Goal: Task Accomplishment & Management: Manage account settings

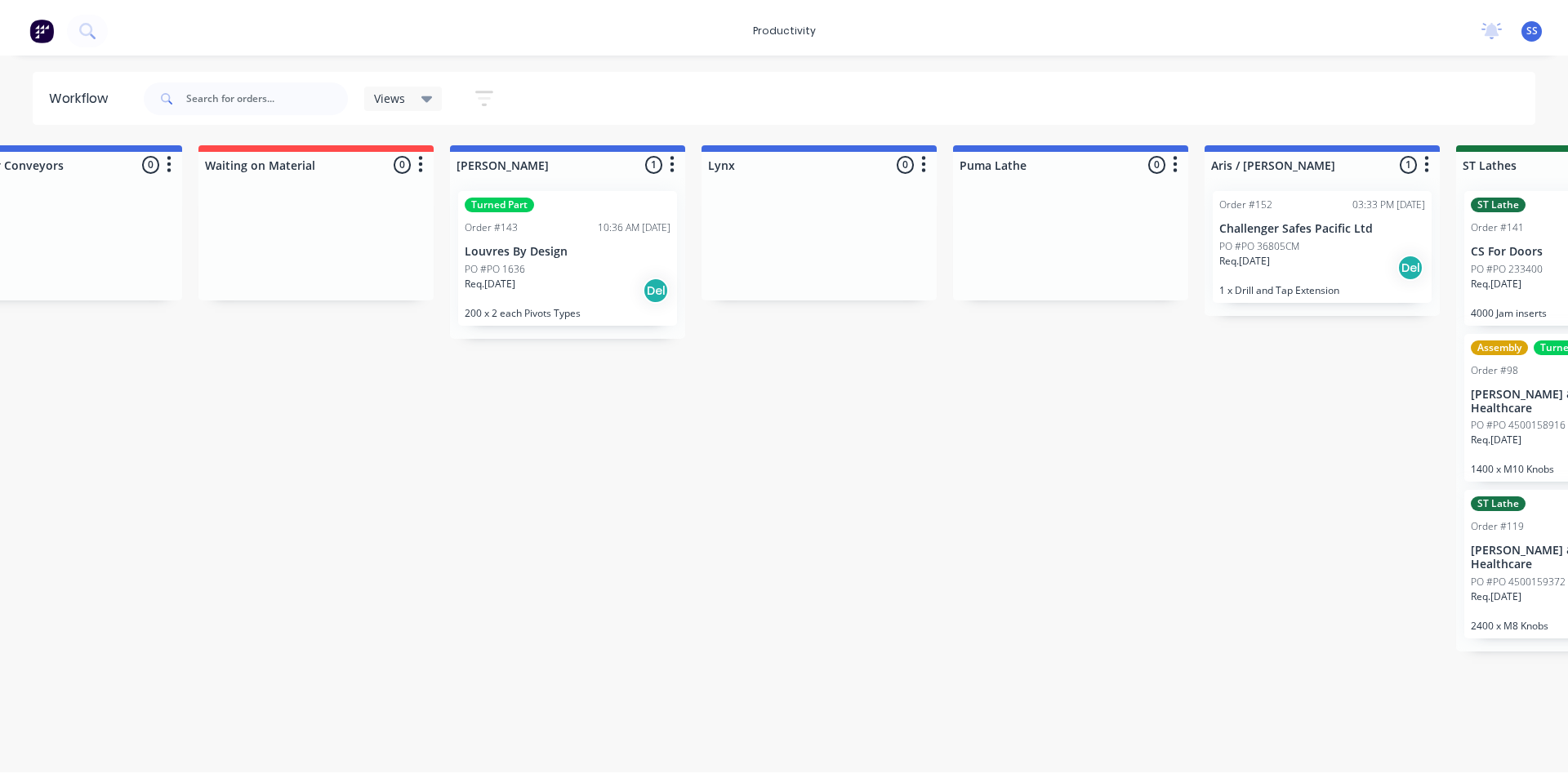
scroll to position [0, 865]
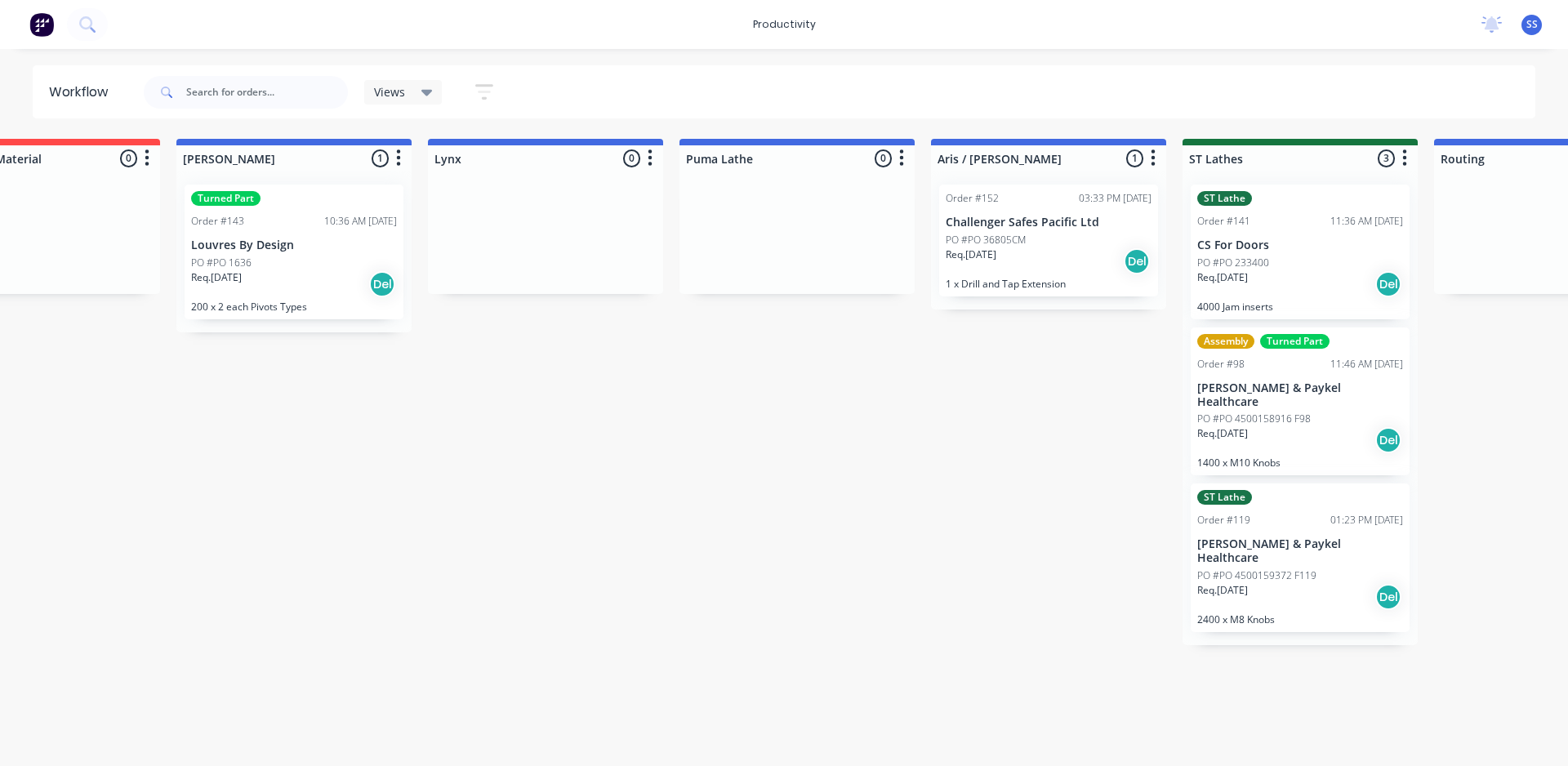
click at [794, 238] on div "PO #PO 36805CM" at bounding box center [1048, 239] width 206 height 15
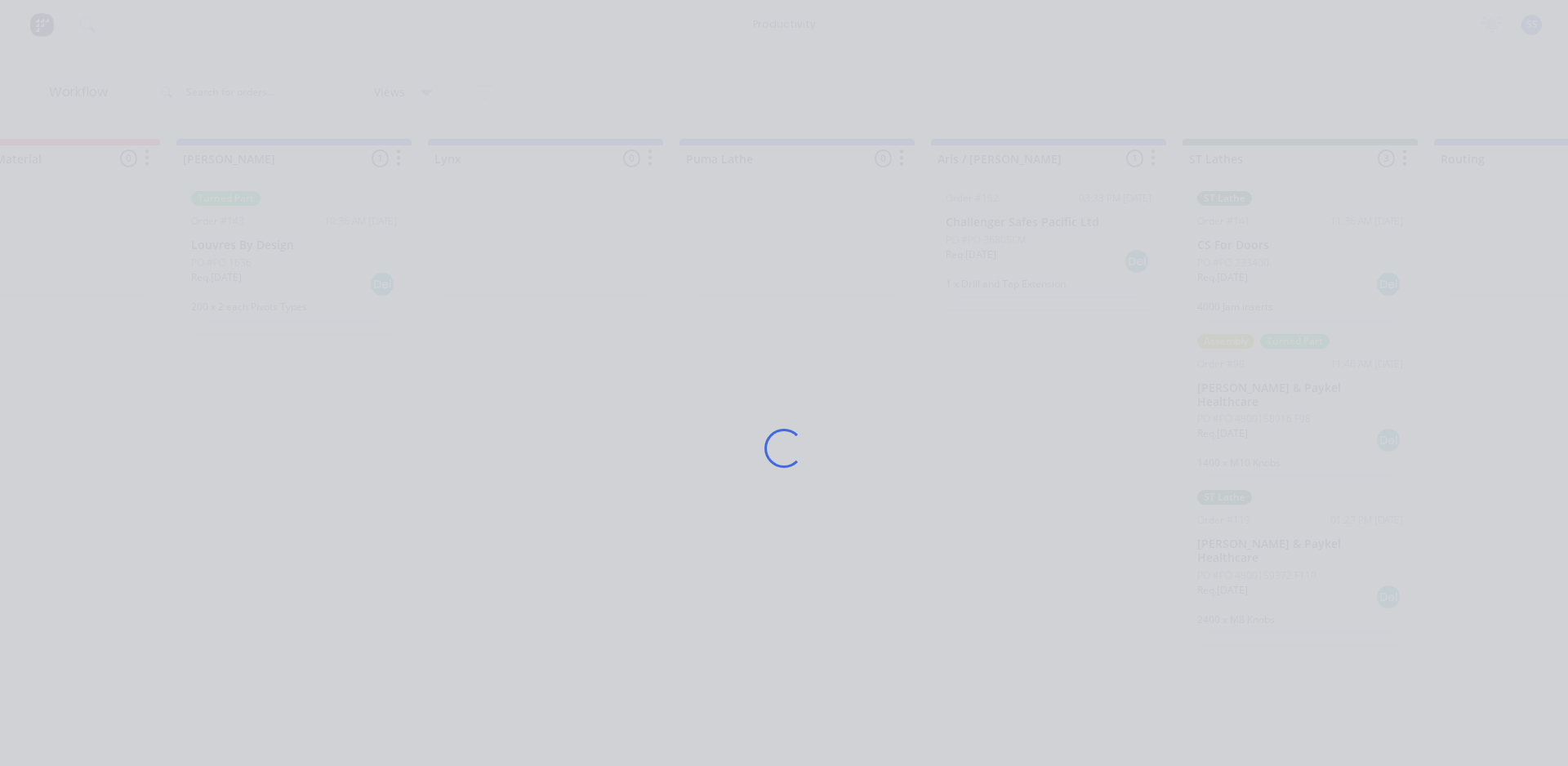
click at [794, 238] on div "Loading..." at bounding box center [783, 448] width 1306 height 766
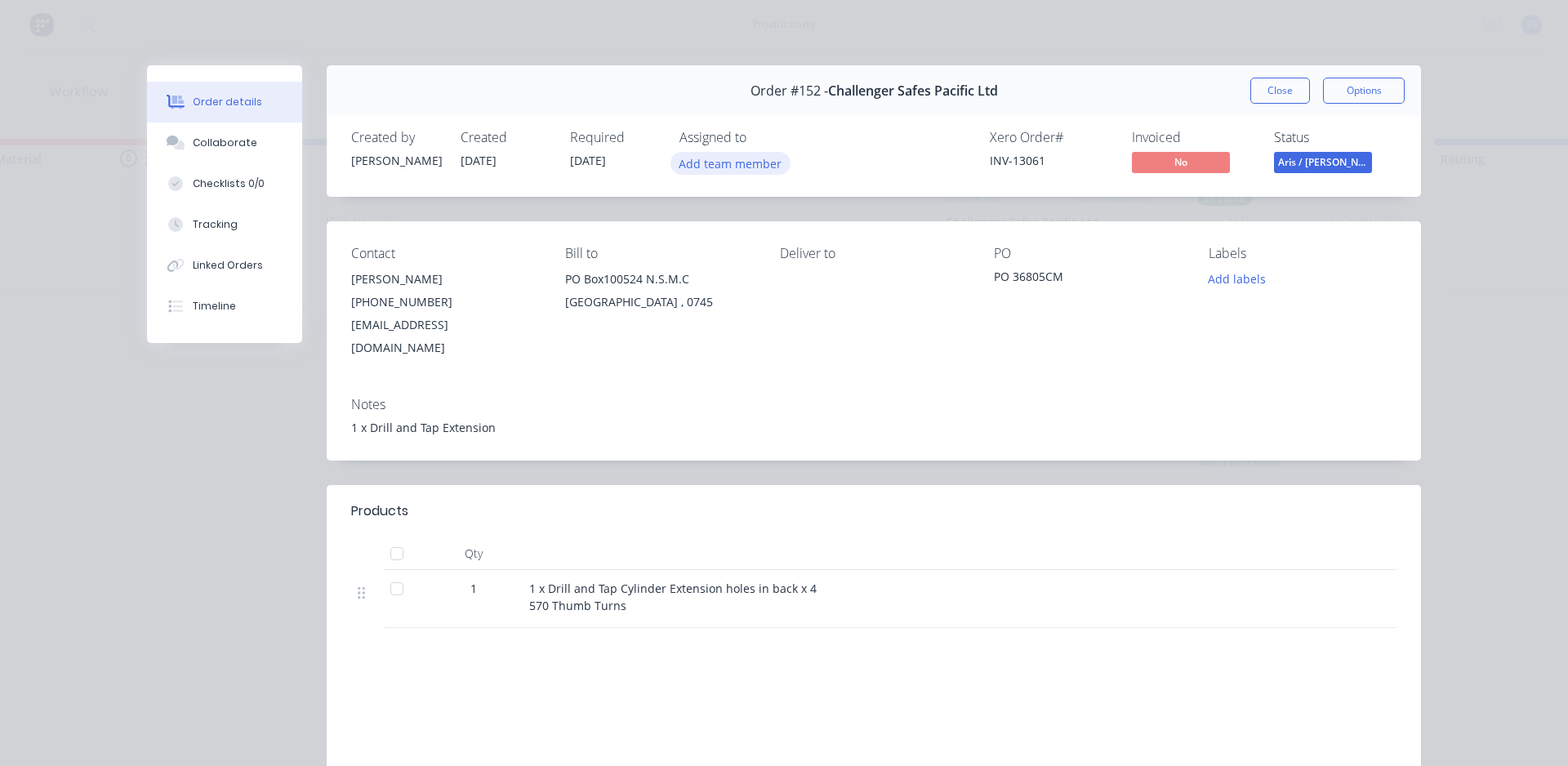
click at [713, 157] on button "Add team member" at bounding box center [731, 163] width 120 height 22
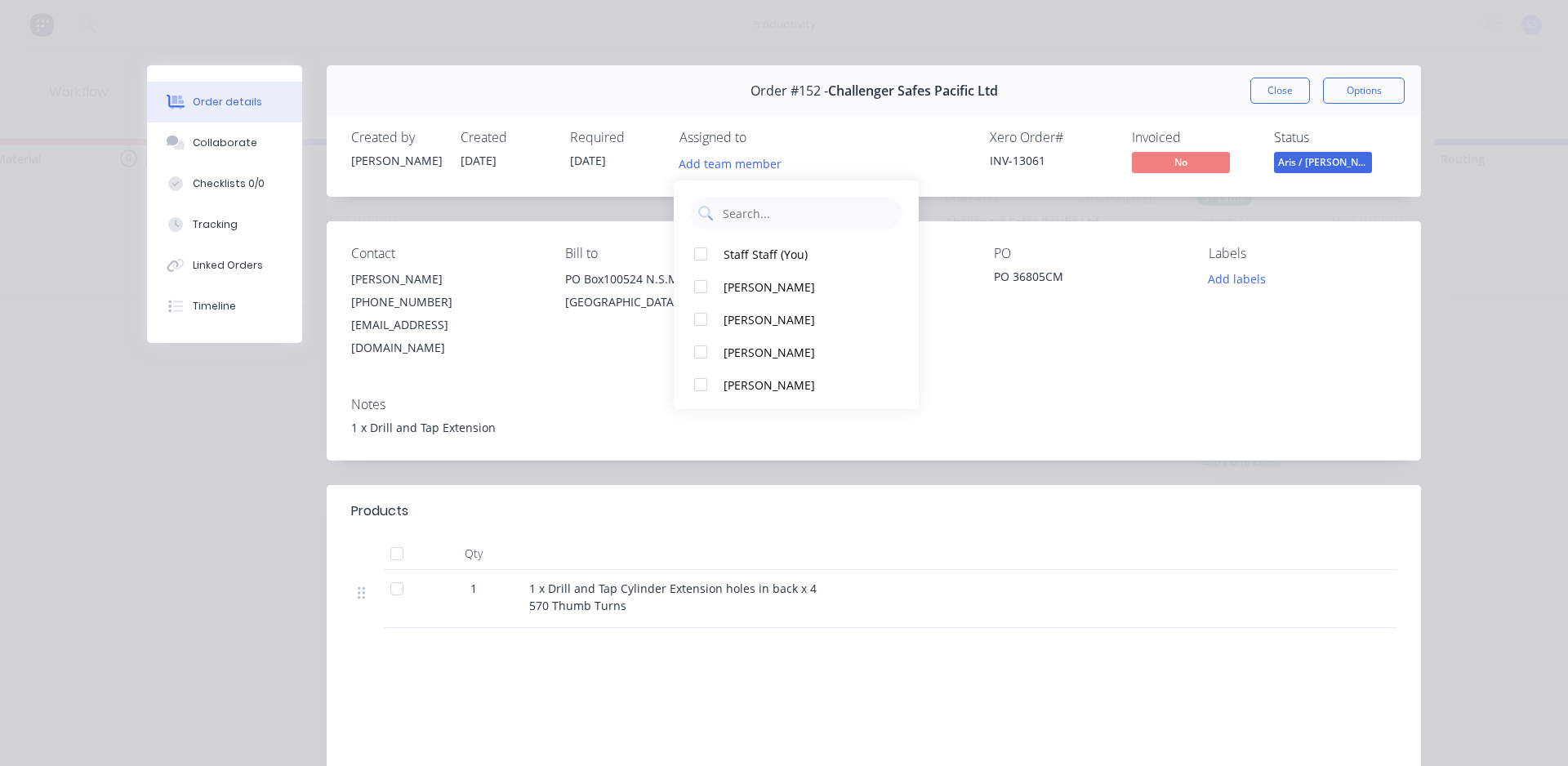
click at [642, 258] on div "Bill to" at bounding box center [659, 254] width 188 height 15
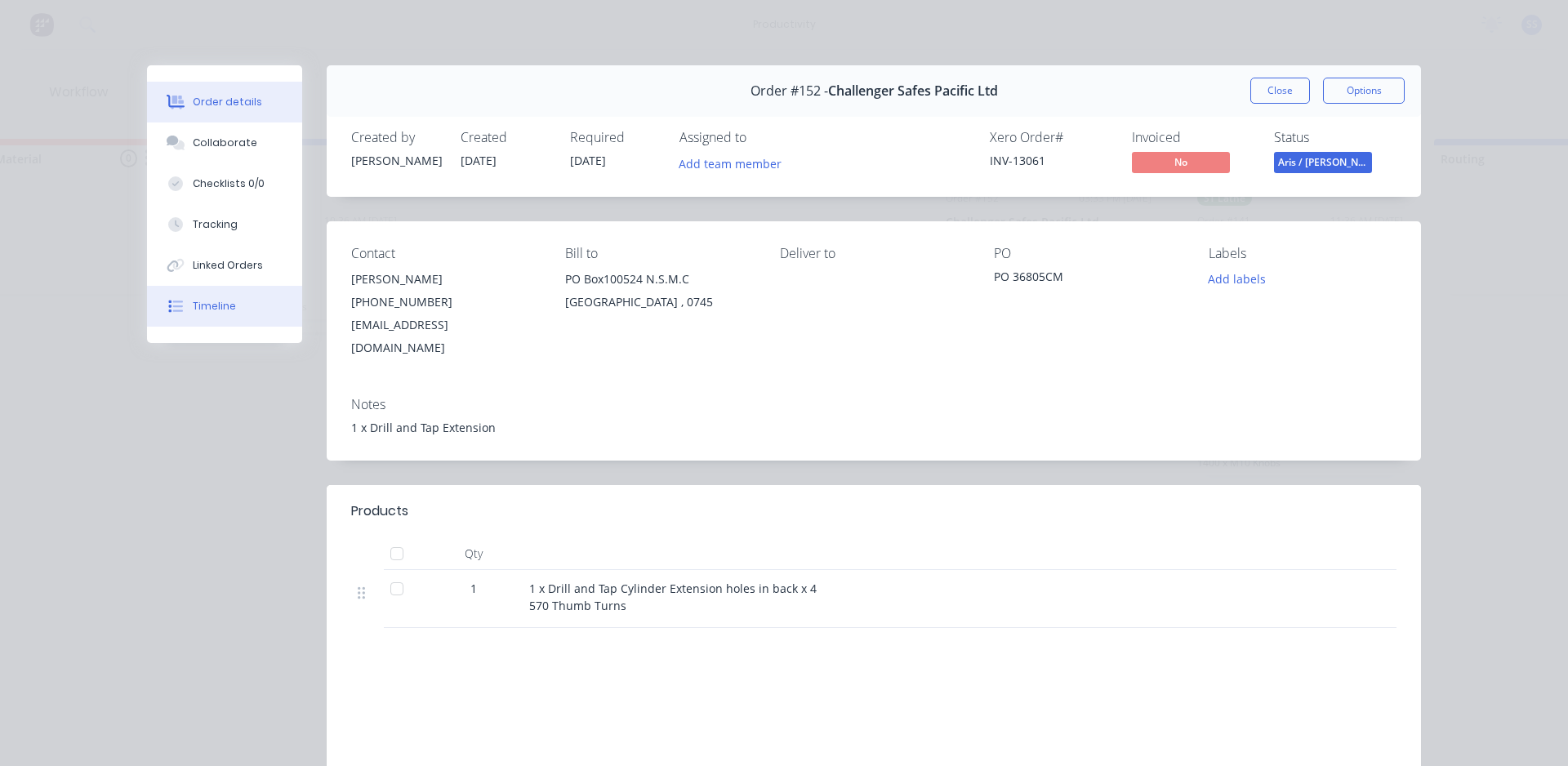
click at [213, 300] on div "Timeline" at bounding box center [214, 305] width 43 height 15
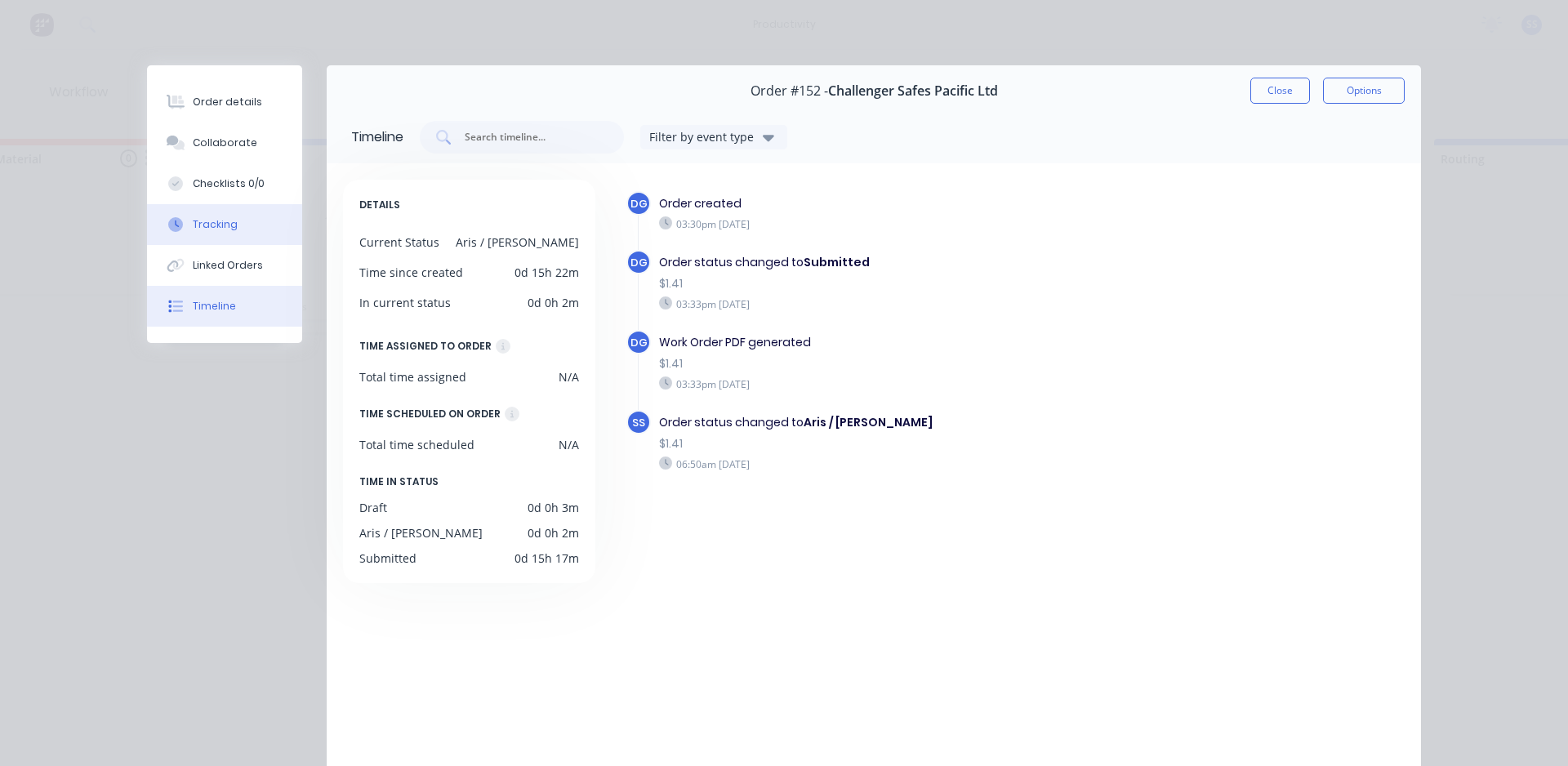
click at [217, 227] on div "Tracking" at bounding box center [215, 224] width 45 height 15
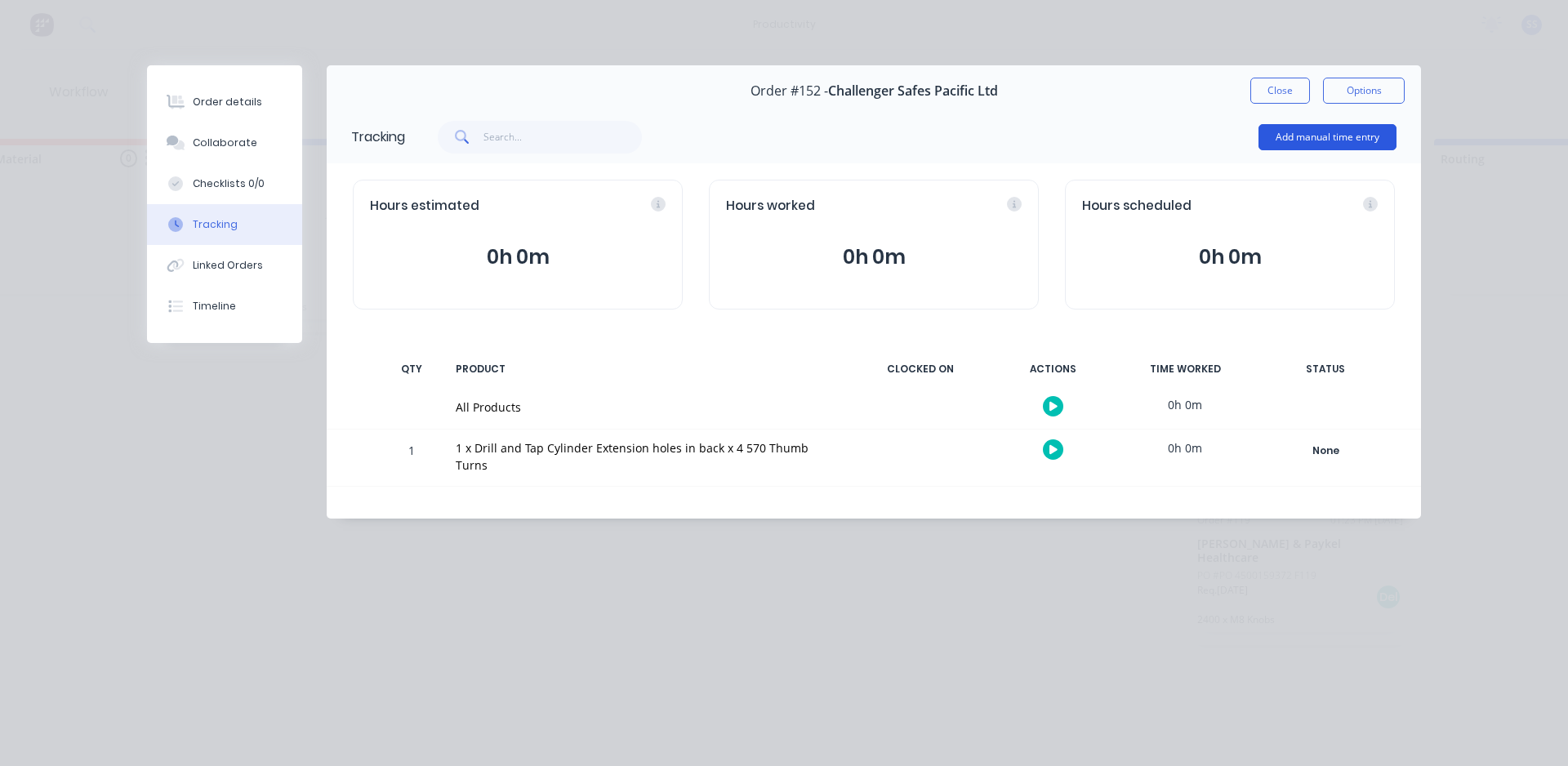
click at [794, 132] on button "Add manual time entry" at bounding box center [1327, 137] width 138 height 26
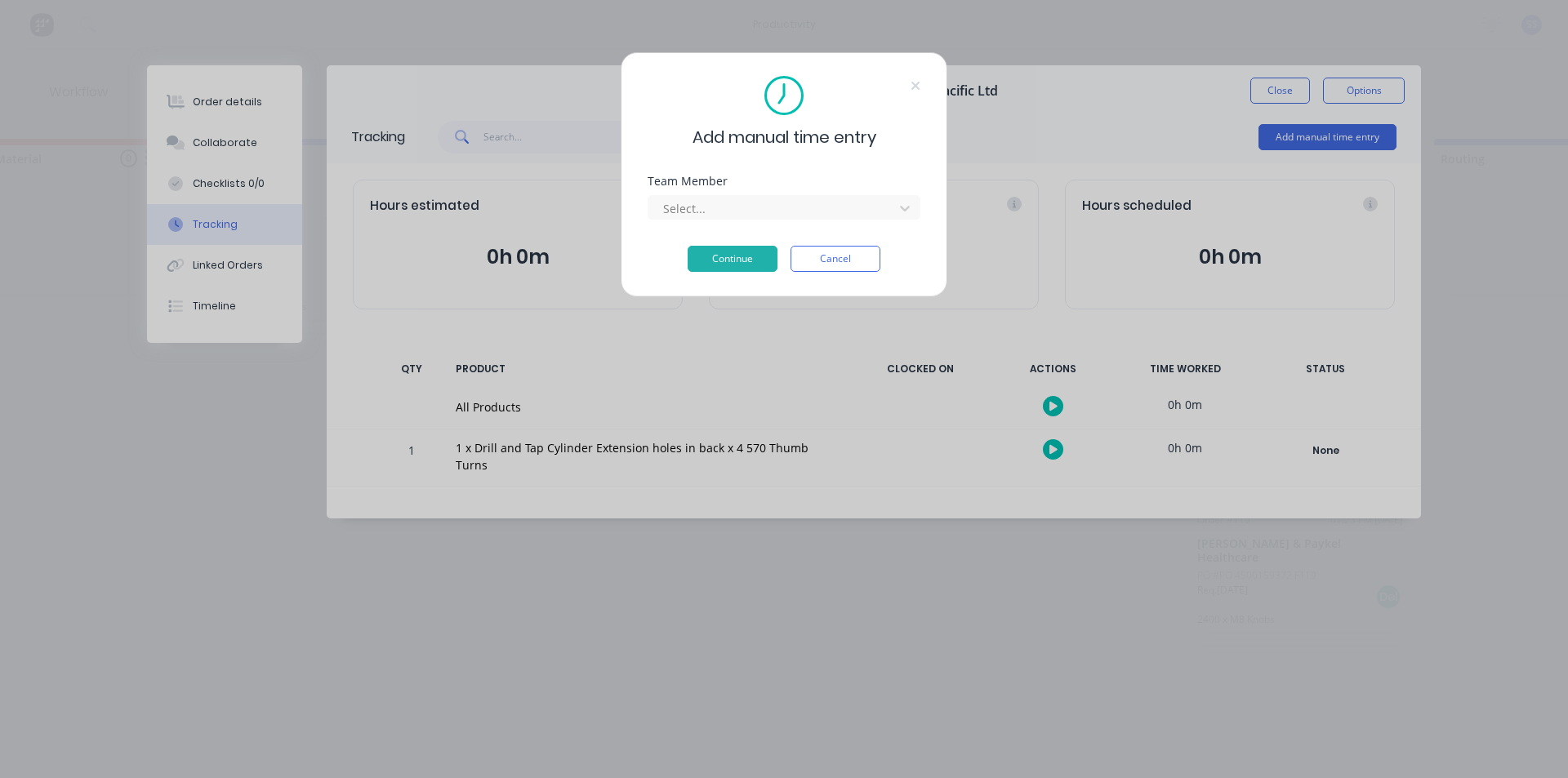
click at [778, 221] on div "Team Member Select..." at bounding box center [784, 211] width 273 height 70
click at [778, 214] on div "Select..." at bounding box center [773, 208] width 233 height 25
click at [778, 214] on div at bounding box center [773, 208] width 224 height 21
drag, startPoint x: 6, startPoint y: 247, endPoint x: 188, endPoint y: 282, distance: 185.3
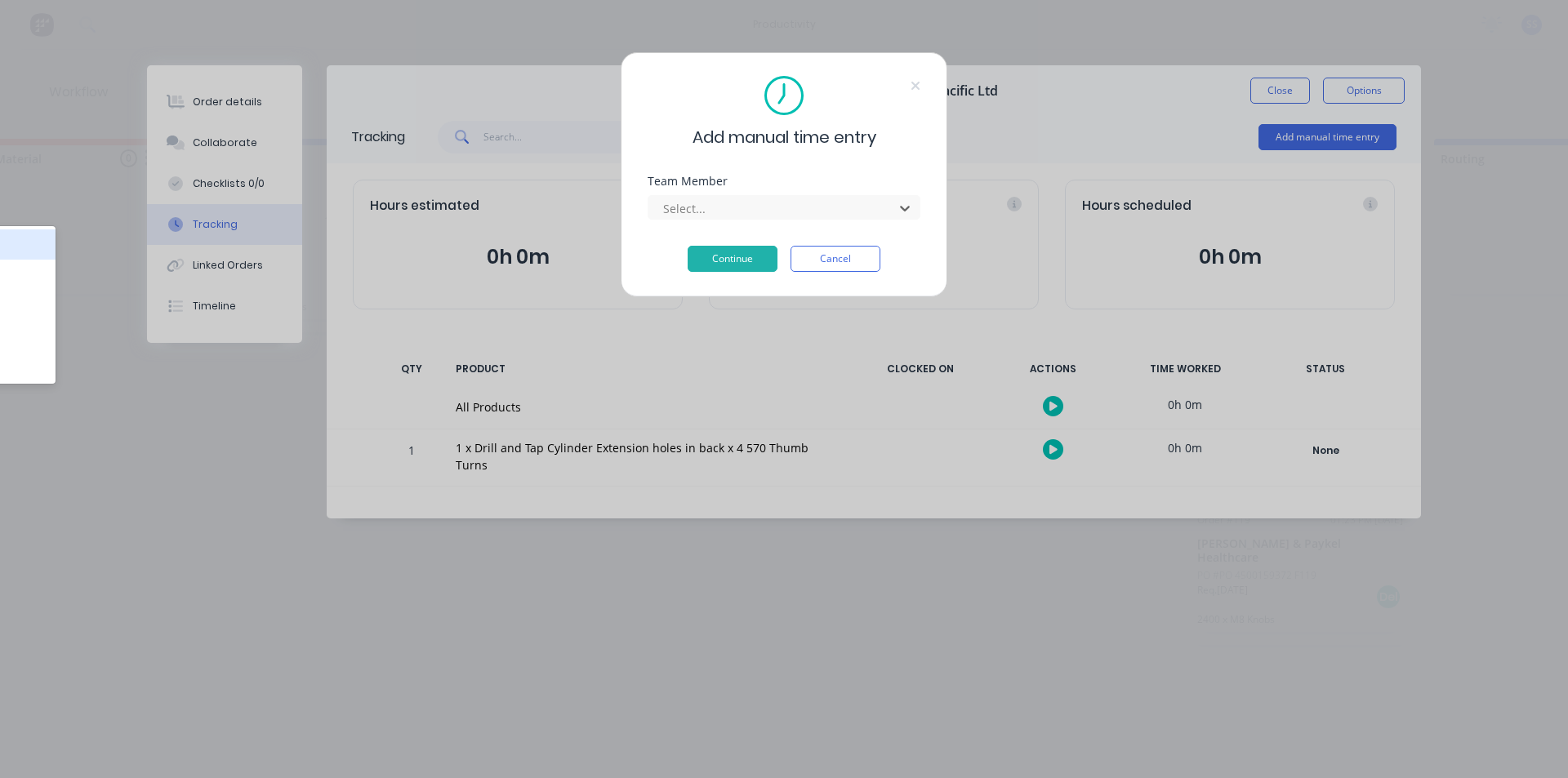
click at [741, 206] on div at bounding box center [773, 208] width 224 height 21
click at [688, 203] on div at bounding box center [773, 208] width 224 height 21
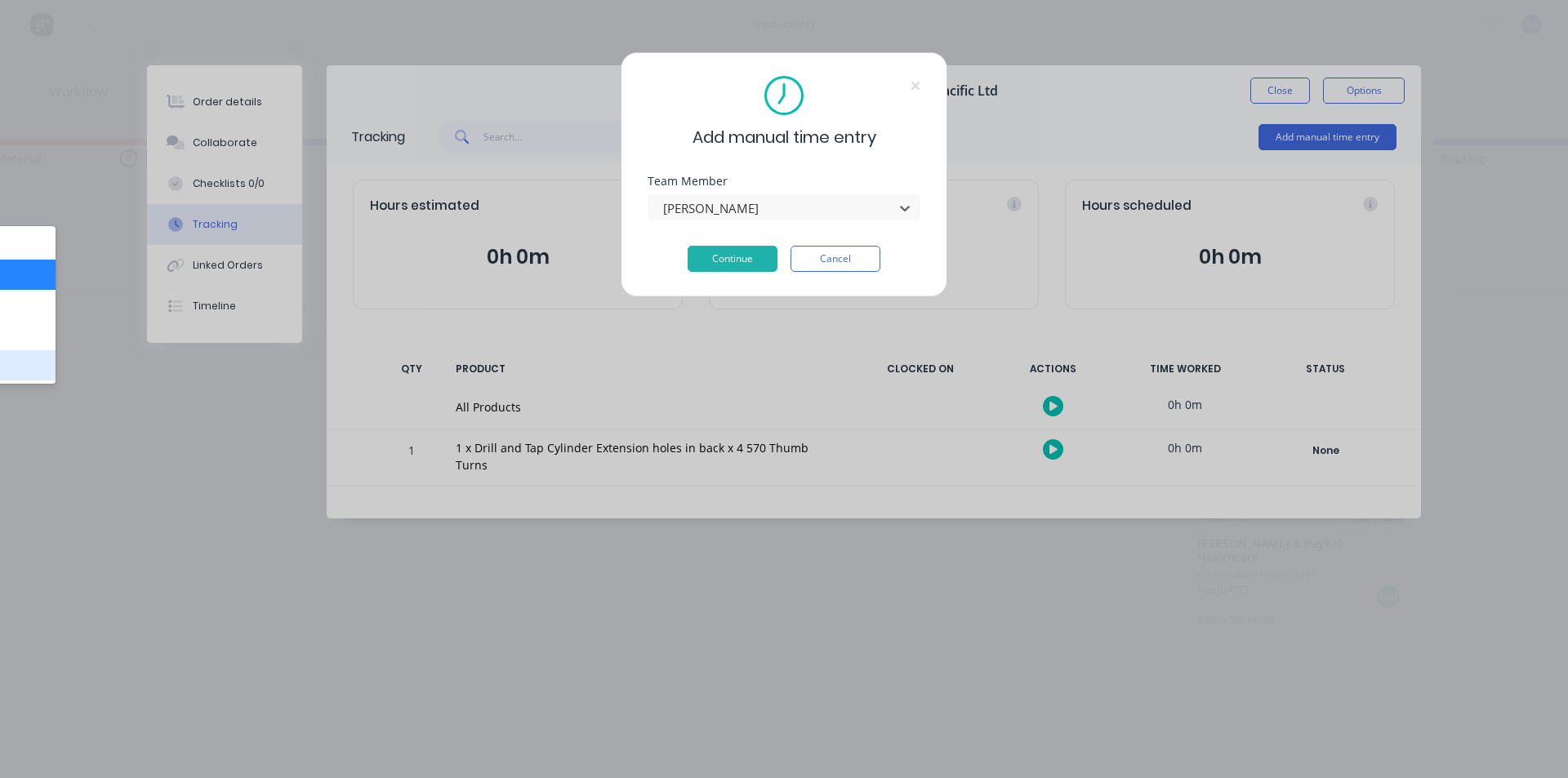
click at [710, 258] on button "Continue" at bounding box center [733, 259] width 90 height 26
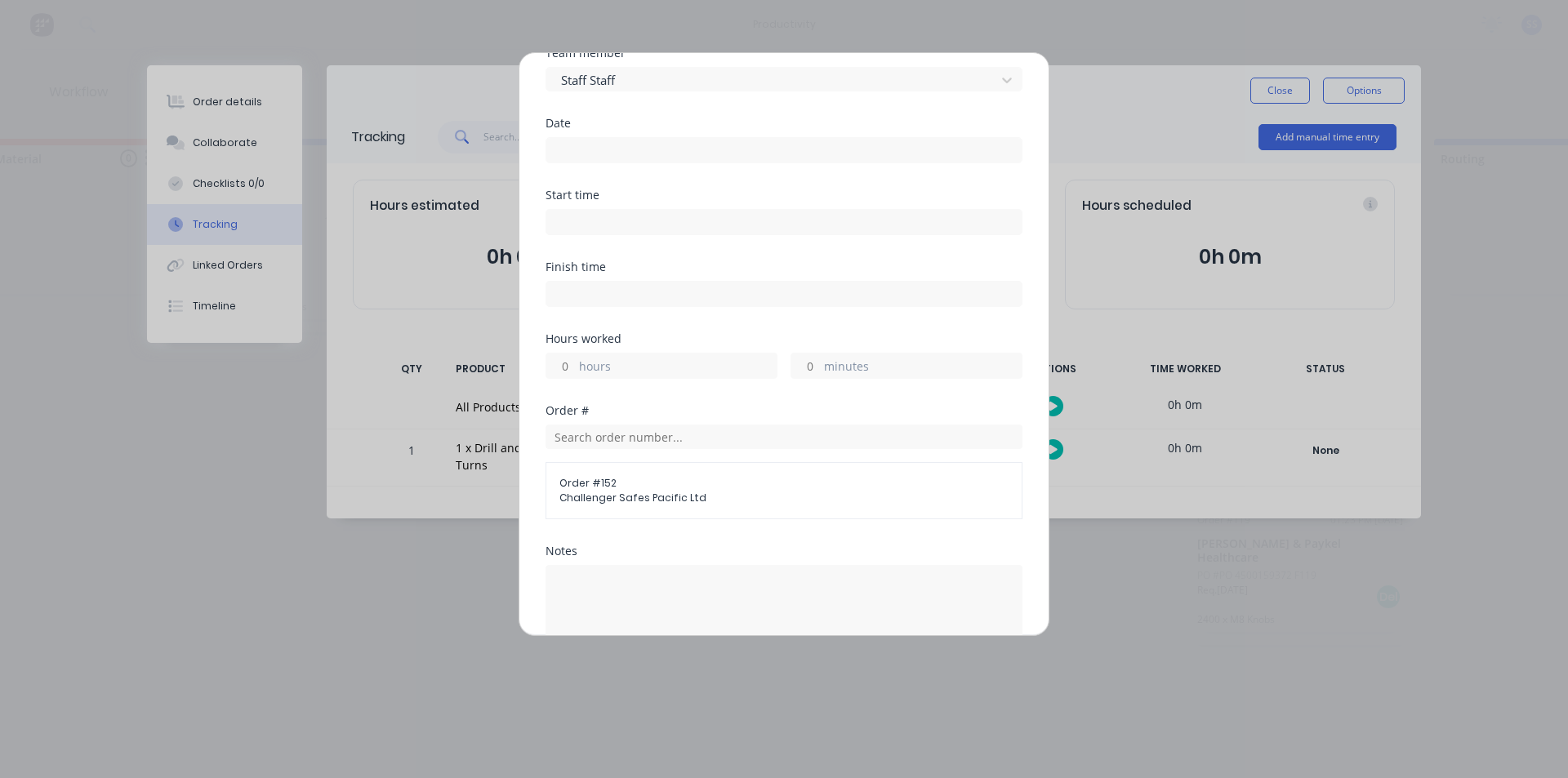
scroll to position [0, 0]
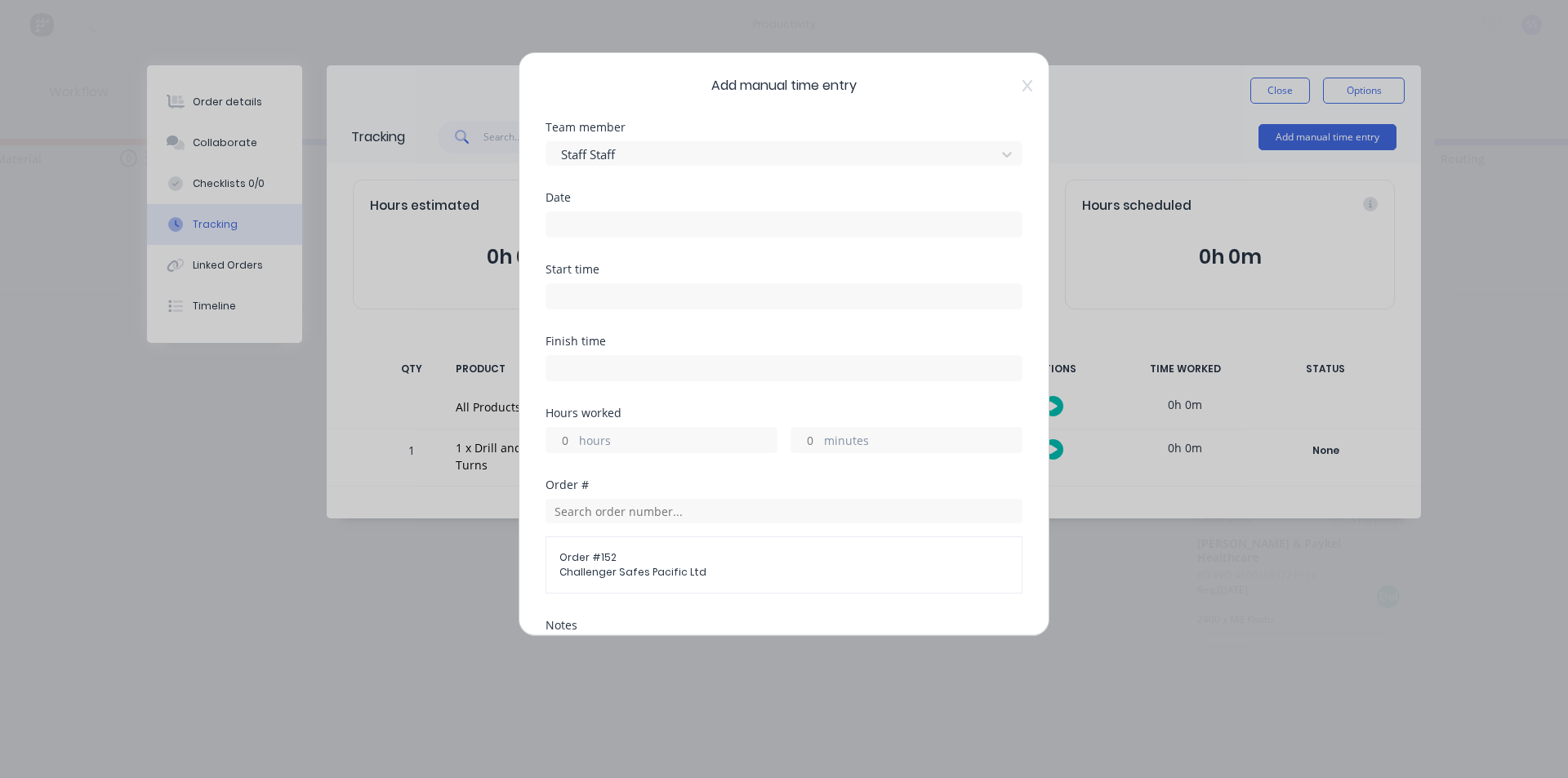
click at [632, 234] on input at bounding box center [784, 225] width 475 height 25
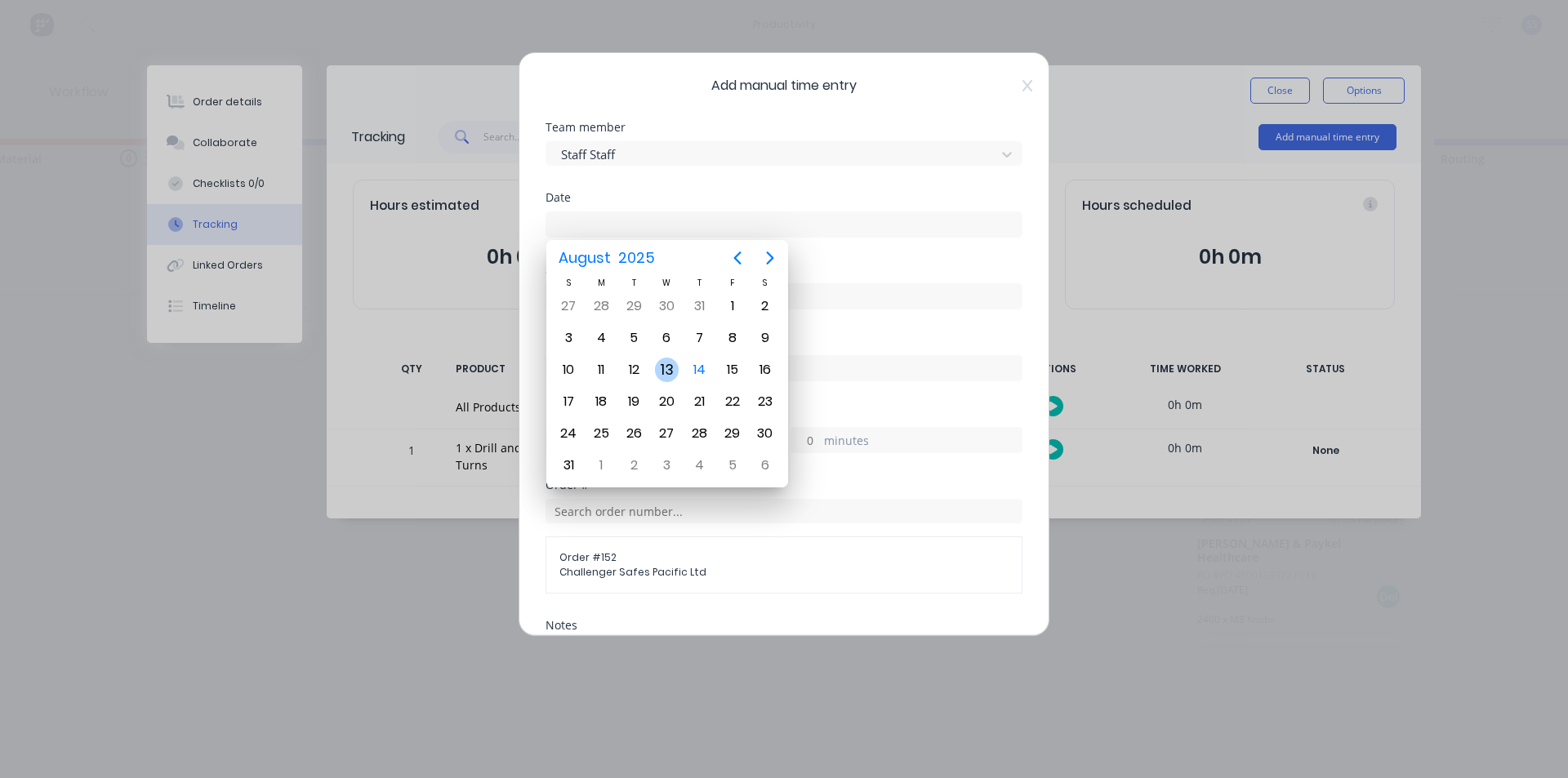
click at [668, 375] on div "13" at bounding box center [667, 370] width 25 height 25
type input "[DATE]"
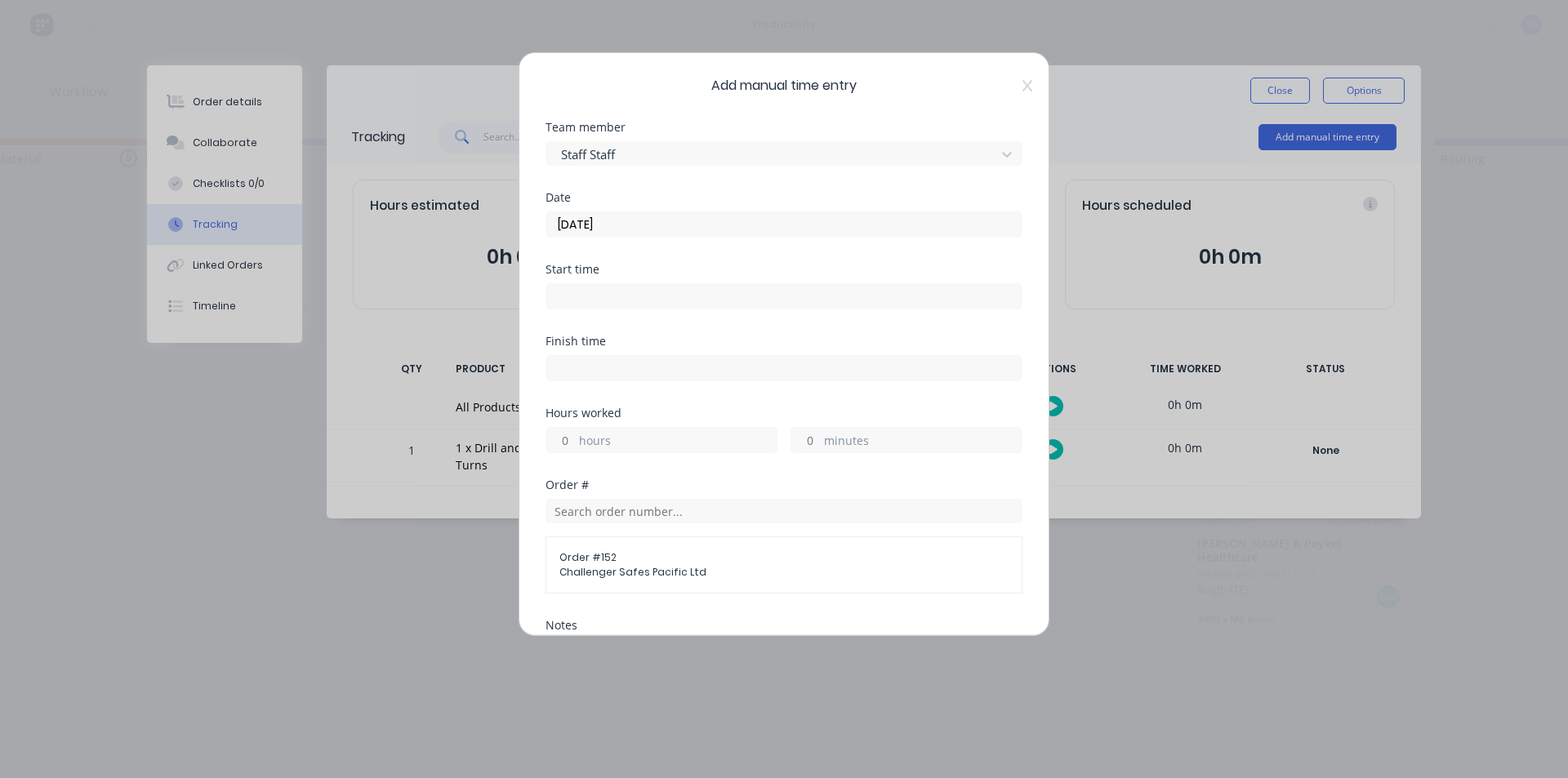
click at [618, 308] on label at bounding box center [784, 296] width 477 height 26
click at [618, 308] on input at bounding box center [784, 296] width 475 height 25
type input "06:53 AM"
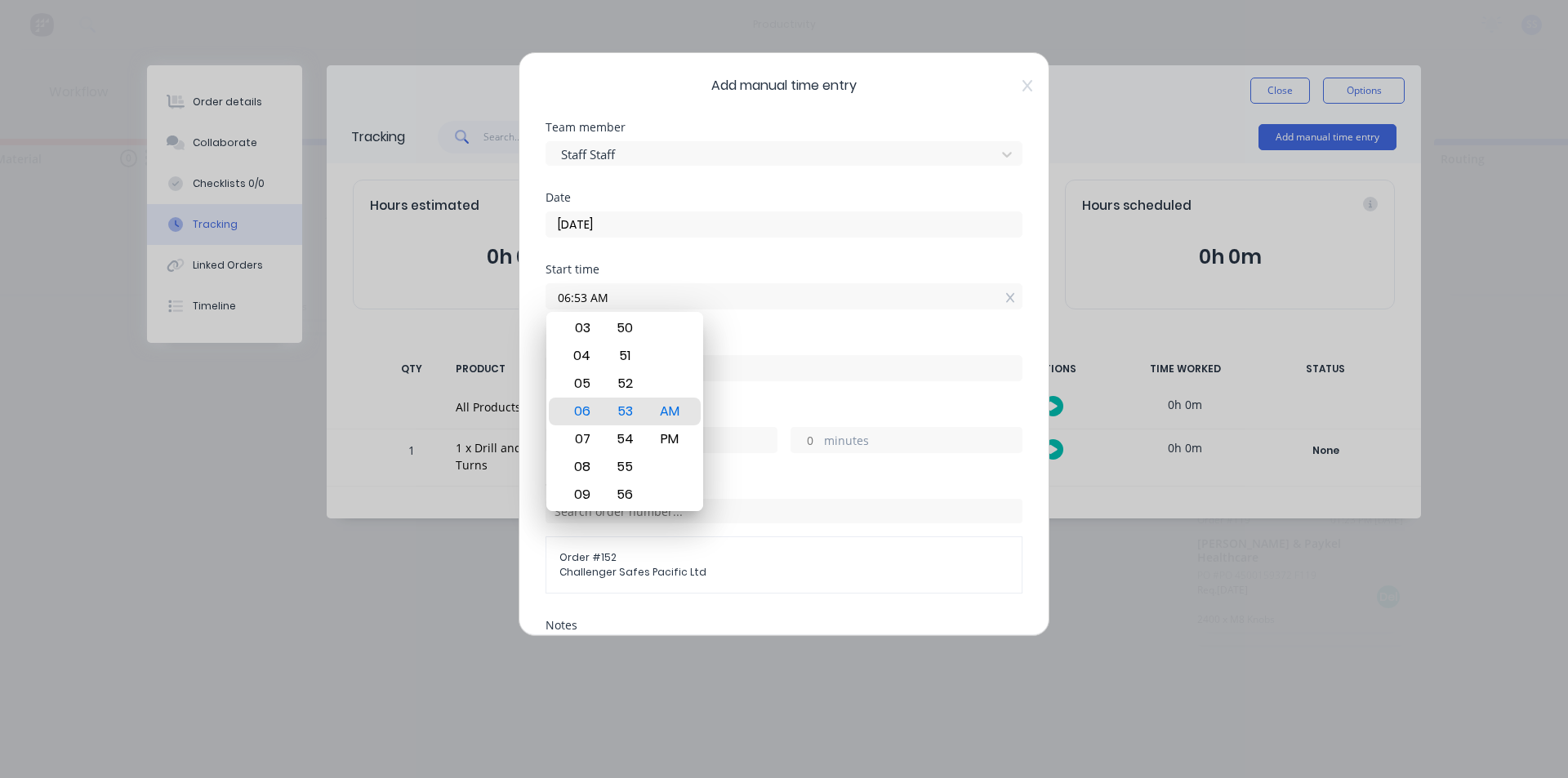
click at [763, 360] on input at bounding box center [784, 368] width 475 height 25
type input "06:53 AM"
type input "0"
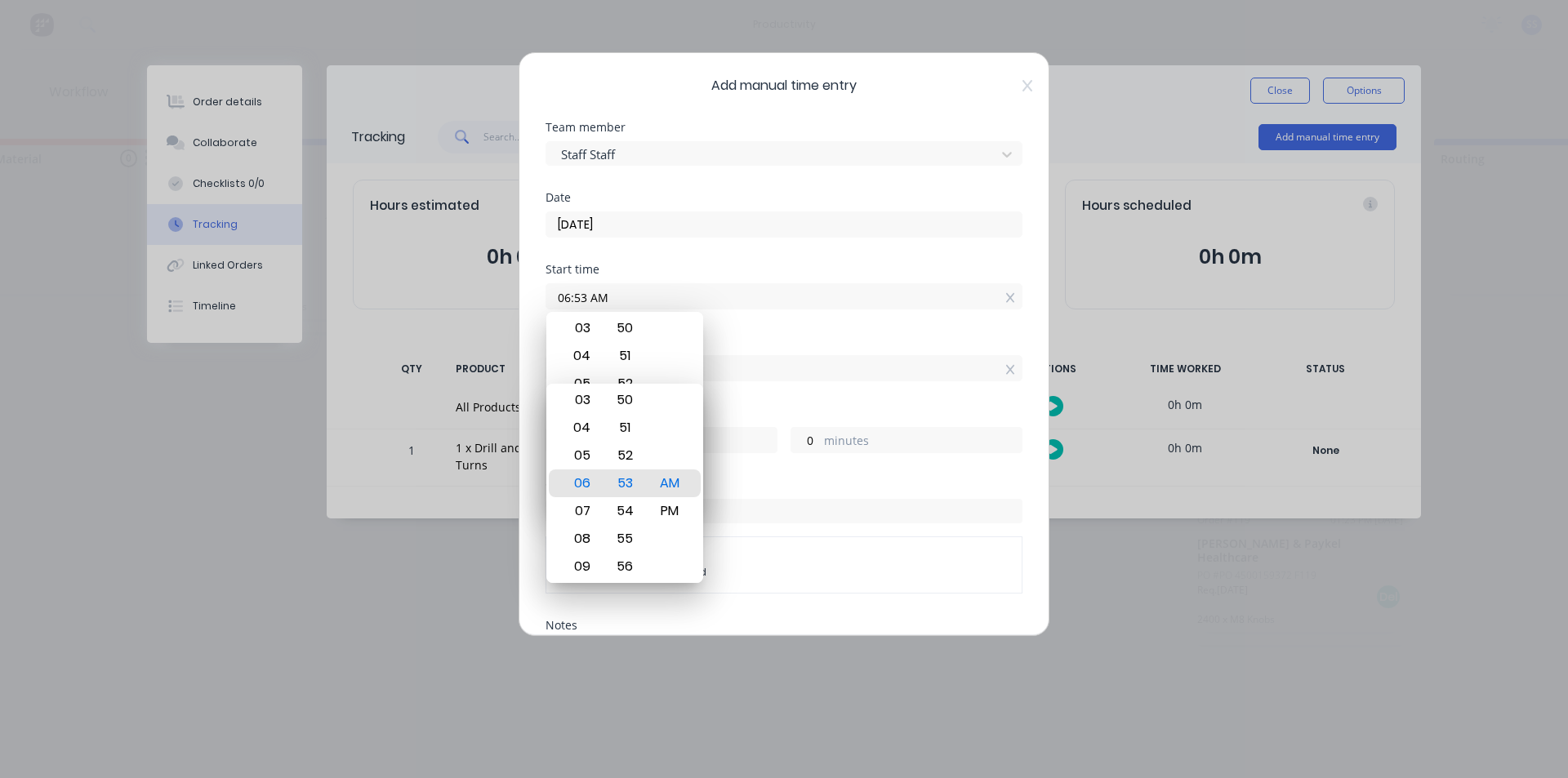
click at [602, 289] on input "06:53 AM" at bounding box center [784, 296] width 475 height 25
click at [582, 299] on input "06:53 AM" at bounding box center [784, 296] width 475 height 25
click at [600, 296] on input "06:53 AM" at bounding box center [784, 296] width 475 height 25
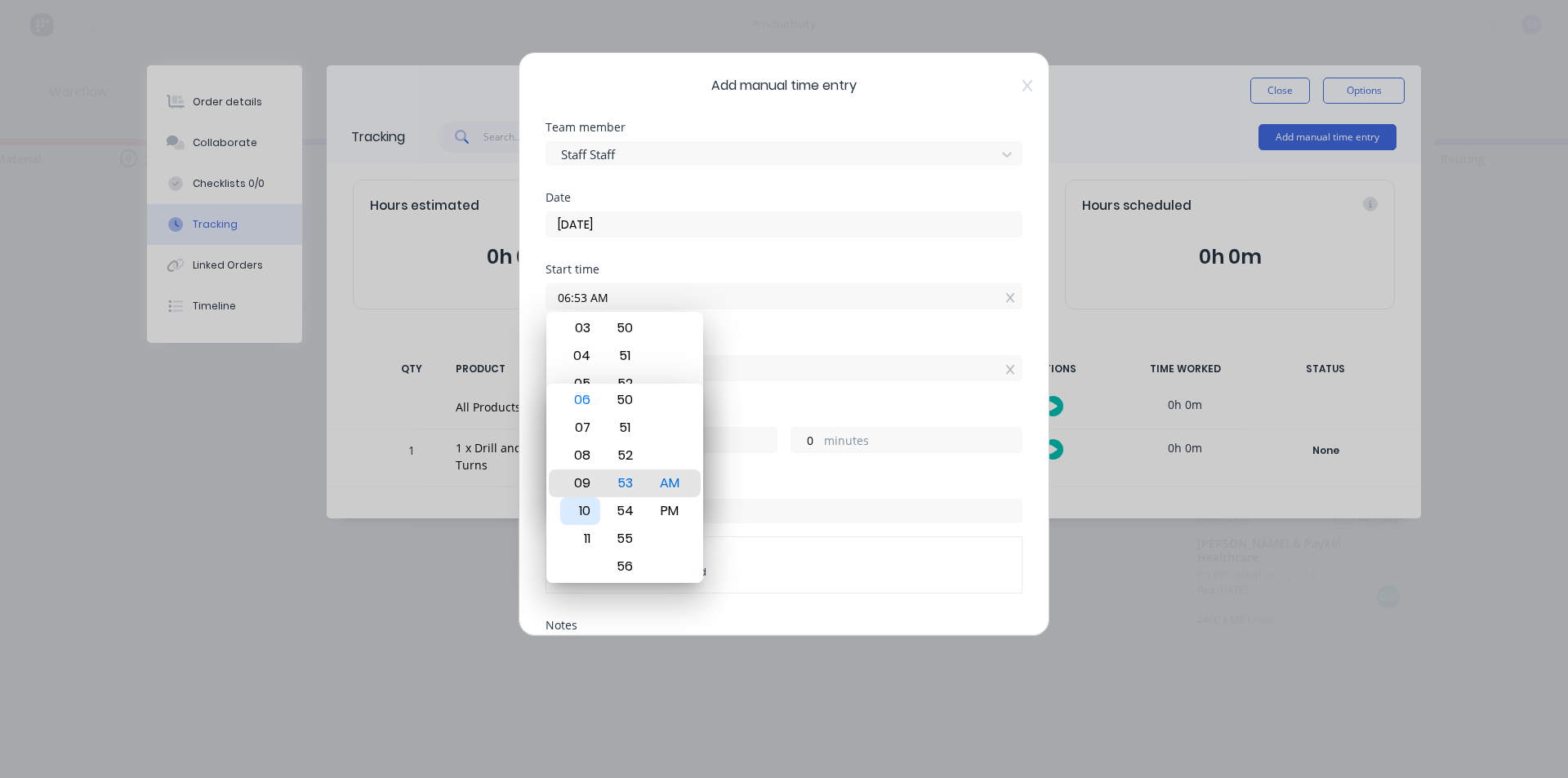
type input "09:53 AM"
type input "3"
type input "10:53 AM"
type input "4"
type input "09:53 AM"
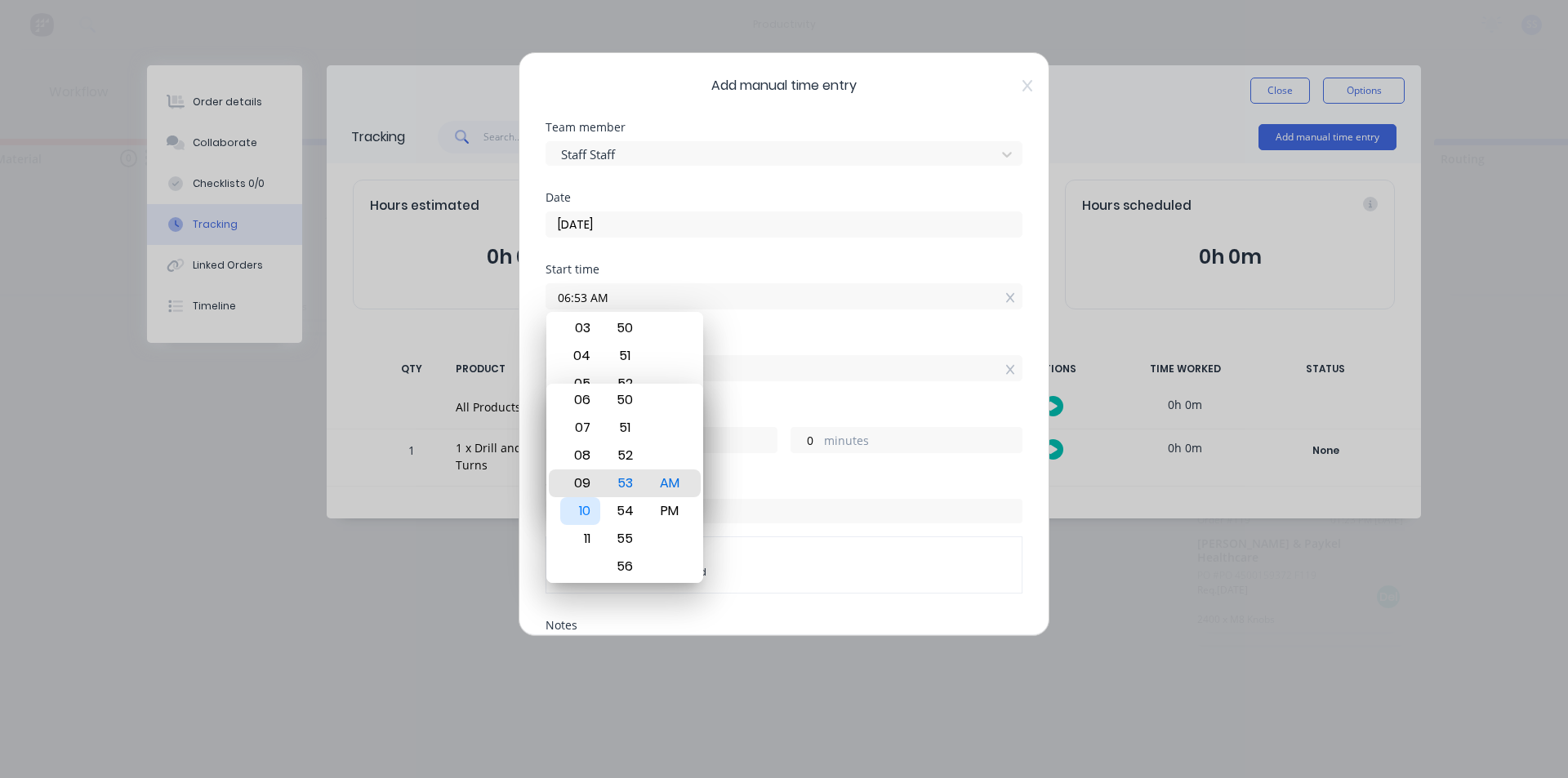
type input "3"
type input "07:53 AM"
type input "1"
type input "05:53 AM"
type input "-1"
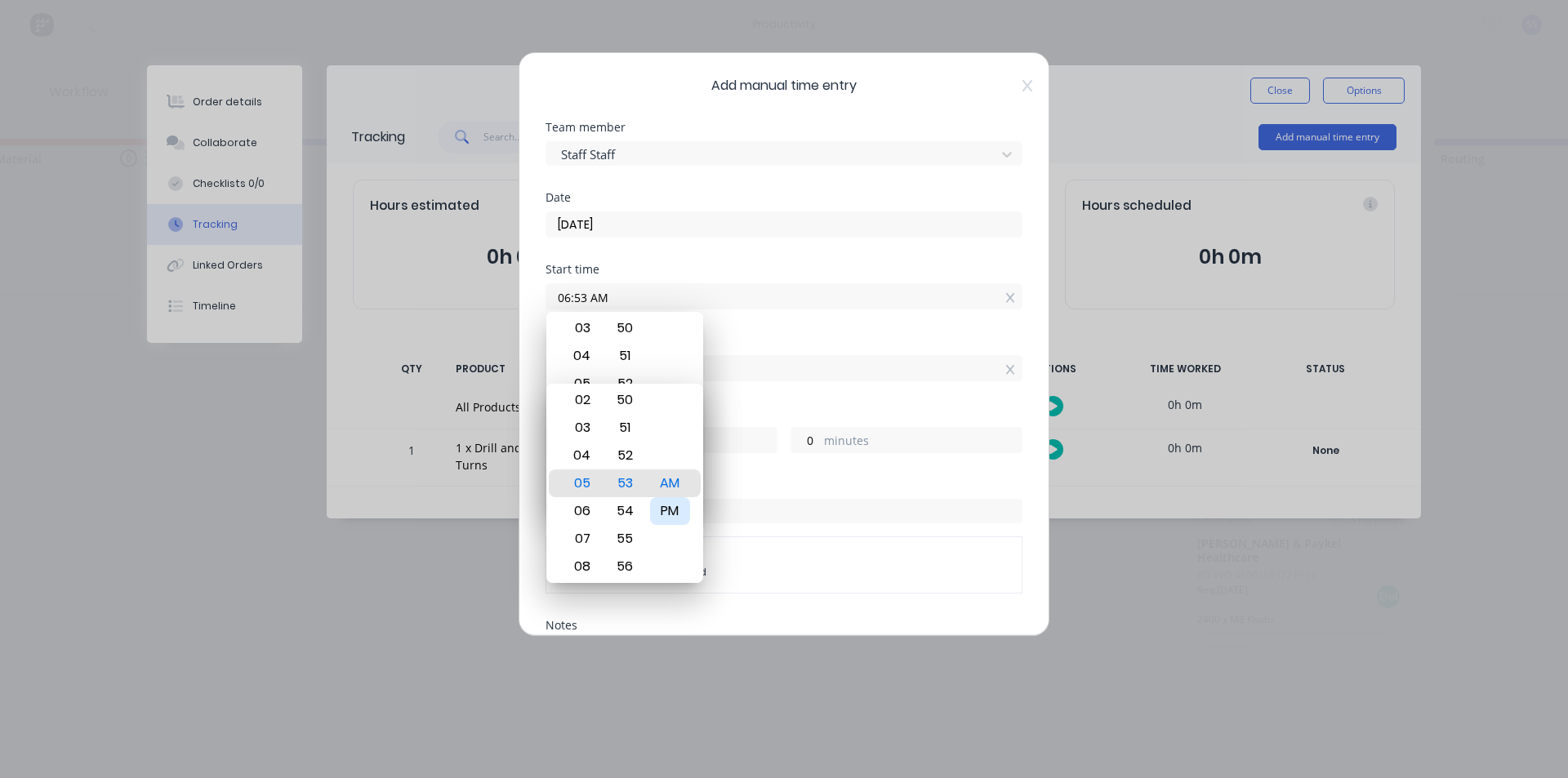
click at [666, 504] on div "PM" at bounding box center [670, 511] width 40 height 27
type input "05:53 PM"
type input "11"
type input "06:53 PM"
type input "12"
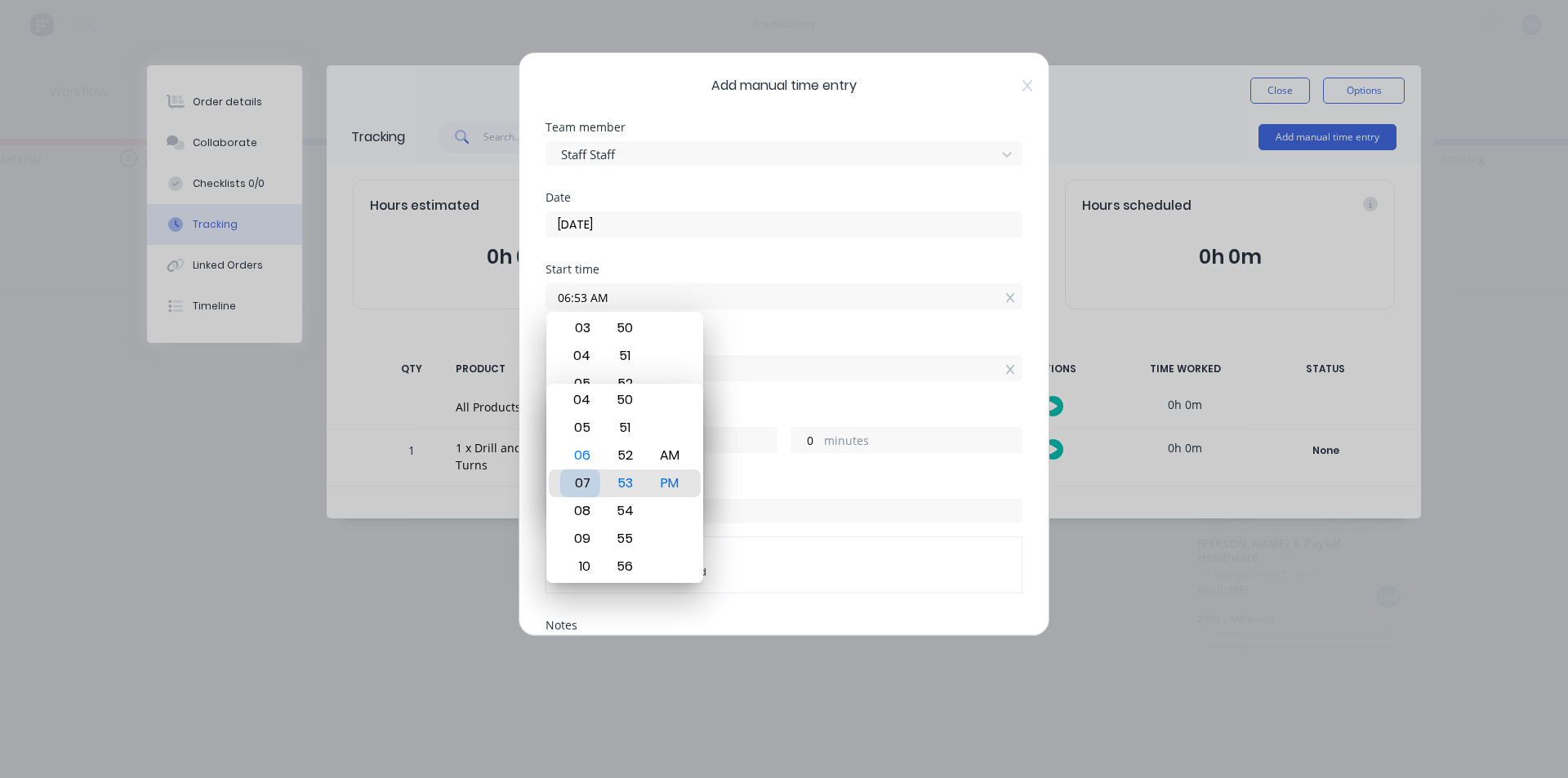
type input "08:53 PM"
type input "14"
type input "09:53 PM"
type input "15"
type input "11:53 PM"
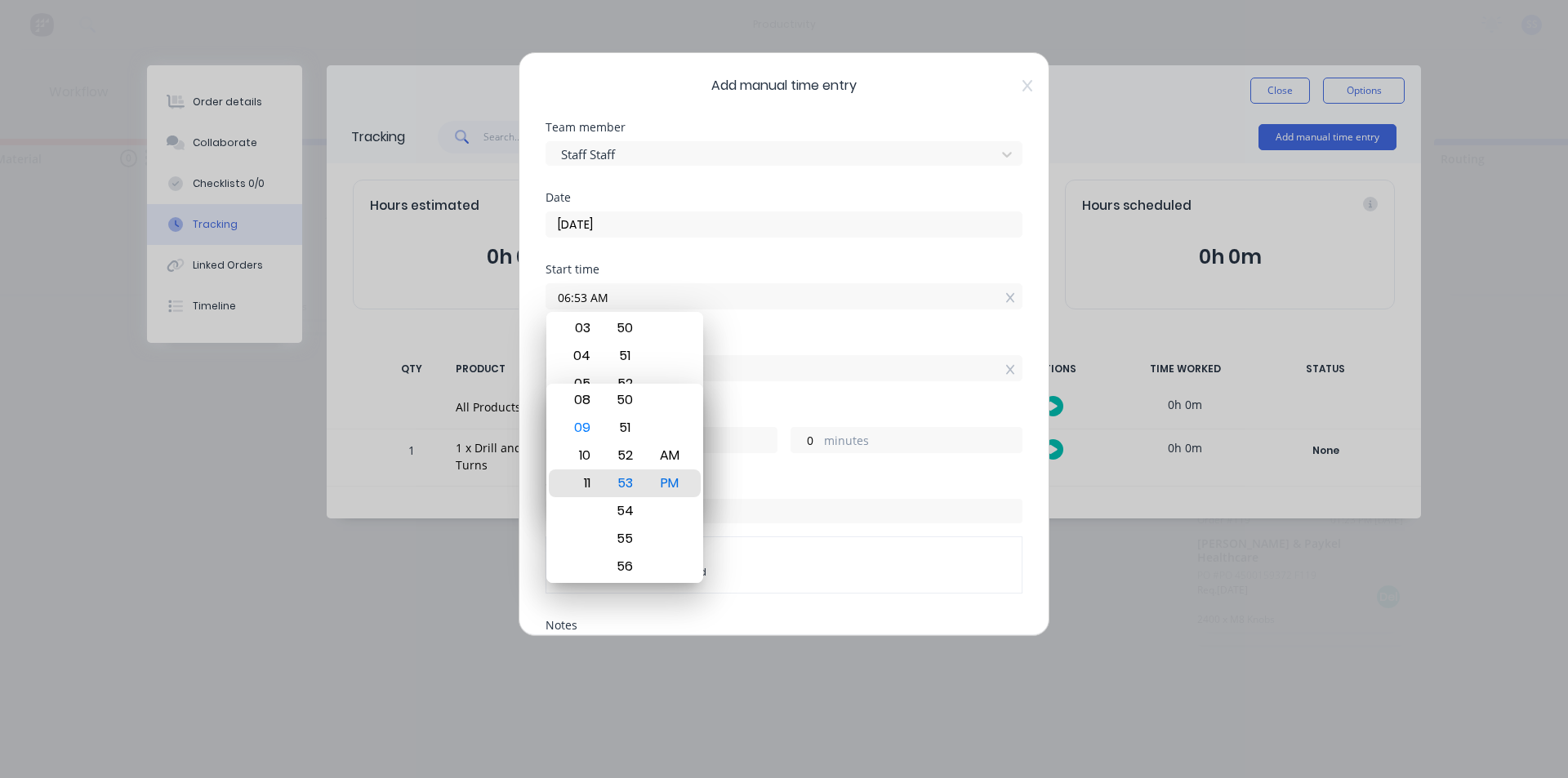
type input "17"
type input "06:53 PM"
type input "12"
type input "01:53 PM"
type input "7"
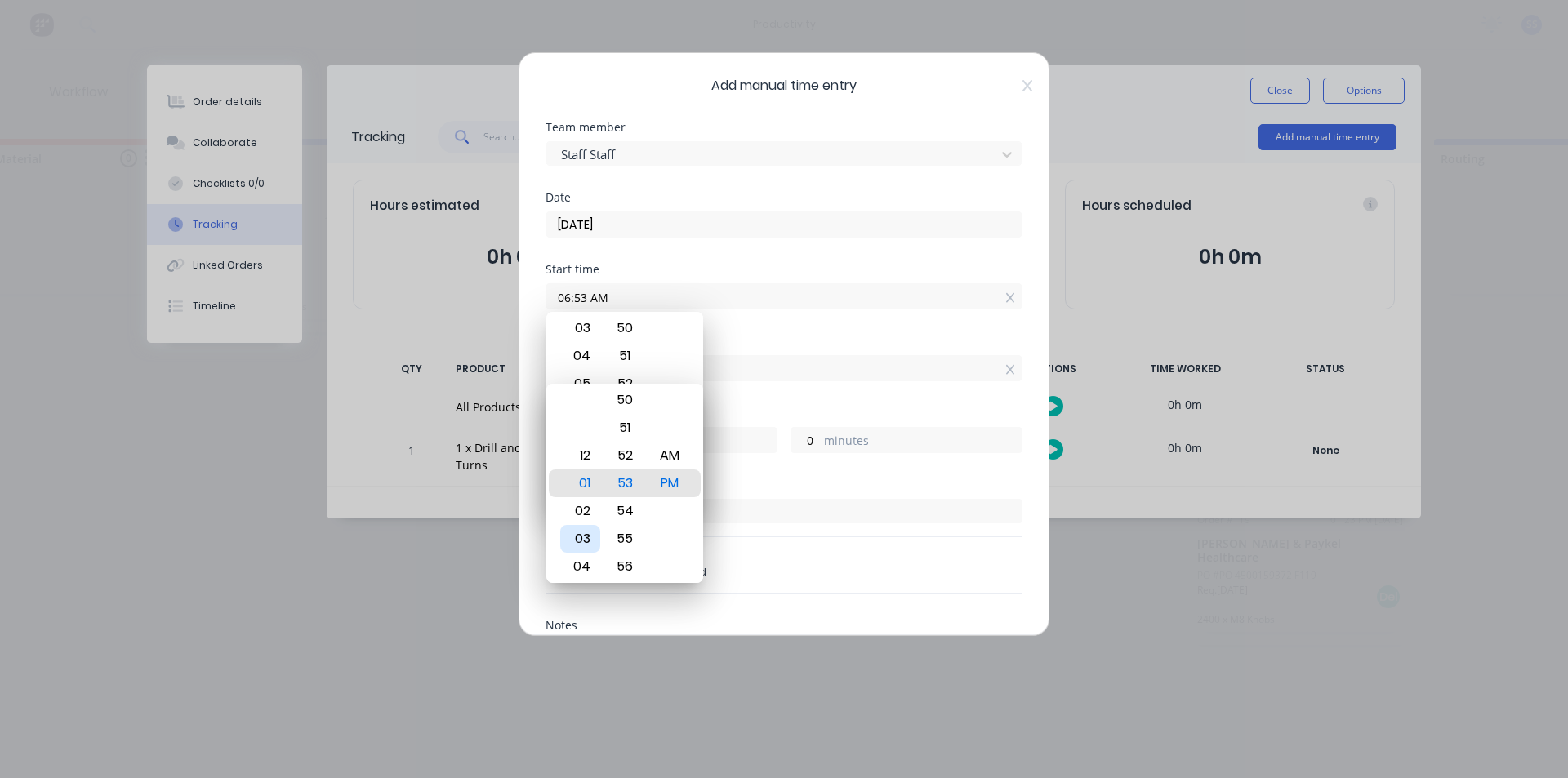
type input "02:53 PM"
type input "8"
type input "05:53 PM"
type input "11"
type input "08:53 PM"
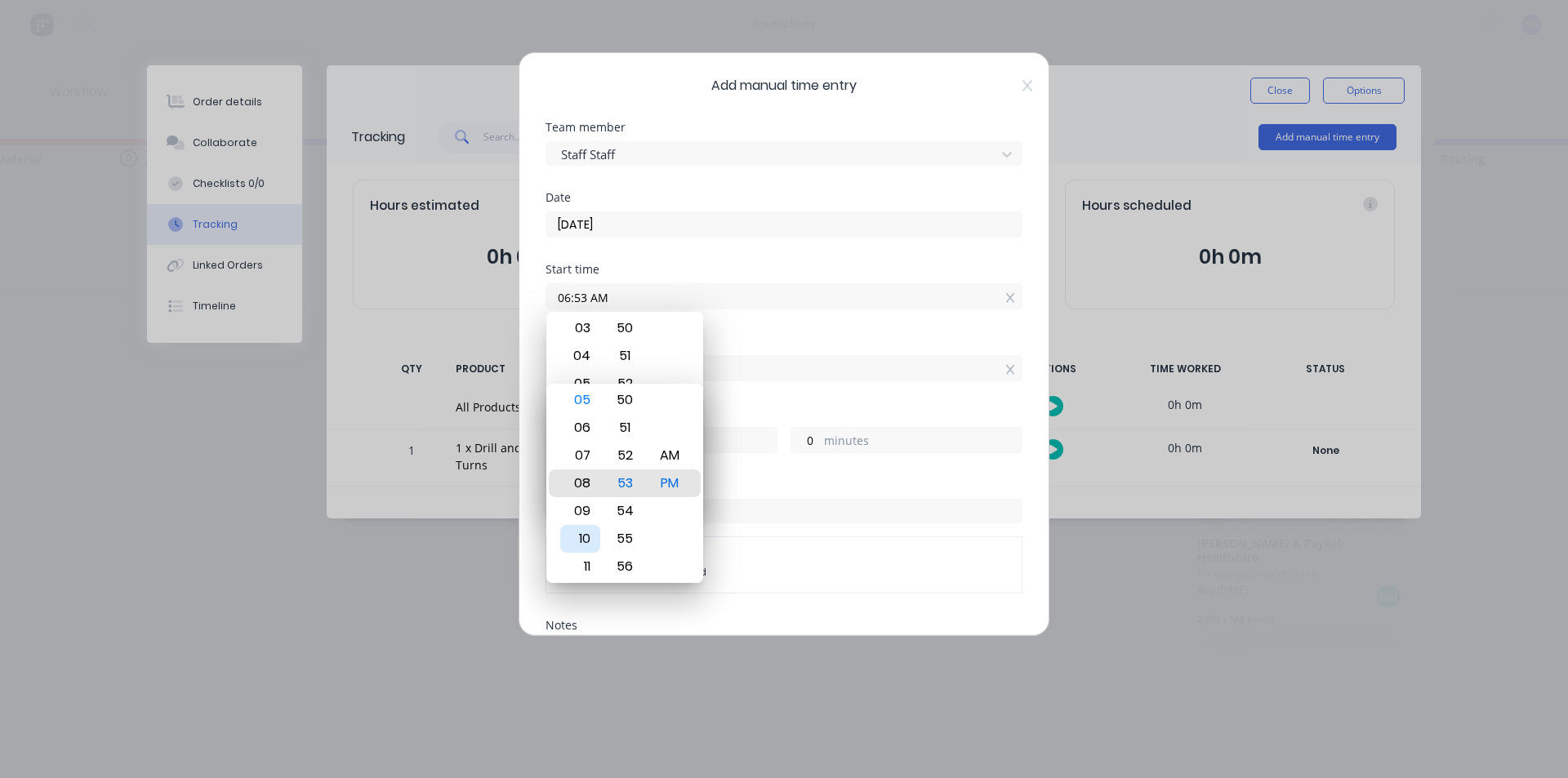
type input "14"
type input "07:53 PM"
type input "13"
click at [593, 457] on div "06" at bounding box center [580, 455] width 40 height 27
type input "06:53 PM"
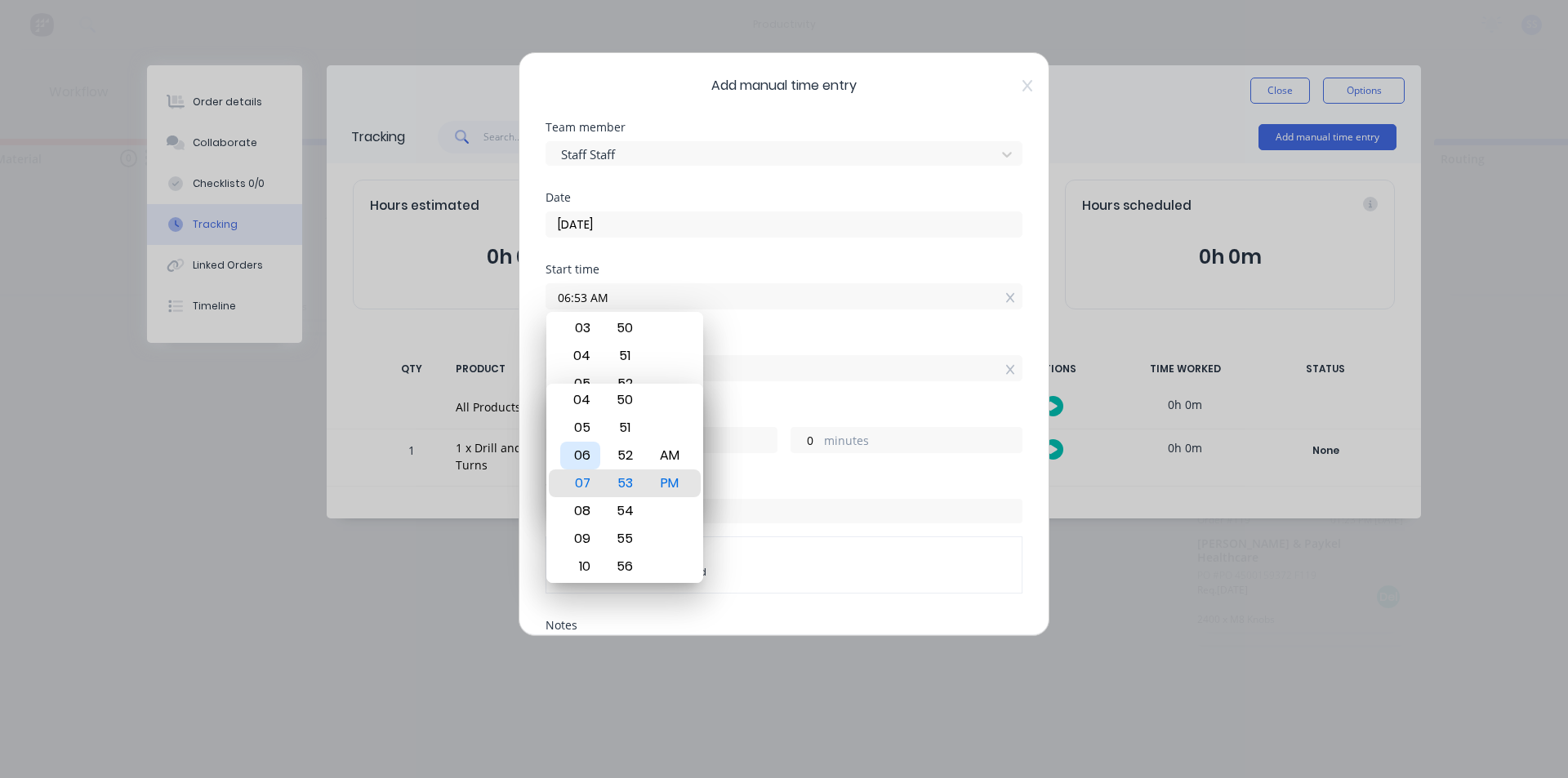
type input "12"
click at [674, 489] on div "PM" at bounding box center [670, 483] width 40 height 27
click at [624, 483] on div "53" at bounding box center [624, 483] width 40 height 27
click at [575, 482] on div "06" at bounding box center [580, 483] width 40 height 27
click at [613, 479] on div "53" at bounding box center [624, 483] width 40 height 27
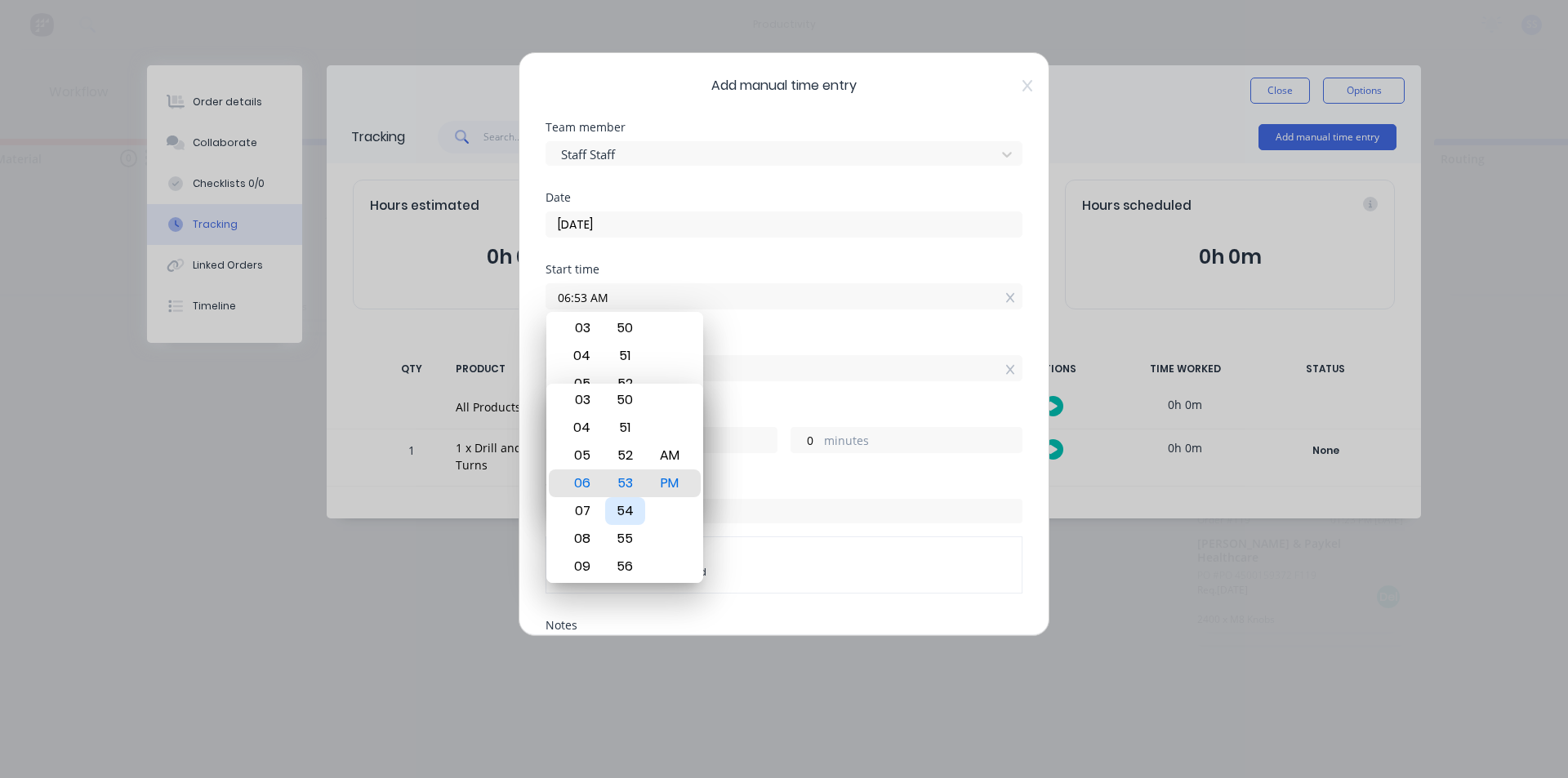
type input "06:54 PM"
type input "1"
type input "06:55 PM"
type input "2"
type input "06:56 PM"
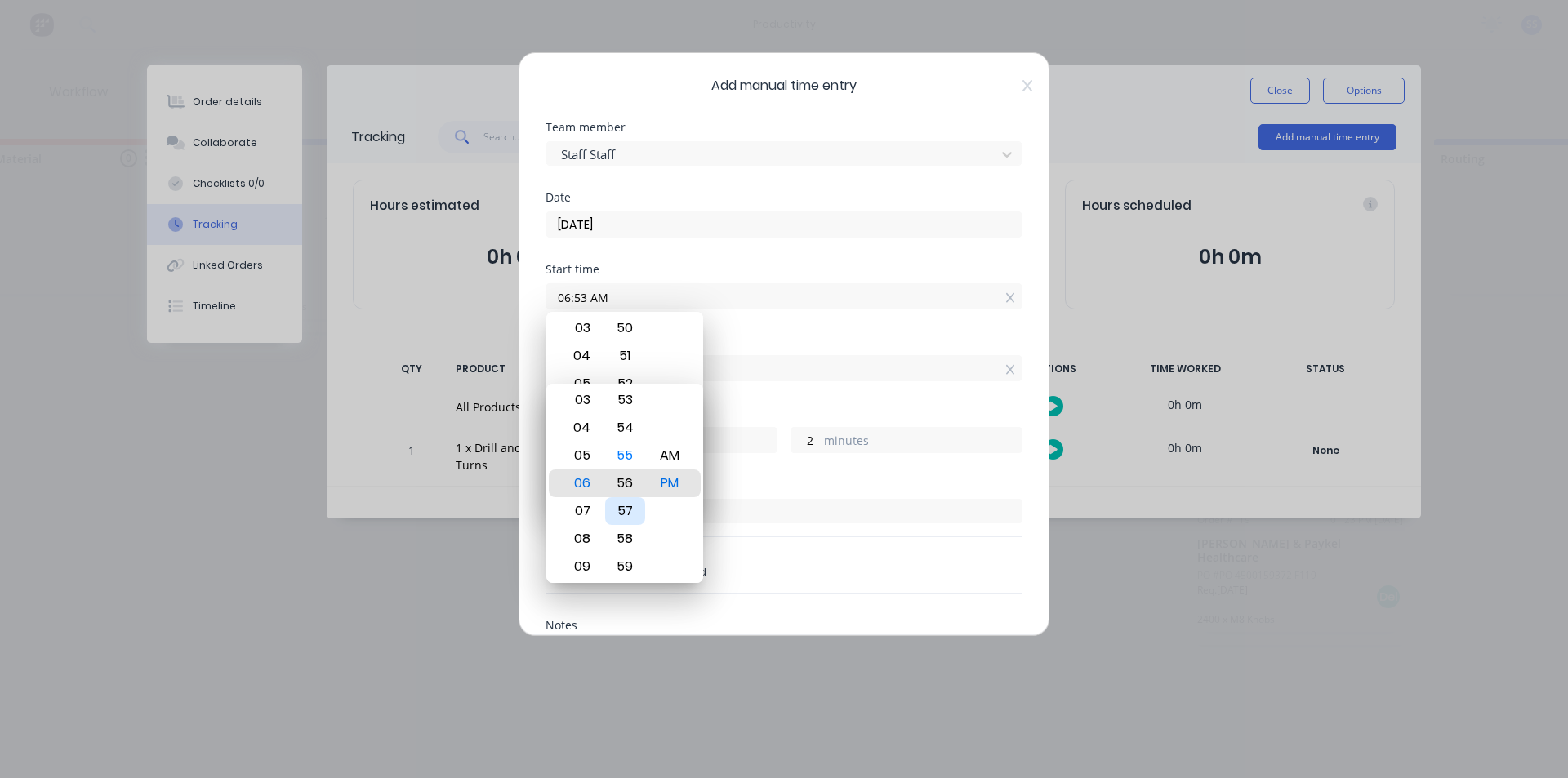
type input "3"
type input "06:57 PM"
type input "4"
type input "06:56 PM"
type input "3"
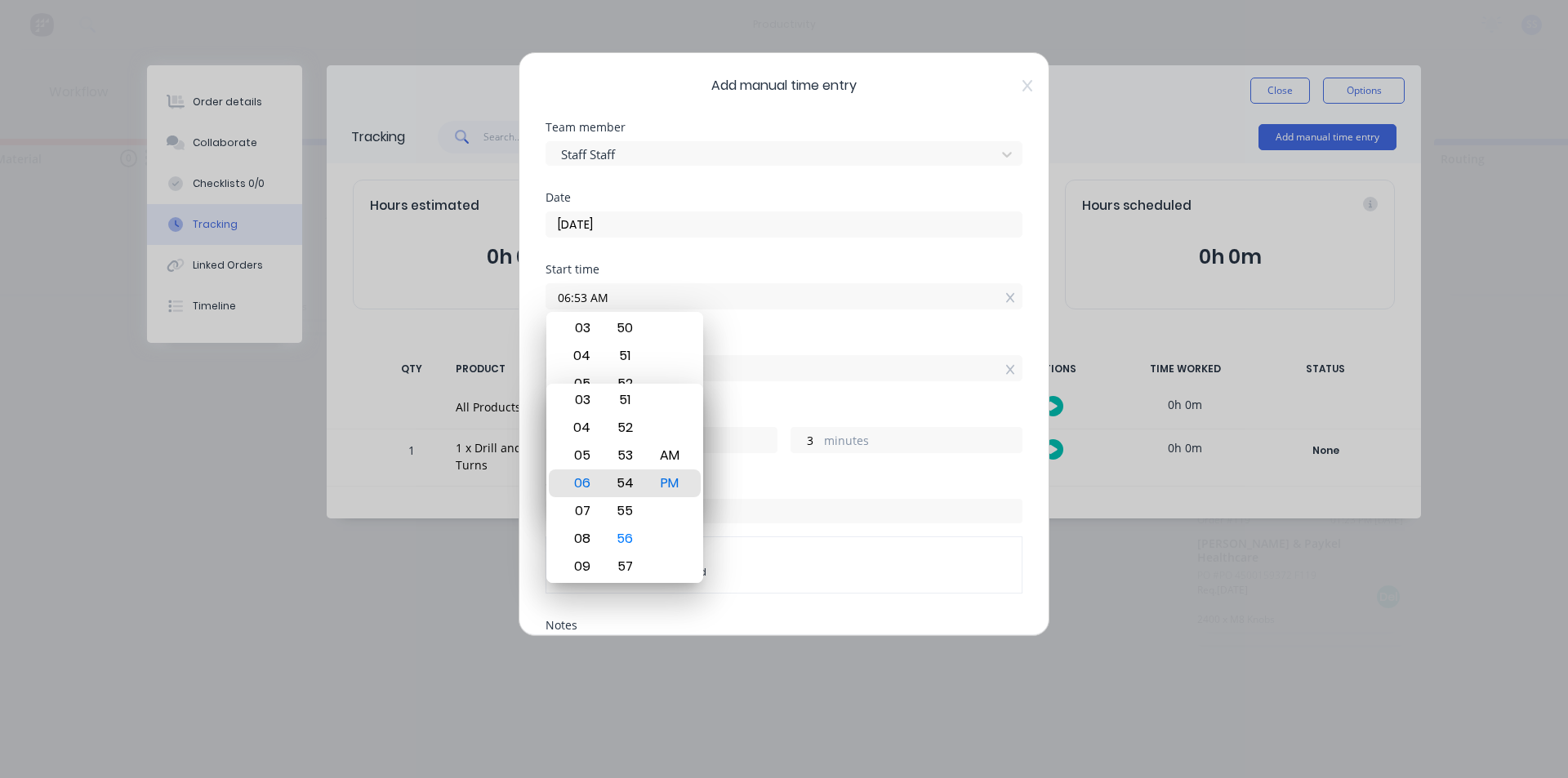
type input "06:54 PM"
type input "1"
type input "06:53 PM"
type input "0"
type input "06:51 PM"
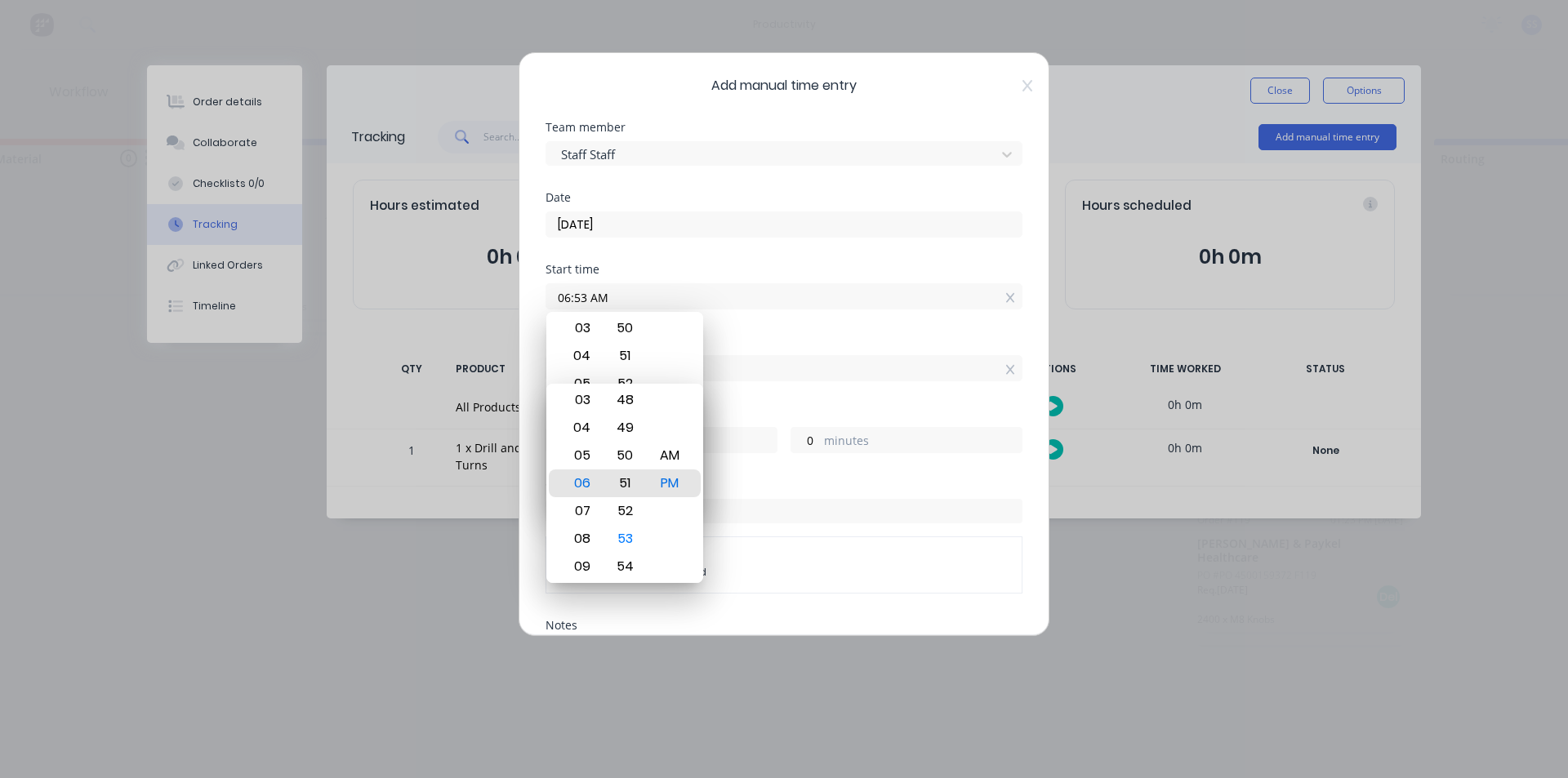
type input "11"
type input "58"
type input "06:47 PM"
type input "54"
type input "06:44 PM"
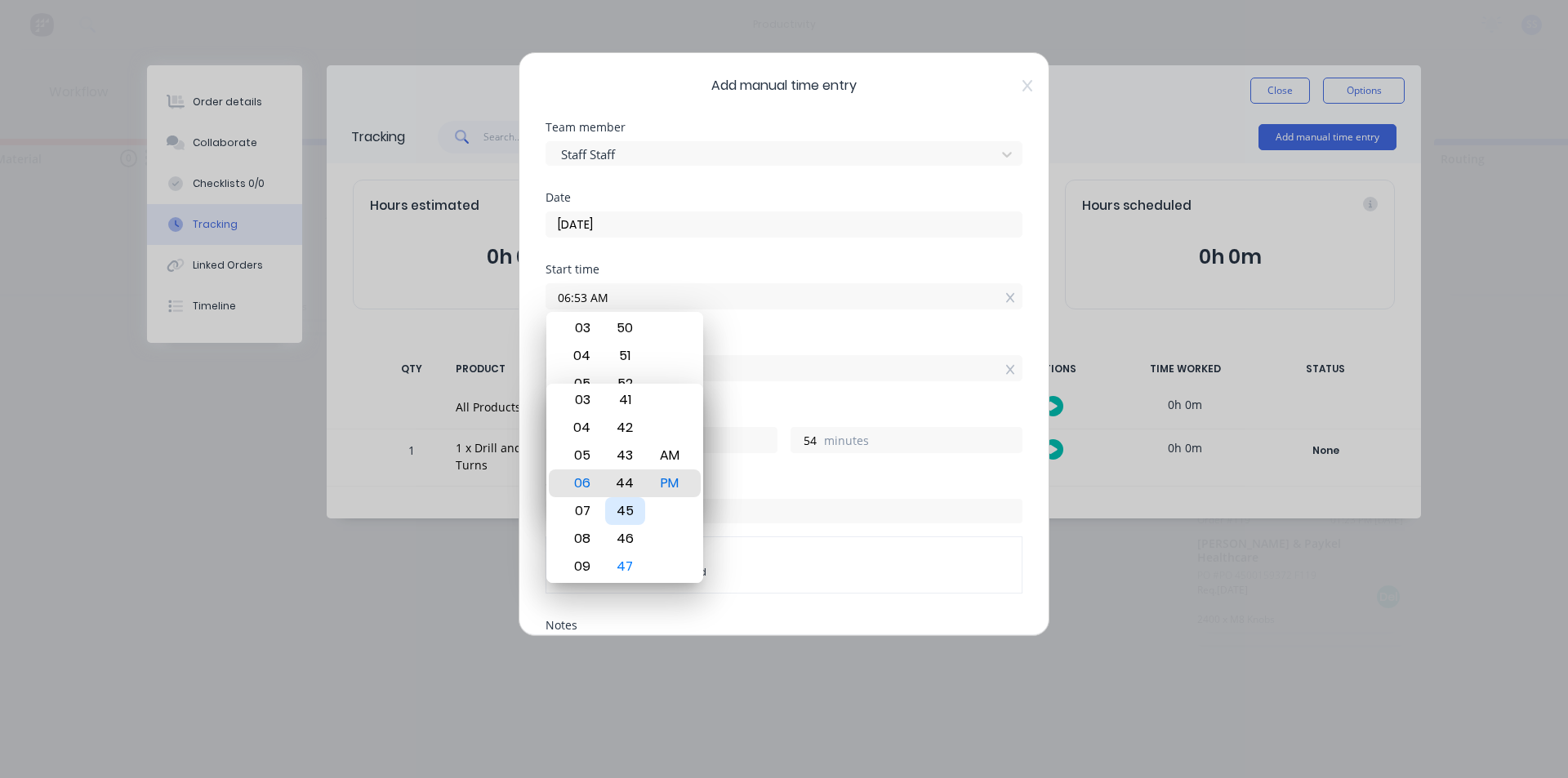
type input "51"
type input "06:40 PM"
type input "47"
type input "06:34 PM"
type input "41"
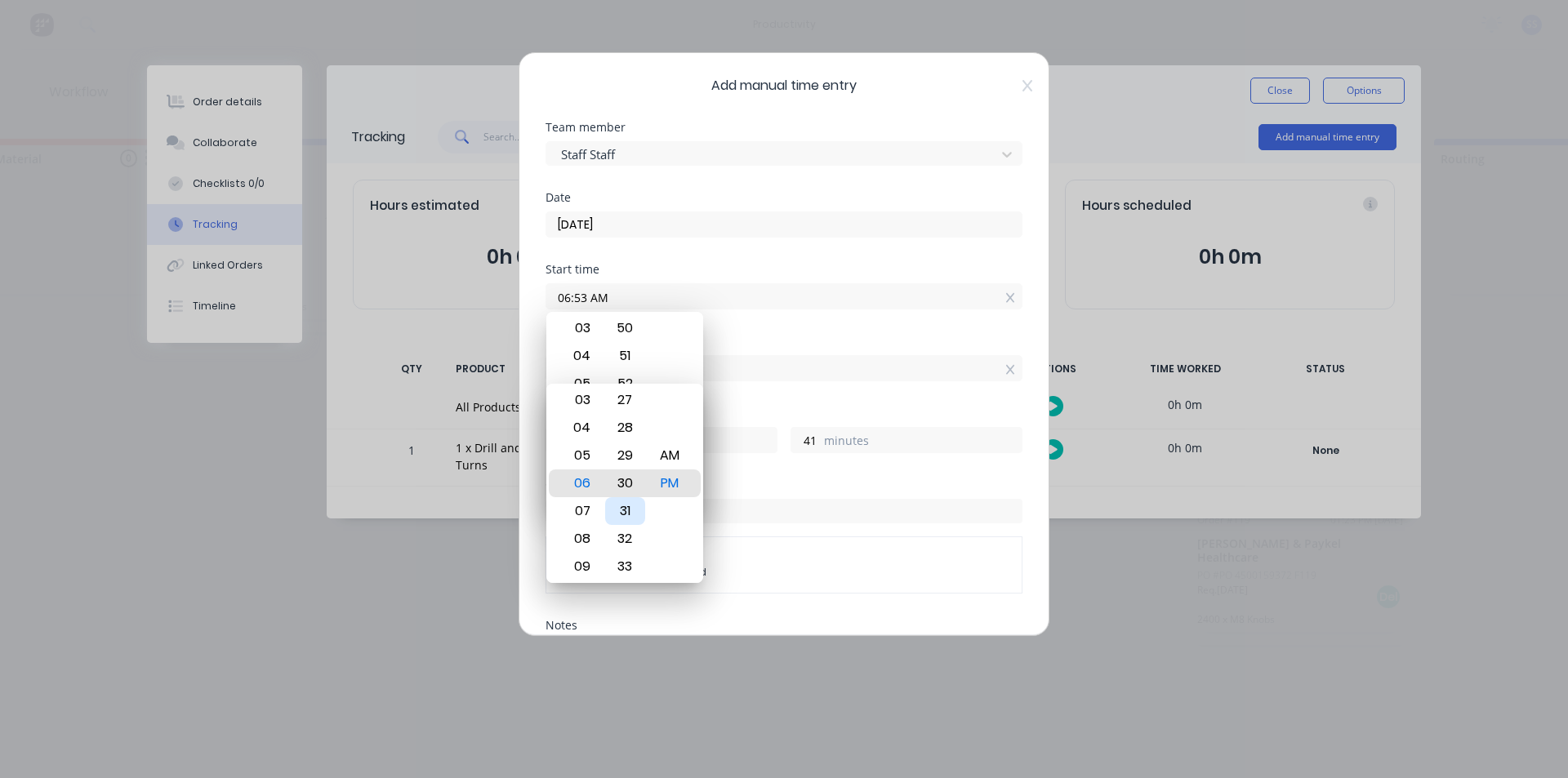
type input "06:30 PM"
type input "37"
type input "06:26 PM"
type input "33"
type input "06:18 PM"
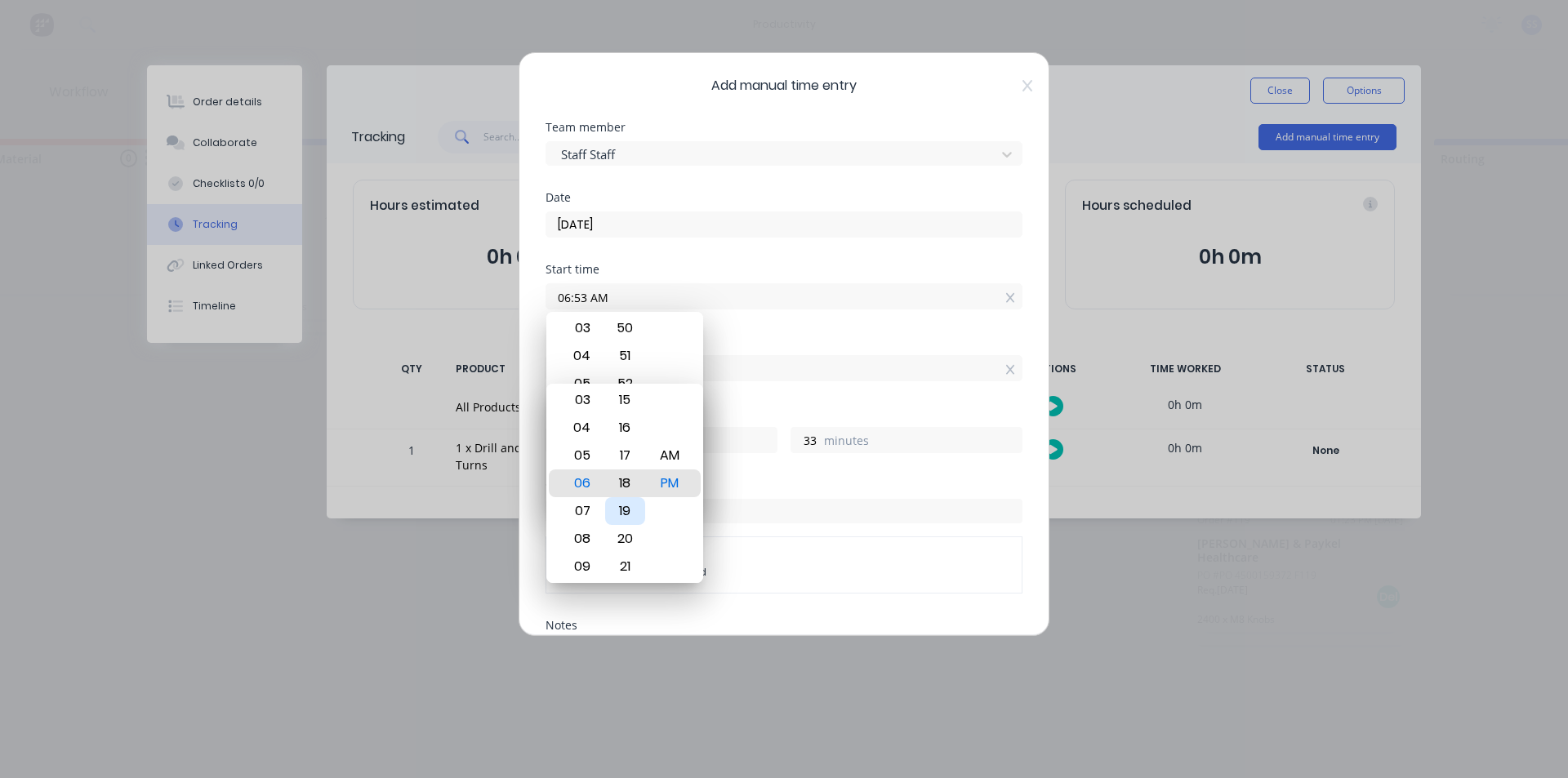
type input "25"
type input "06:14 PM"
type input "21"
type input "06:10 PM"
type input "17"
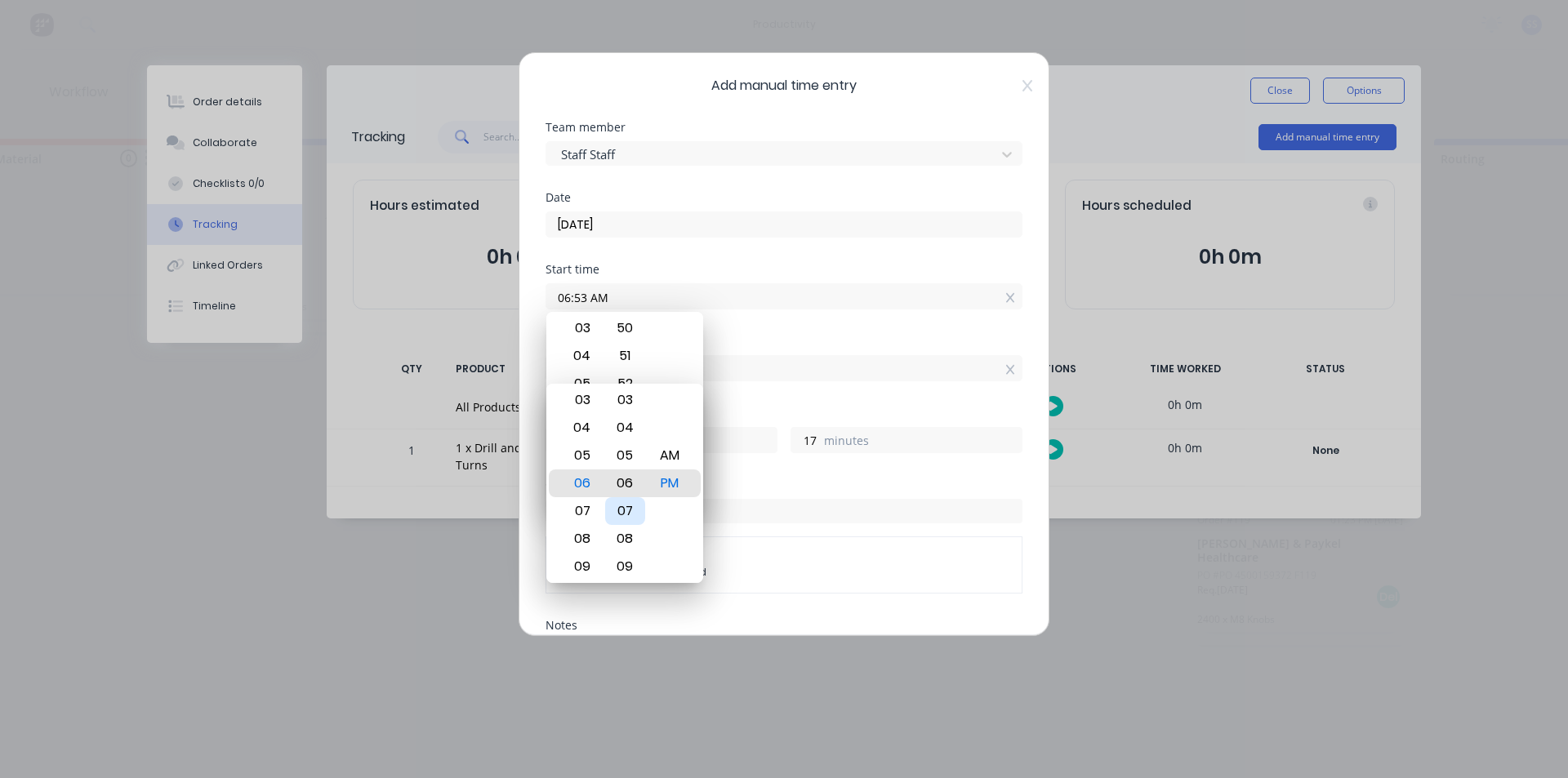
type input "06:06 PM"
type input "13"
type input "06:02 PM"
type input "9"
click at [628, 431] on div "00" at bounding box center [624, 428] width 40 height 27
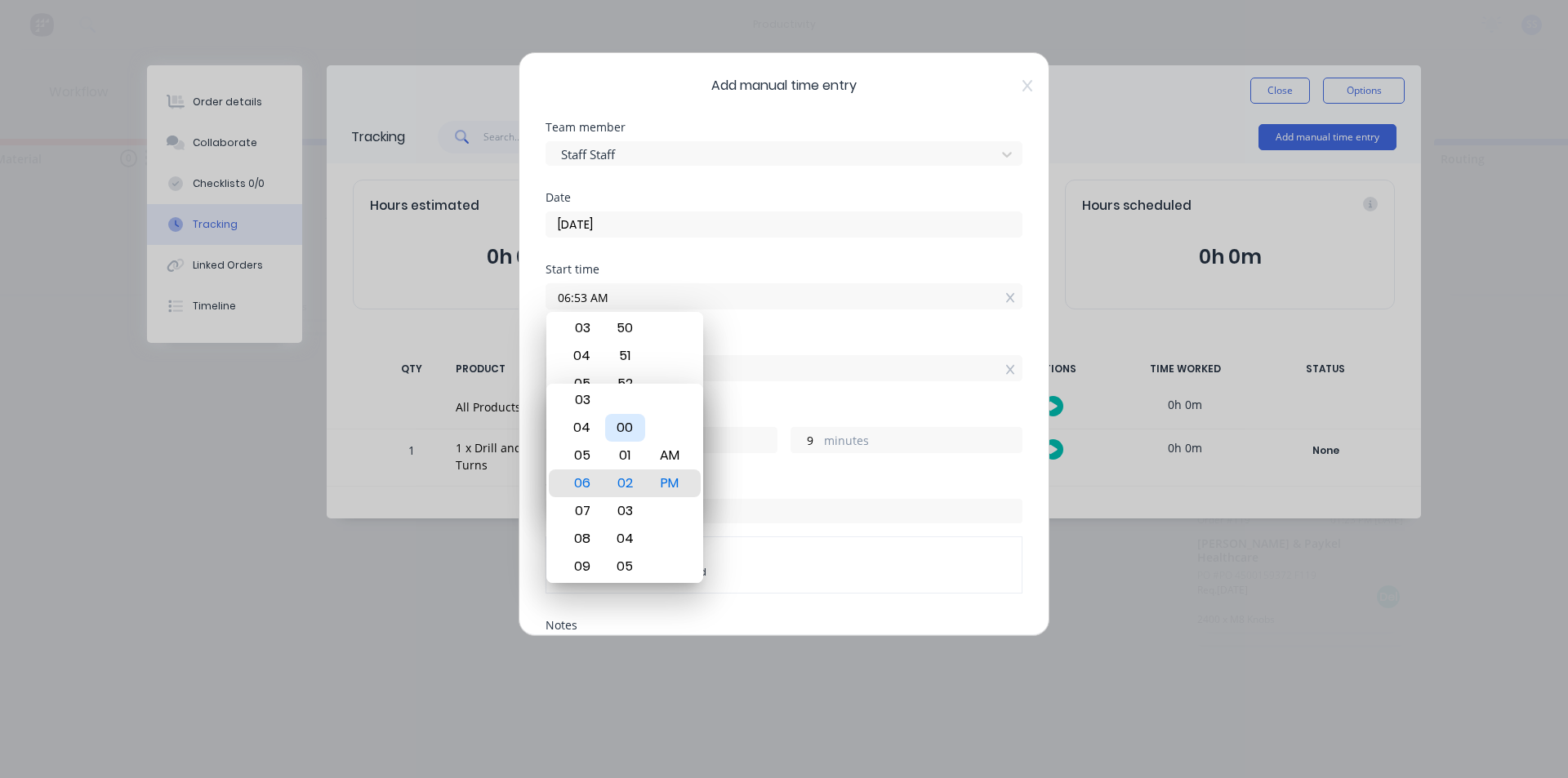
type input "06:00 PM"
type input "7"
click at [756, 551] on span "Order # 152" at bounding box center [784, 558] width 449 height 15
type input "08:00 PM"
type input "13"
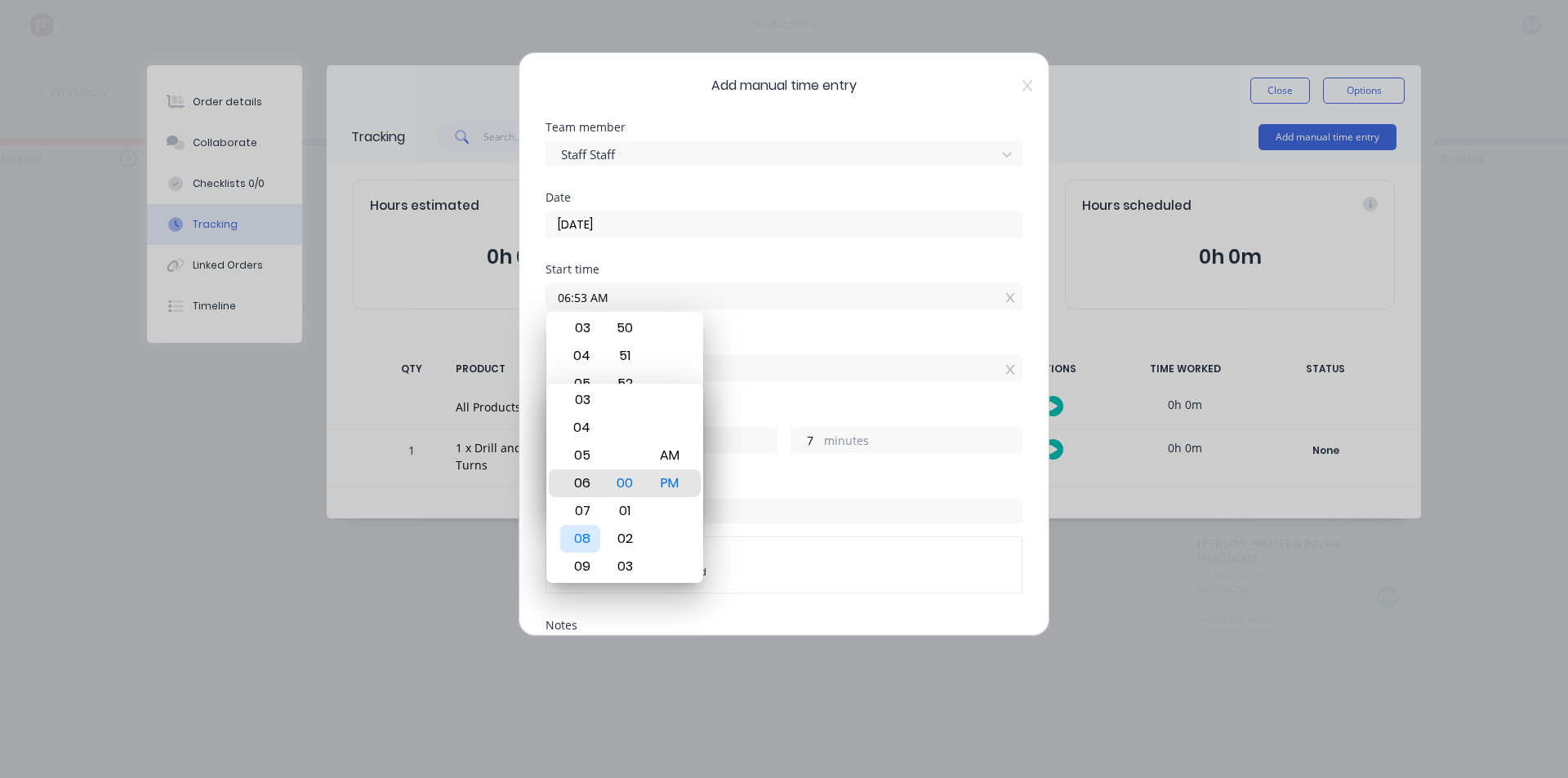
type input "06:00 PM"
type input "11"
click at [767, 539] on div "Order # 152 Challenger Safes Pacific Ltd" at bounding box center [784, 565] width 477 height 57
click at [747, 301] on input "06:53 AM" at bounding box center [784, 296] width 475 height 25
click at [558, 291] on input "06:53 AM" at bounding box center [784, 296] width 475 height 25
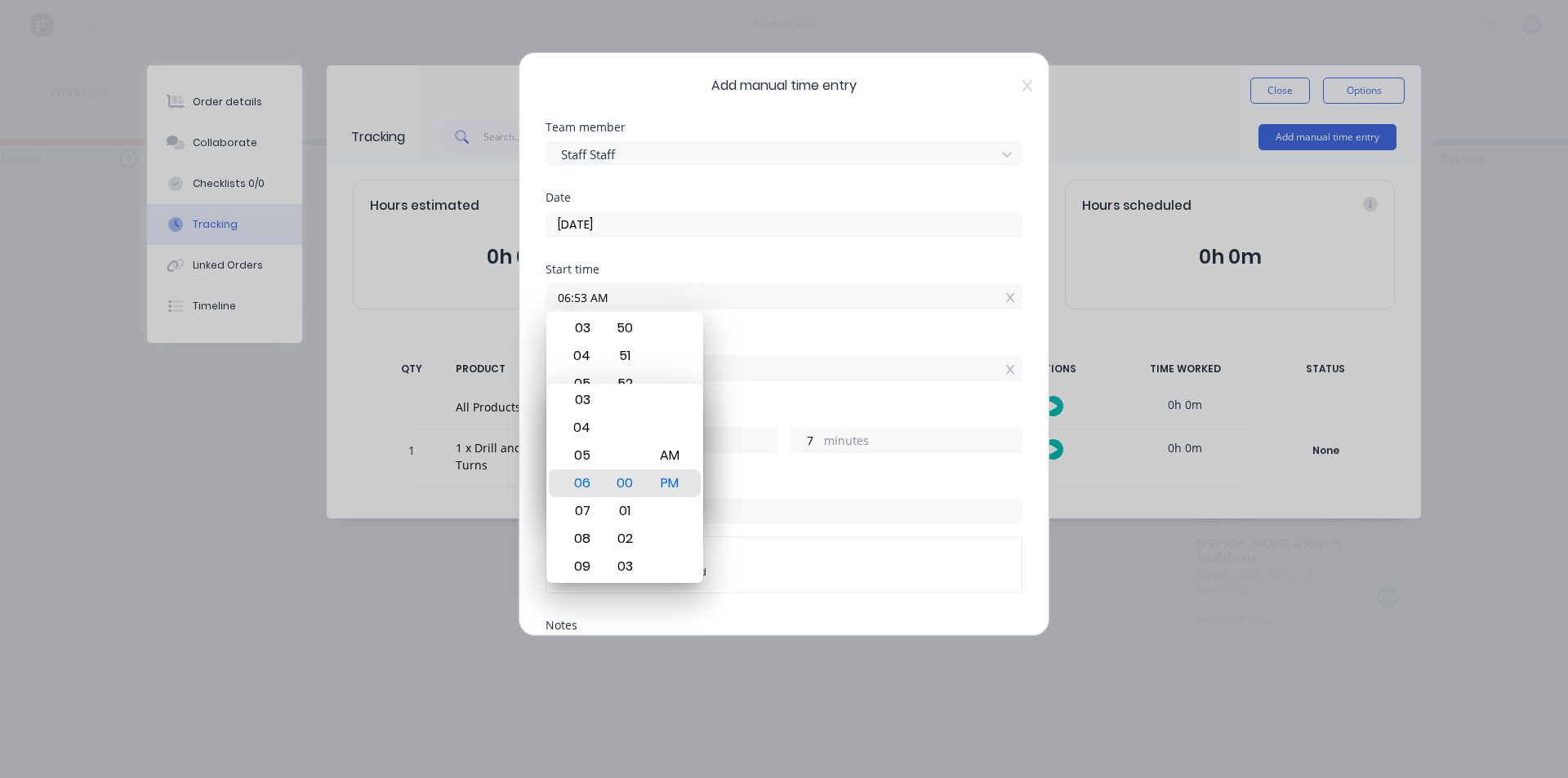
click at [573, 293] on input "06:53 AM" at bounding box center [784, 296] width 475 height 25
click at [700, 592] on div "Order # 152 Challenger Safes Pacific Ltd" at bounding box center [784, 565] width 477 height 57
click at [673, 484] on div "PM" at bounding box center [670, 483] width 40 height 27
click at [636, 487] on div "00" at bounding box center [624, 483] width 40 height 27
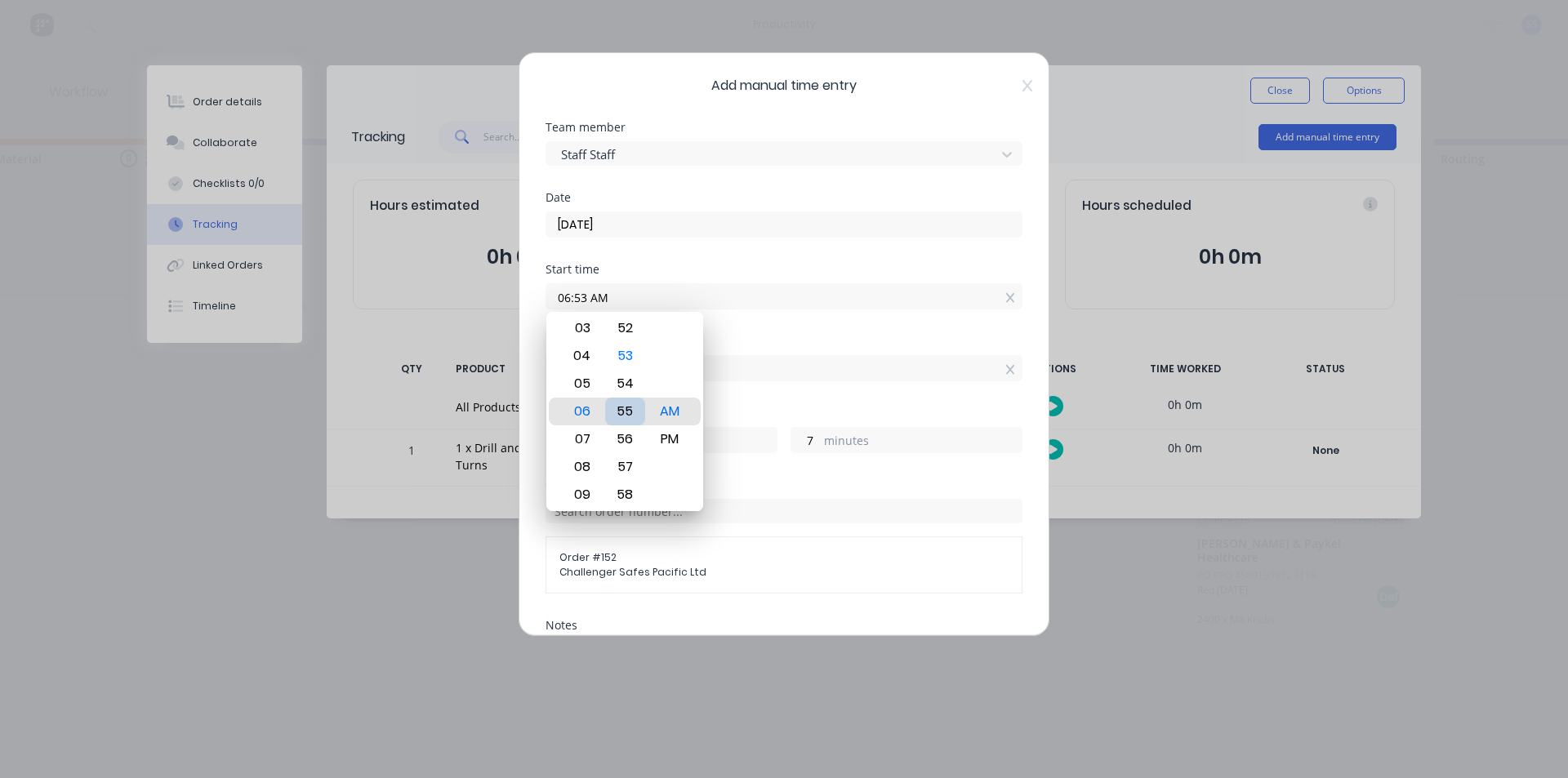
type input "06:55 AM"
type input "5"
type input "06:52 AM"
type input "8"
type input "06:51 AM"
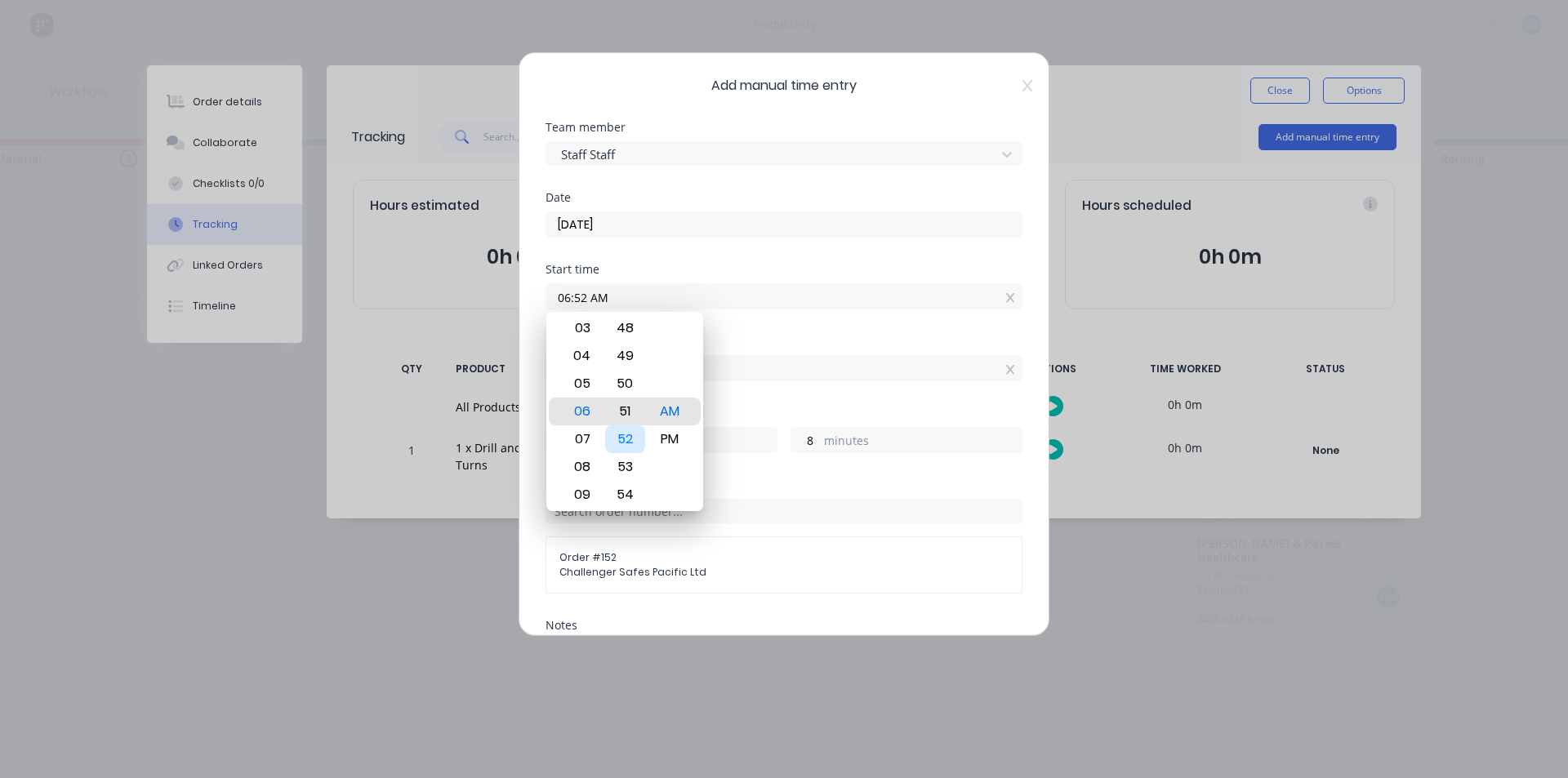
type input "9"
type input "06:48 AM"
type input "12"
type input "06:41 AM"
type input "19"
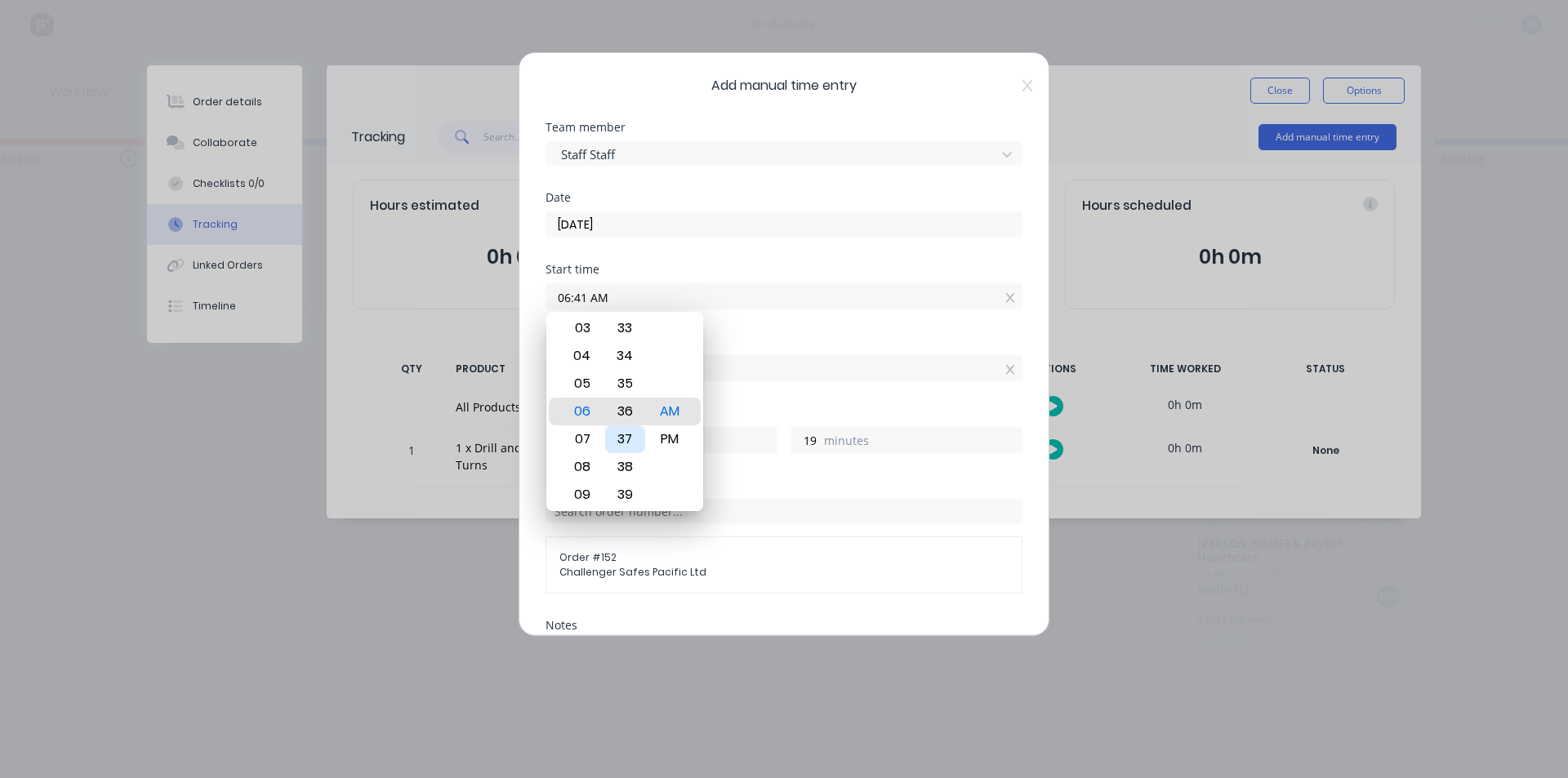
type input "06:36 AM"
type input "24"
type input "06:32 AM"
type input "28"
type input "06:14 AM"
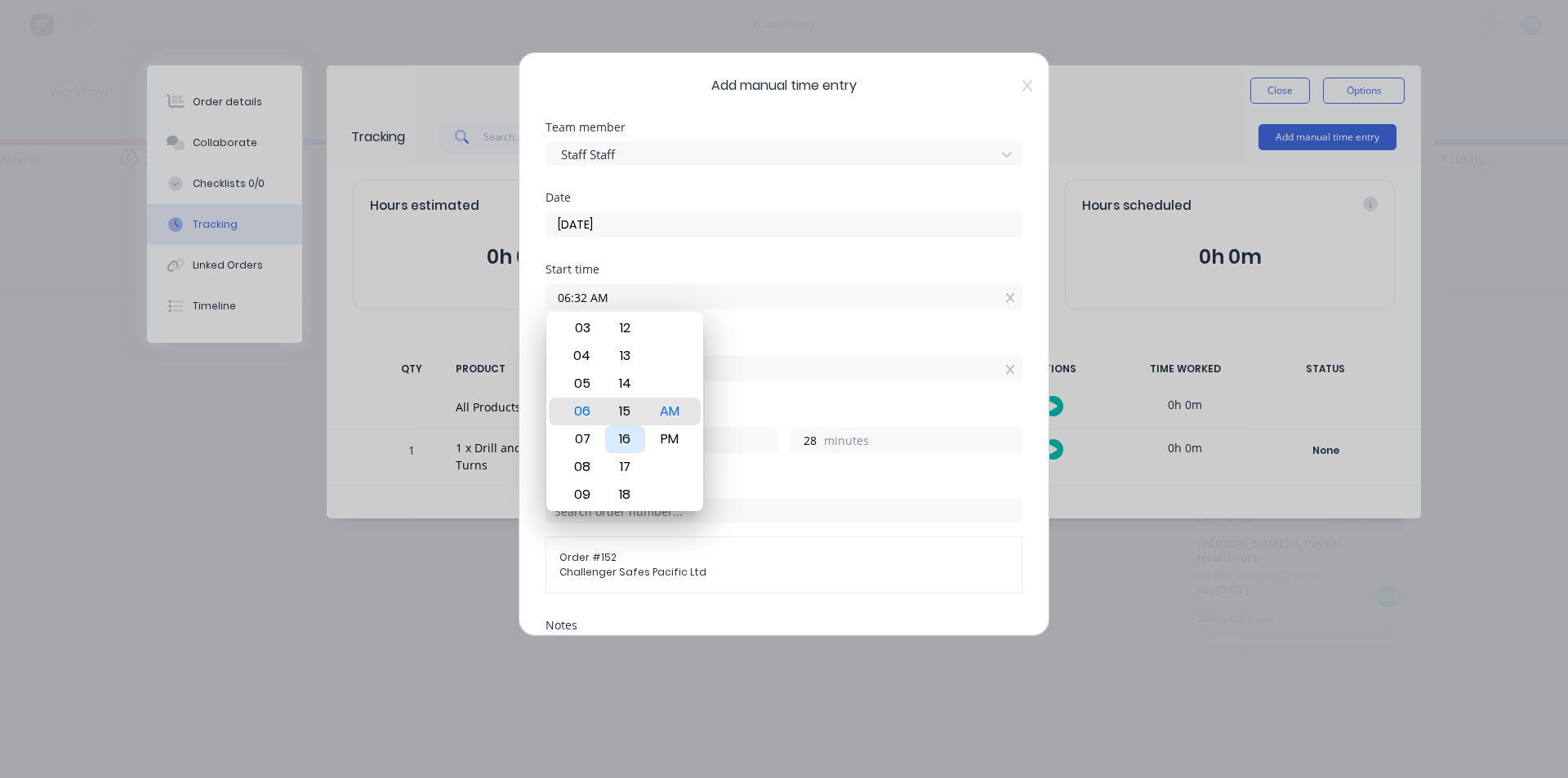
type input "46"
type input "06:11 AM"
type input "49"
type input "06:08 AM"
type input "52"
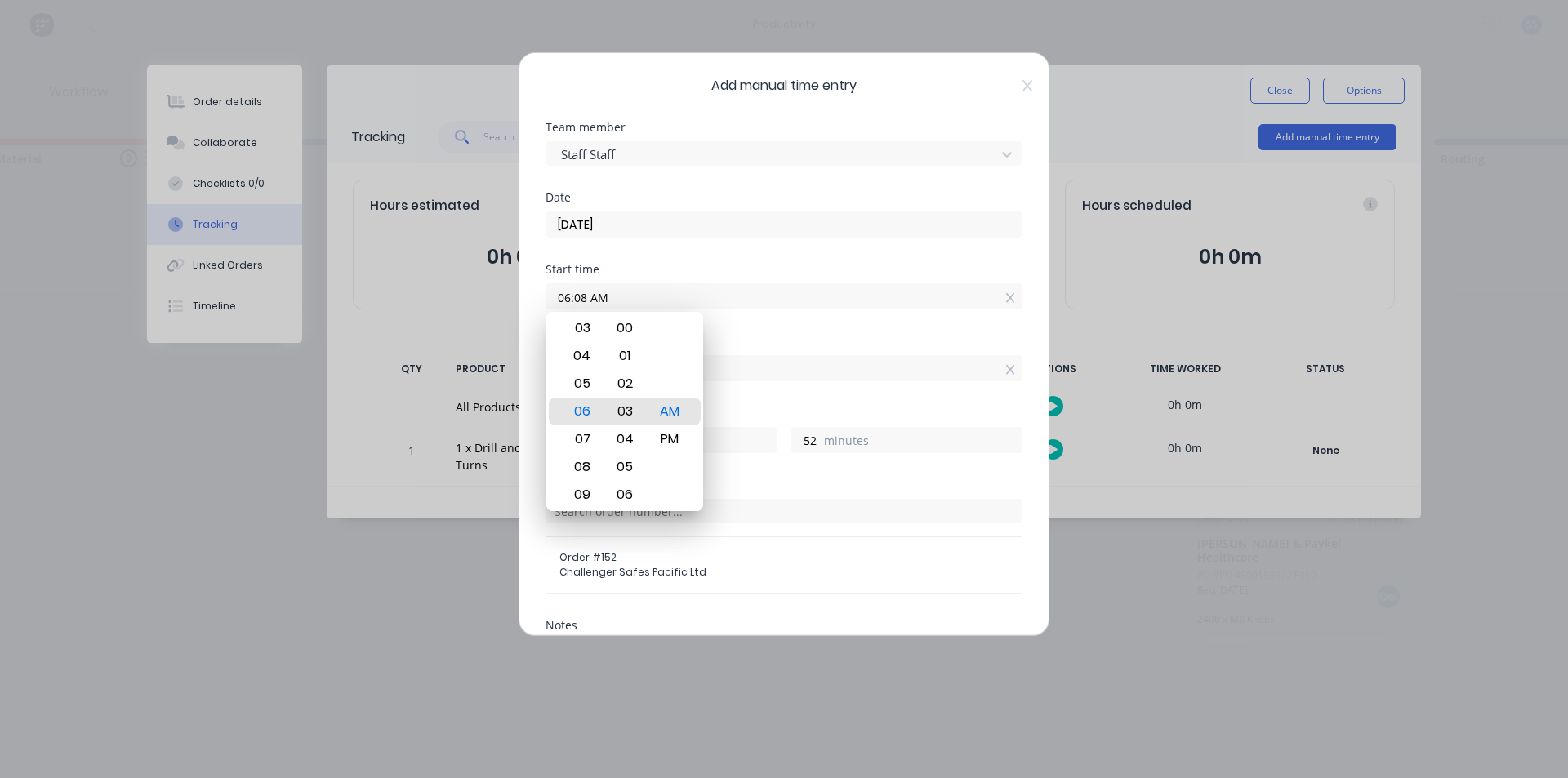
type input "06:02 AM"
type input "58"
click at [631, 359] on div "00" at bounding box center [624, 356] width 40 height 27
type input "06:00 AM"
type input "12"
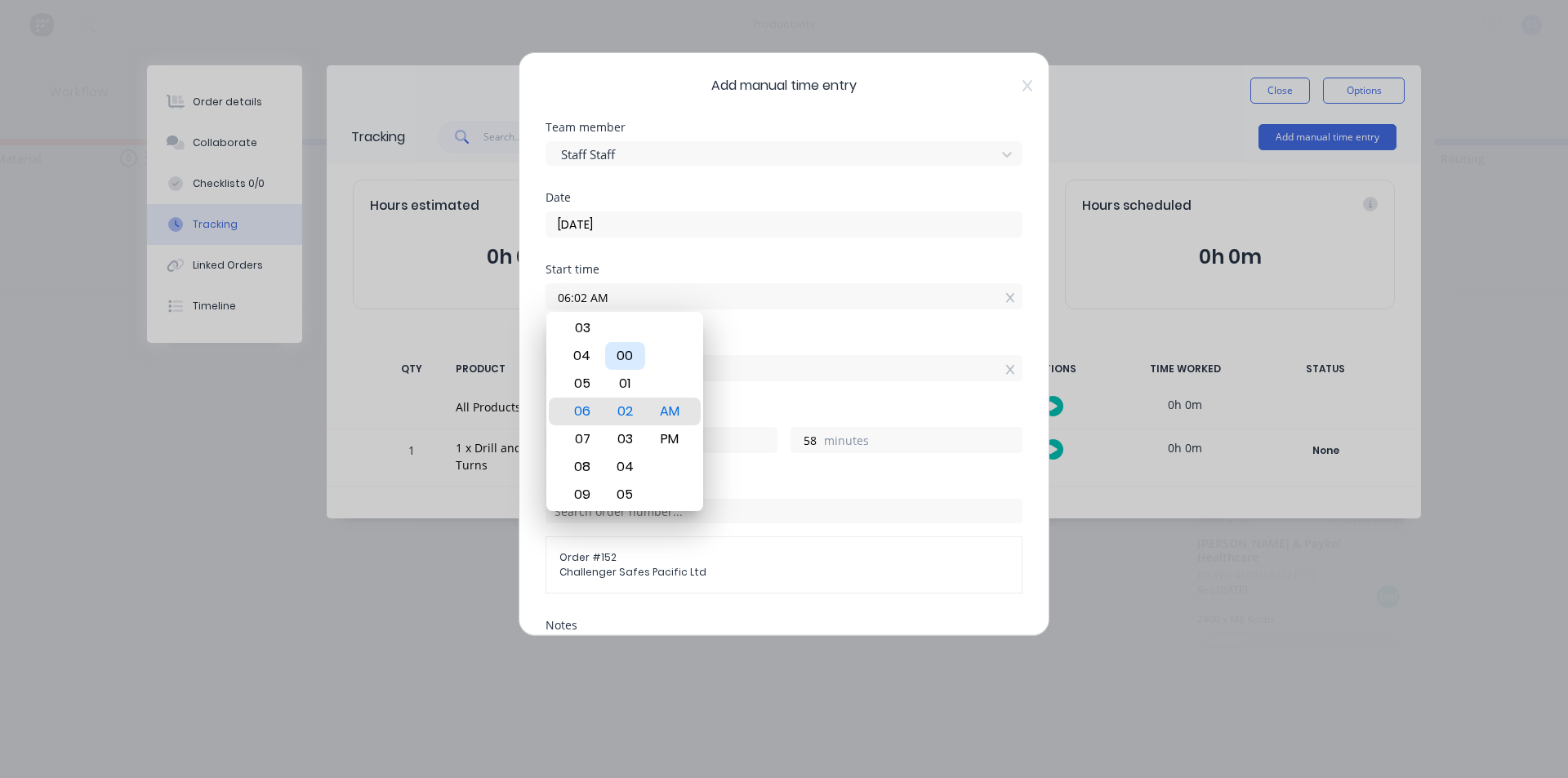
type input "0"
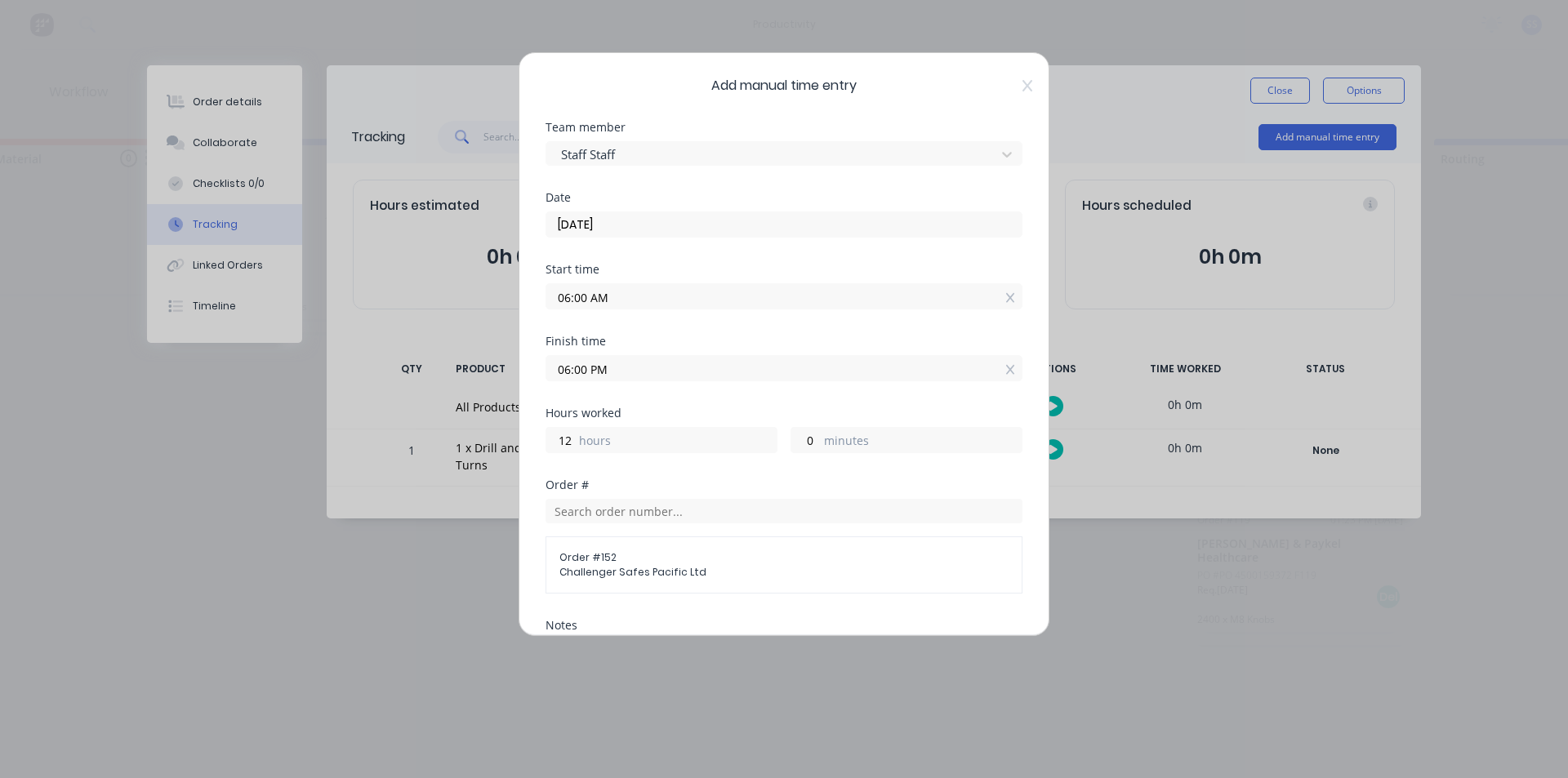
click at [668, 289] on input "06:00 AM" at bounding box center [784, 296] width 475 height 25
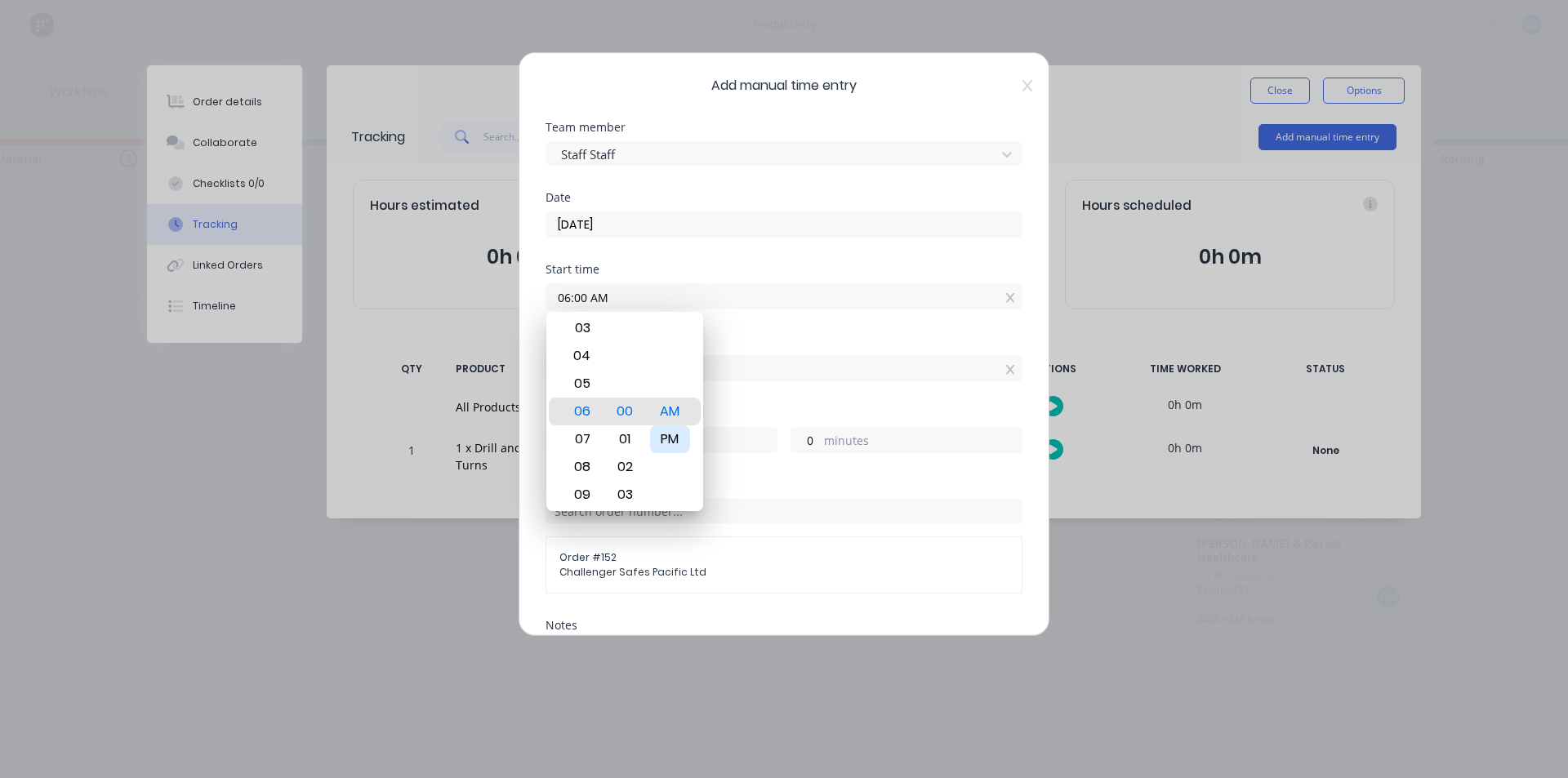
click at [665, 425] on div "PM" at bounding box center [670, 439] width 40 height 27
type input "06:00 PM"
type input "0"
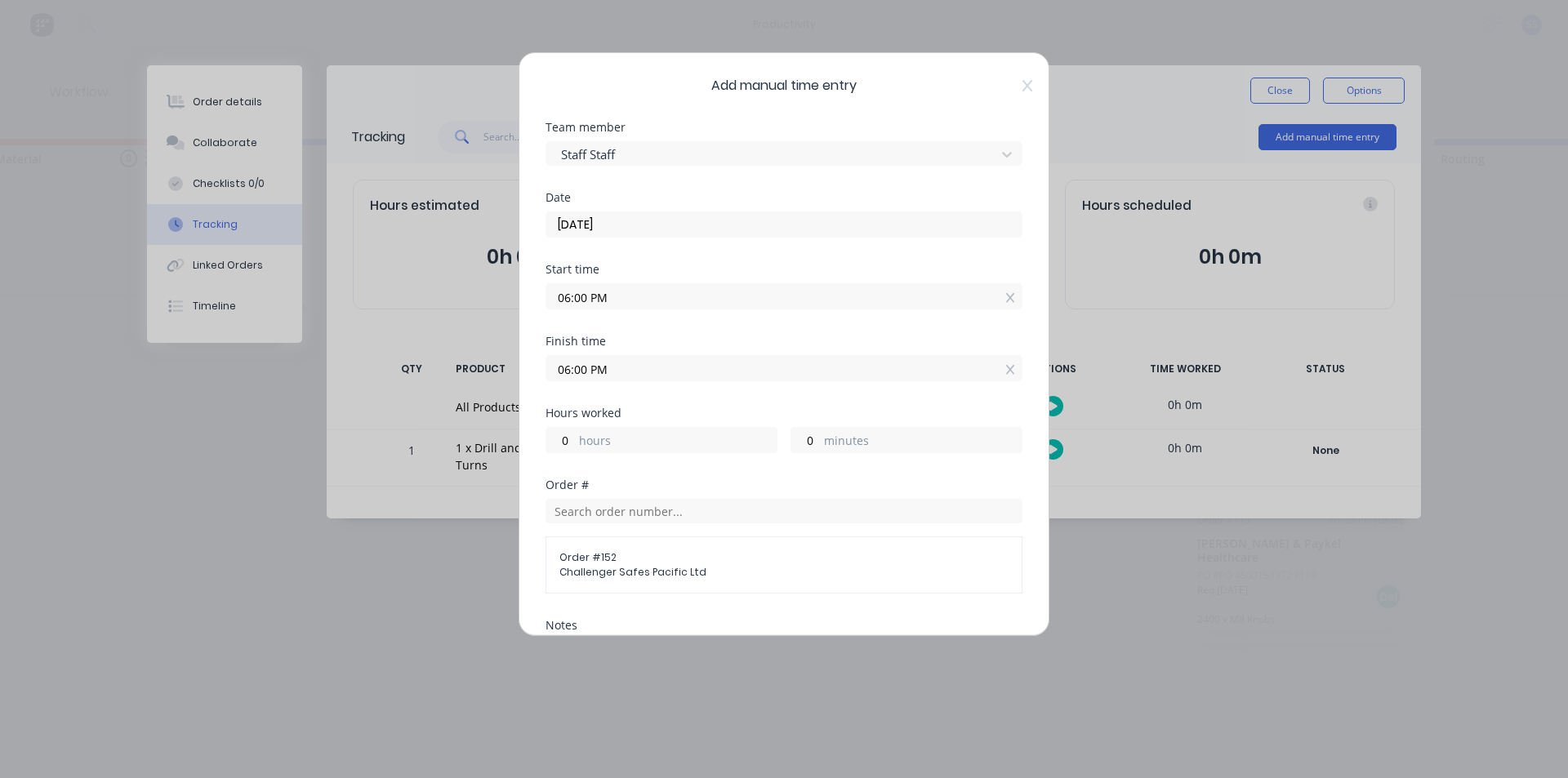
click at [576, 368] on input "06:00 PM" at bounding box center [784, 368] width 475 height 25
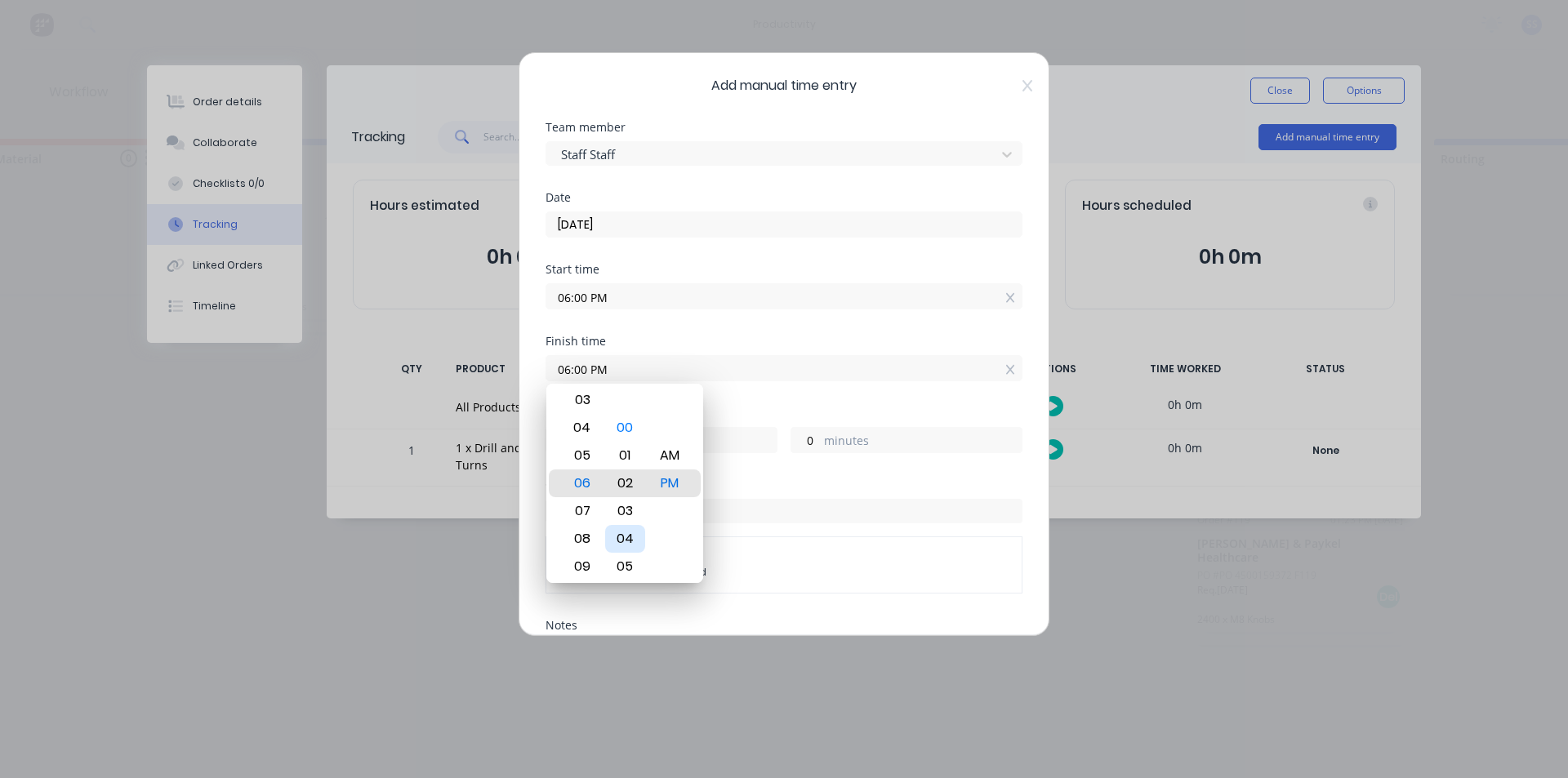
type input "06:02 PM"
type input "2"
type input "06:04 PM"
type input "4"
type input "06:08 PM"
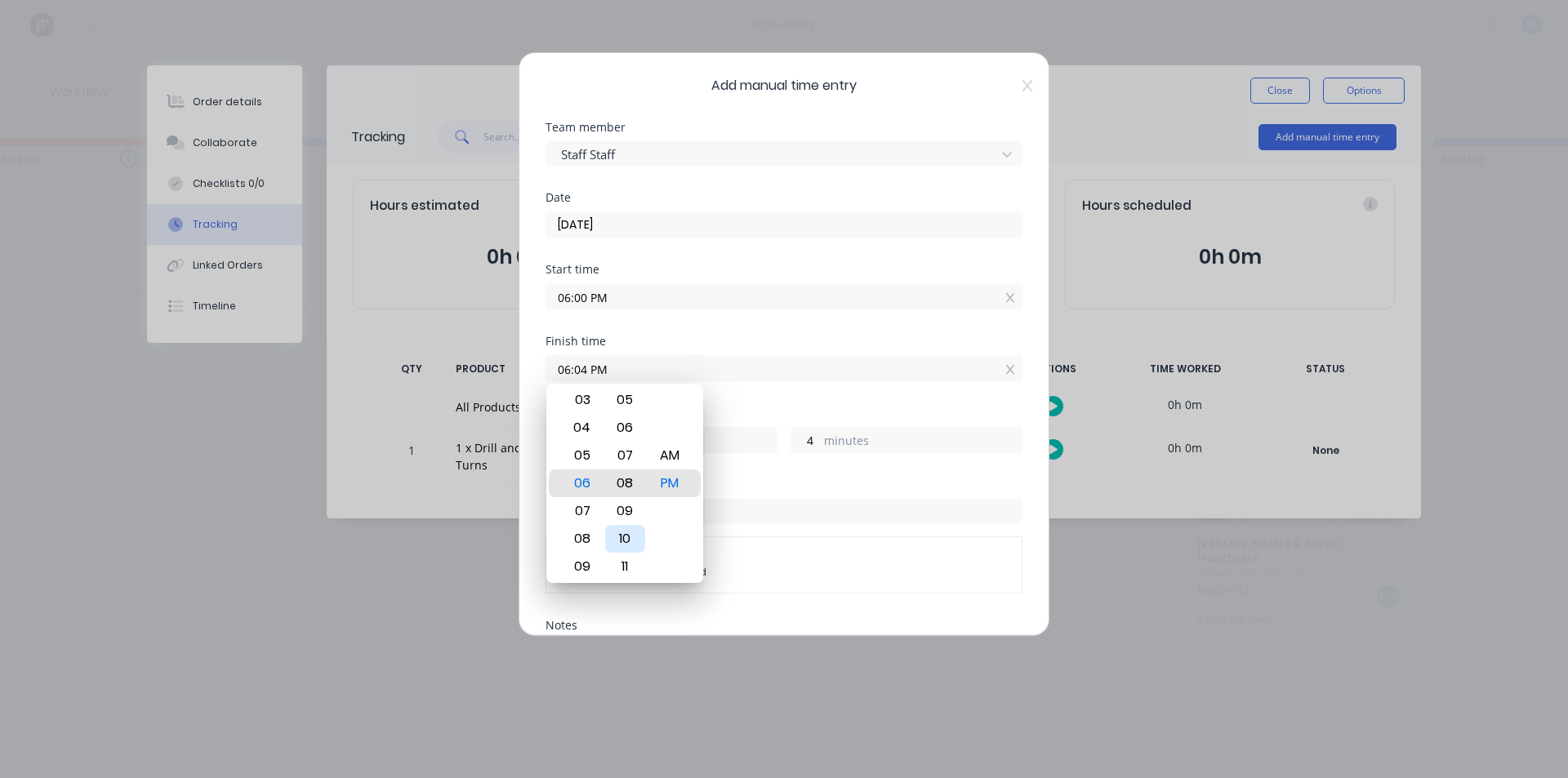
type input "8"
type input "06:11 PM"
type input "11"
type input "06:12 PM"
type input "12"
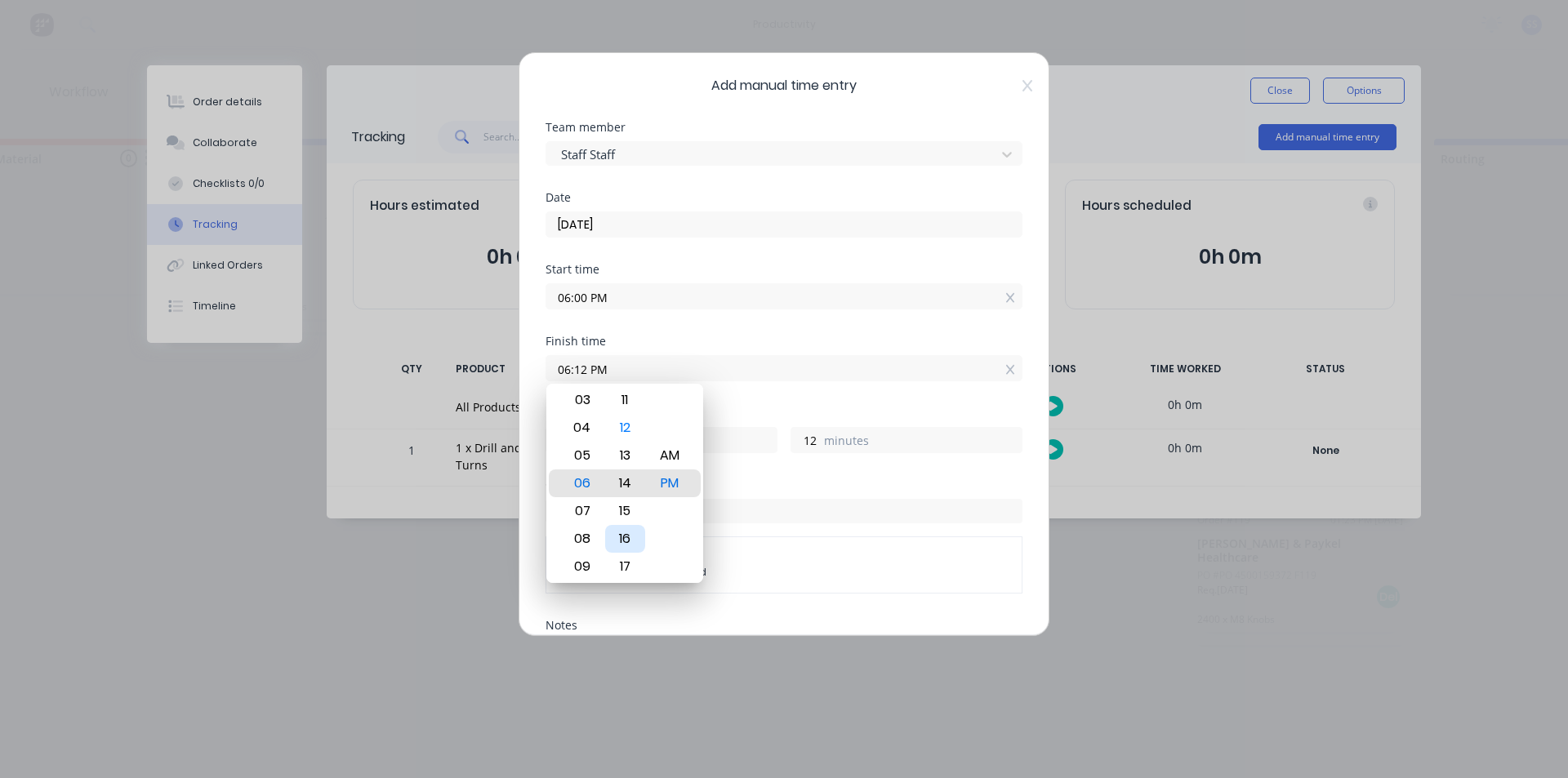
type input "06:14 PM"
type input "14"
type input "06:18 PM"
type input "18"
type input "06:19 PM"
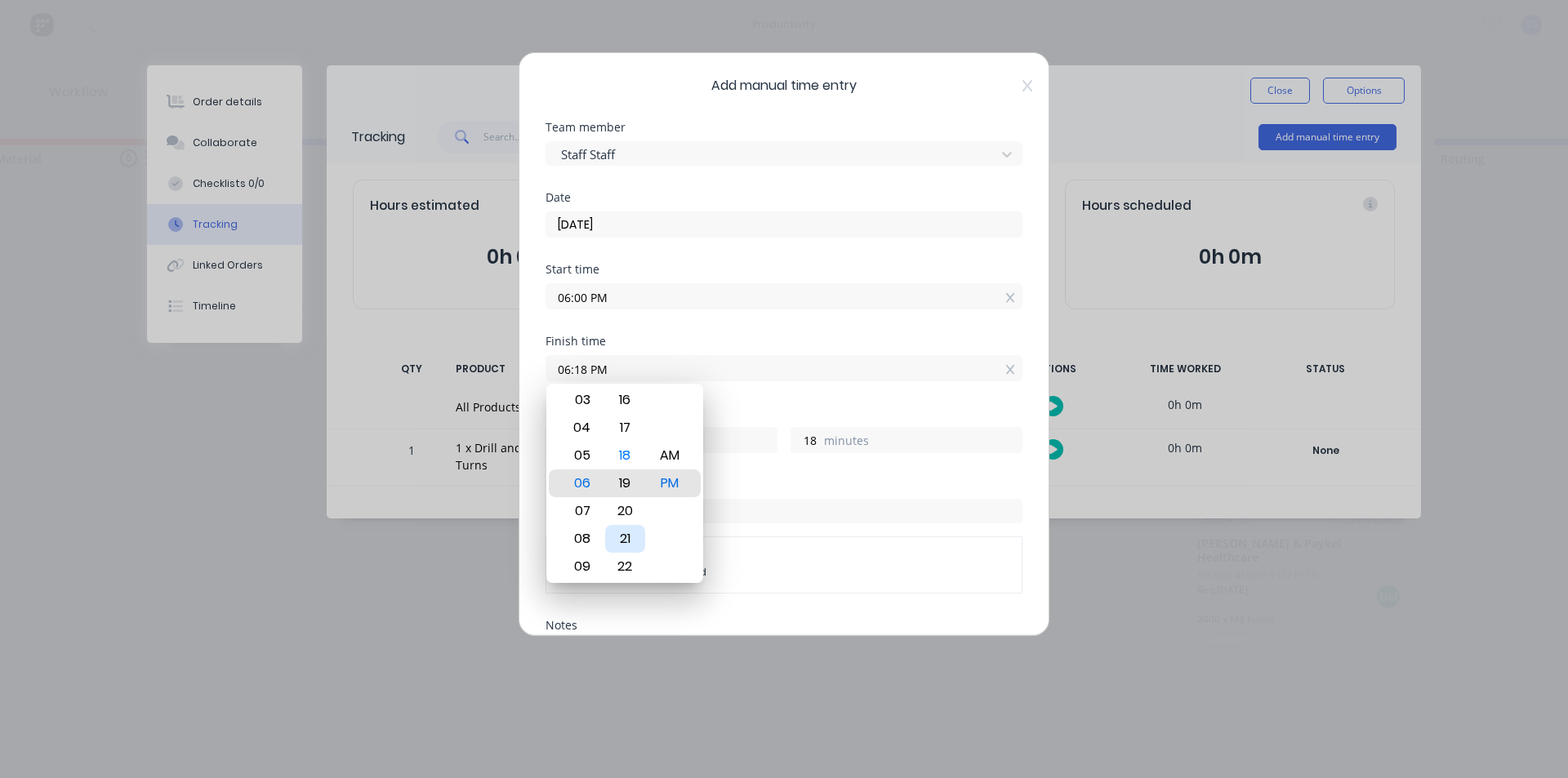
type input "19"
type input "06:22 PM"
type input "22"
type input "06:23 PM"
type input "23"
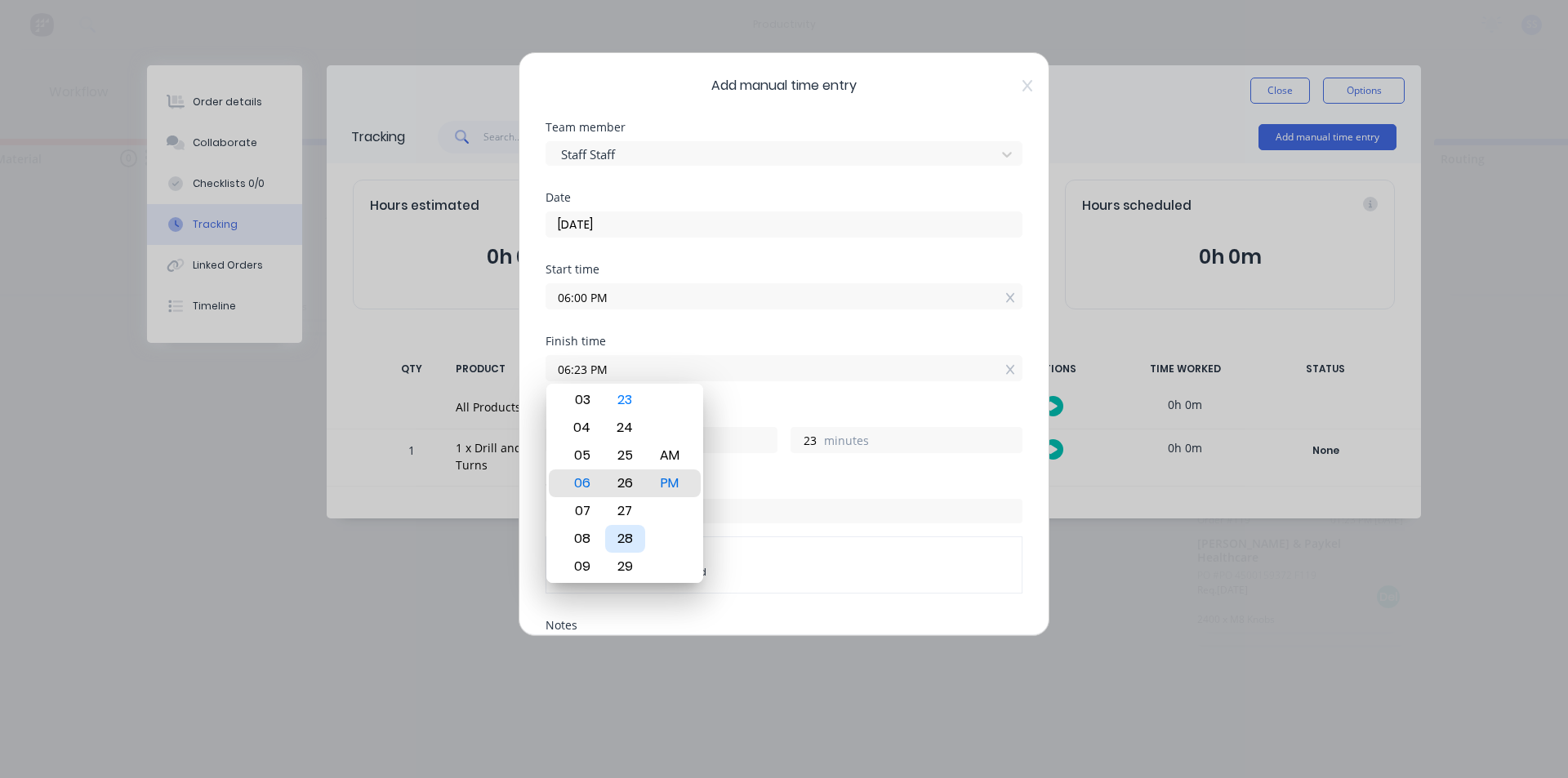
type input "06:26 PM"
type input "26"
type input "06:28 PM"
type input "28"
click at [627, 539] on div "30" at bounding box center [624, 539] width 40 height 27
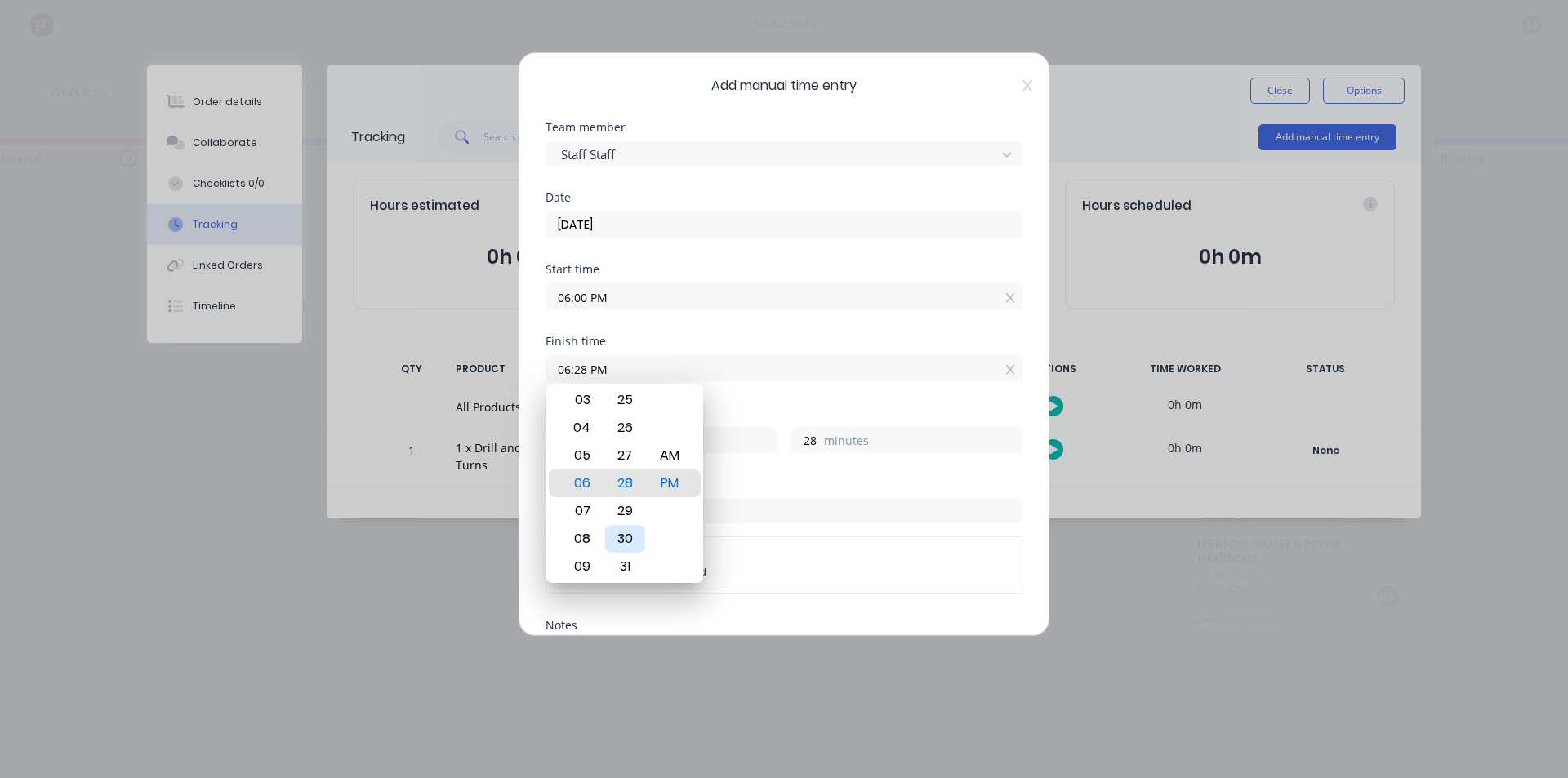
type input "06:30 PM"
type input "30"
click at [763, 401] on div "Finish time 06:30 PM" at bounding box center [784, 371] width 477 height 72
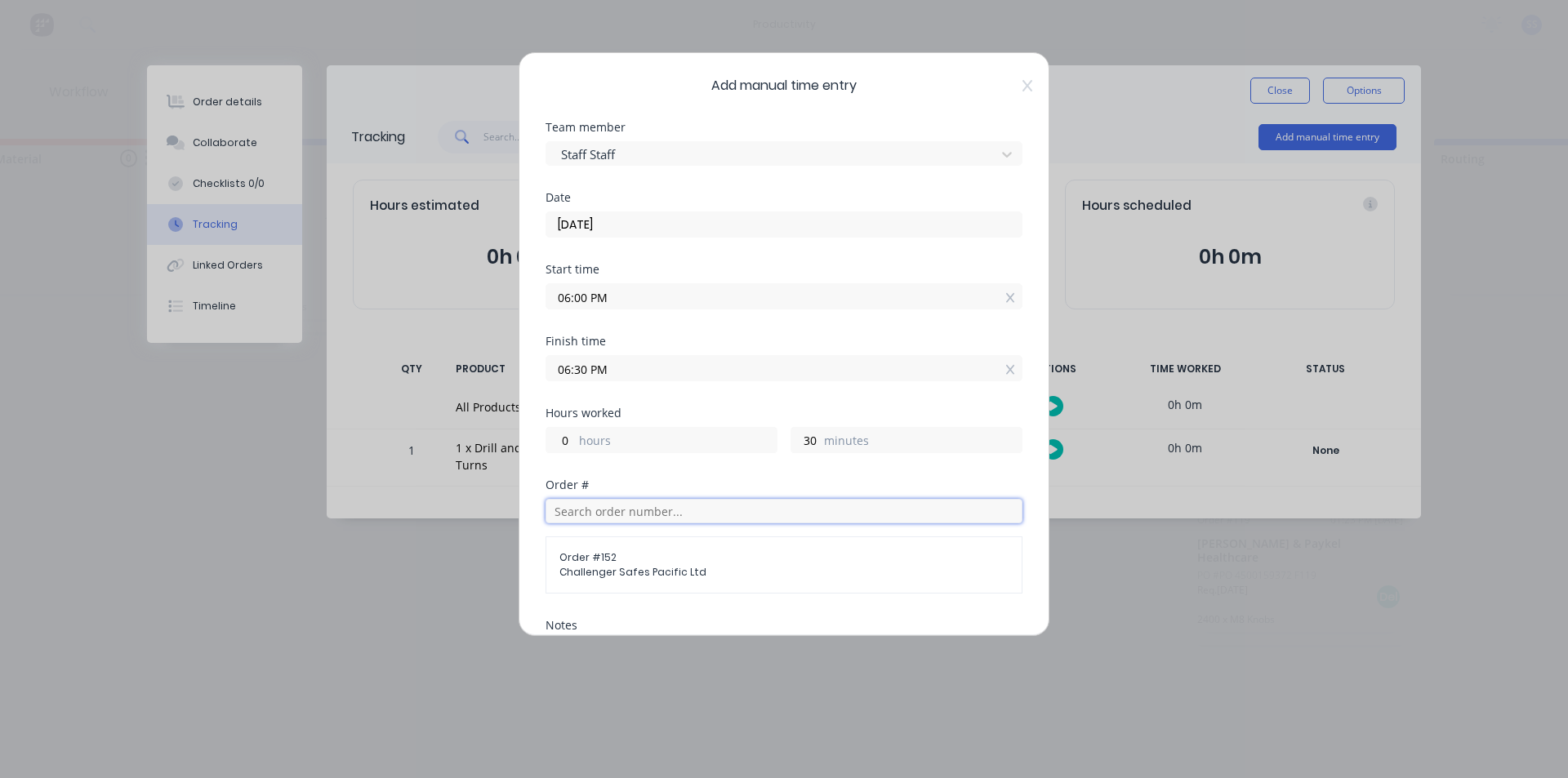
click at [698, 505] on input "text" at bounding box center [784, 511] width 477 height 25
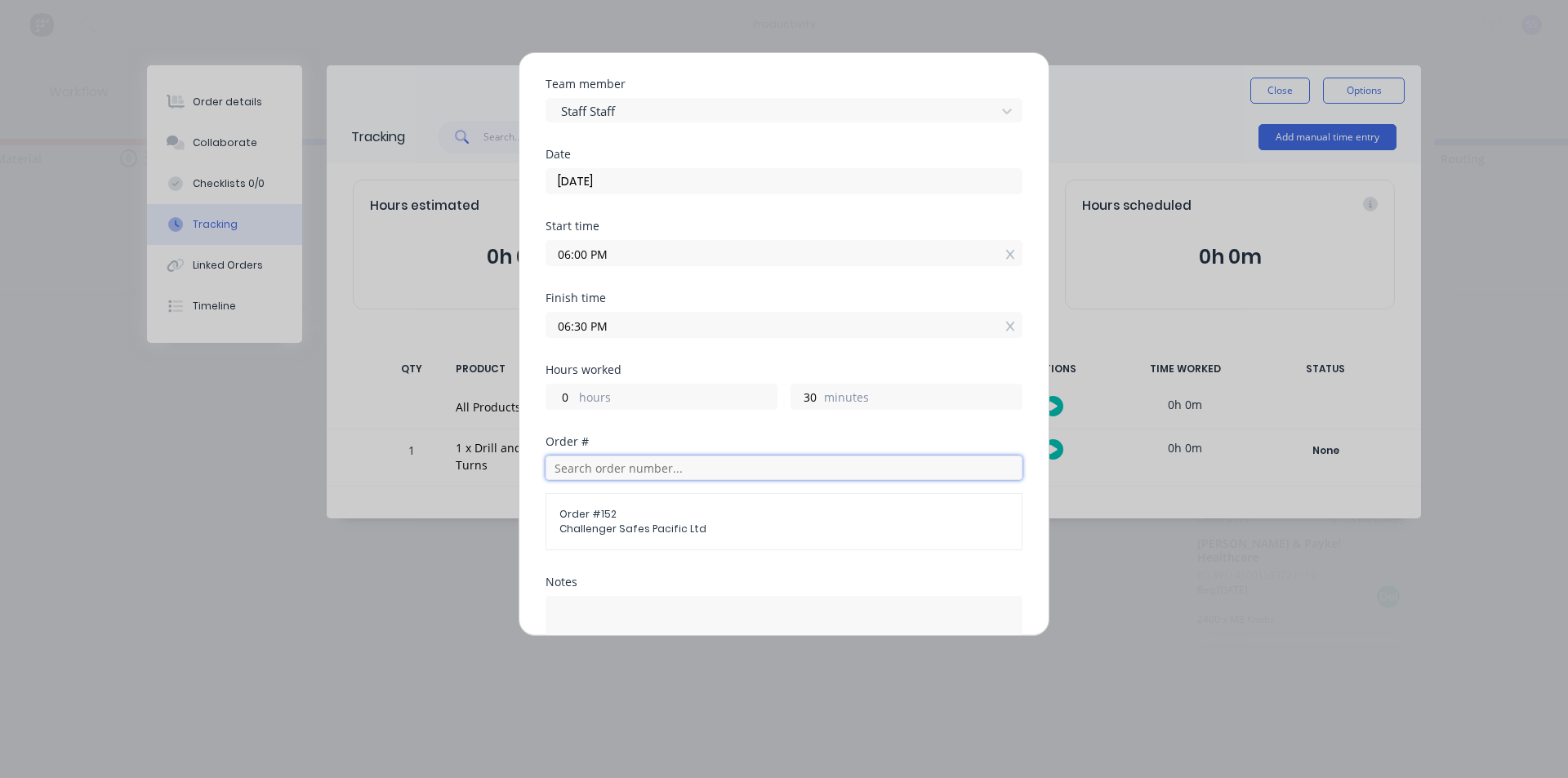
scroll to position [163, 0]
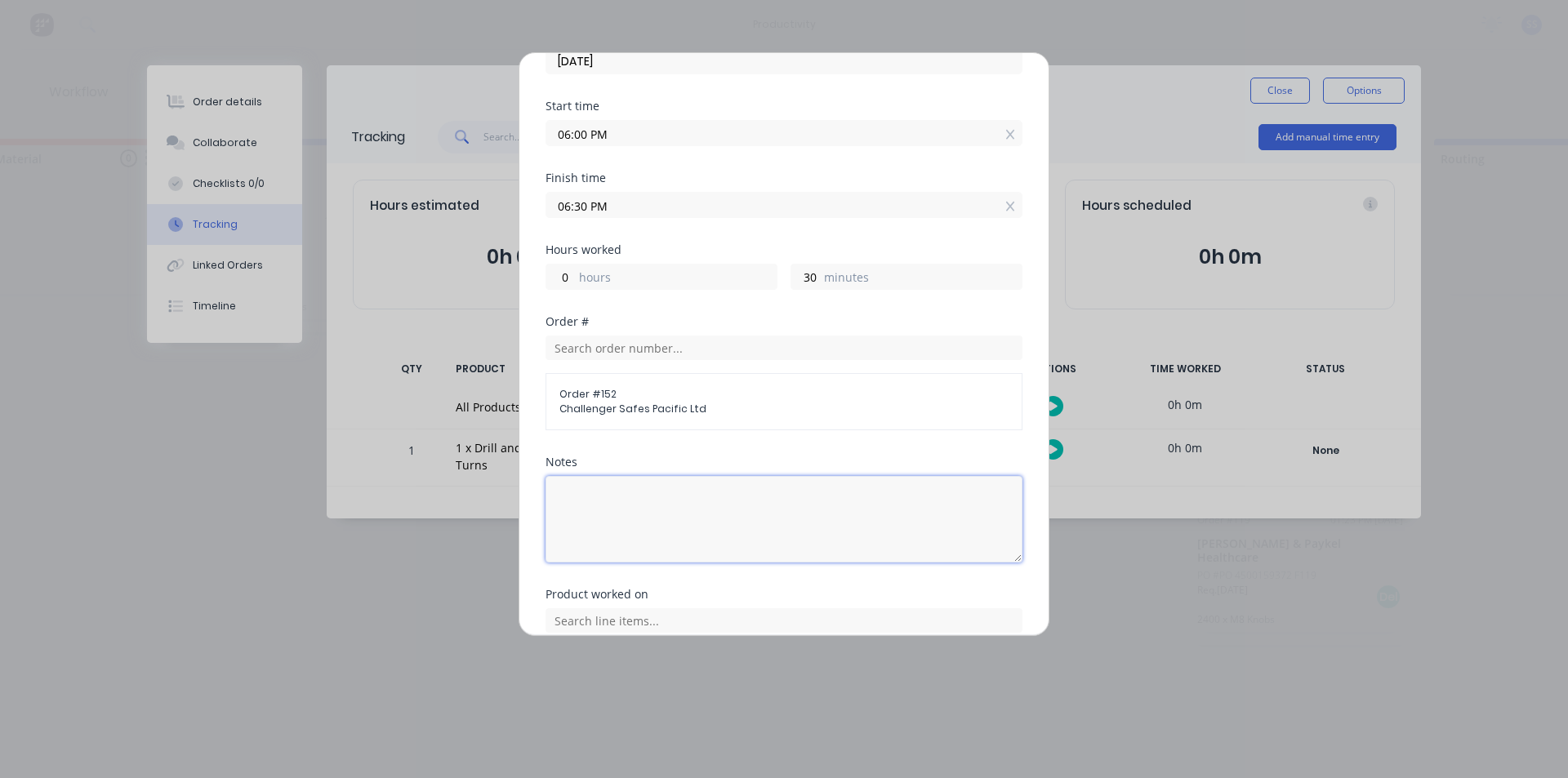
click at [675, 525] on textarea at bounding box center [784, 519] width 477 height 87
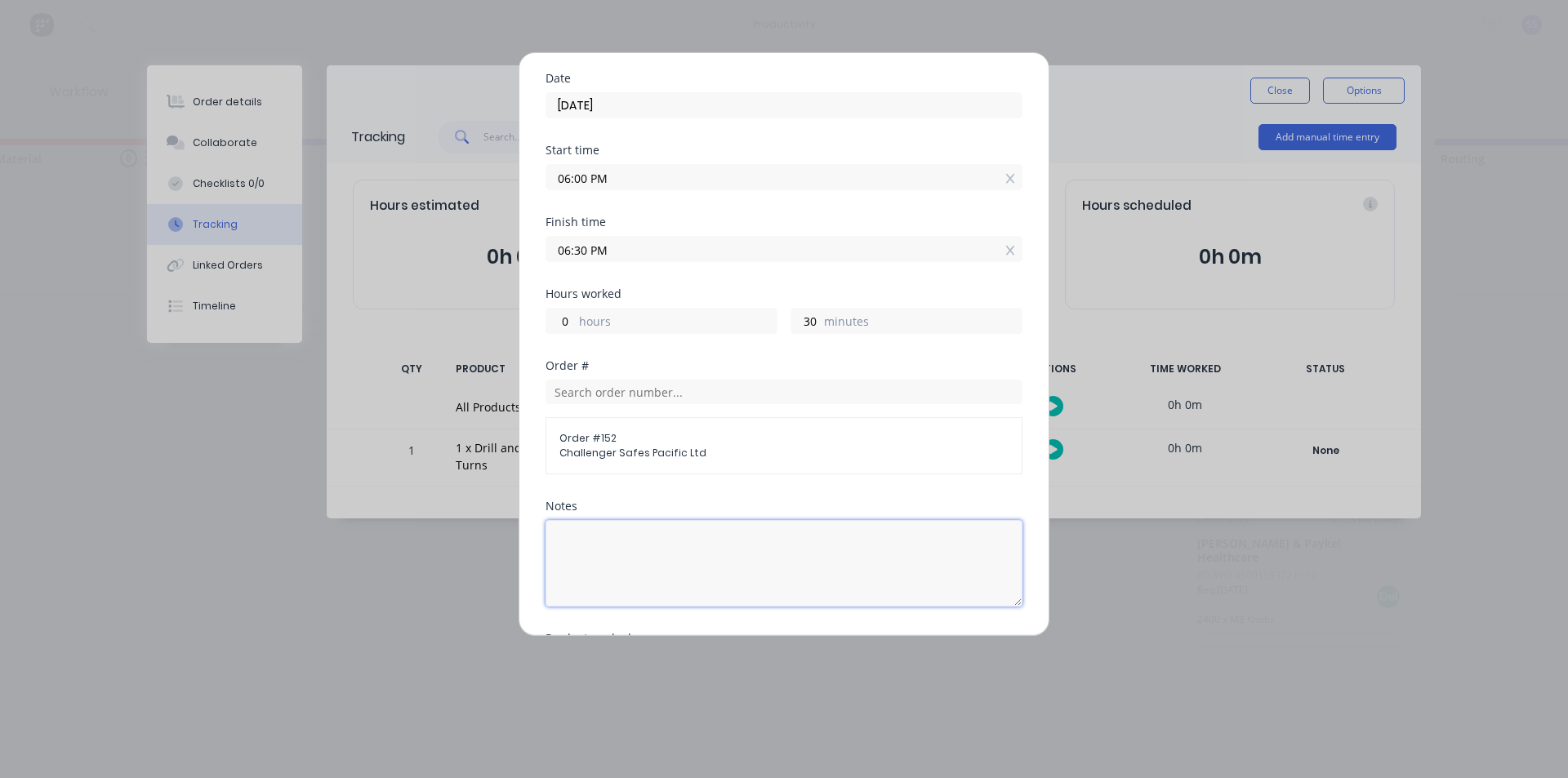
scroll to position [81, 0]
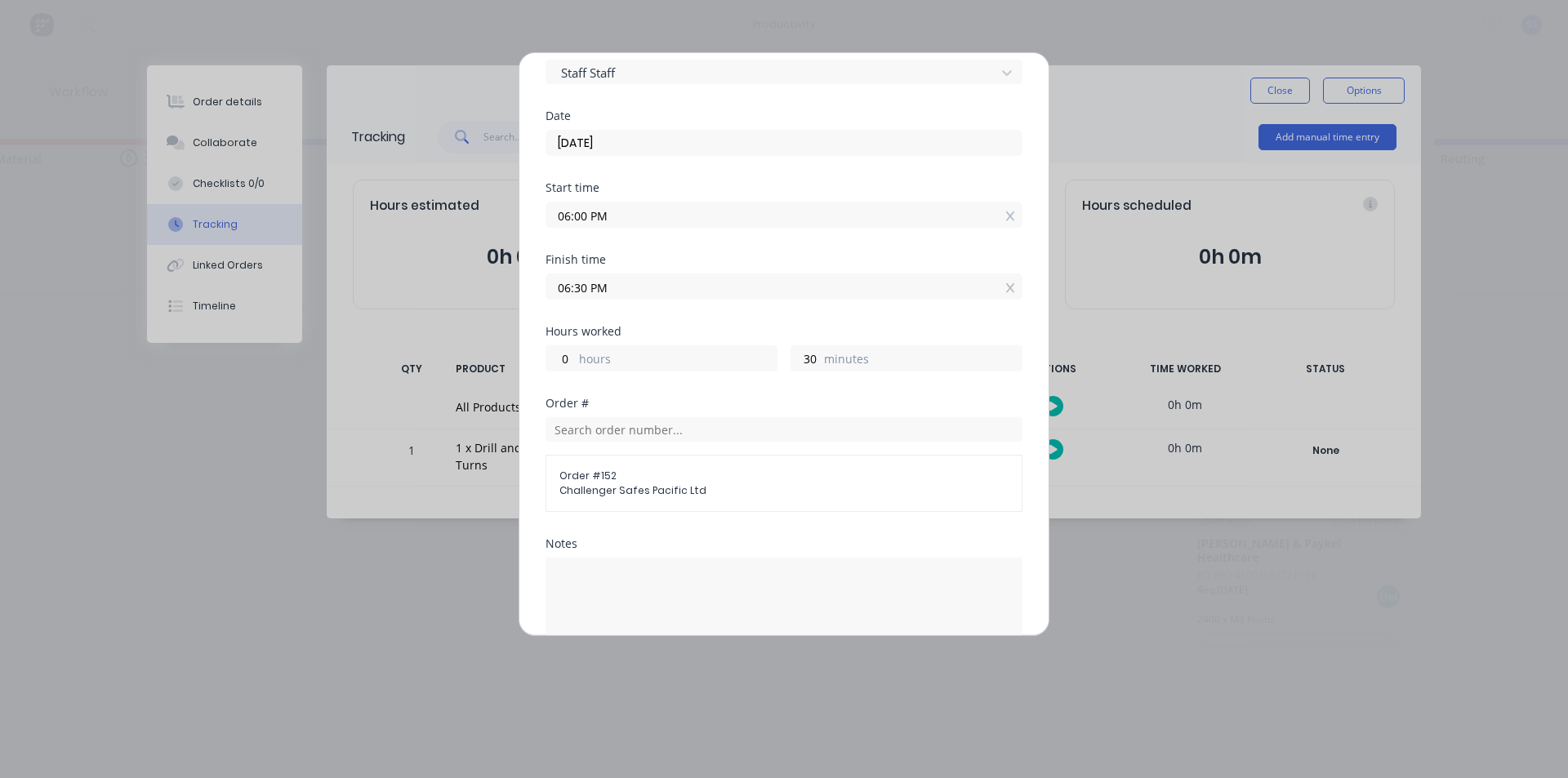
click at [680, 354] on label "hours" at bounding box center [678, 360] width 197 height 21
click at [575, 354] on input "0" at bounding box center [560, 359] width 28 height 25
click at [694, 565] on textarea at bounding box center [784, 600] width 477 height 87
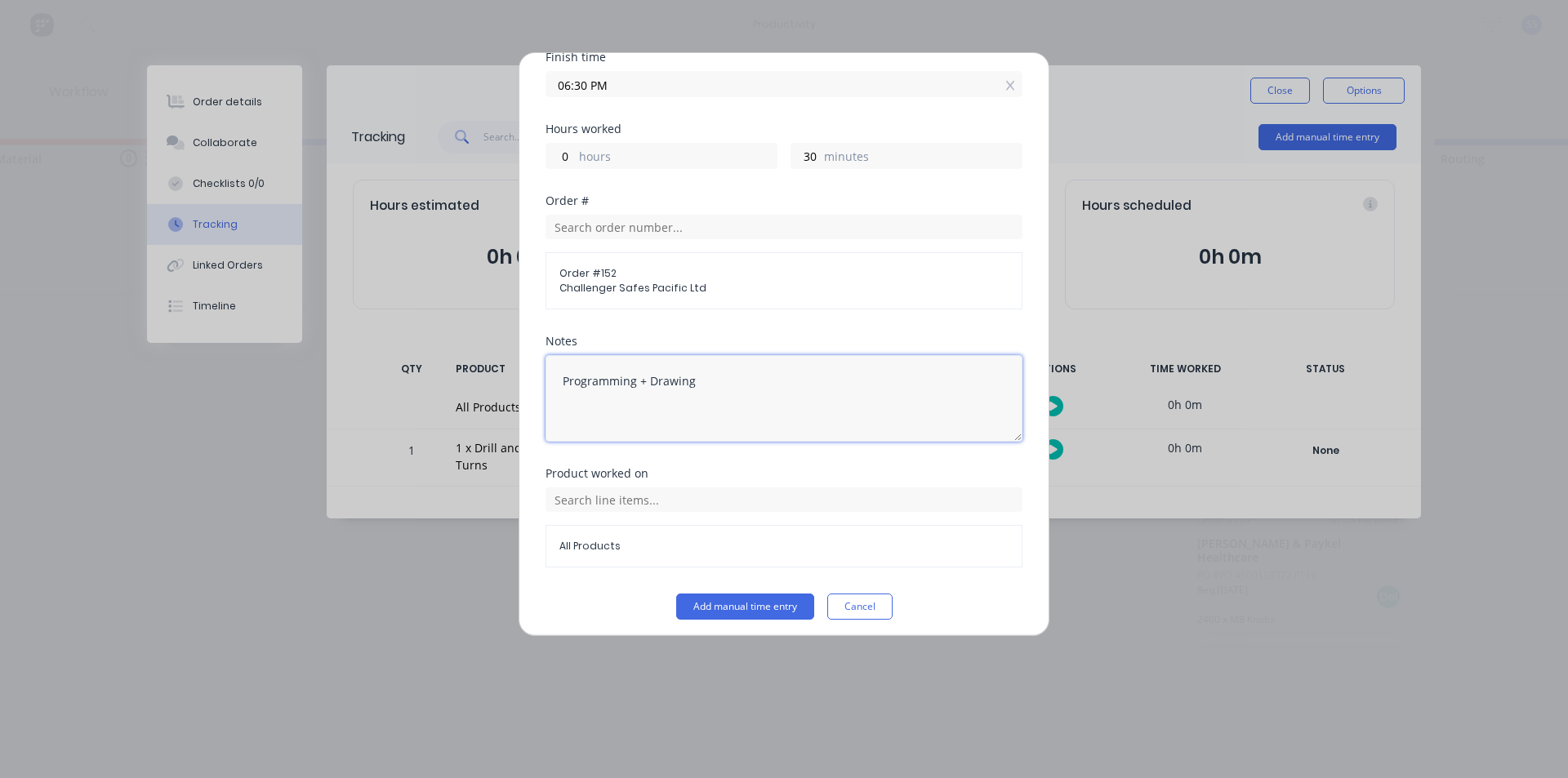
scroll to position [292, 0]
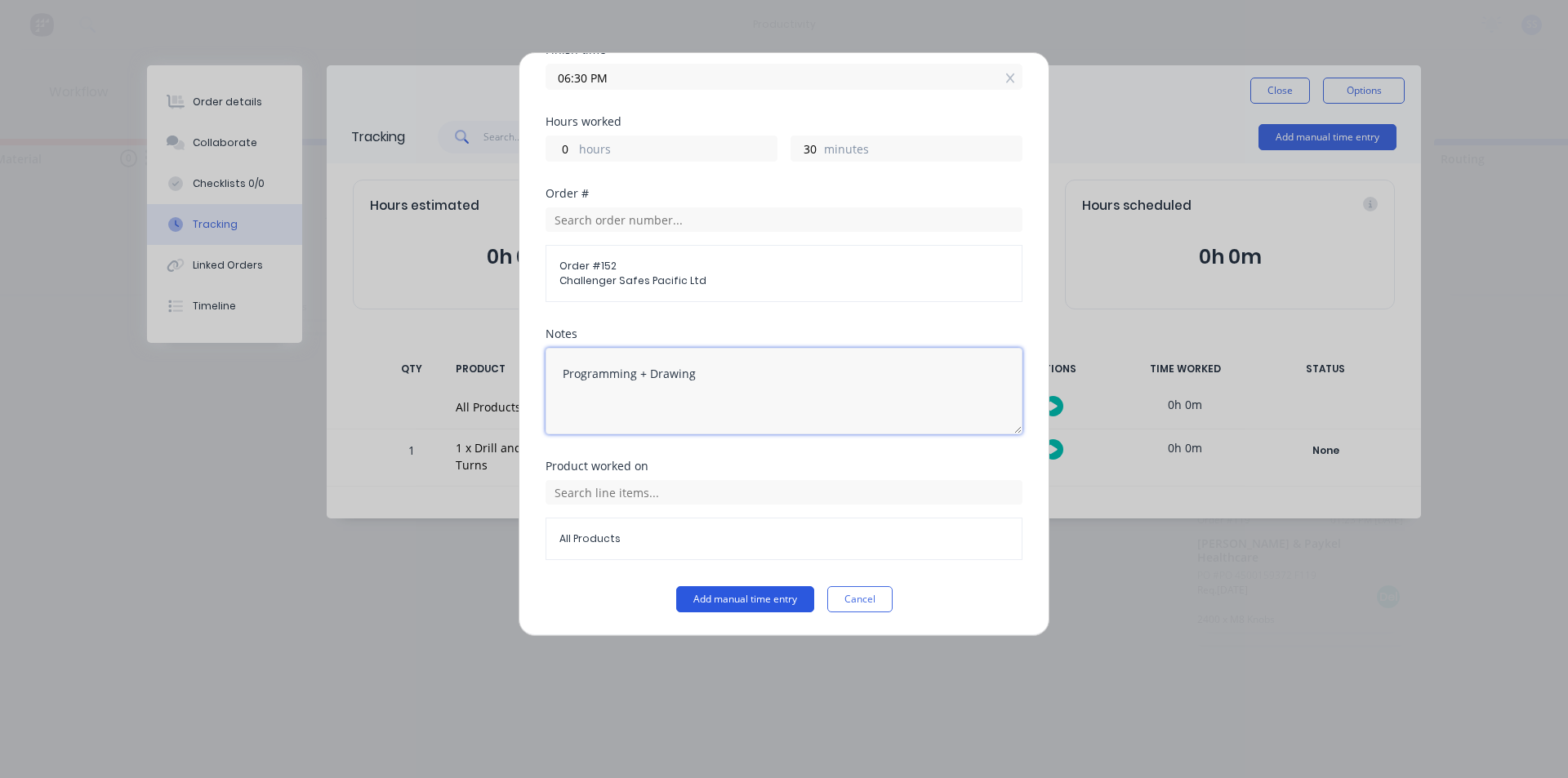
type textarea "Programming + Drawing"
click at [773, 601] on button "Add manual time entry" at bounding box center [745, 600] width 138 height 26
click at [772, 597] on button "Add manual time entry" at bounding box center [745, 600] width 138 height 26
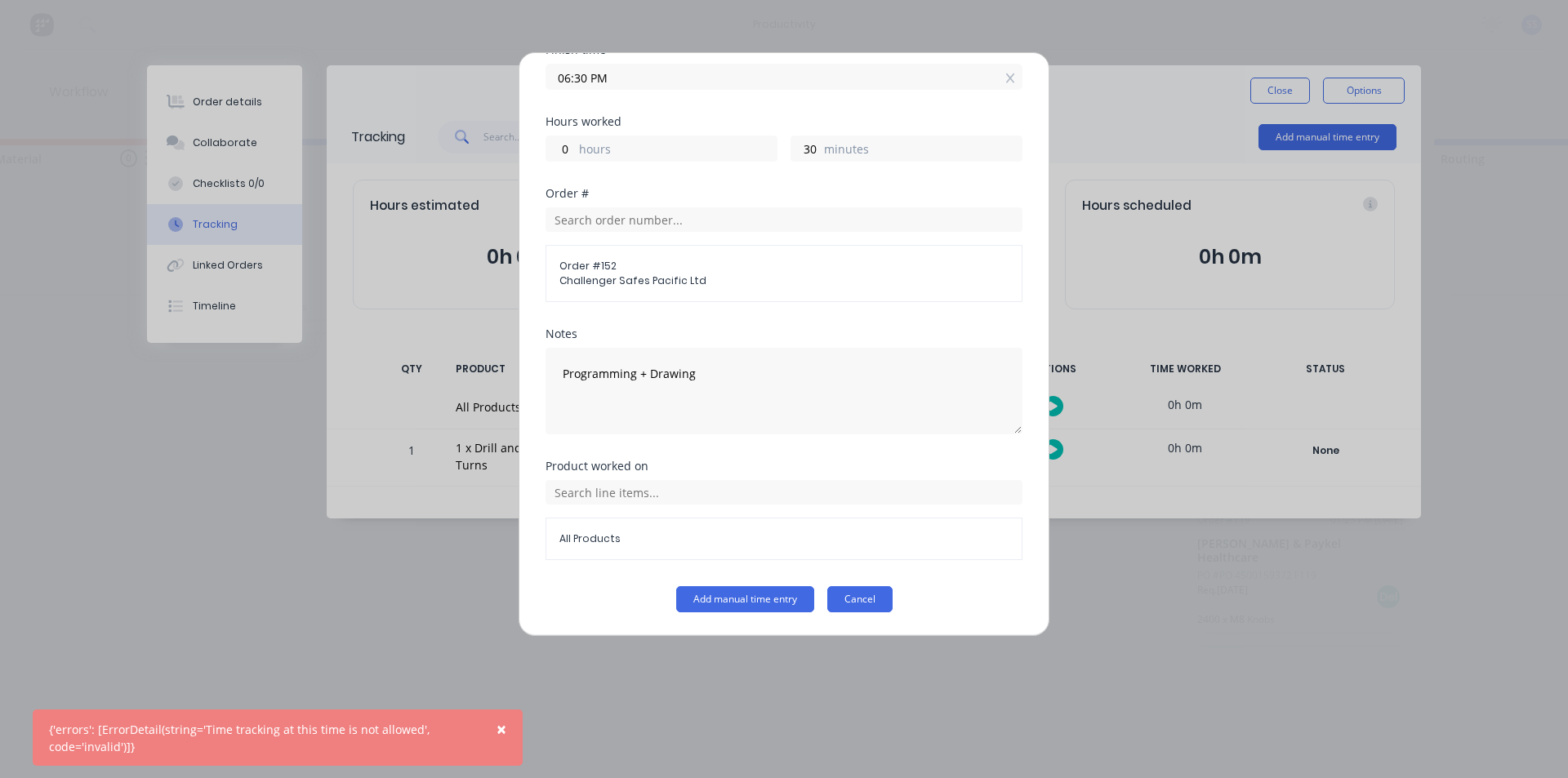
click at [794, 599] on button "Cancel" at bounding box center [859, 600] width 65 height 26
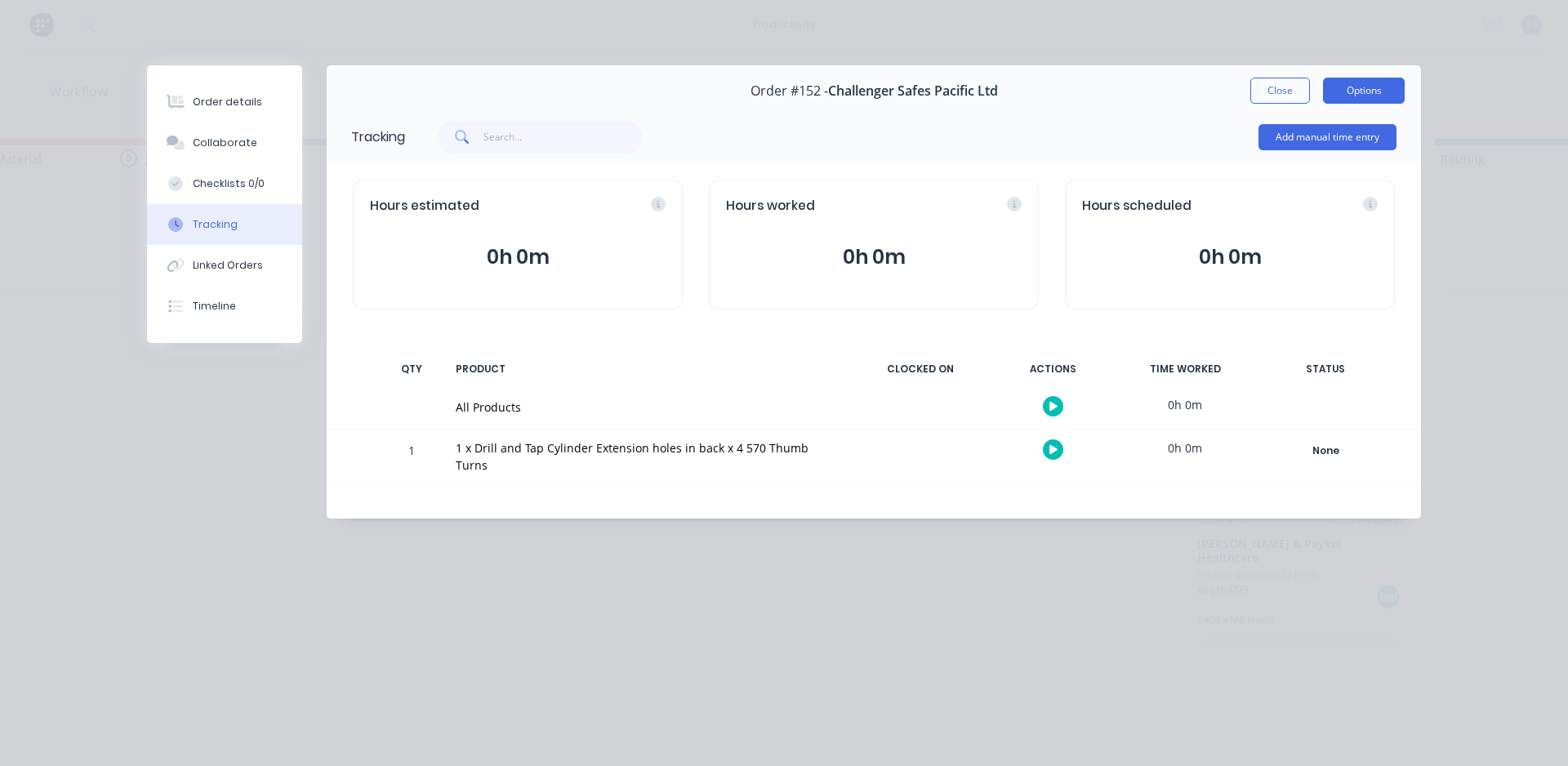
click at [794, 91] on button "Options" at bounding box center [1363, 90] width 81 height 26
click at [794, 473] on div "Tracking Add manual time entry Hours estimated 0h 0m Hours worked 0h 0m Hours s…" at bounding box center [874, 315] width 1095 height 408
click at [194, 293] on button "Timeline" at bounding box center [224, 306] width 155 height 41
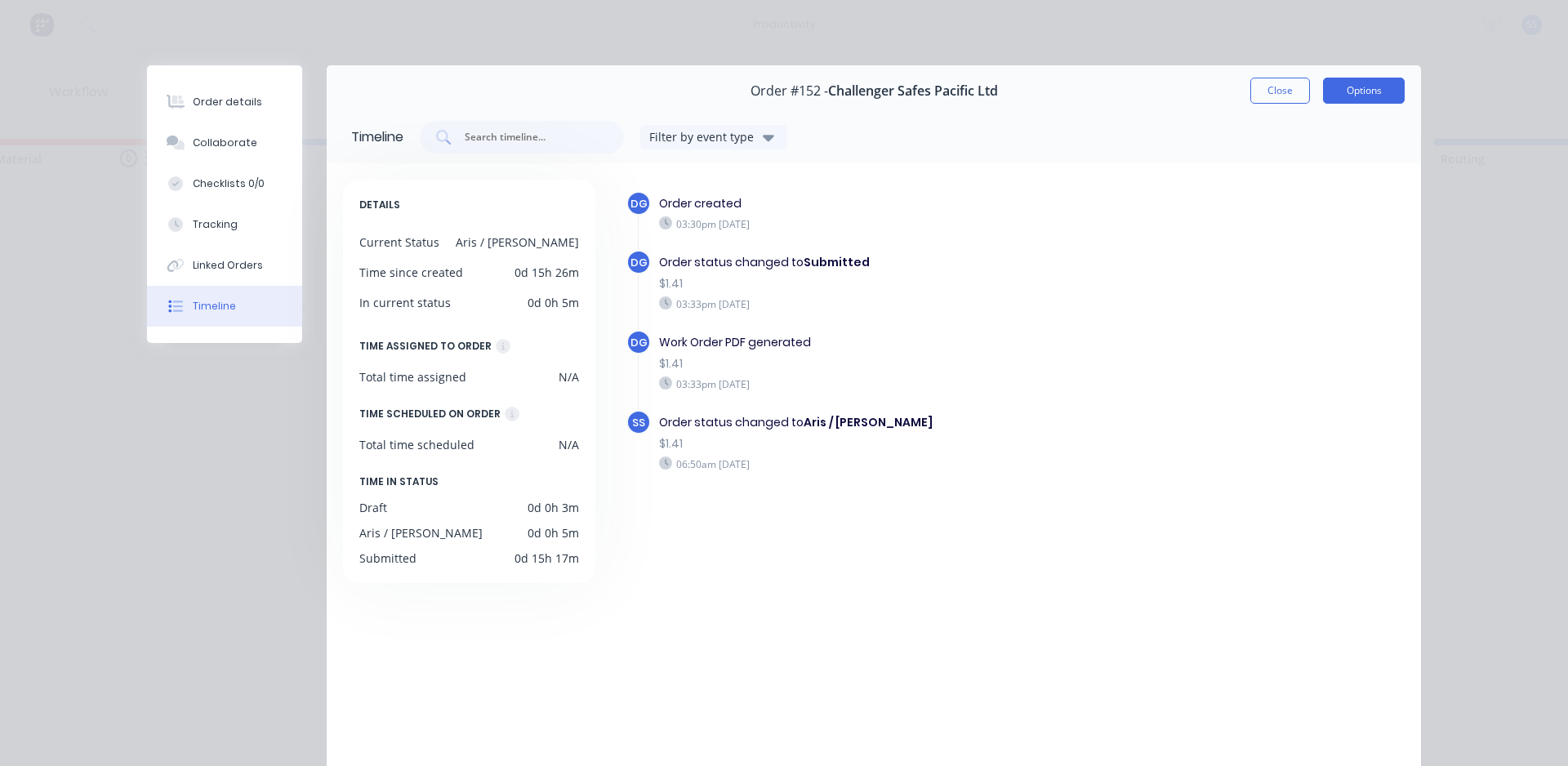
click at [794, 81] on button "Options" at bounding box center [1363, 90] width 81 height 26
click at [794, 255] on div "Order status changed to Submitted" at bounding box center [899, 262] width 480 height 17
click at [529, 432] on div "DETAILS Current Status Aris / [PERSON_NAME] mill Time since created 0d 15h 26m …" at bounding box center [469, 381] width 252 height 403
click at [215, 153] on button "Collaborate" at bounding box center [224, 143] width 155 height 41
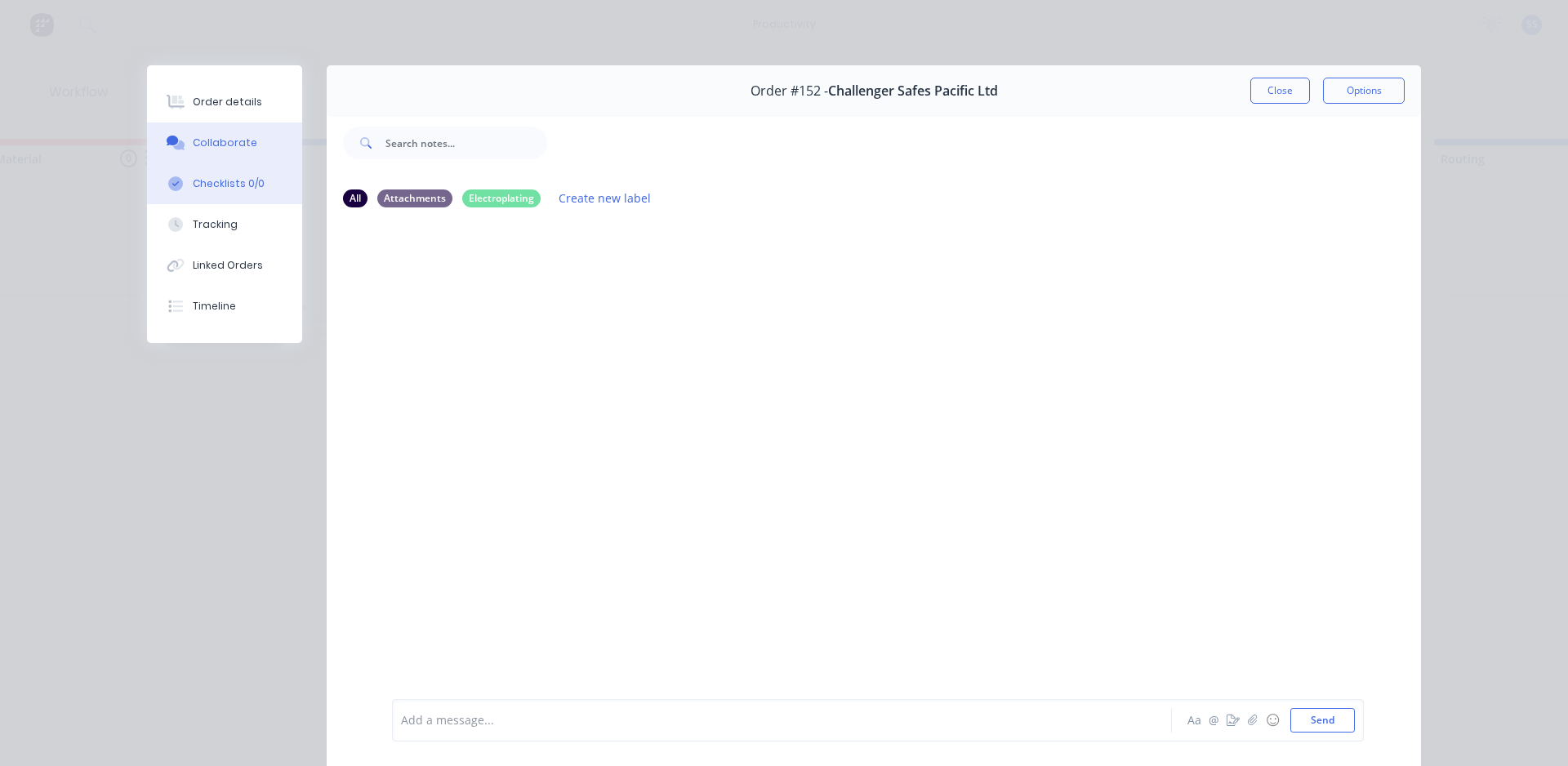
click at [213, 178] on div "Checklists 0/0" at bounding box center [229, 184] width 72 height 15
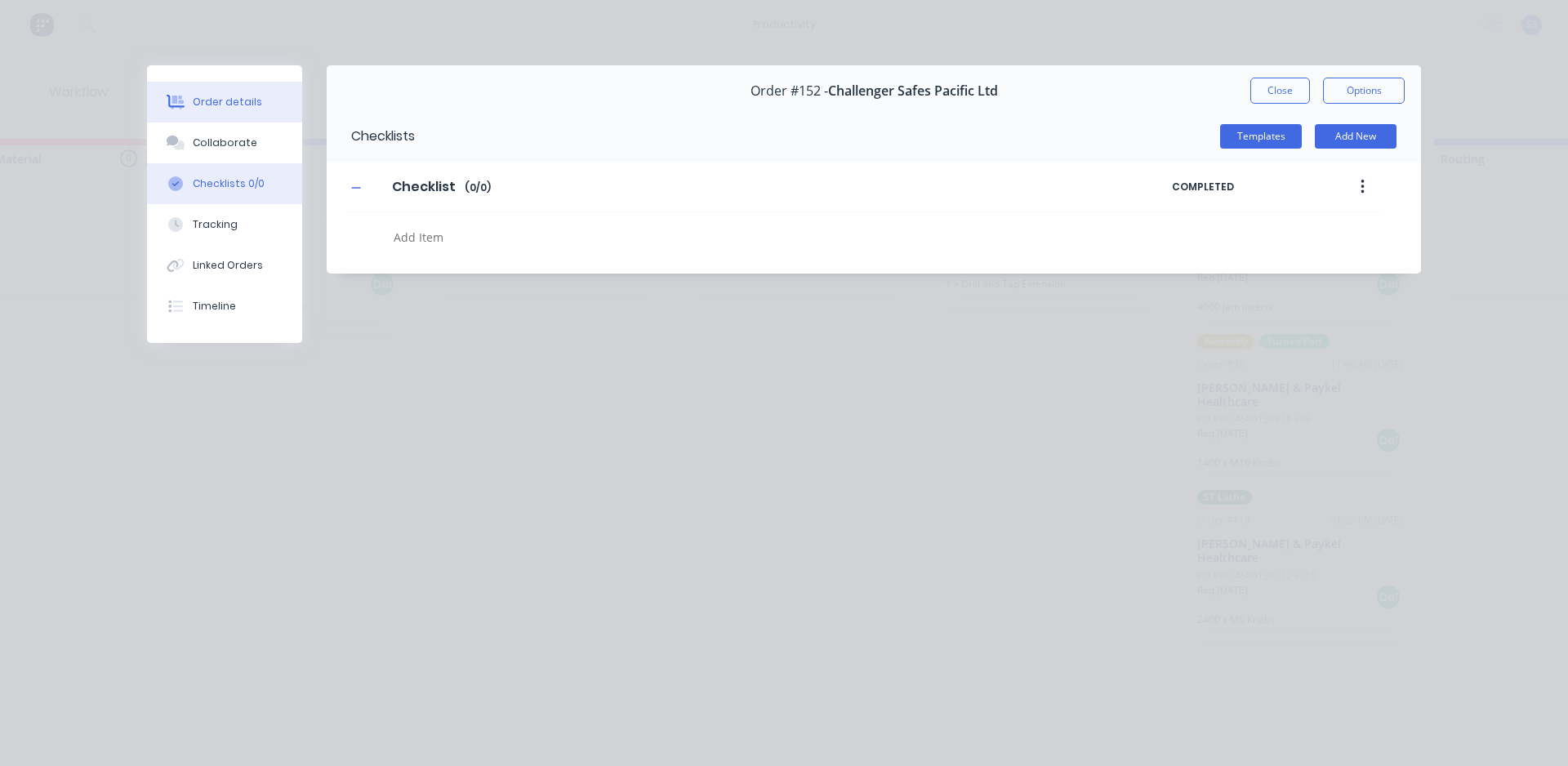
click at [228, 110] on button "Order details" at bounding box center [224, 102] width 155 height 41
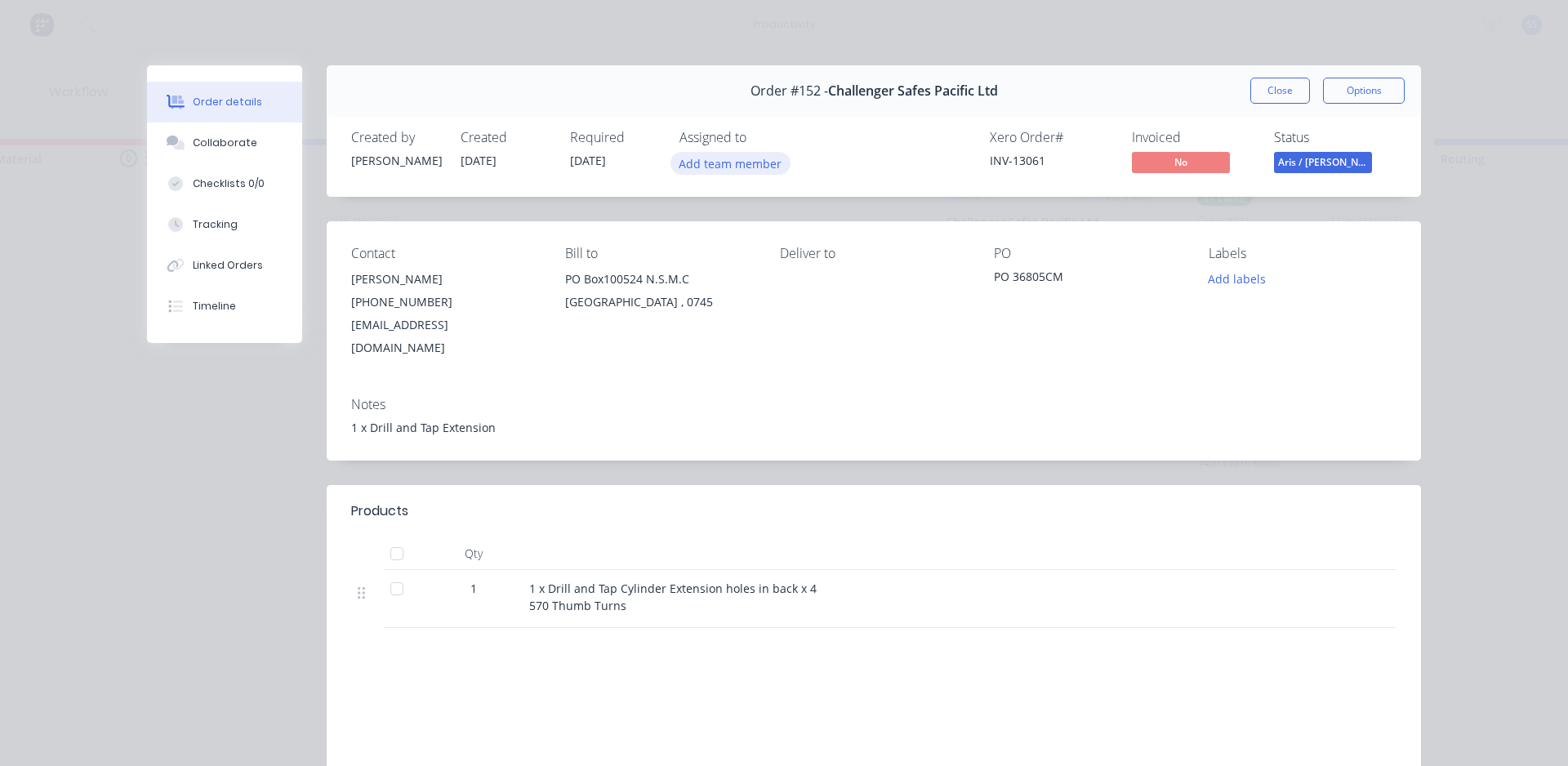
click at [715, 169] on button "Add team member" at bounding box center [731, 163] width 120 height 22
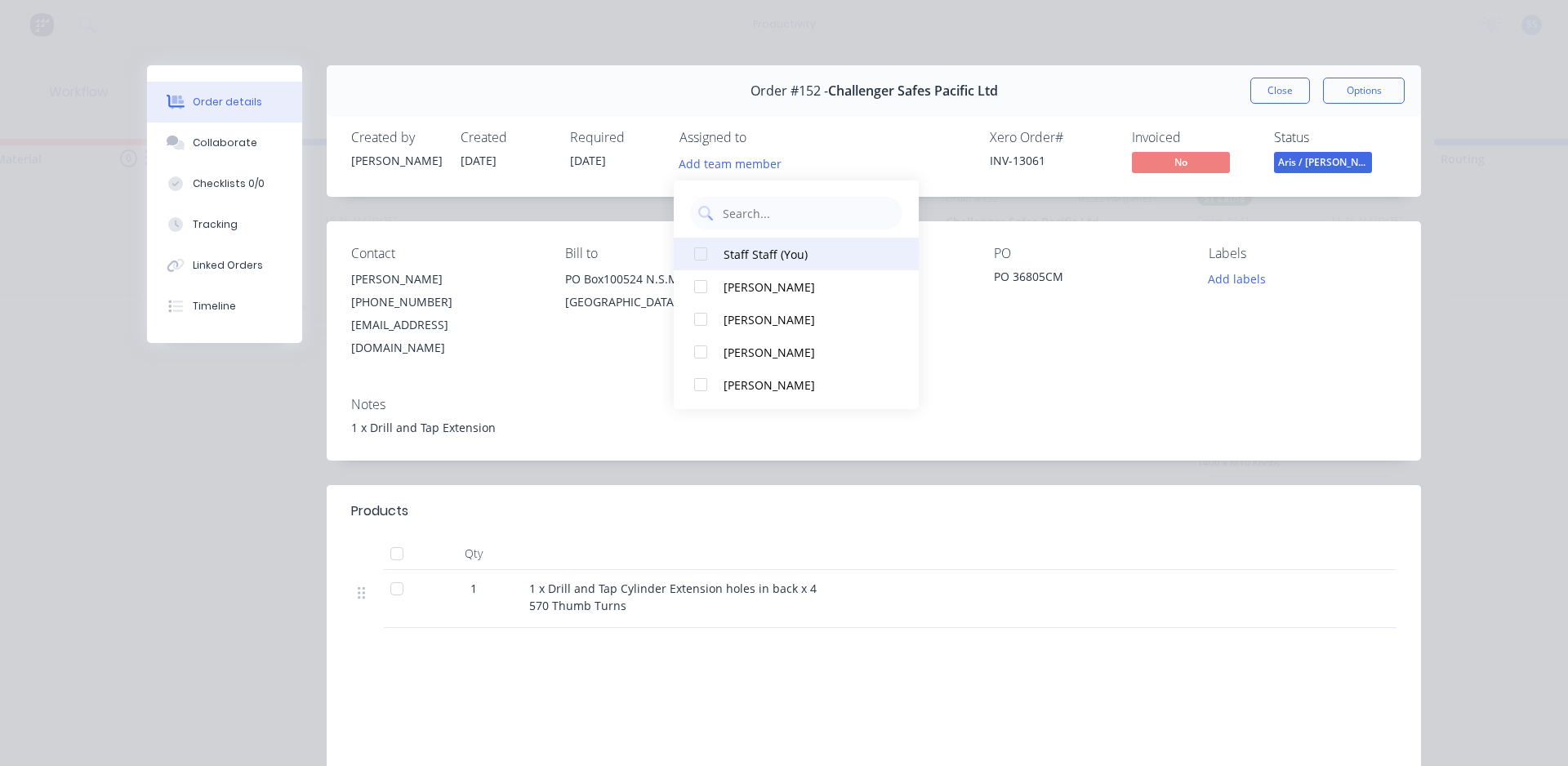
click at [725, 244] on button "Staff Staff (You)" at bounding box center [796, 254] width 245 height 33
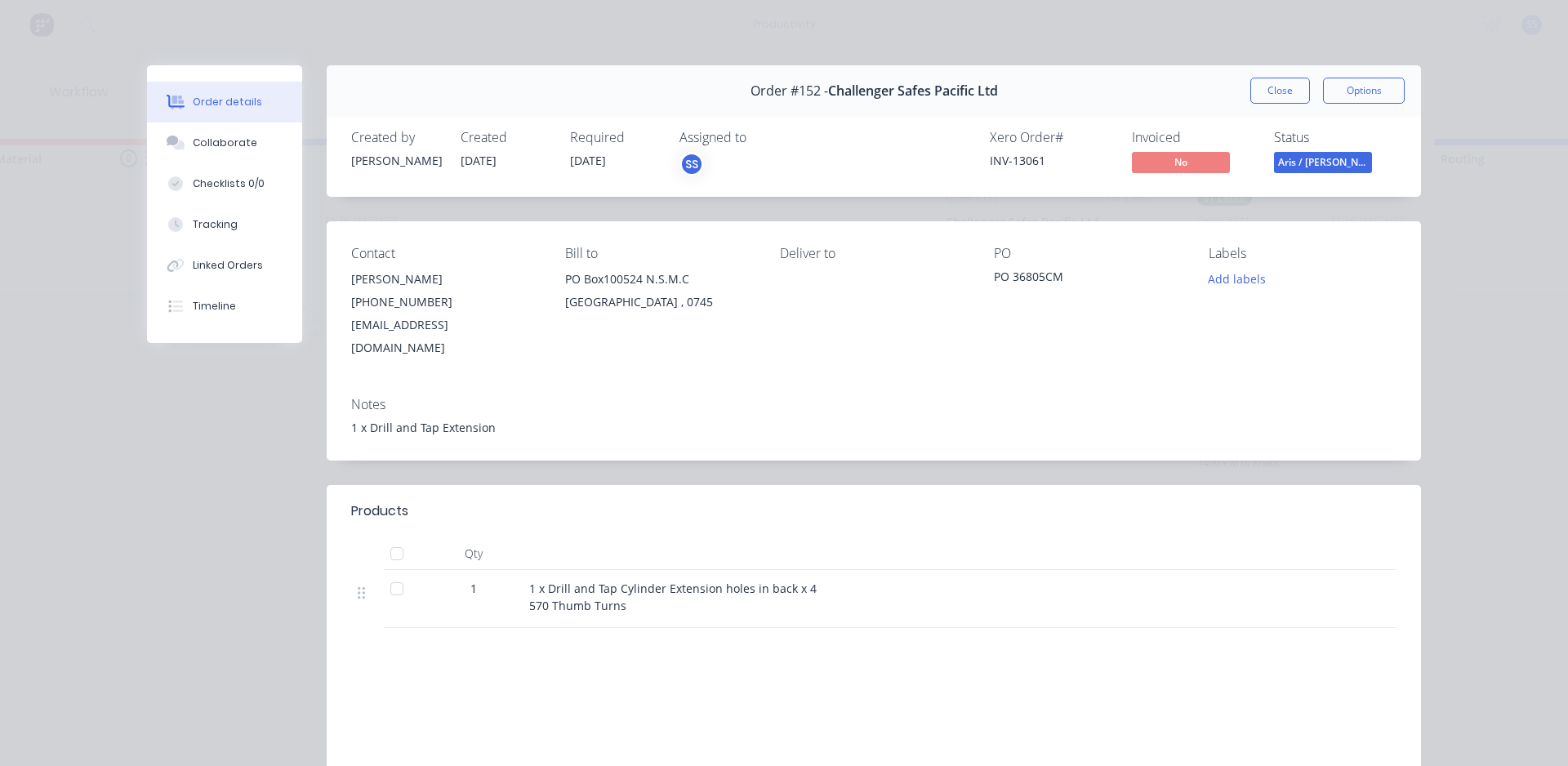
click at [794, 431] on div "Notes 1 x Drill and Tap Extension" at bounding box center [874, 421] width 1095 height 76
click at [172, 214] on button "Tracking" at bounding box center [224, 225] width 155 height 41
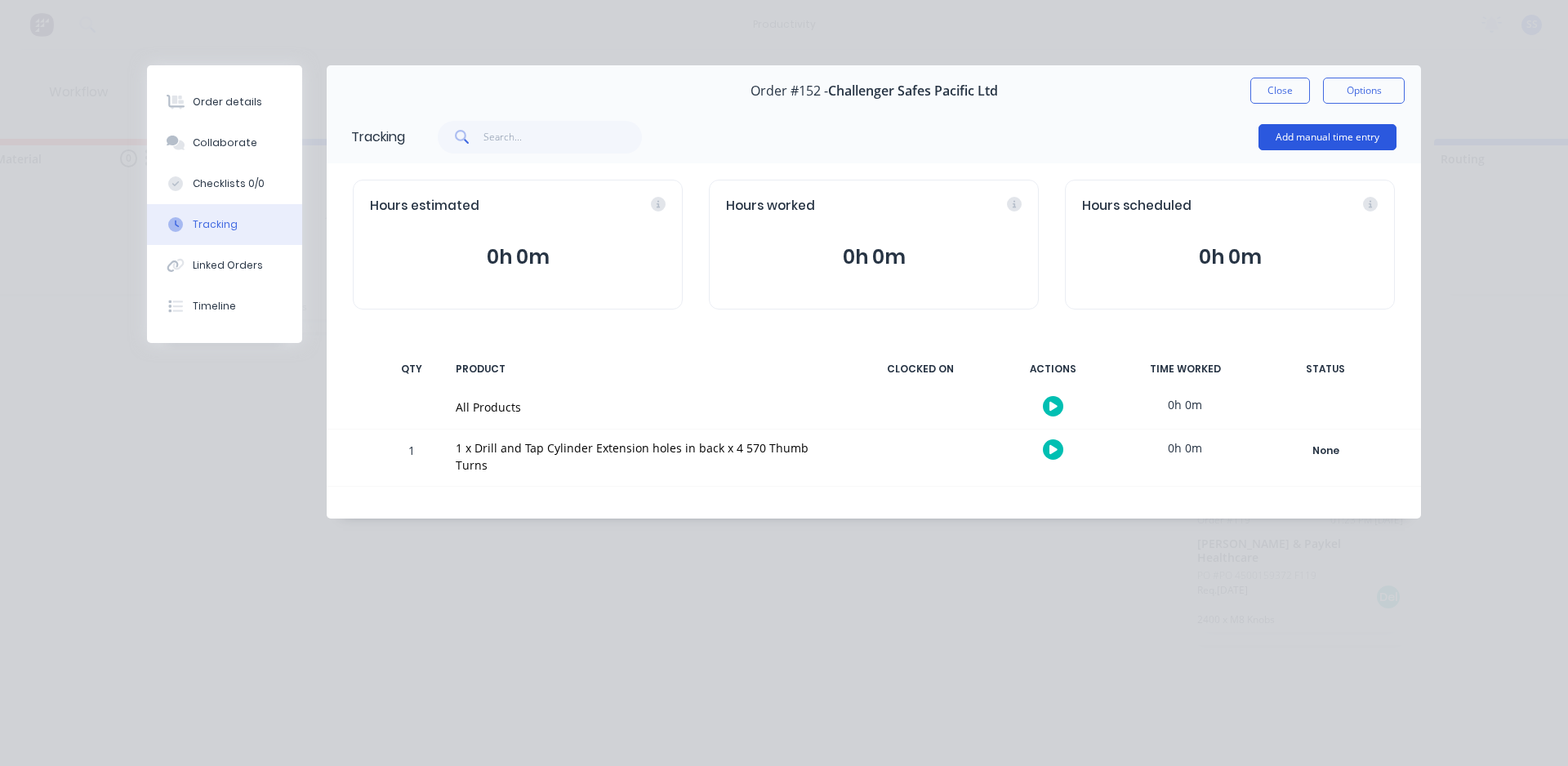
click at [794, 136] on button "Add manual time entry" at bounding box center [1327, 137] width 138 height 26
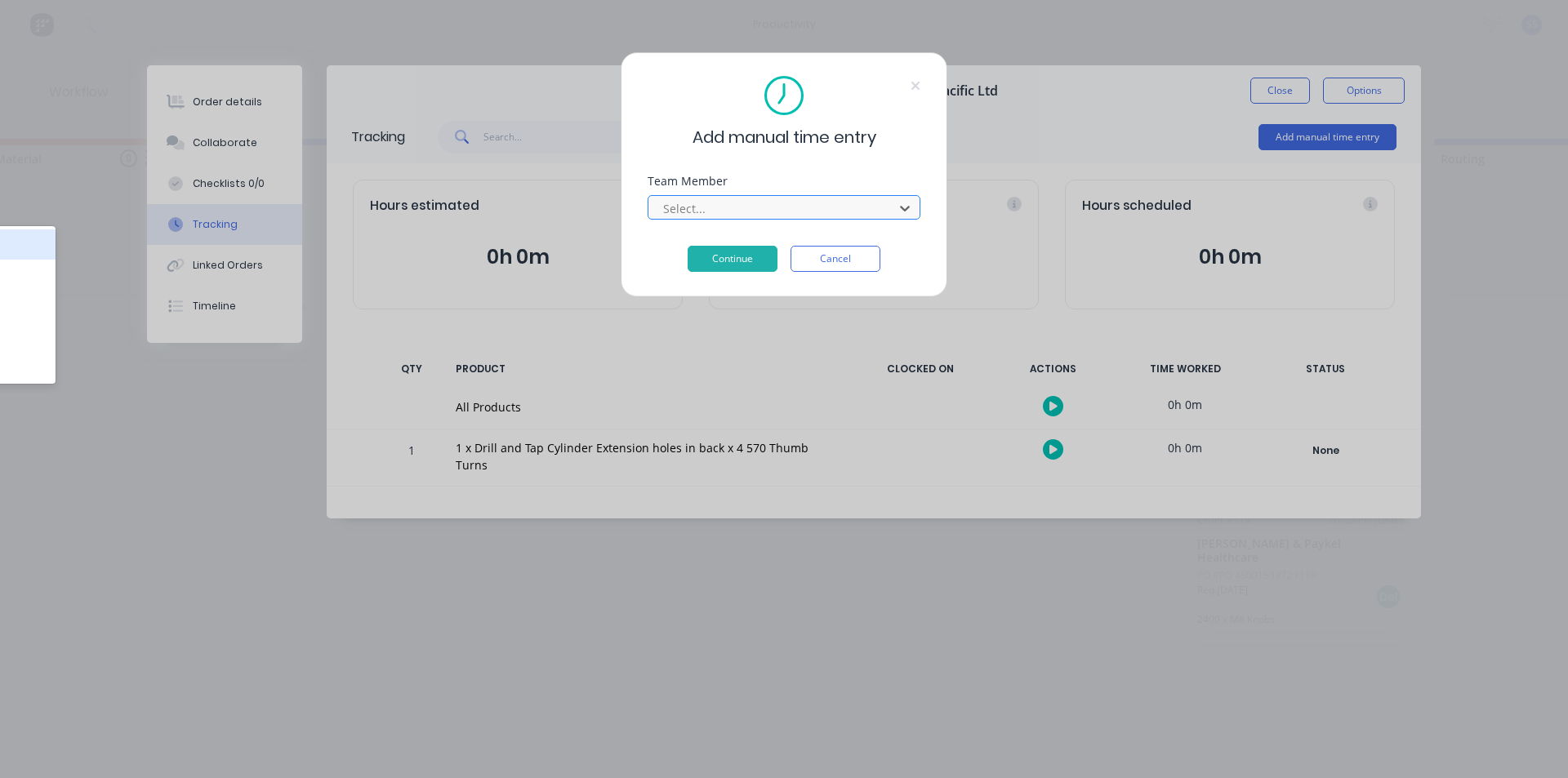
click at [775, 199] on div at bounding box center [773, 208] width 224 height 21
click at [769, 202] on div at bounding box center [773, 208] width 224 height 21
click at [760, 219] on div "Select..." at bounding box center [773, 208] width 233 height 25
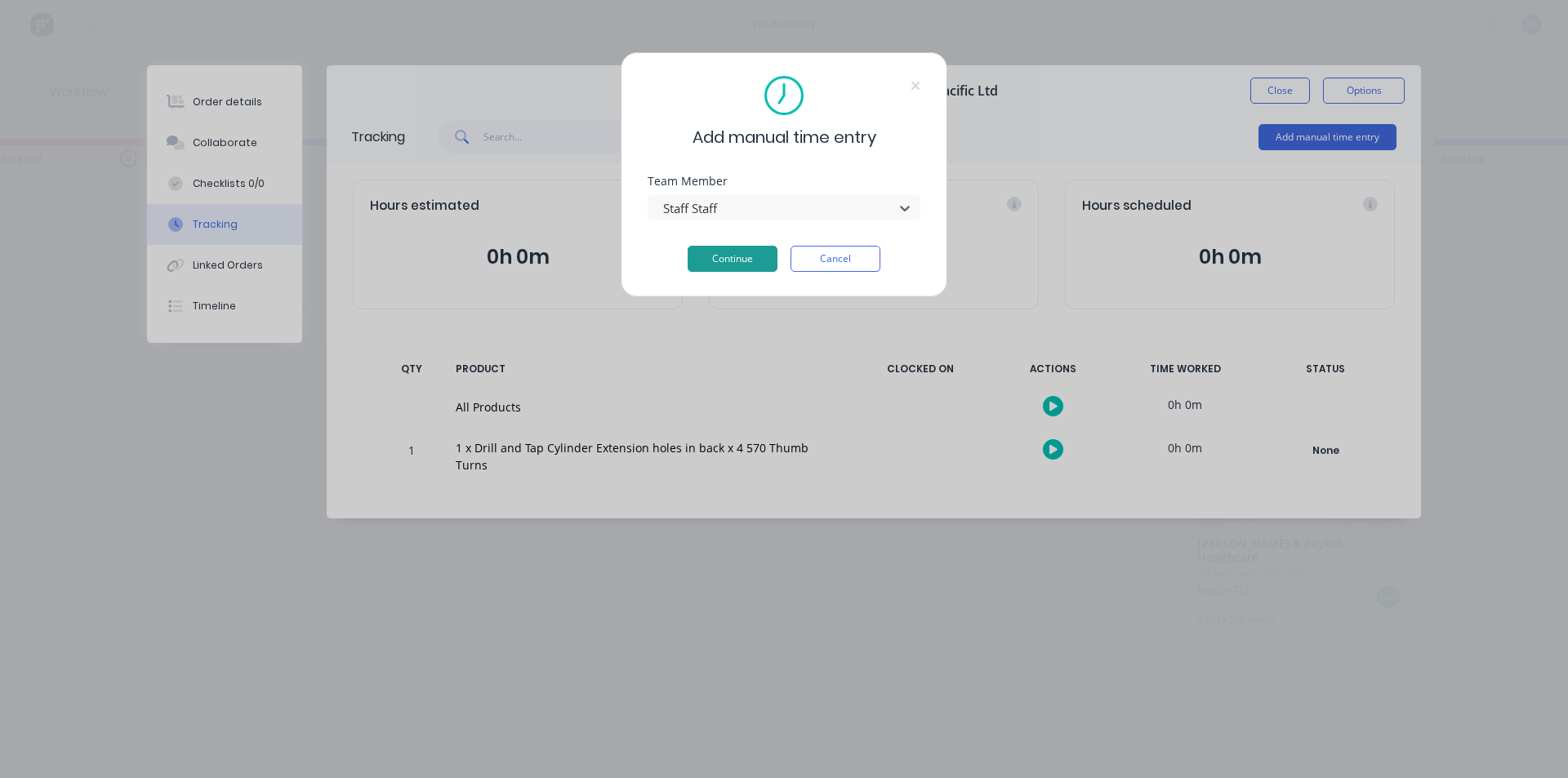
click at [722, 262] on button "Continue" at bounding box center [733, 259] width 90 height 26
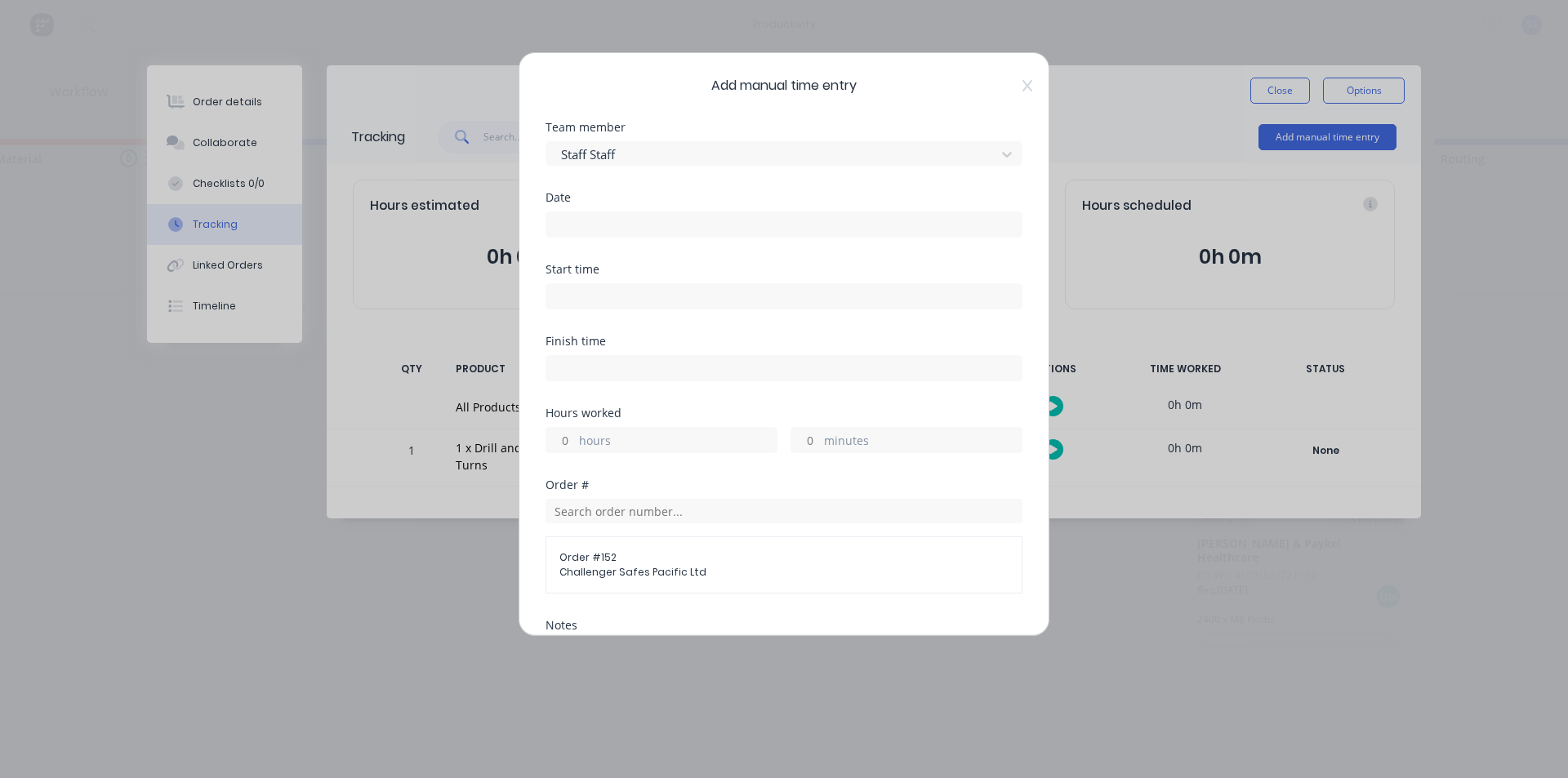
click at [663, 236] on label at bounding box center [784, 225] width 477 height 26
click at [663, 236] on input at bounding box center [784, 225] width 475 height 25
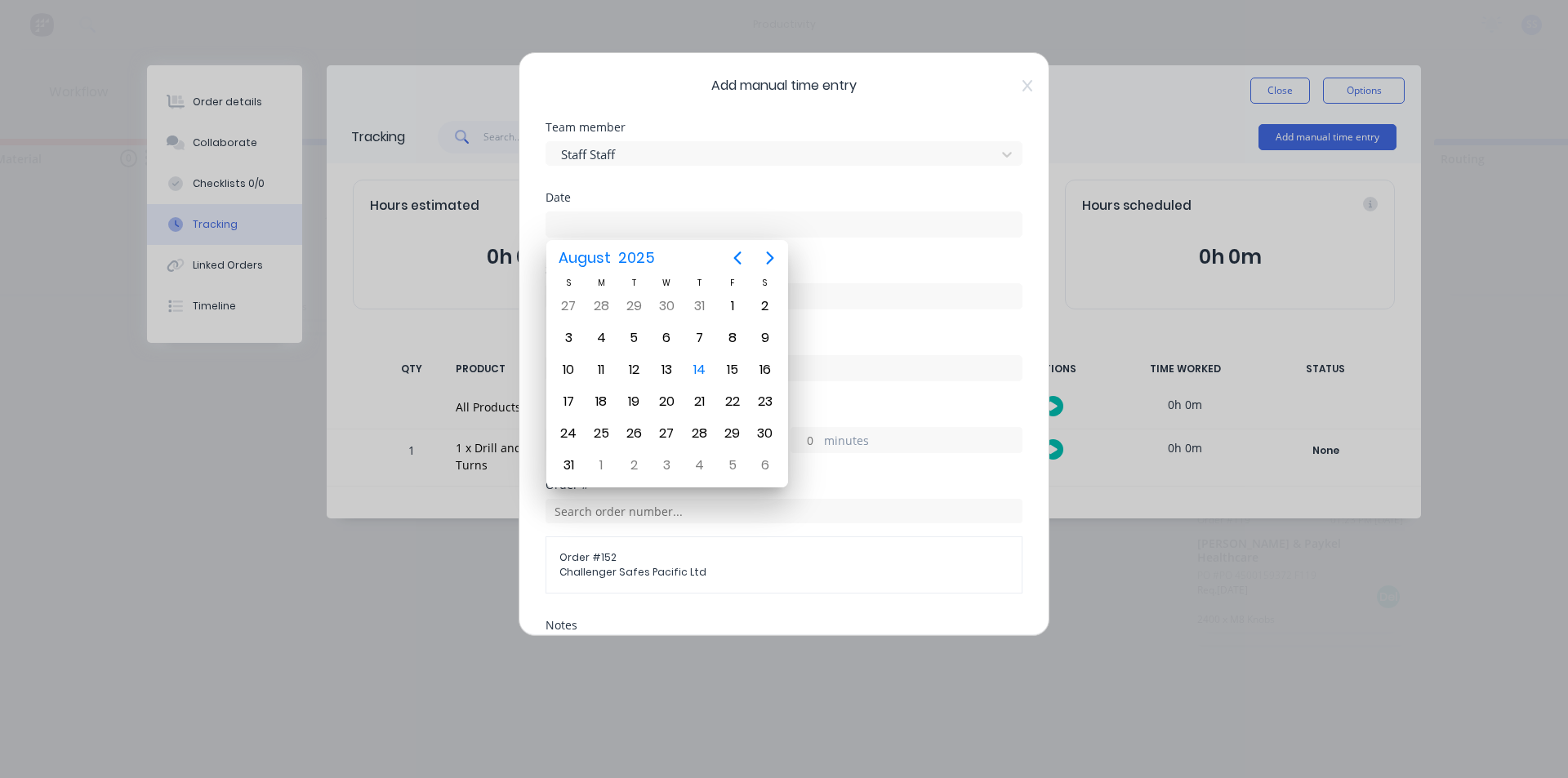
click at [662, 230] on input at bounding box center [784, 225] width 475 height 25
click at [677, 371] on div "13" at bounding box center [667, 370] width 25 height 25
type input "[DATE]"
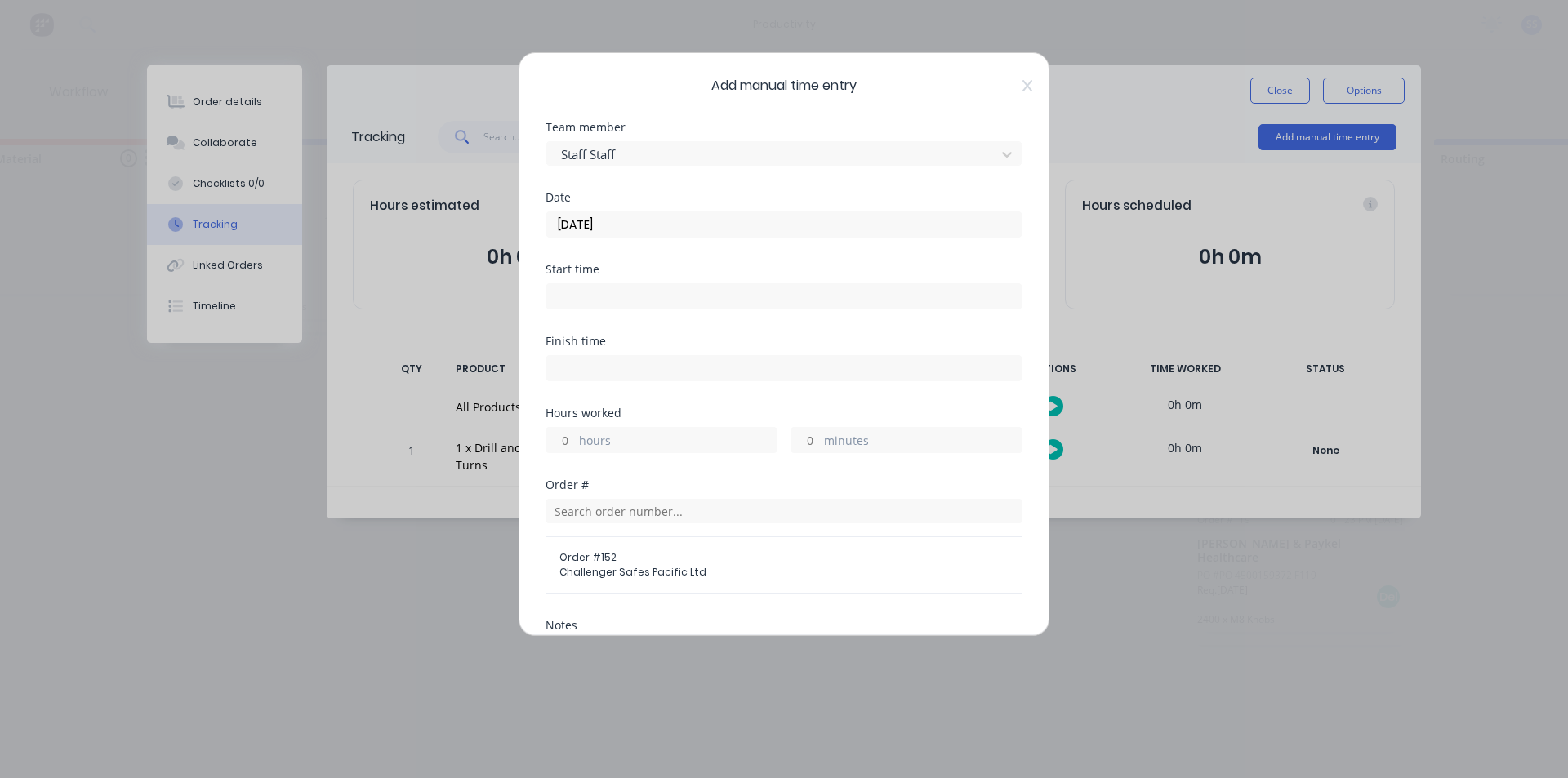
click at [672, 296] on input at bounding box center [784, 296] width 475 height 25
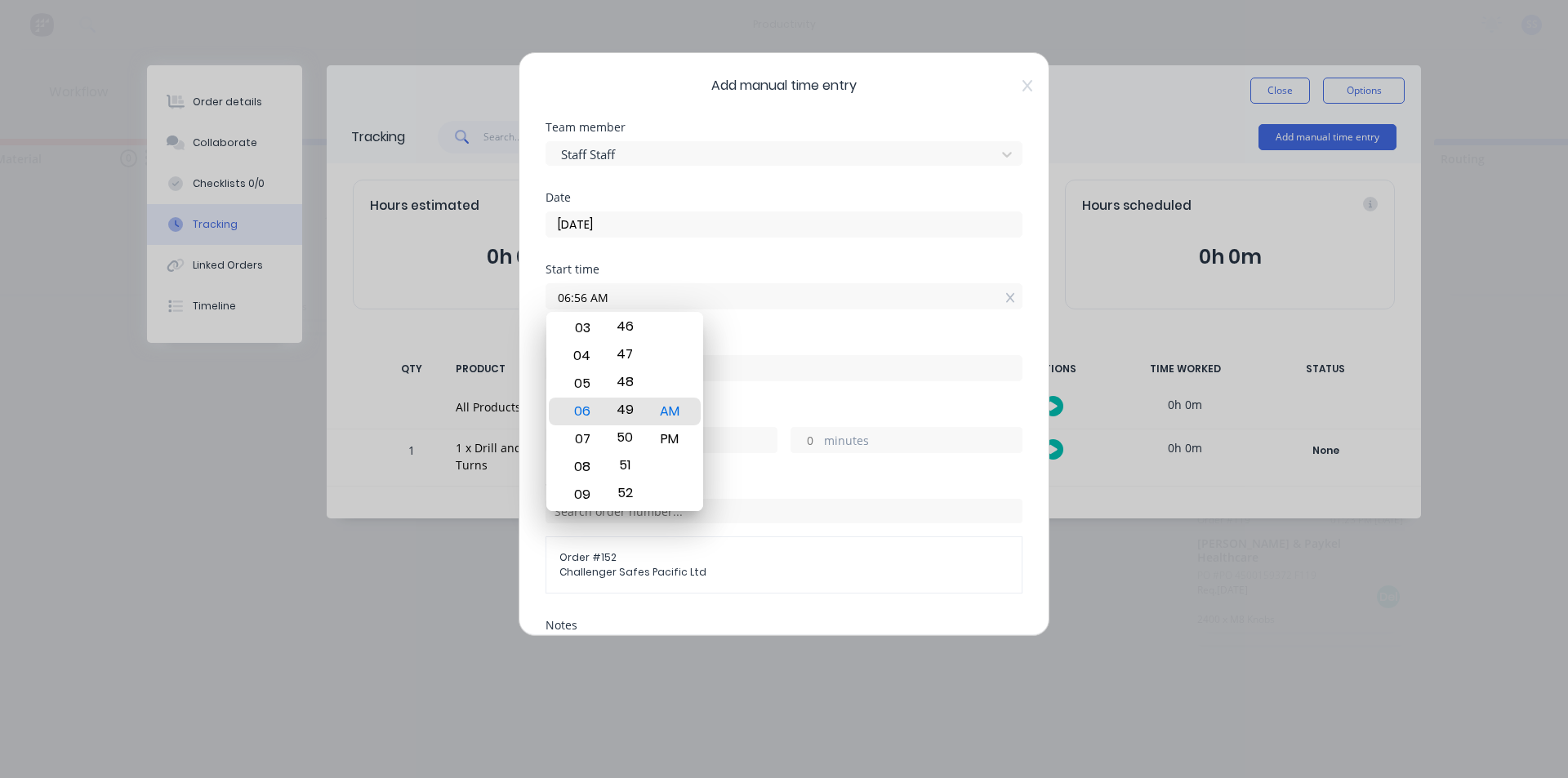
drag, startPoint x: 629, startPoint y: 379, endPoint x: 626, endPoint y: 621, distance: 242.0
drag, startPoint x: 620, startPoint y: 357, endPoint x: 613, endPoint y: 527, distance: 170.1
drag, startPoint x: 620, startPoint y: 368, endPoint x: 621, endPoint y: 517, distance: 149.0
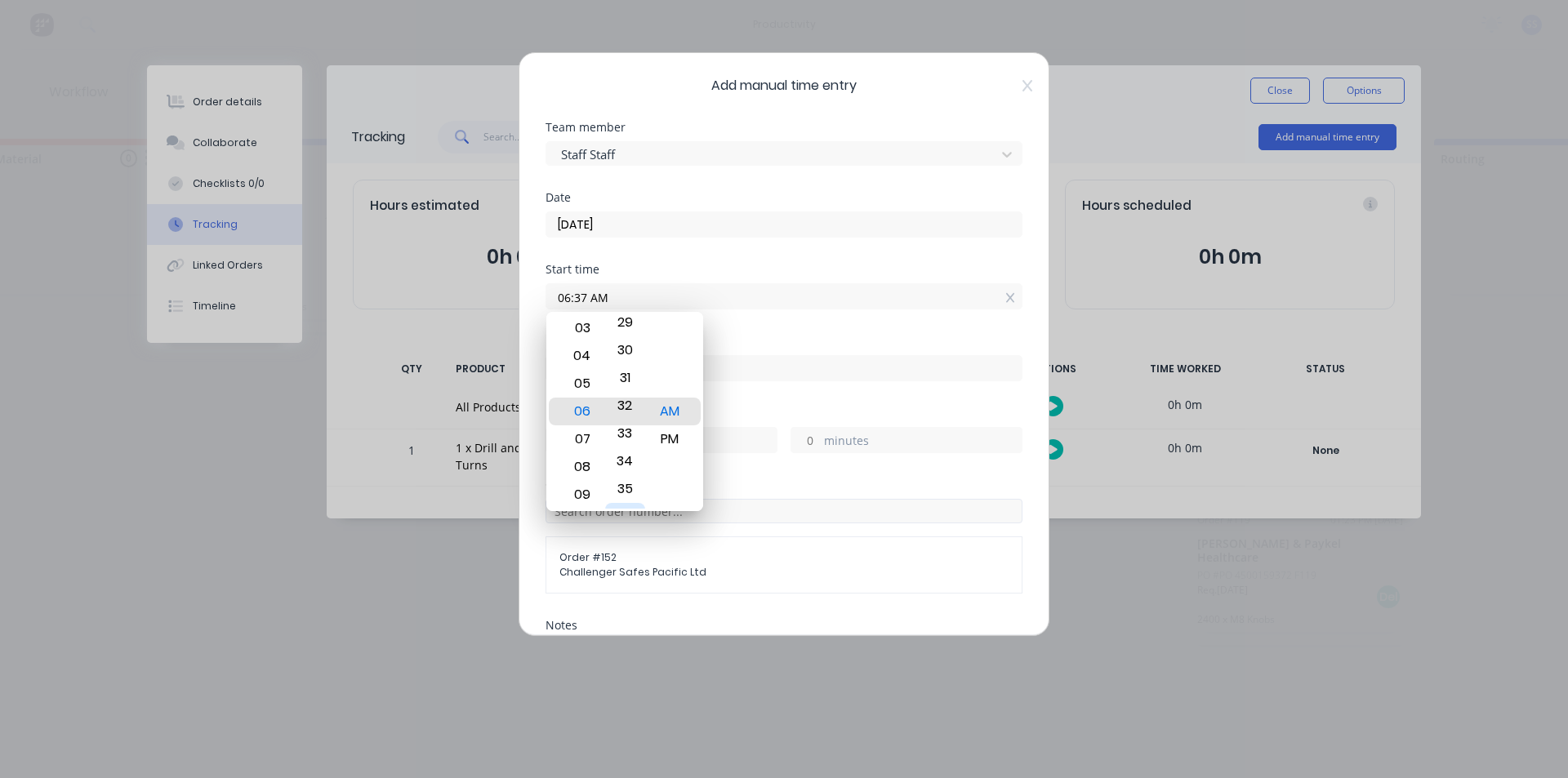
drag, startPoint x: 632, startPoint y: 371, endPoint x: 625, endPoint y: 519, distance: 148.2
drag, startPoint x: 625, startPoint y: 377, endPoint x: 628, endPoint y: 536, distance: 159.0
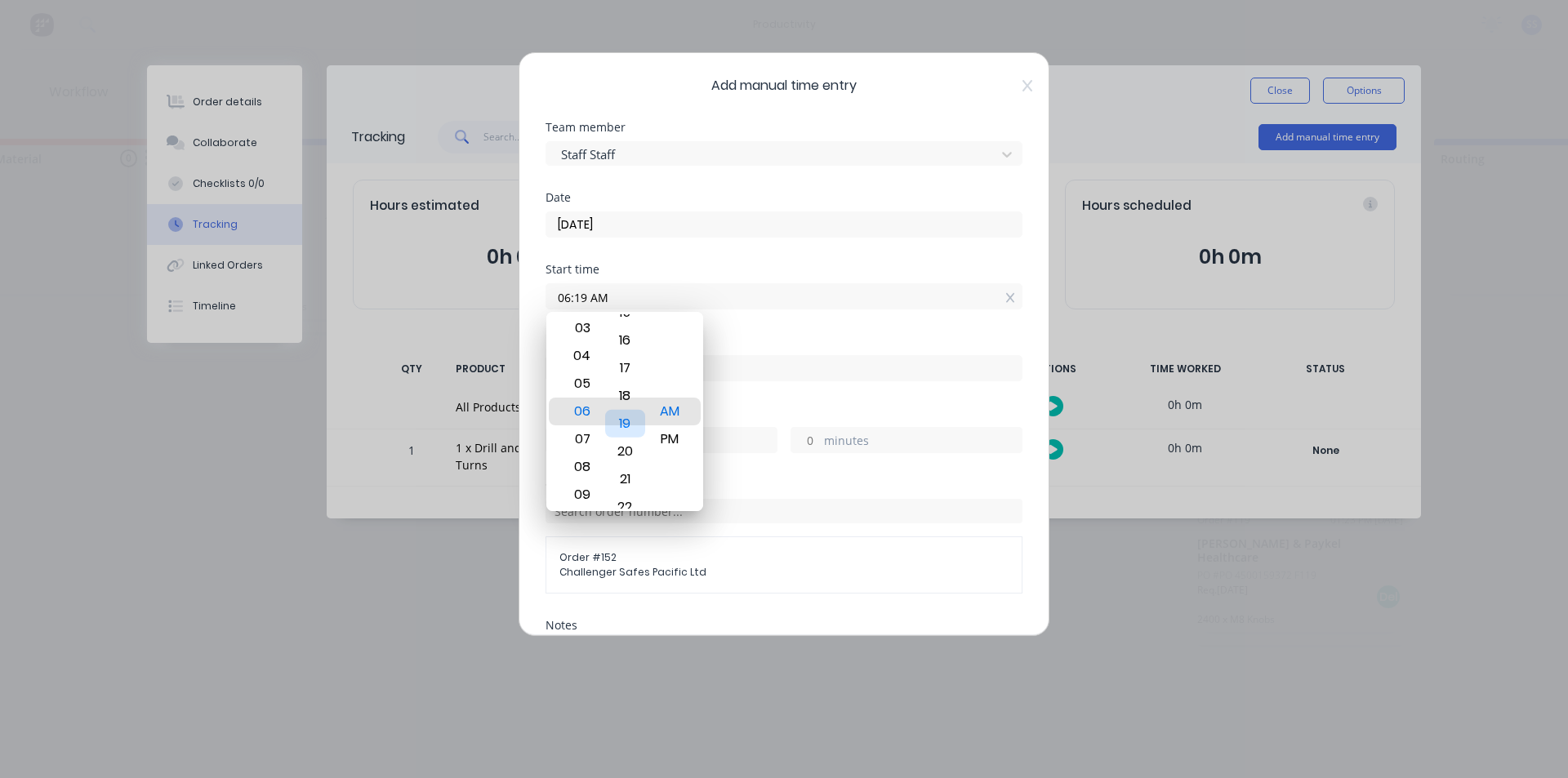
drag, startPoint x: 630, startPoint y: 391, endPoint x: 630, endPoint y: 534, distance: 143.0
drag, startPoint x: 627, startPoint y: 388, endPoint x: 620, endPoint y: 550, distance: 162.2
drag, startPoint x: 627, startPoint y: 467, endPoint x: 620, endPoint y: 563, distance: 96.3
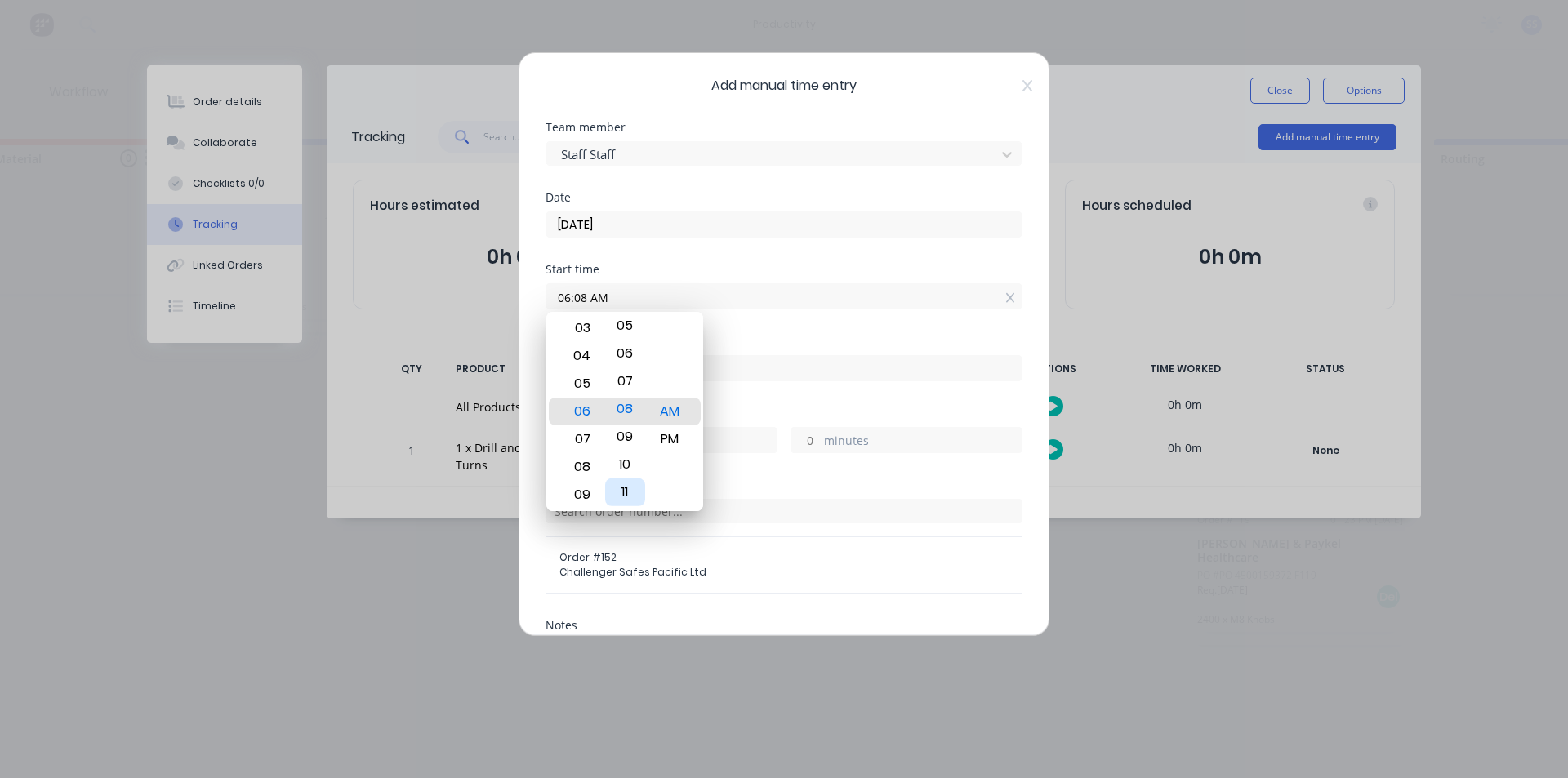
drag, startPoint x: 630, startPoint y: 385, endPoint x: 626, endPoint y: 500, distance: 115.1
click at [626, 500] on div "03" at bounding box center [624, 498] width 40 height 27
type input "06:00 AM"
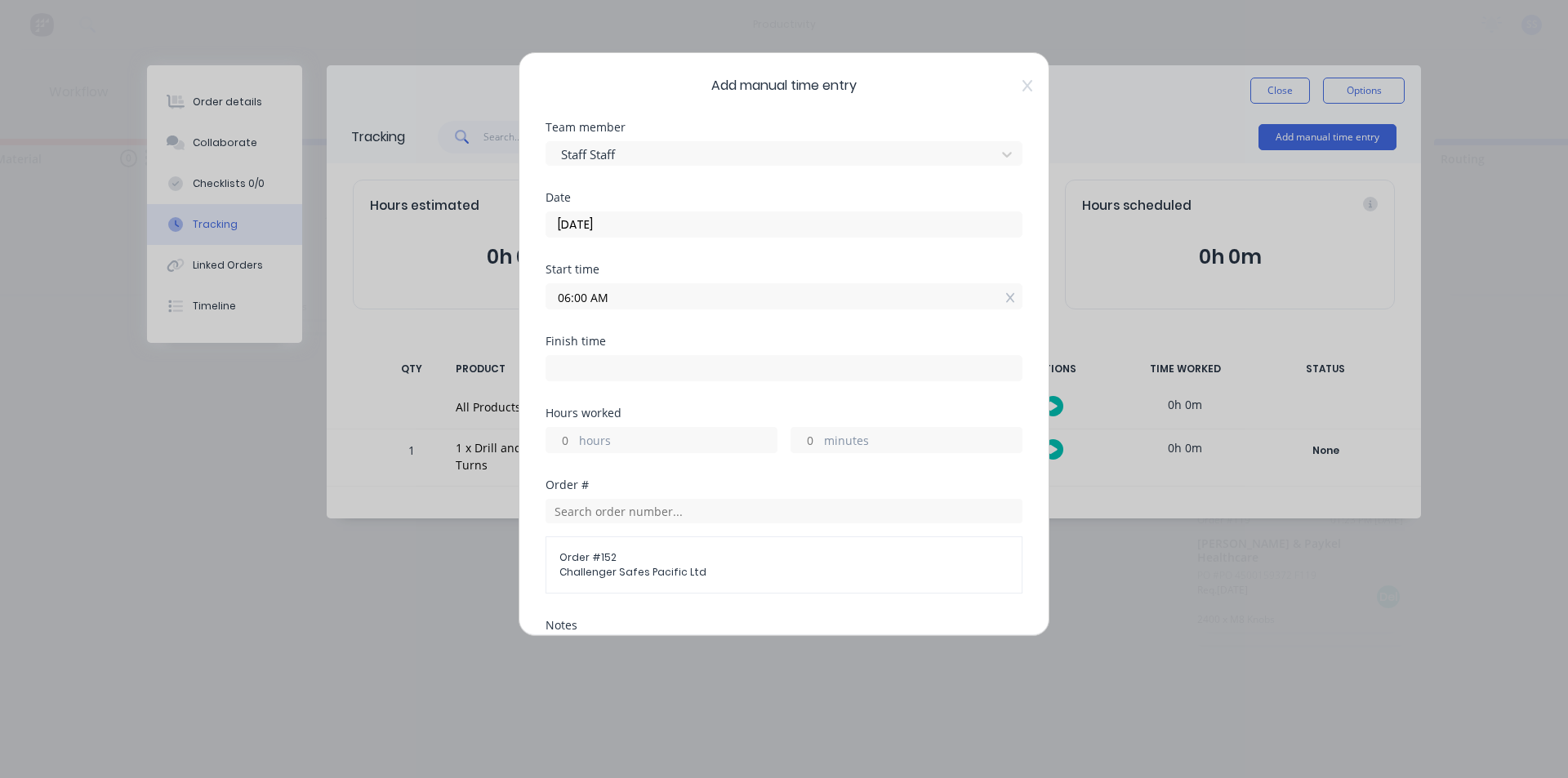
click at [687, 373] on input at bounding box center [784, 368] width 475 height 25
type input "06:57 AM"
type input "0"
type input "57"
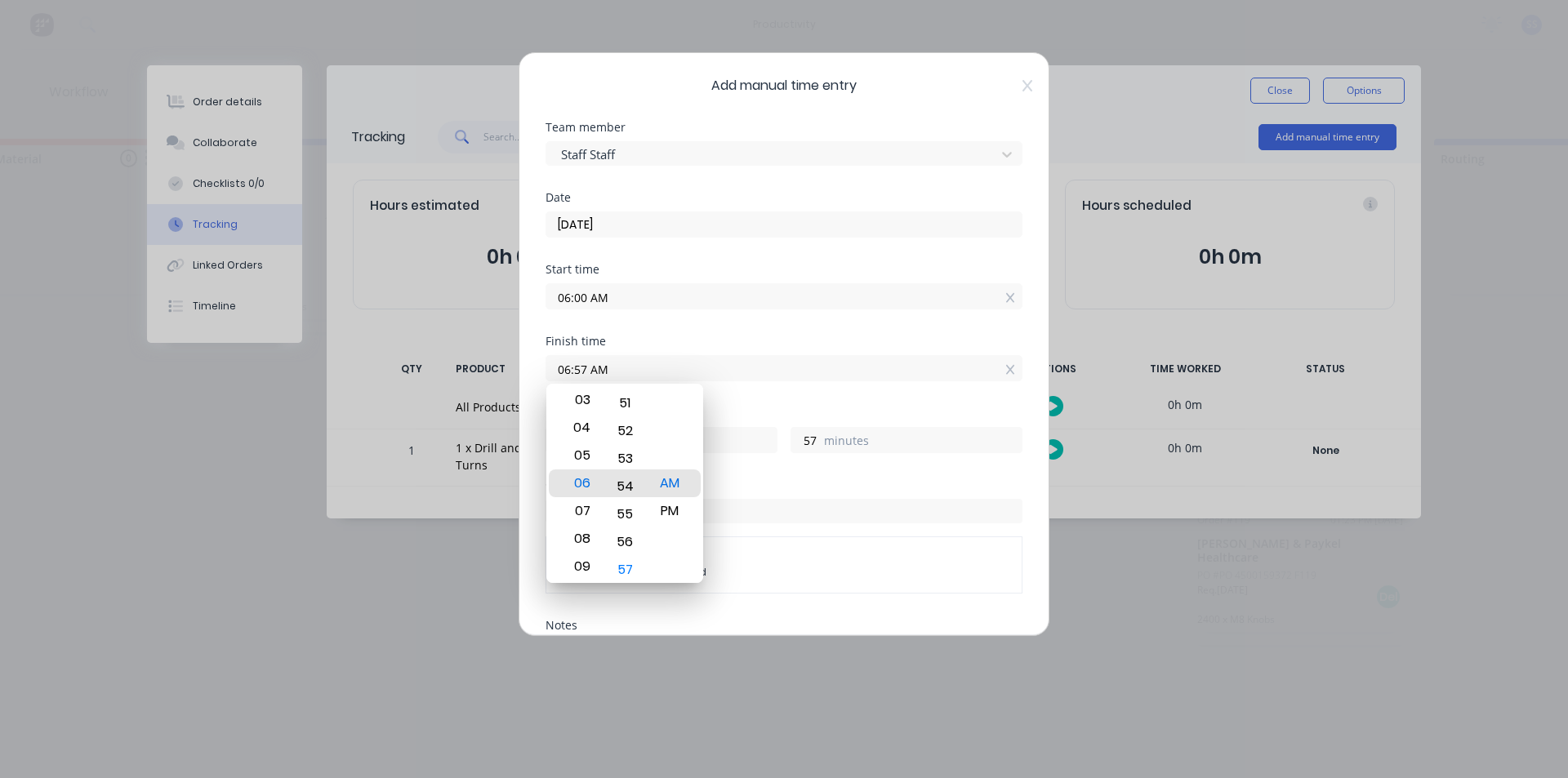
drag, startPoint x: 630, startPoint y: 497, endPoint x: 625, endPoint y: 607, distance: 110.1
type input "06:52 AM"
type input "52"
drag, startPoint x: 632, startPoint y: 449, endPoint x: 631, endPoint y: 575, distance: 126.0
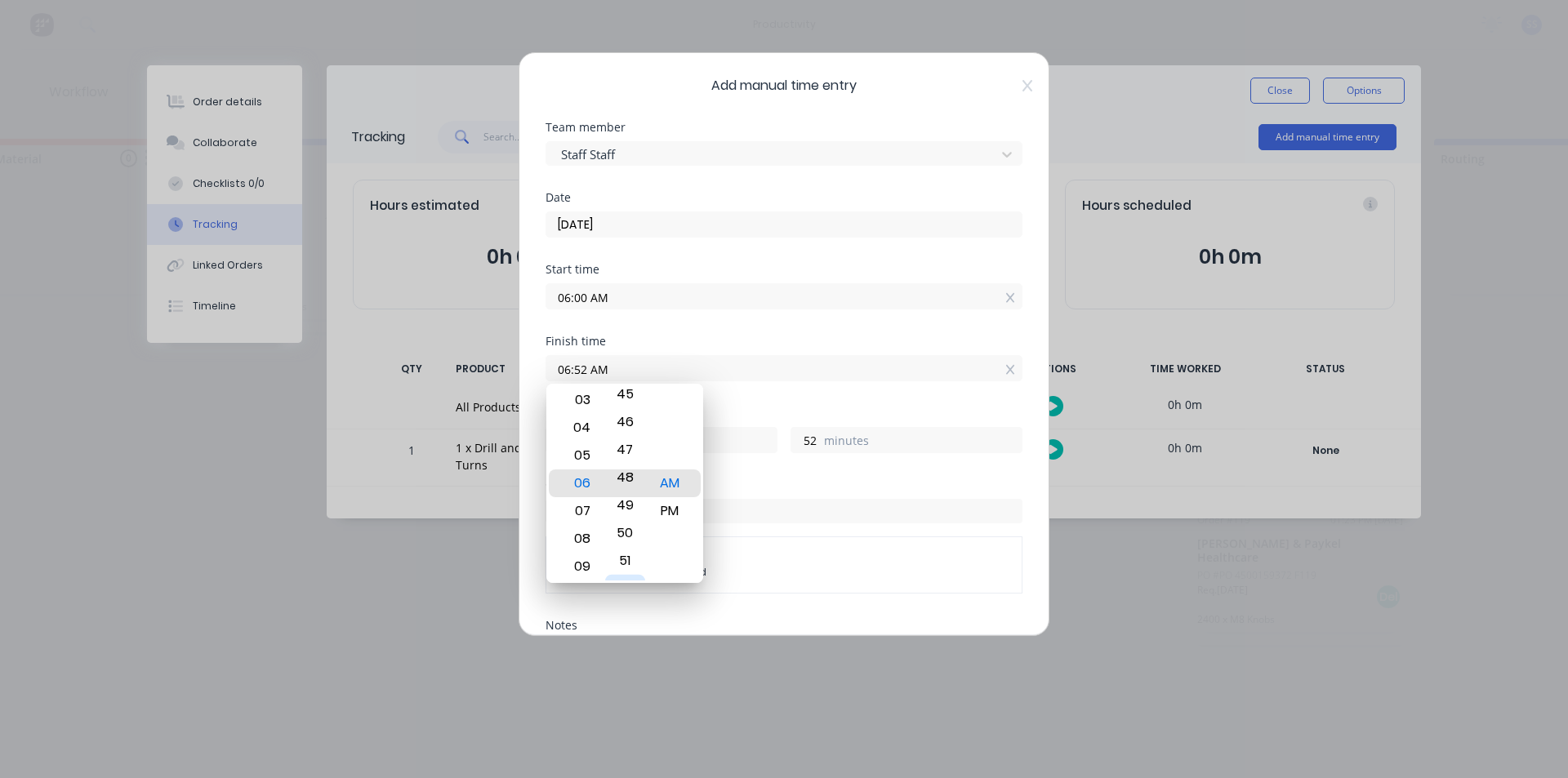
type input "06:47 AM"
type input "47"
drag, startPoint x: 630, startPoint y: 426, endPoint x: 627, endPoint y: 607, distance: 181.0
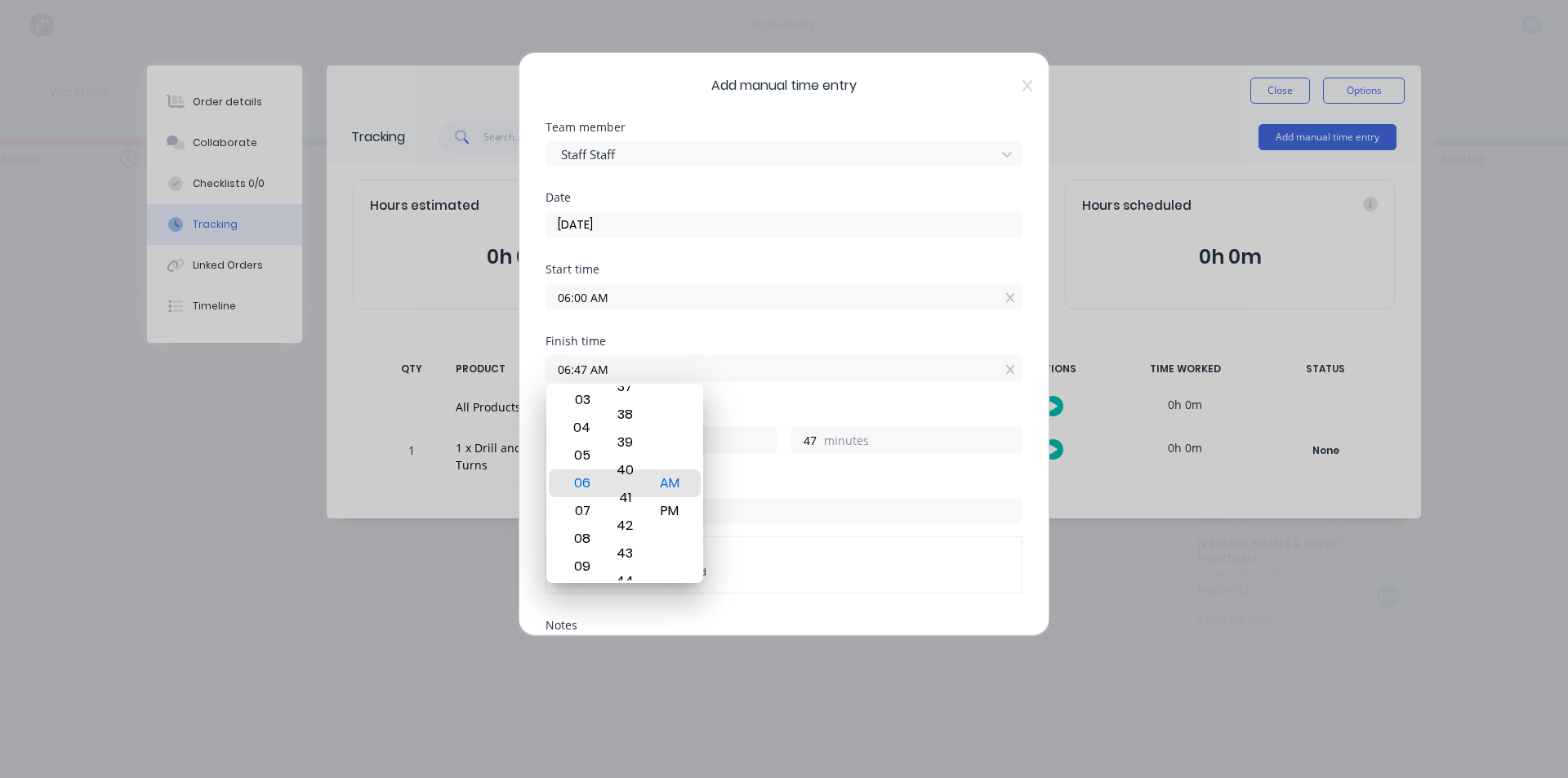
type input "06:40 AM"
type input "40"
drag, startPoint x: 615, startPoint y: 448, endPoint x: 621, endPoint y: 596, distance: 148.1
type input "06:35 AM"
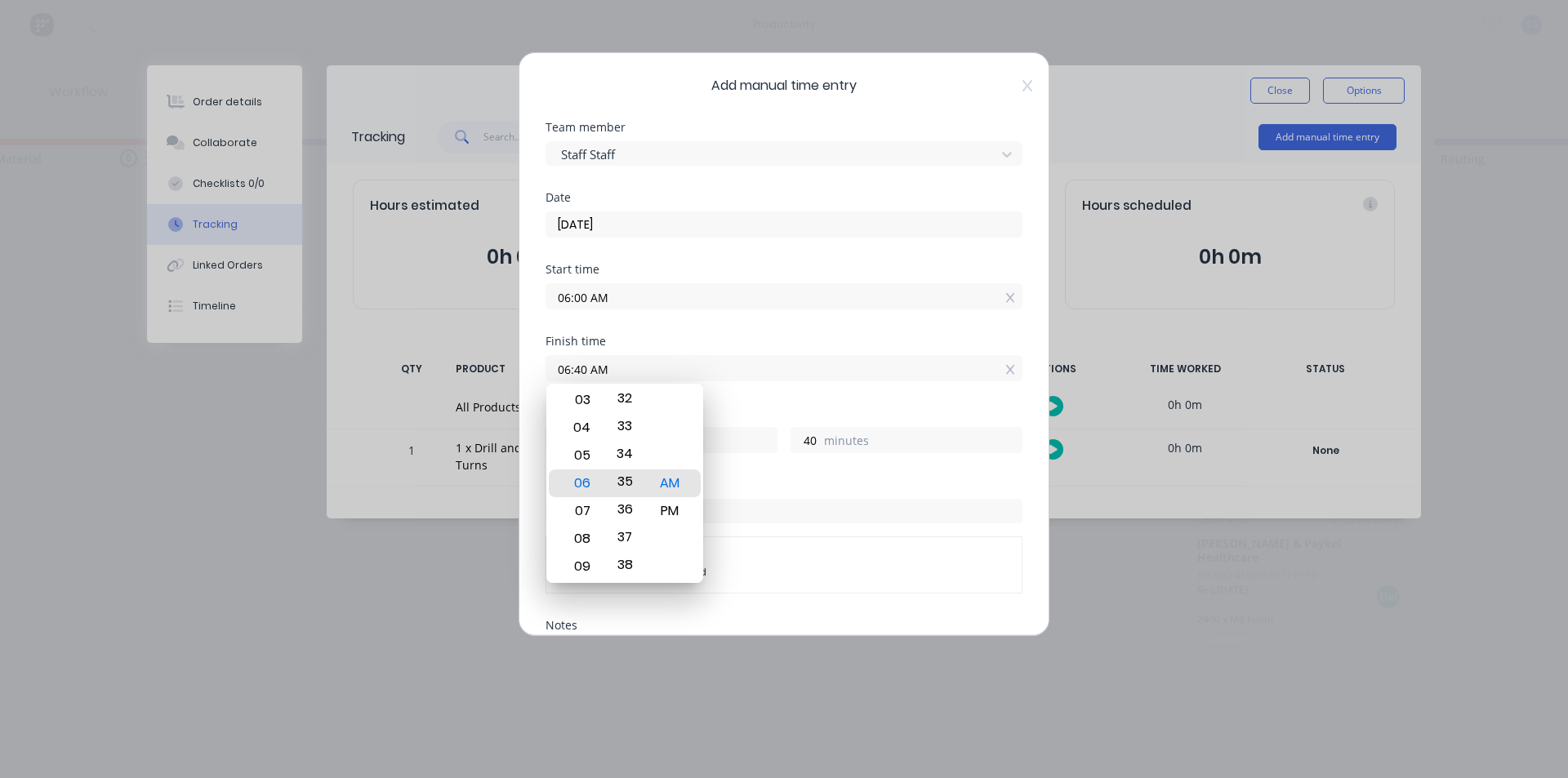
type input "35"
drag, startPoint x: 630, startPoint y: 451, endPoint x: 626, endPoint y: 578, distance: 127.1
click at [626, 578] on div "34" at bounding box center [624, 584] width 40 height 27
type input "06:30 AM"
type input "30"
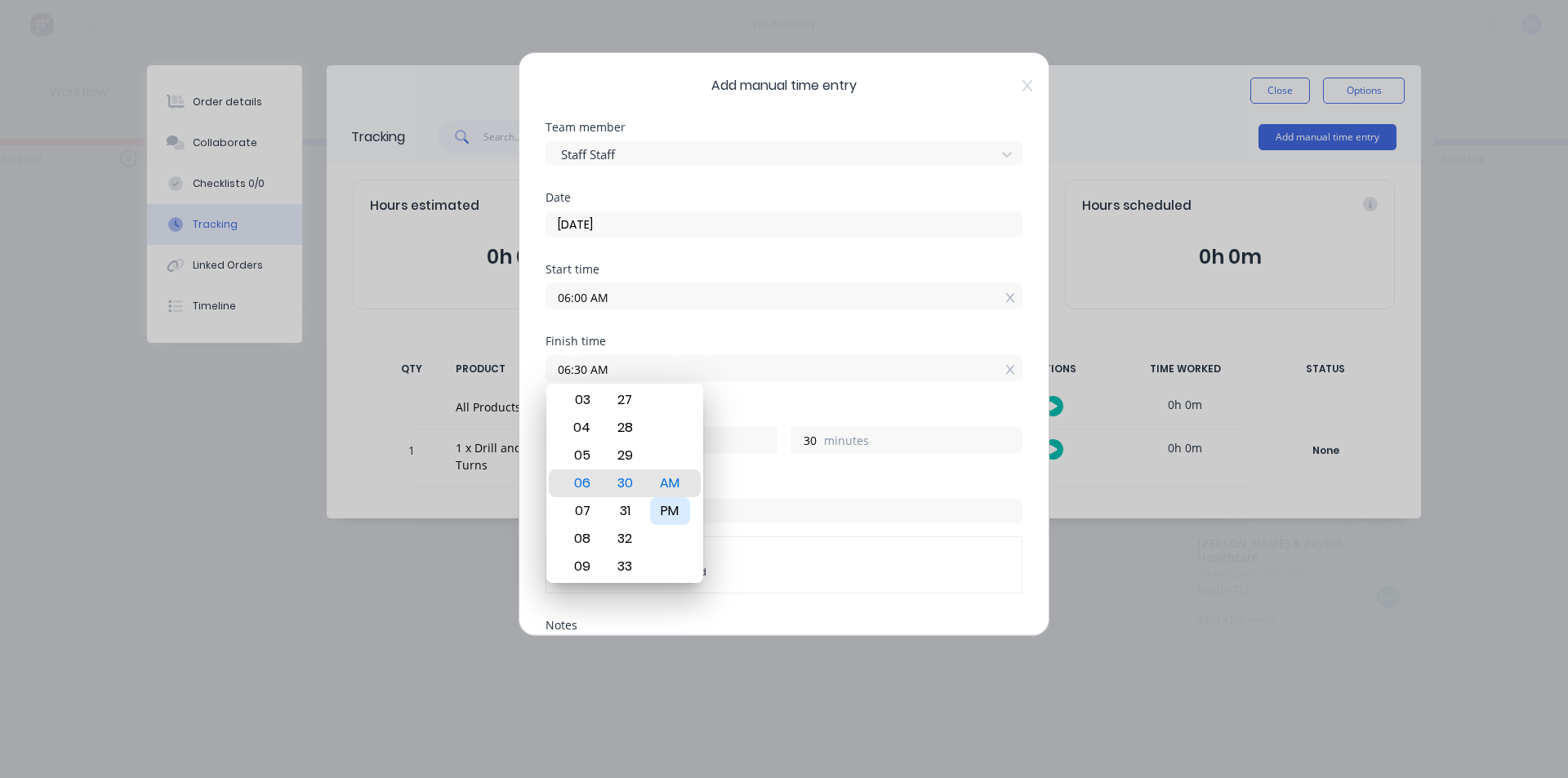
click at [658, 506] on div "PM" at bounding box center [670, 511] width 40 height 27
type input "06:30 PM"
type input "12"
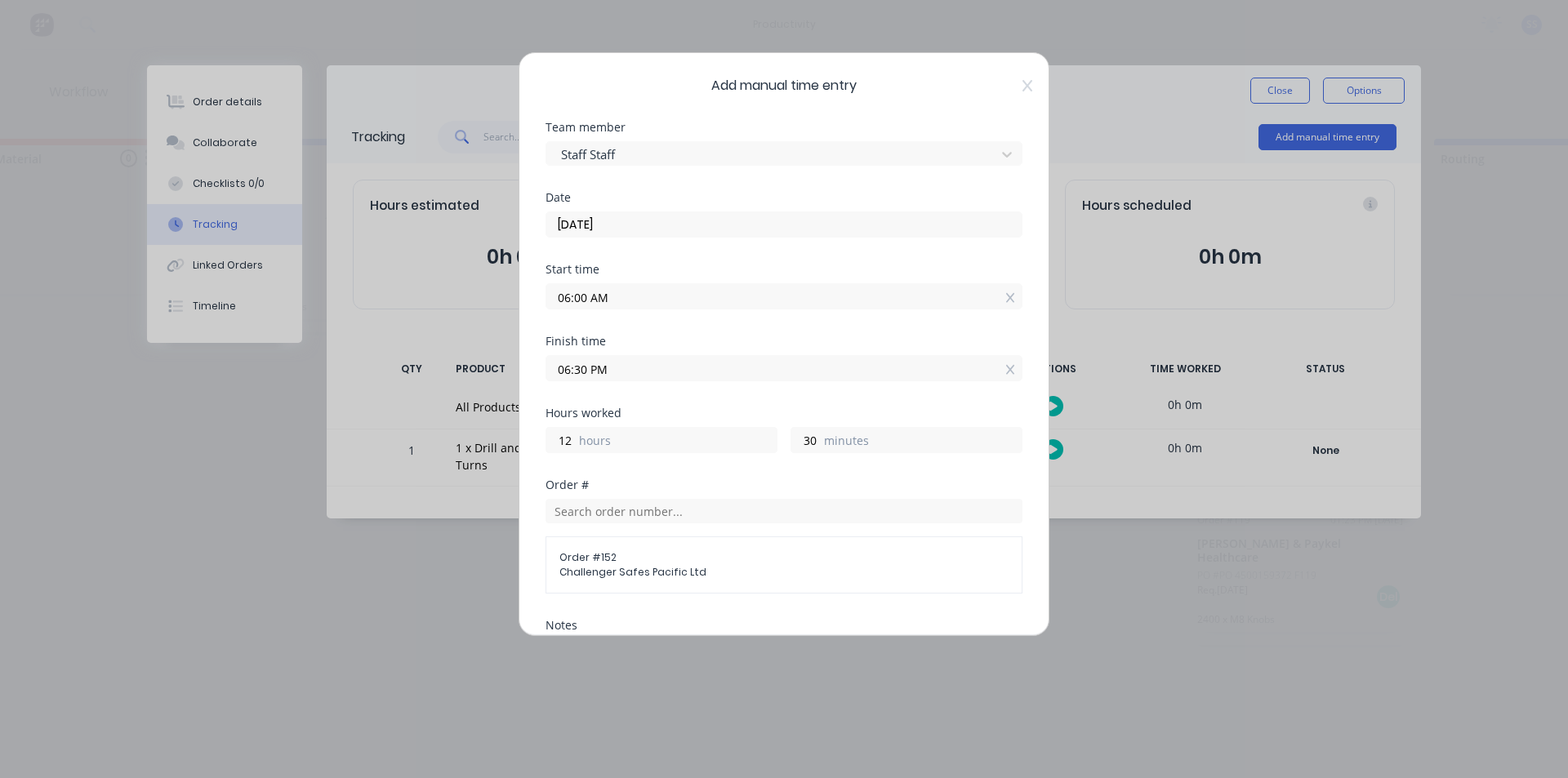
click at [596, 299] on input "06:00 AM" at bounding box center [784, 296] width 475 height 25
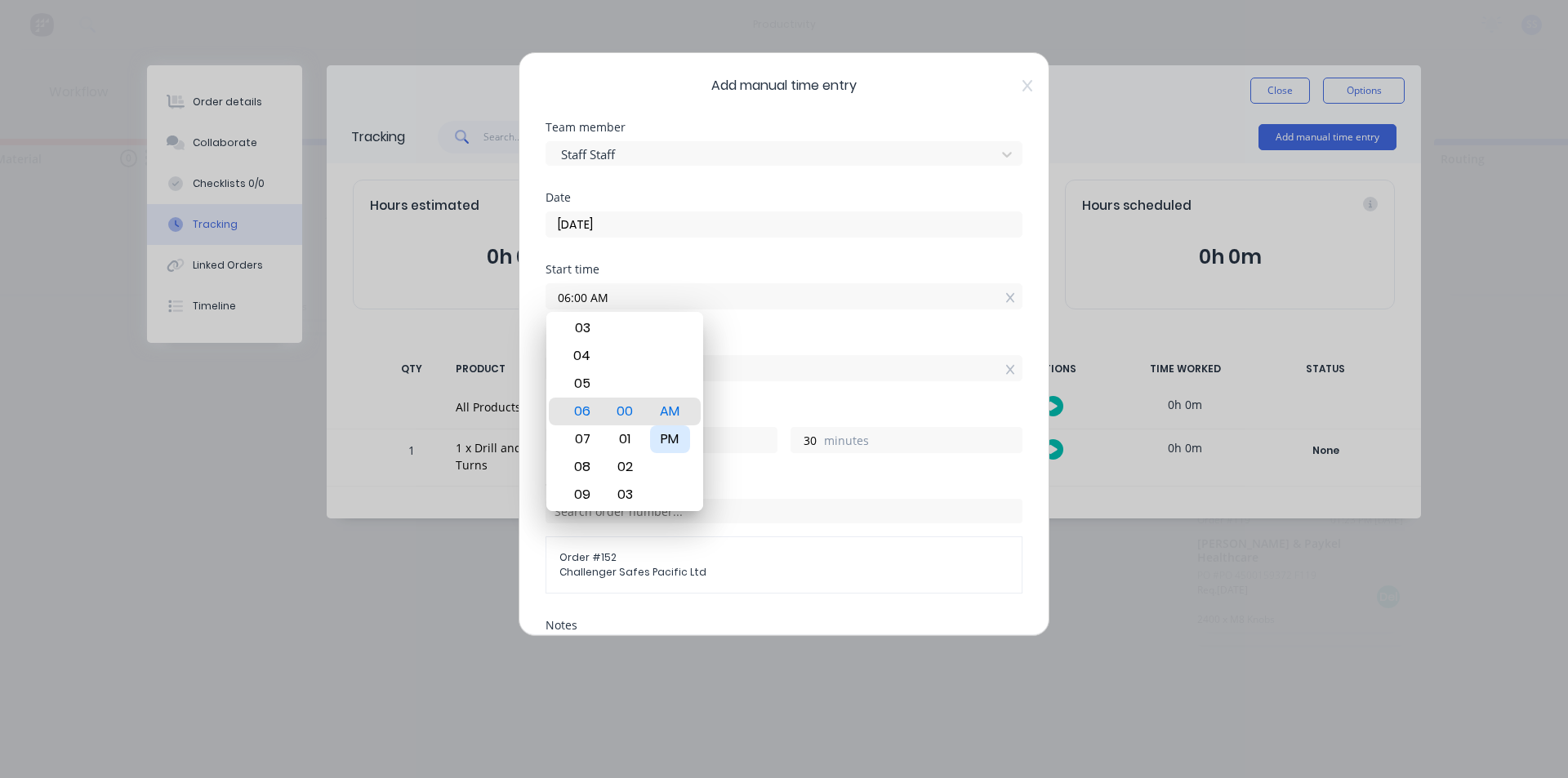
click at [666, 432] on div "PM" at bounding box center [670, 439] width 40 height 27
type input "06:00 PM"
type input "0"
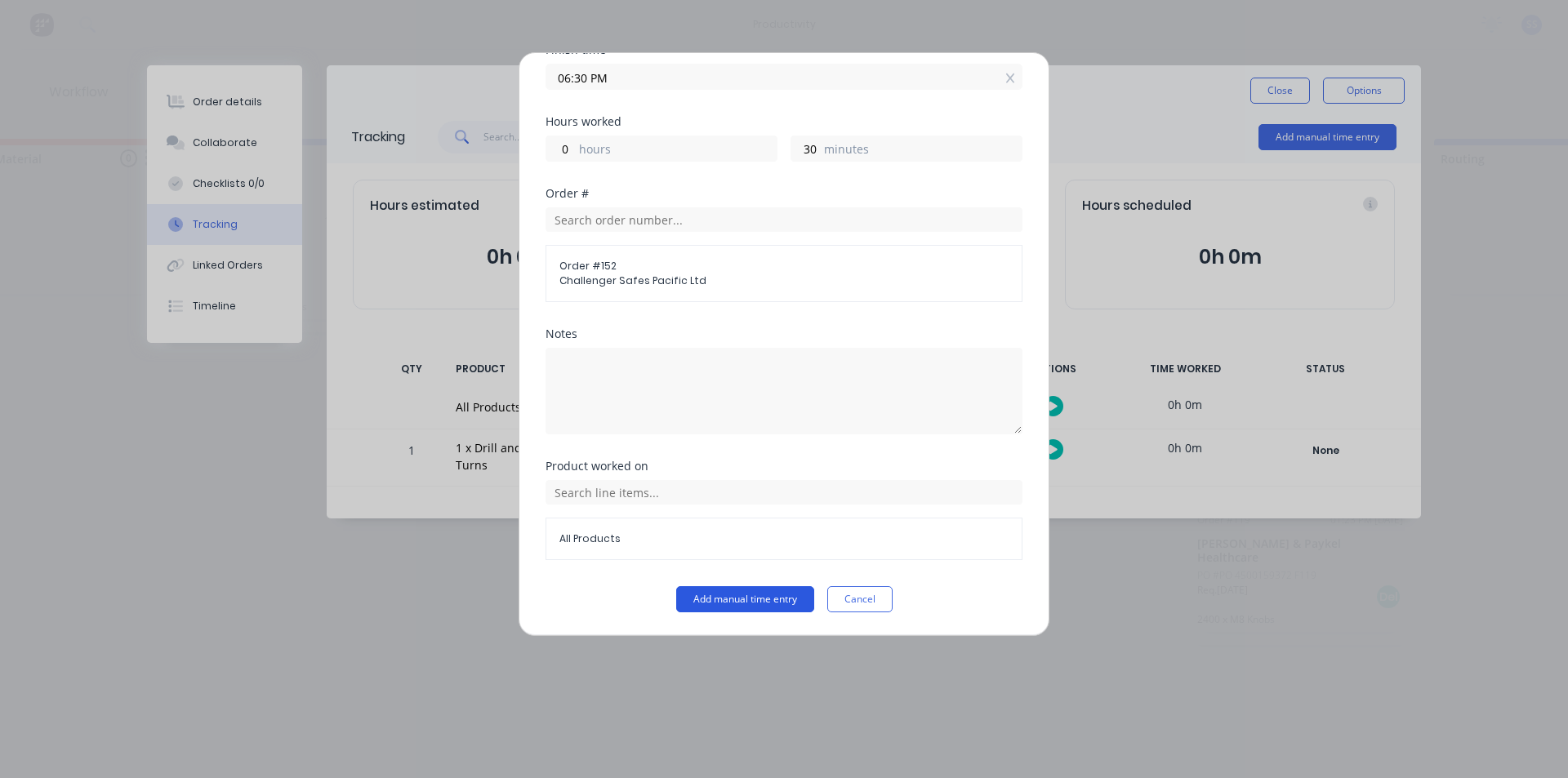
click at [765, 603] on button "Add manual time entry" at bounding box center [745, 600] width 138 height 26
click at [719, 599] on button "Add manual time entry" at bounding box center [745, 600] width 138 height 26
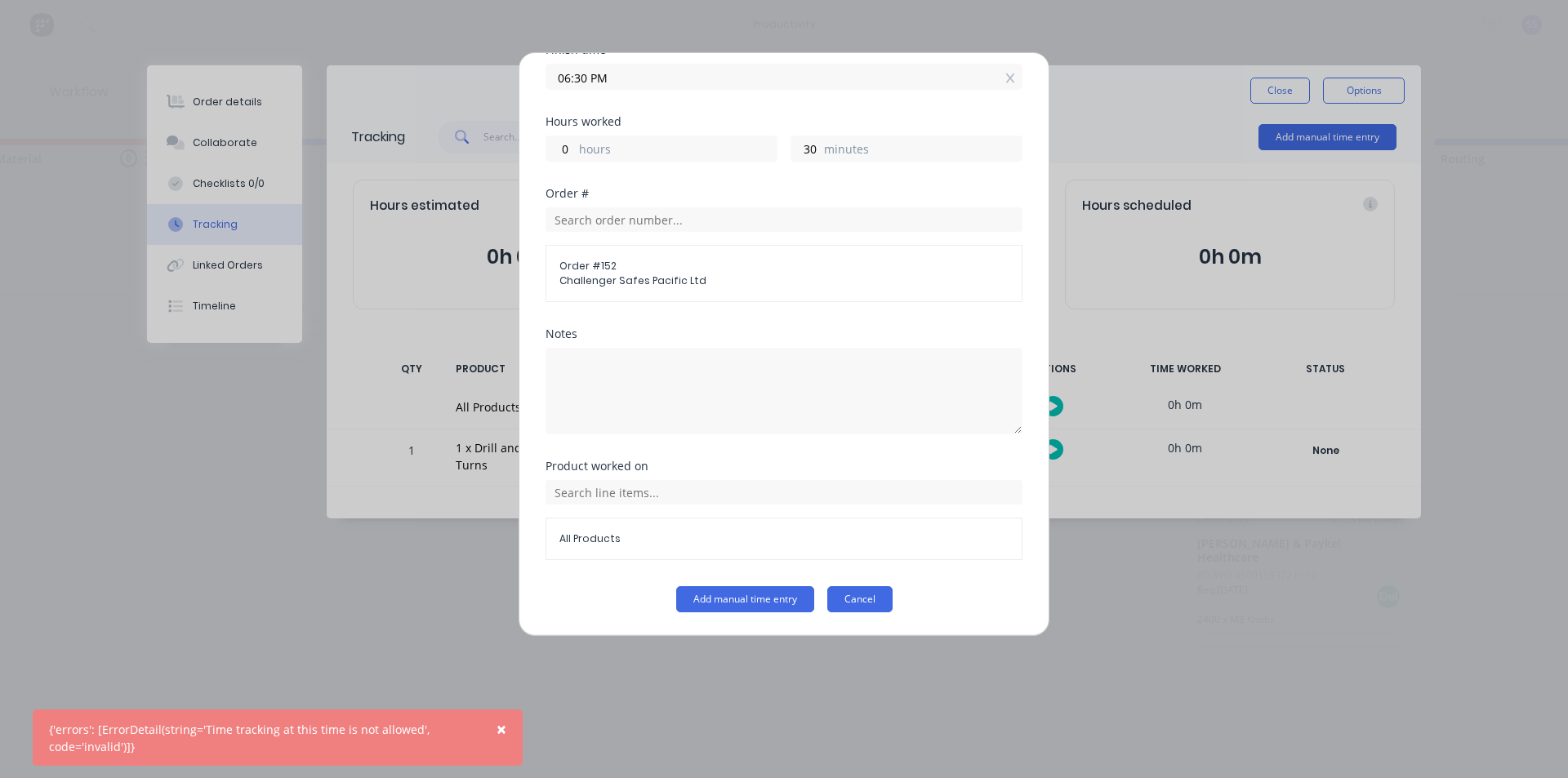
click at [794, 605] on button "Cancel" at bounding box center [859, 600] width 65 height 26
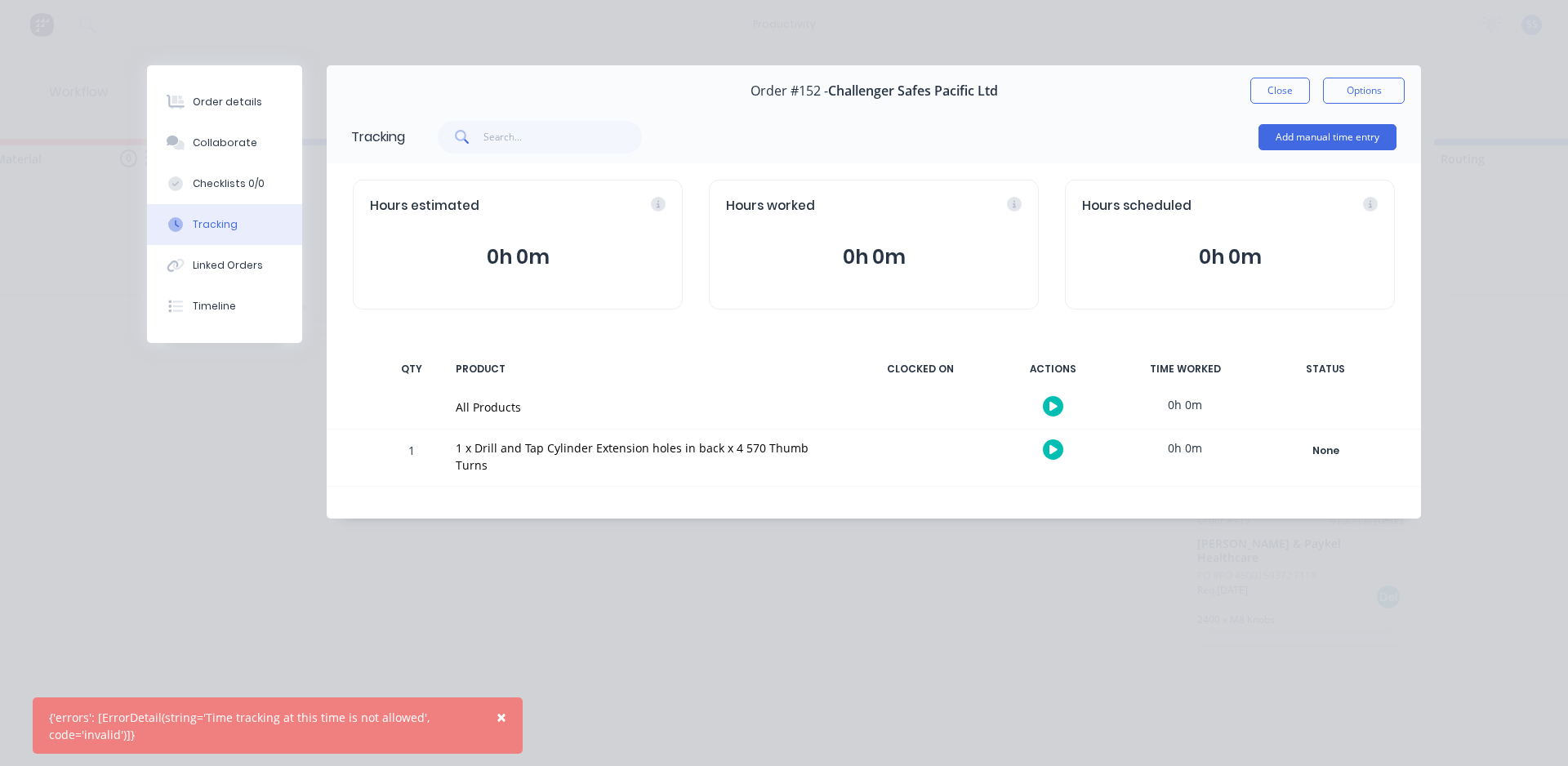
click at [794, 618] on div "Order details Collaborate Checklists 0/0 Tracking Linked Orders Timeline Order …" at bounding box center [784, 383] width 1568 height 766
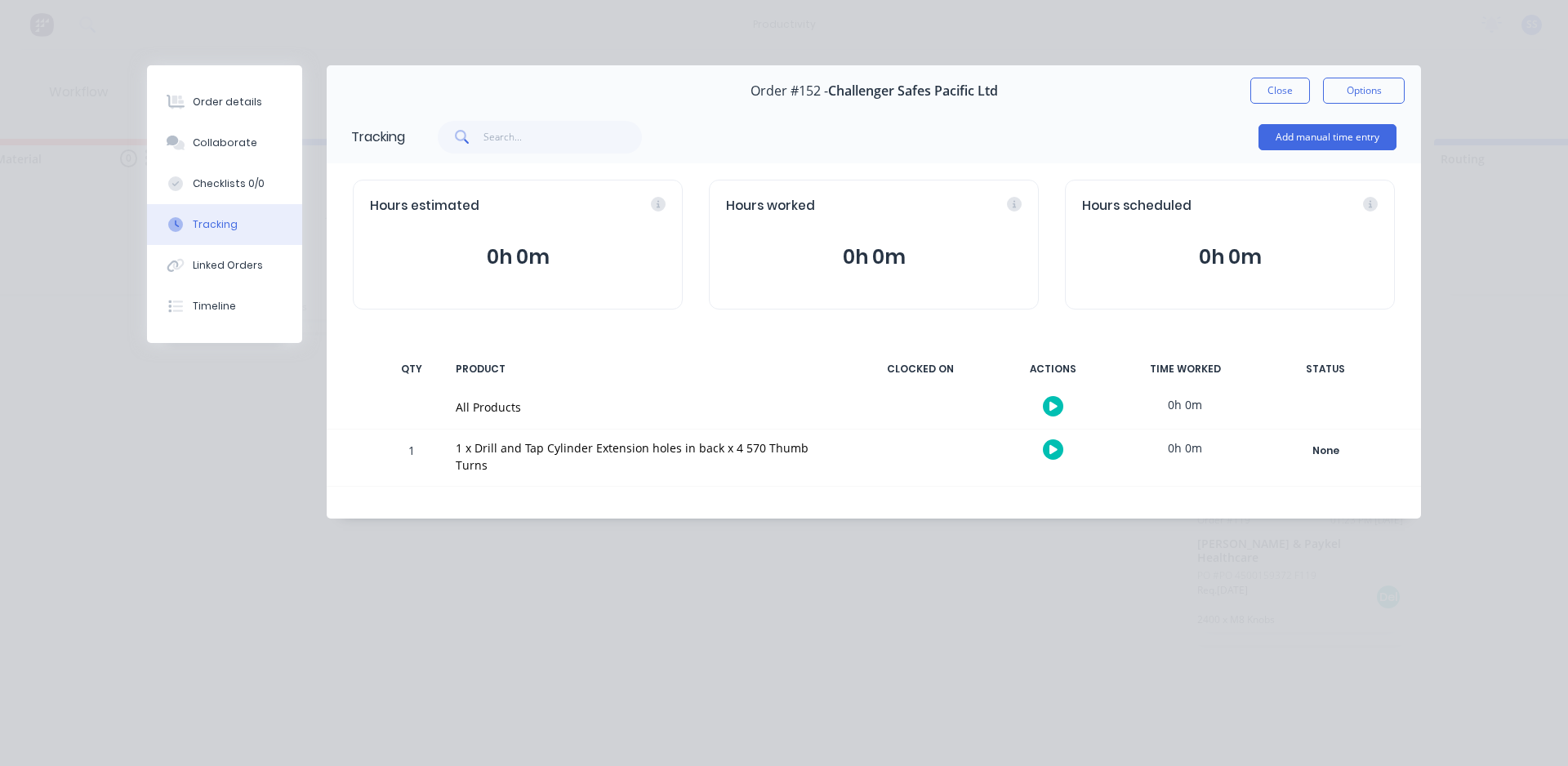
click at [794, 401] on icon "button" at bounding box center [1053, 406] width 9 height 10
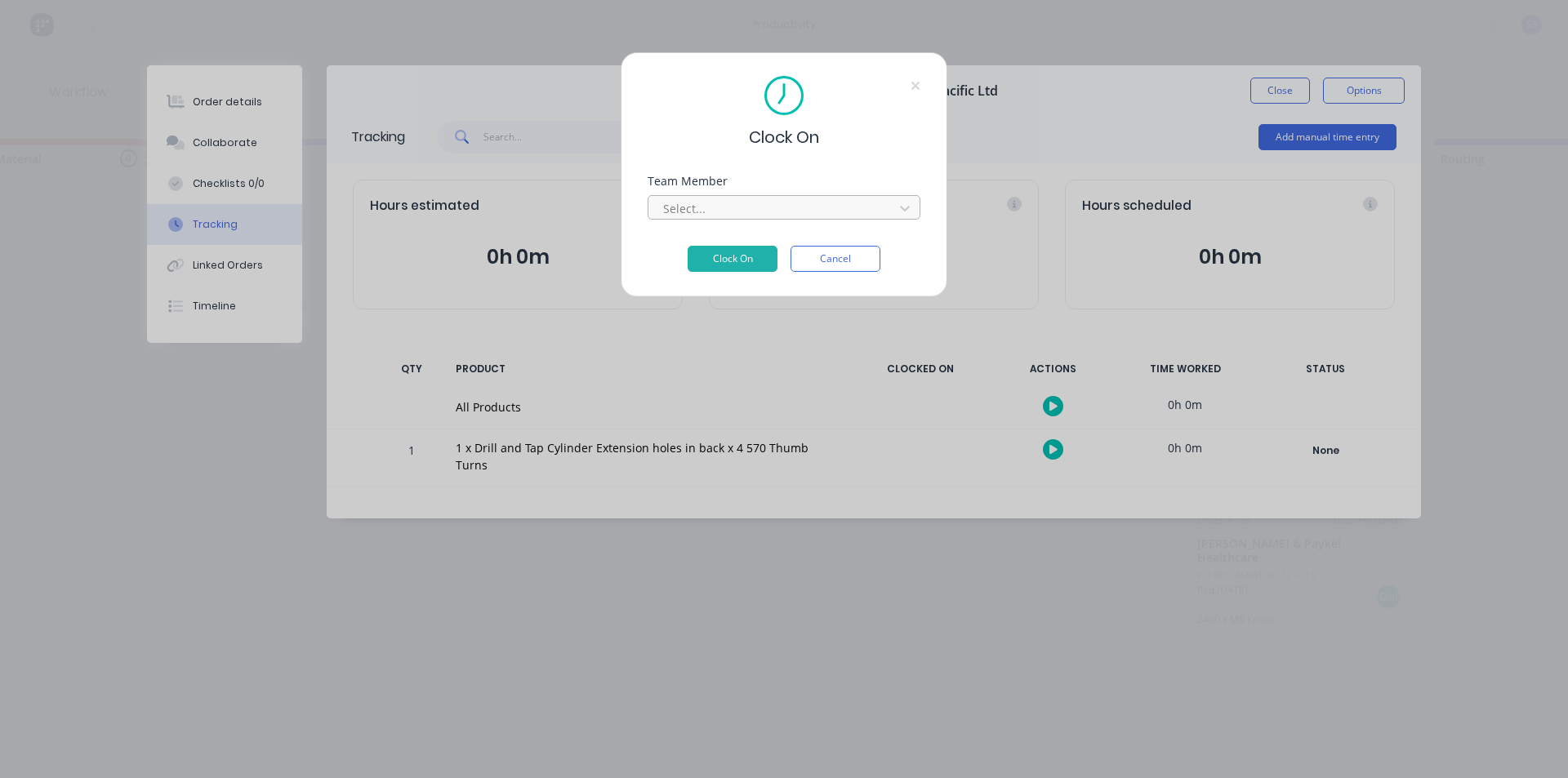
click at [733, 213] on div at bounding box center [773, 208] width 224 height 21
click at [787, 207] on div at bounding box center [773, 208] width 224 height 21
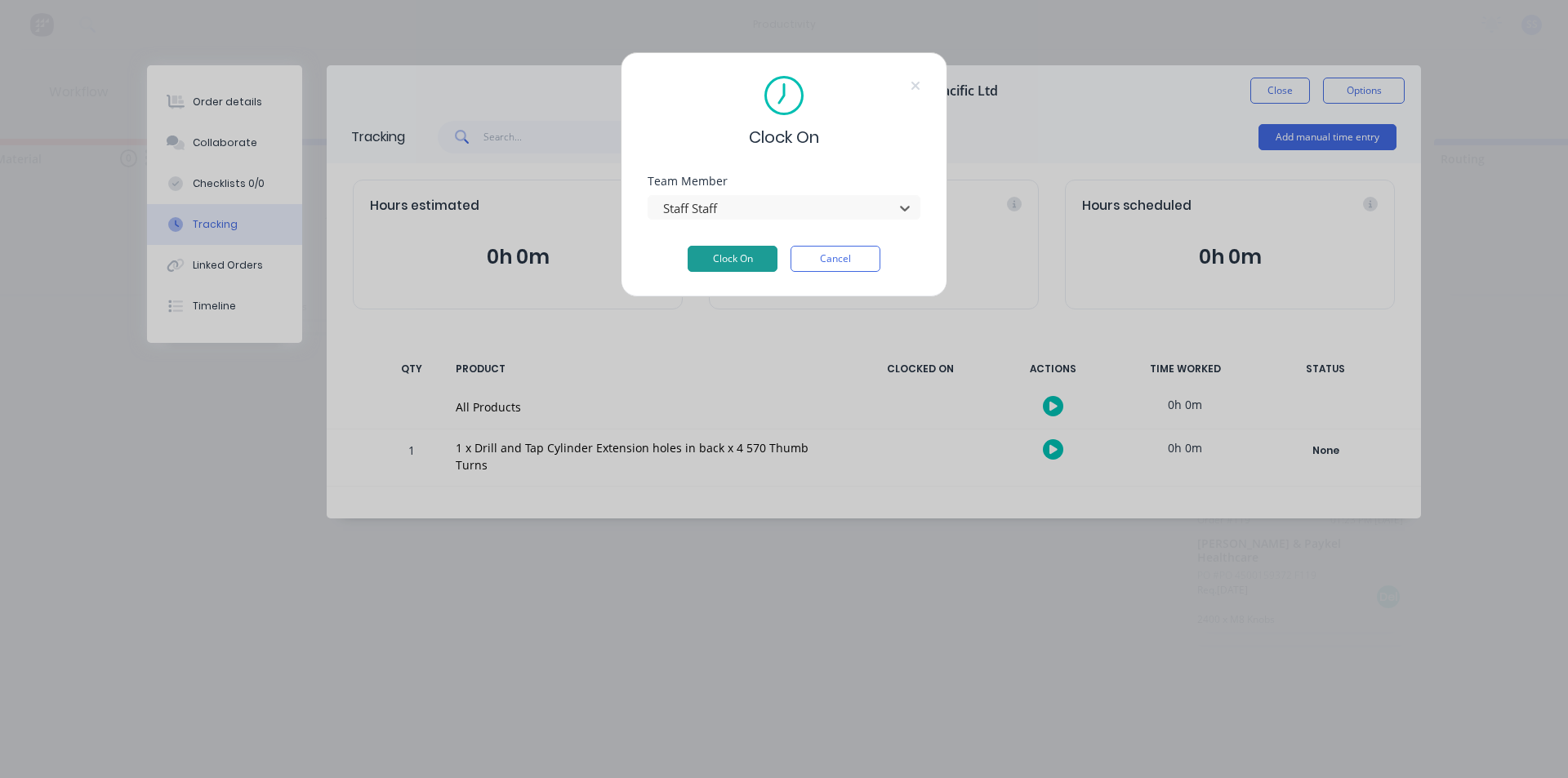
click at [727, 255] on button "Clock On" at bounding box center [733, 259] width 90 height 26
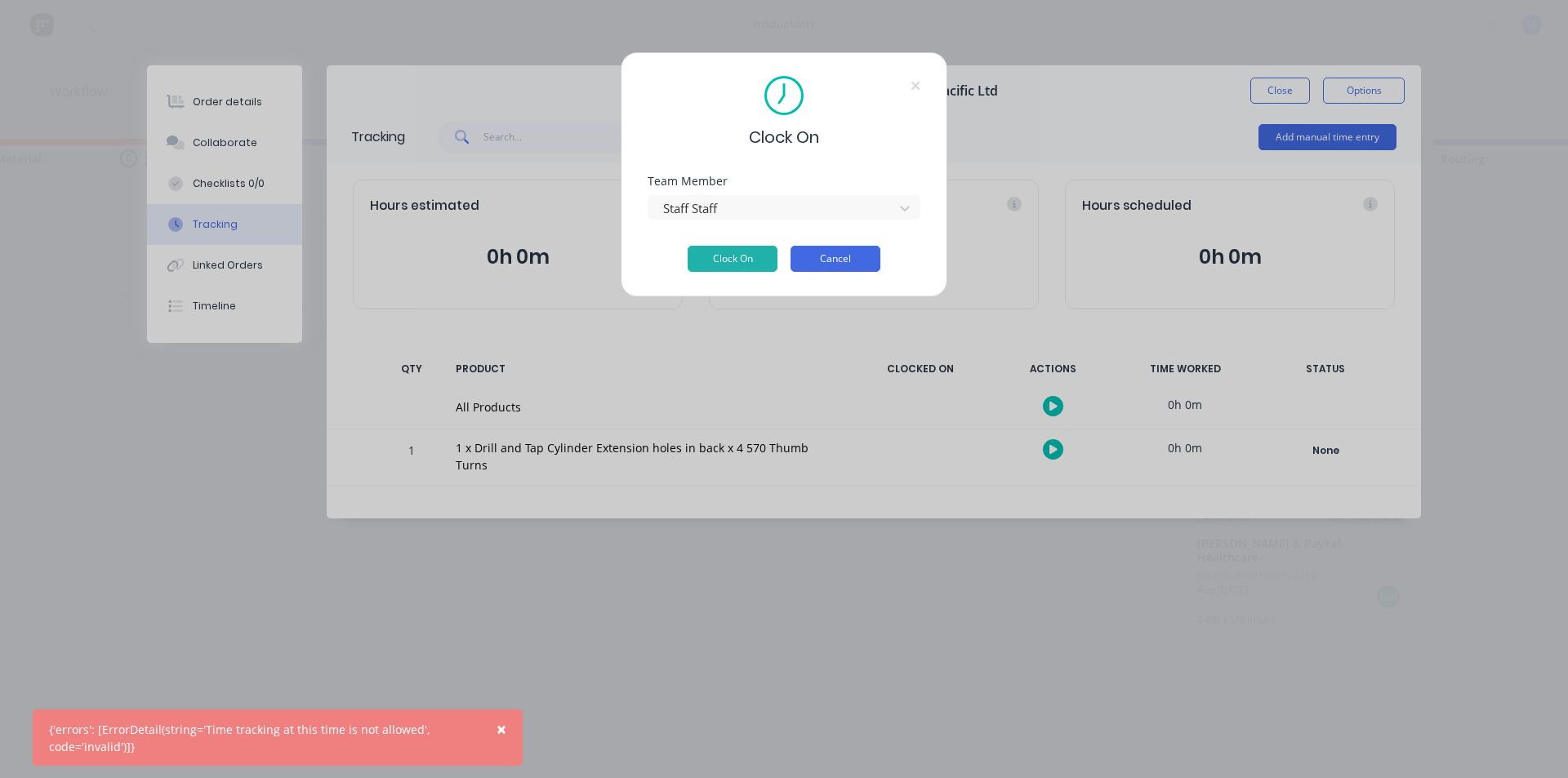
click at [794, 250] on button "Cancel" at bounding box center [835, 259] width 90 height 26
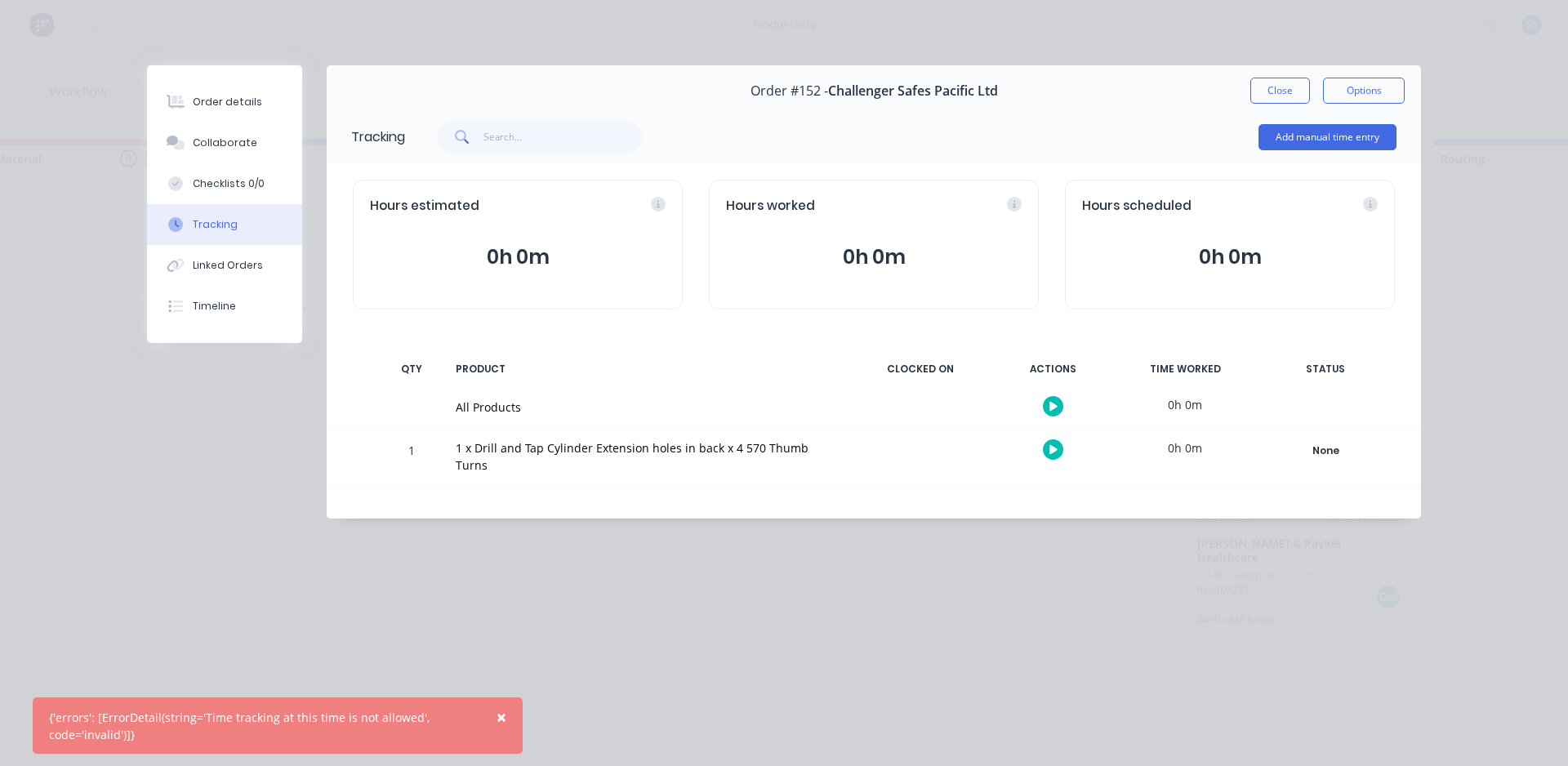
click at [794, 584] on div "Order details Collaborate Checklists 0/0 Tracking Linked Orders Timeline Order …" at bounding box center [784, 383] width 1568 height 766
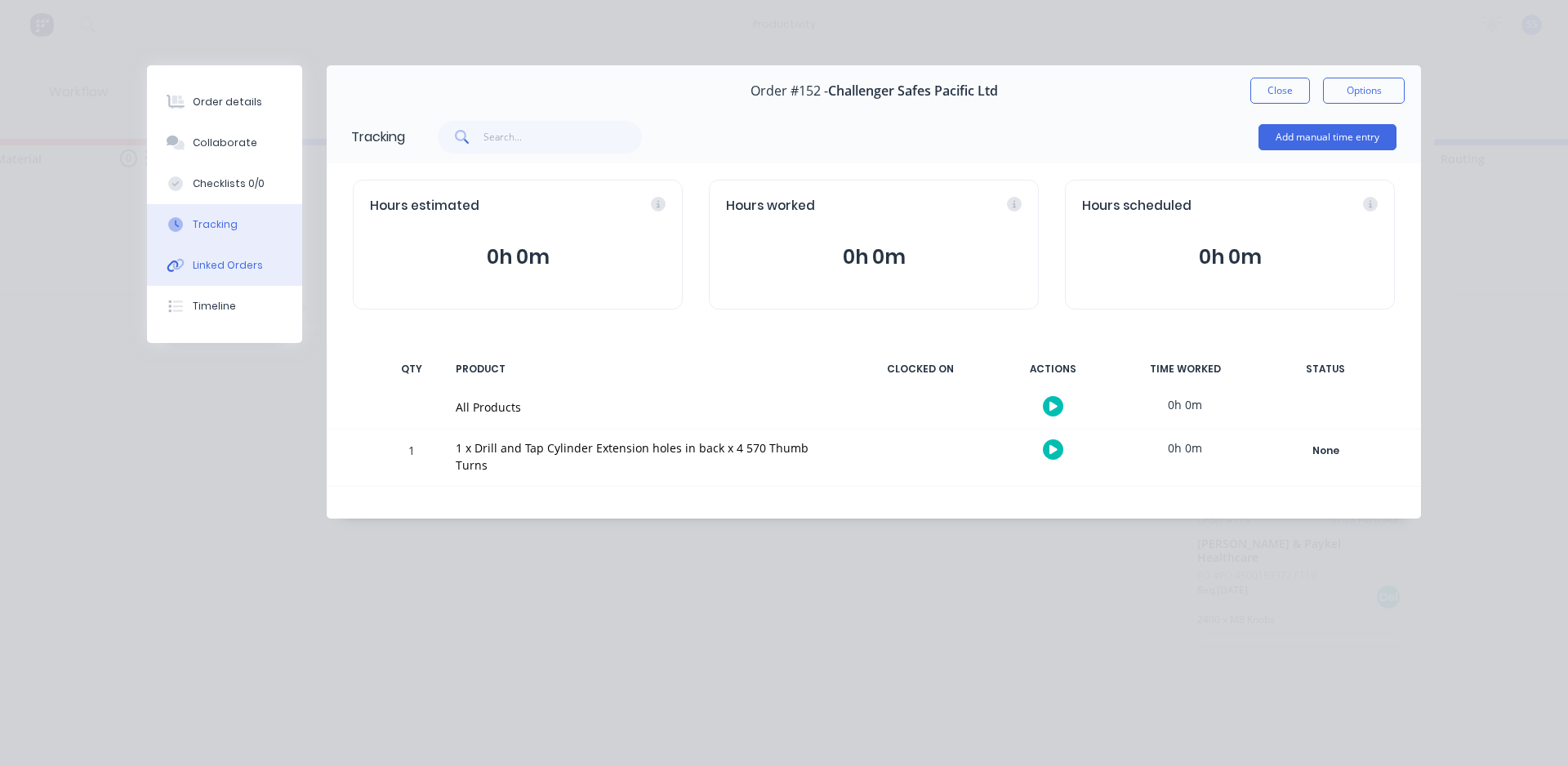
click at [197, 281] on button "Linked Orders" at bounding box center [224, 266] width 155 height 41
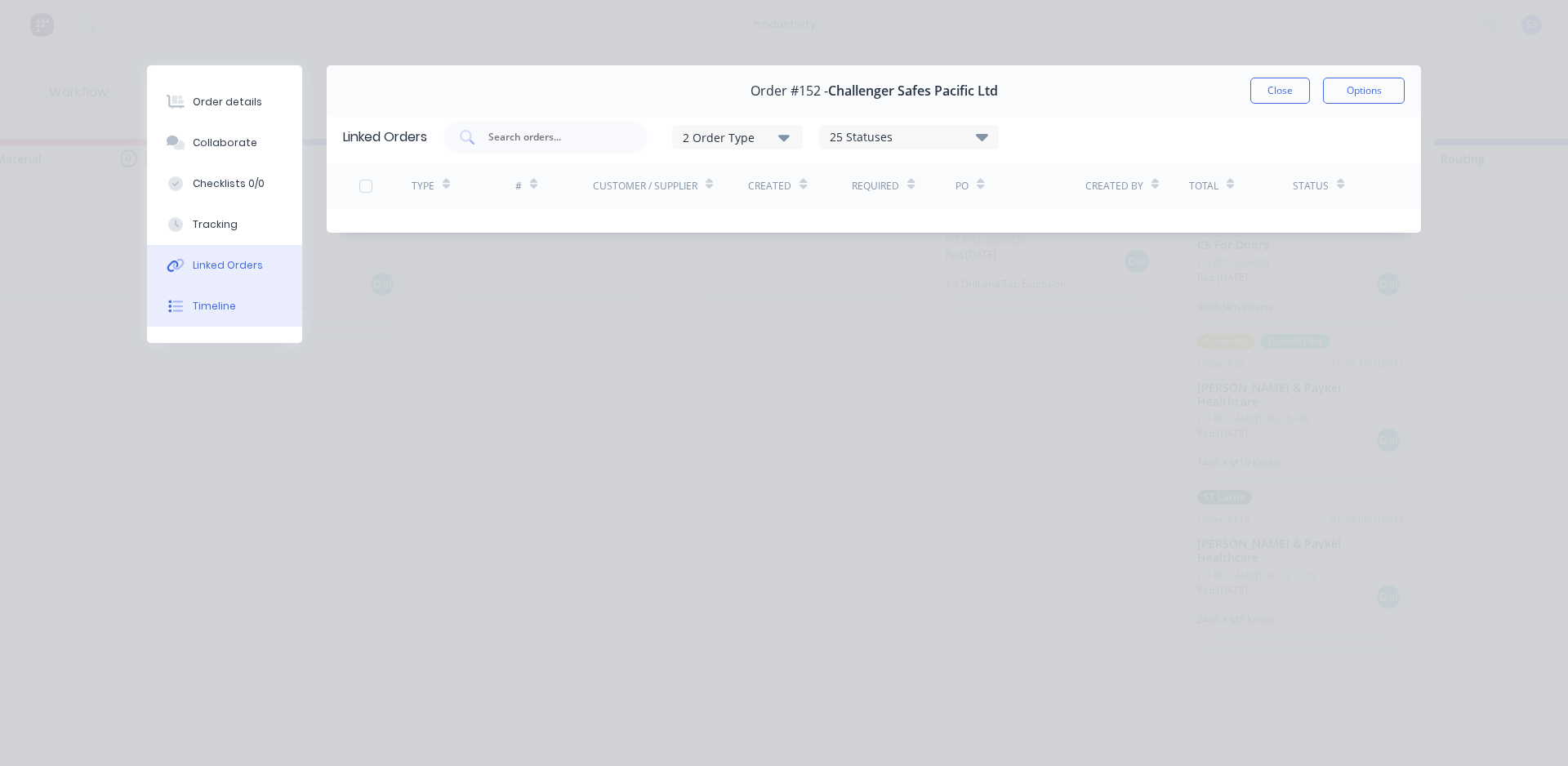
click at [195, 299] on button "Timeline" at bounding box center [224, 306] width 155 height 41
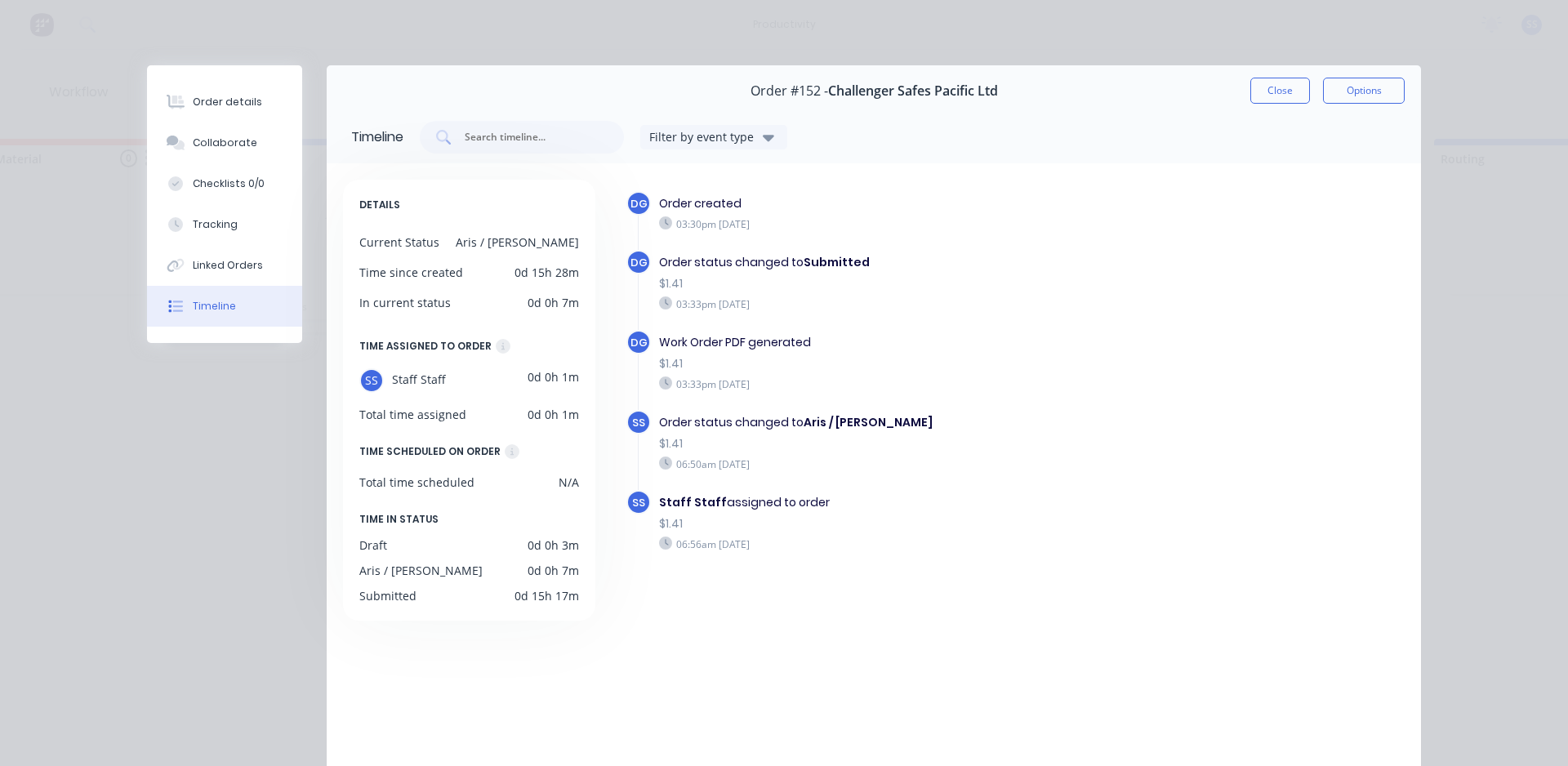
click at [794, 377] on div "03:33pm [DATE]" at bounding box center [899, 383] width 480 height 15
click at [239, 272] on div "Linked Orders" at bounding box center [228, 265] width 70 height 15
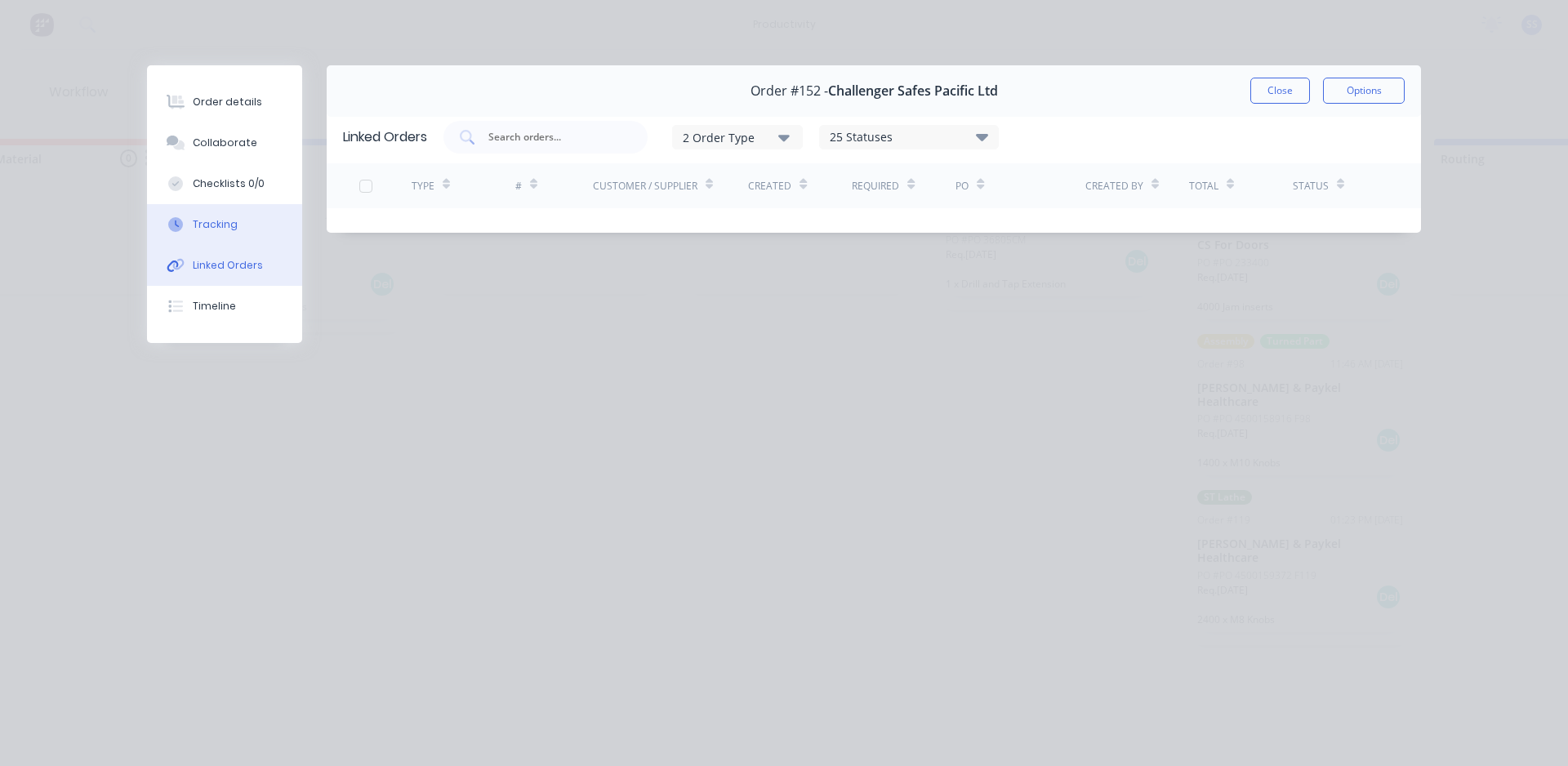
click at [234, 238] on button "Tracking" at bounding box center [224, 225] width 155 height 41
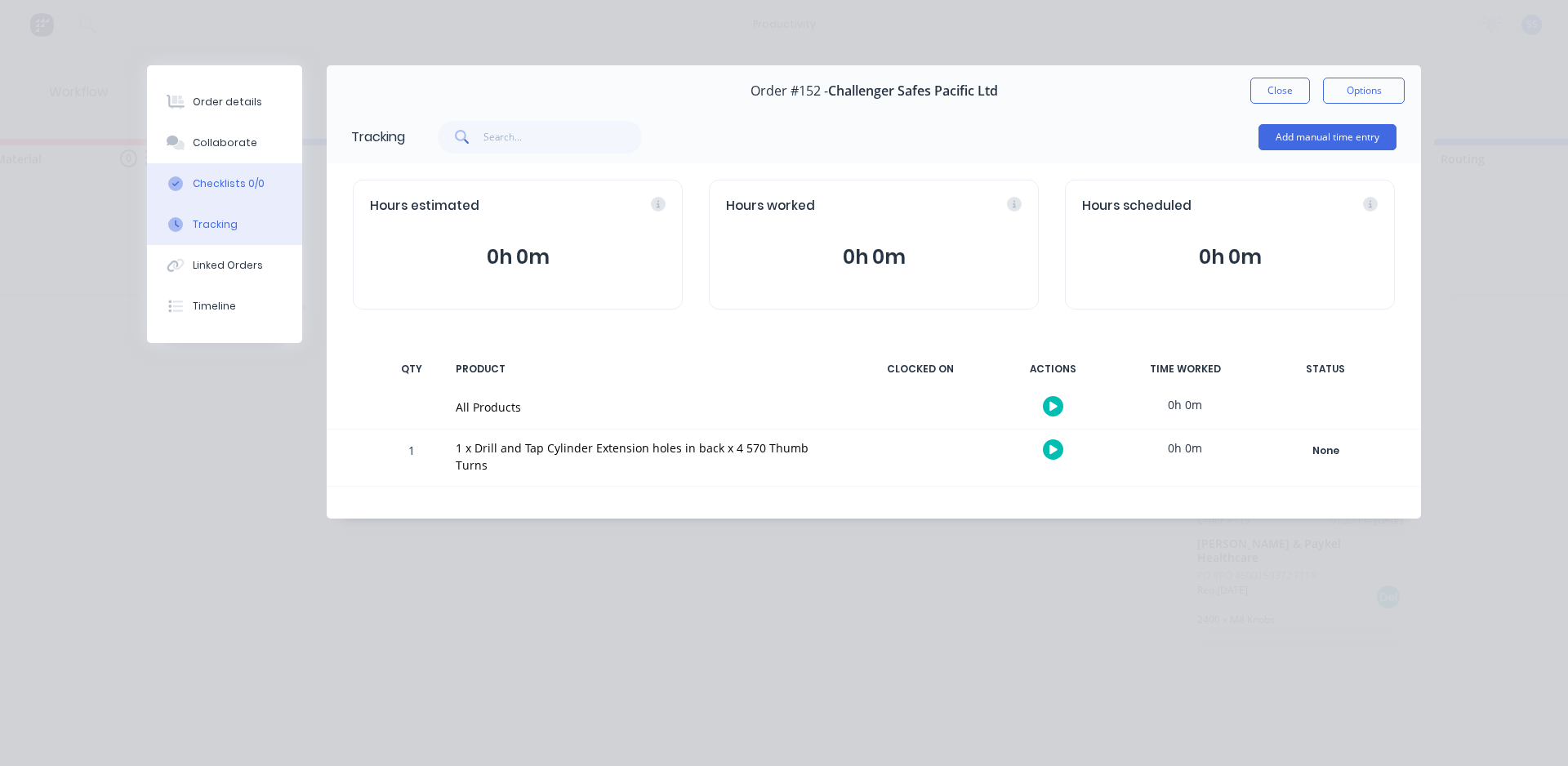
click at [228, 196] on button "Checklists 0/0" at bounding box center [224, 184] width 155 height 41
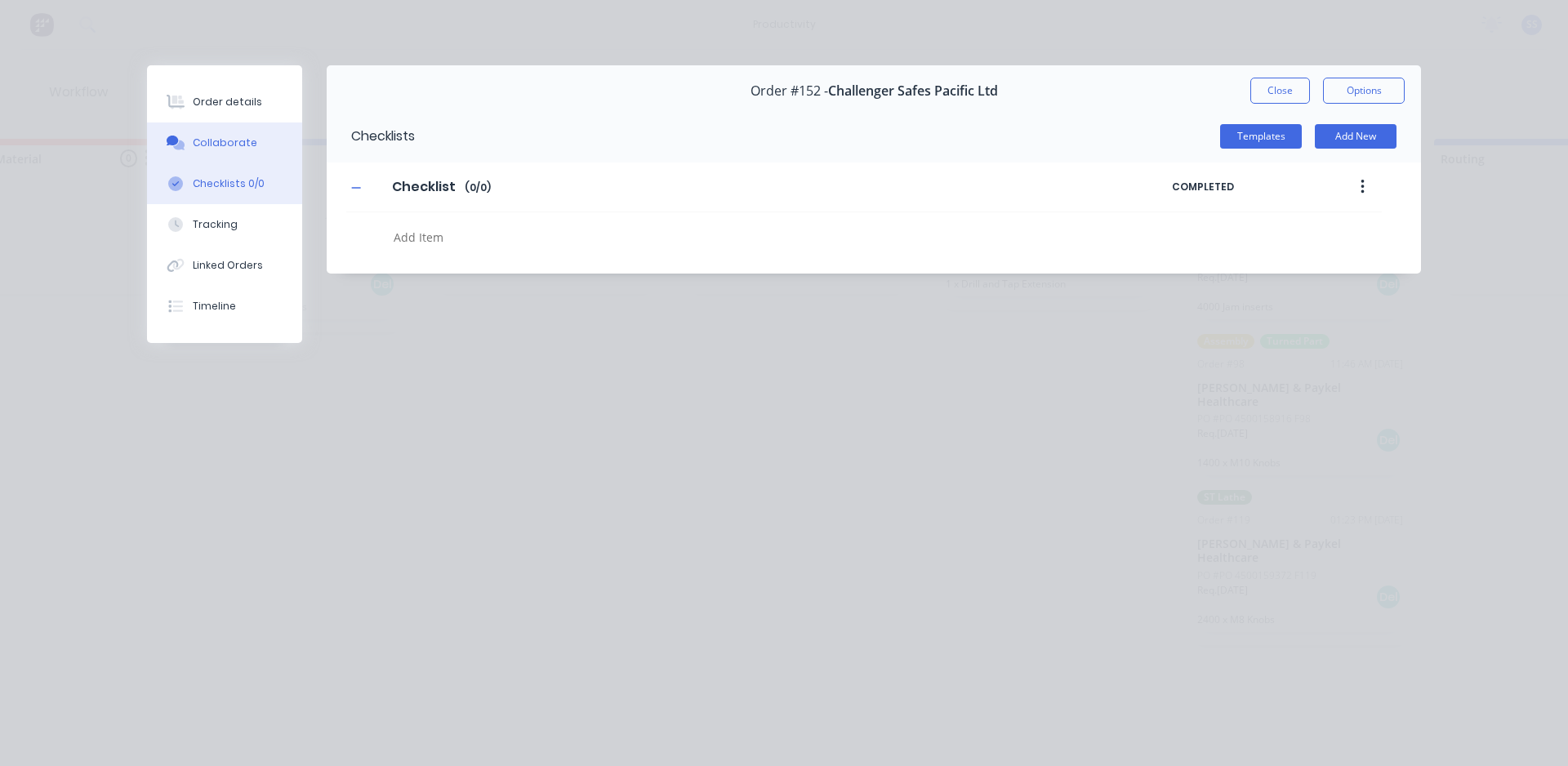
click at [228, 153] on button "Collaborate" at bounding box center [224, 143] width 155 height 41
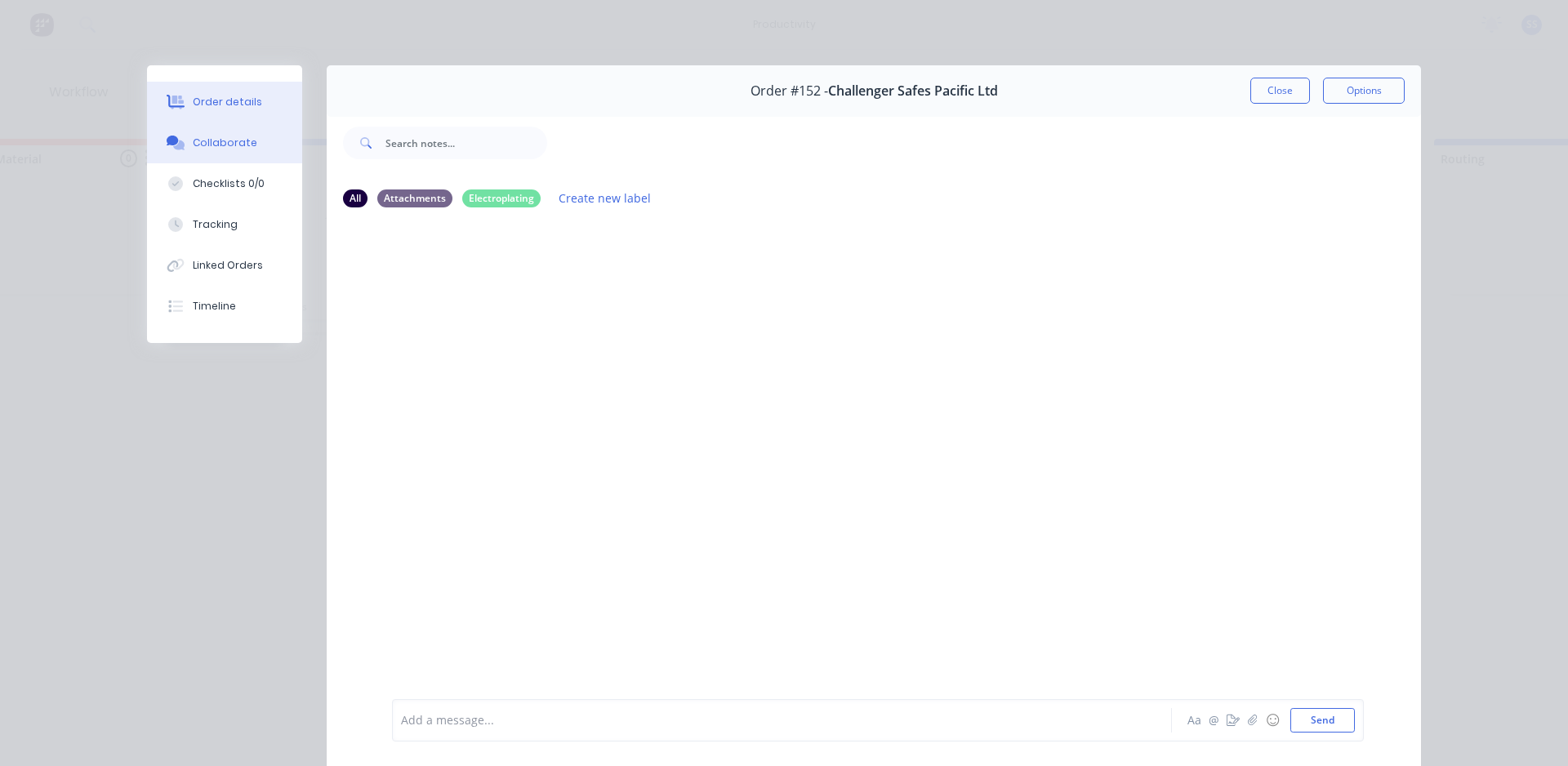
click at [241, 98] on div "Order details" at bounding box center [227, 101] width 69 height 15
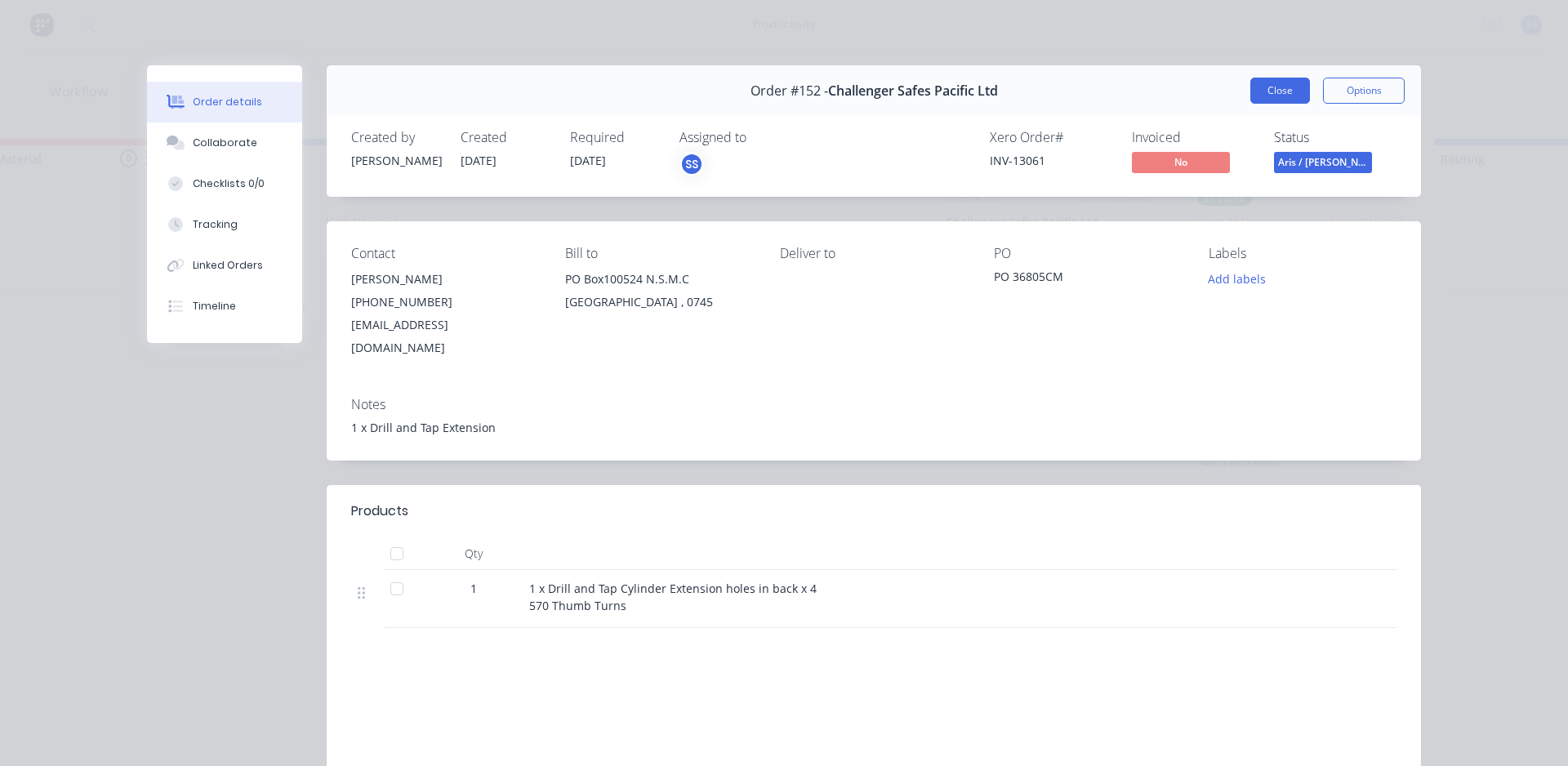
click at [794, 81] on button "Close" at bounding box center [1281, 90] width 60 height 26
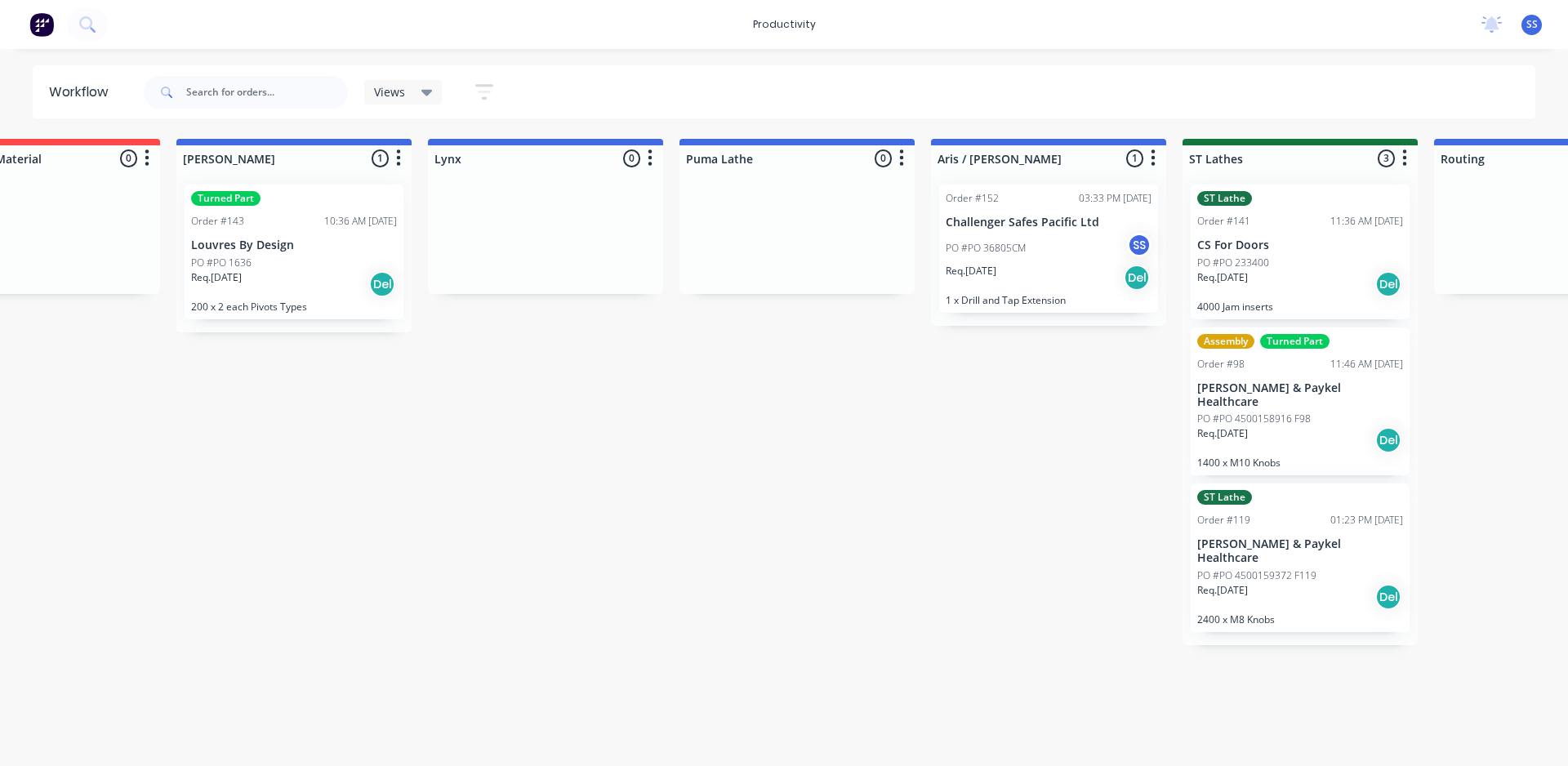
click at [769, 446] on div "Submitted 7 Sort By Created date Required date Order number Customer name Most …" at bounding box center [1076, 440] width 3908 height 603
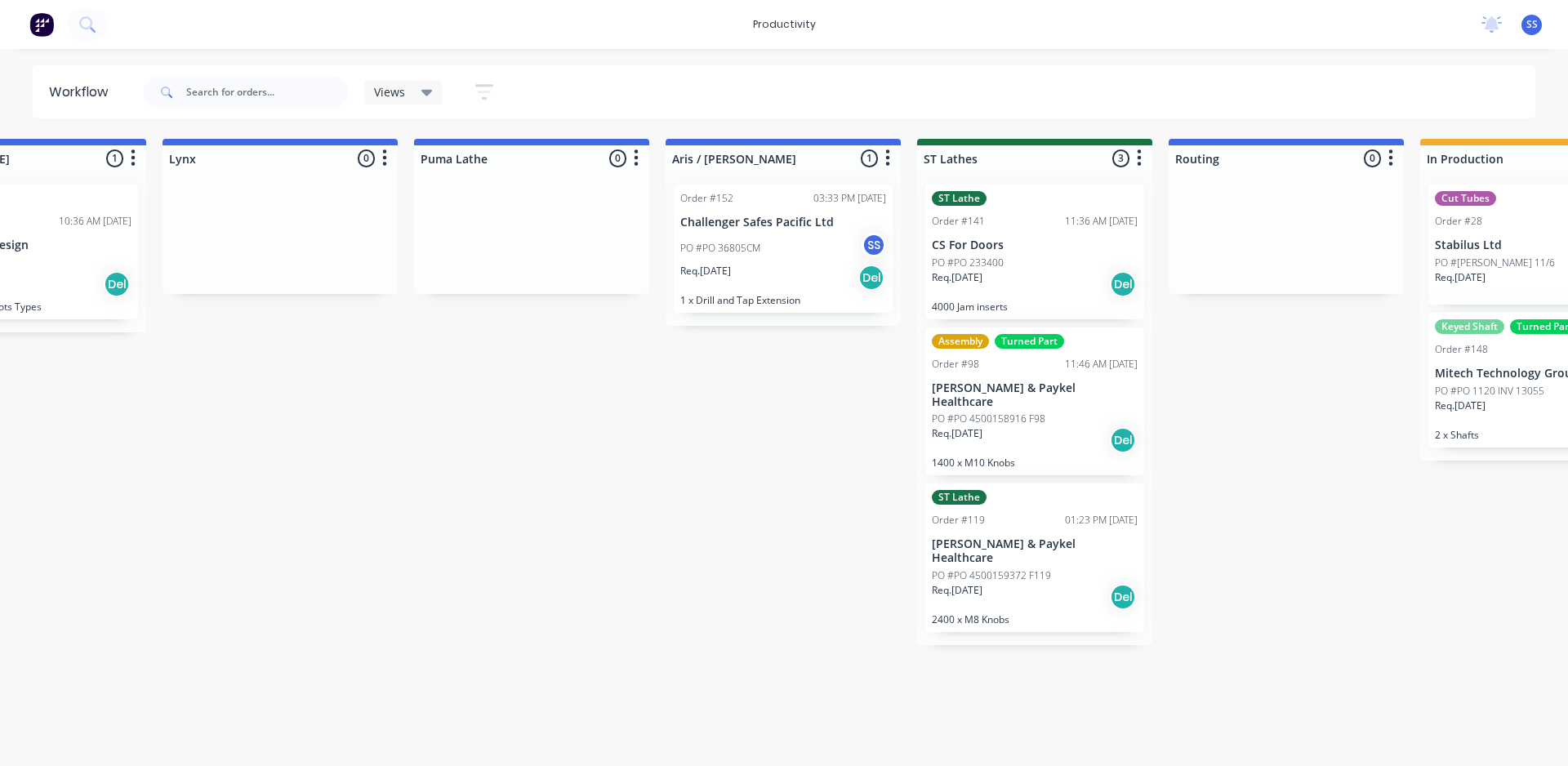
scroll to position [0, 1118]
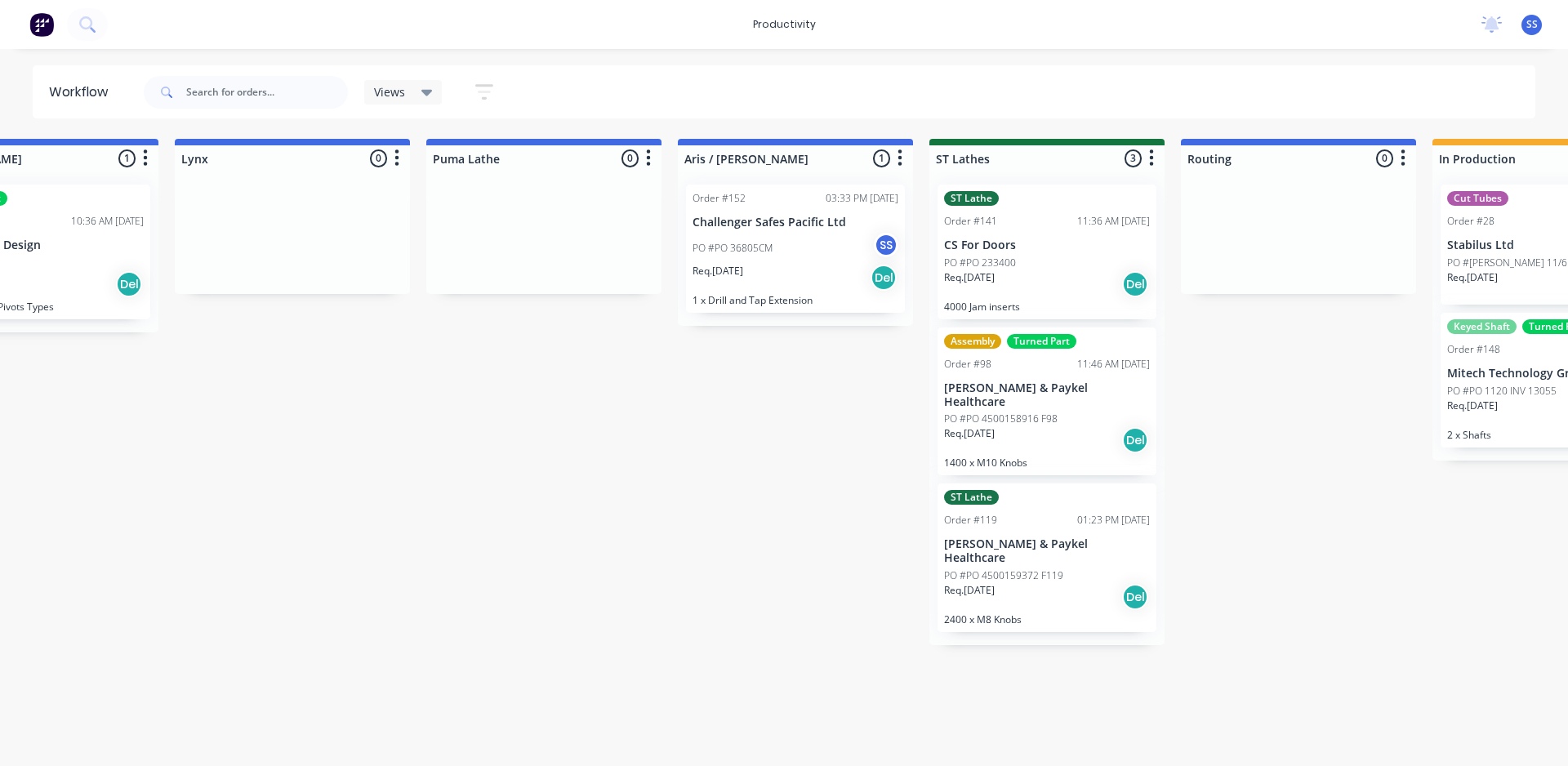
click at [606, 495] on div "Submitted 7 Sort By Created date Required date Order number Customer name Most …" at bounding box center [823, 440] width 3908 height 603
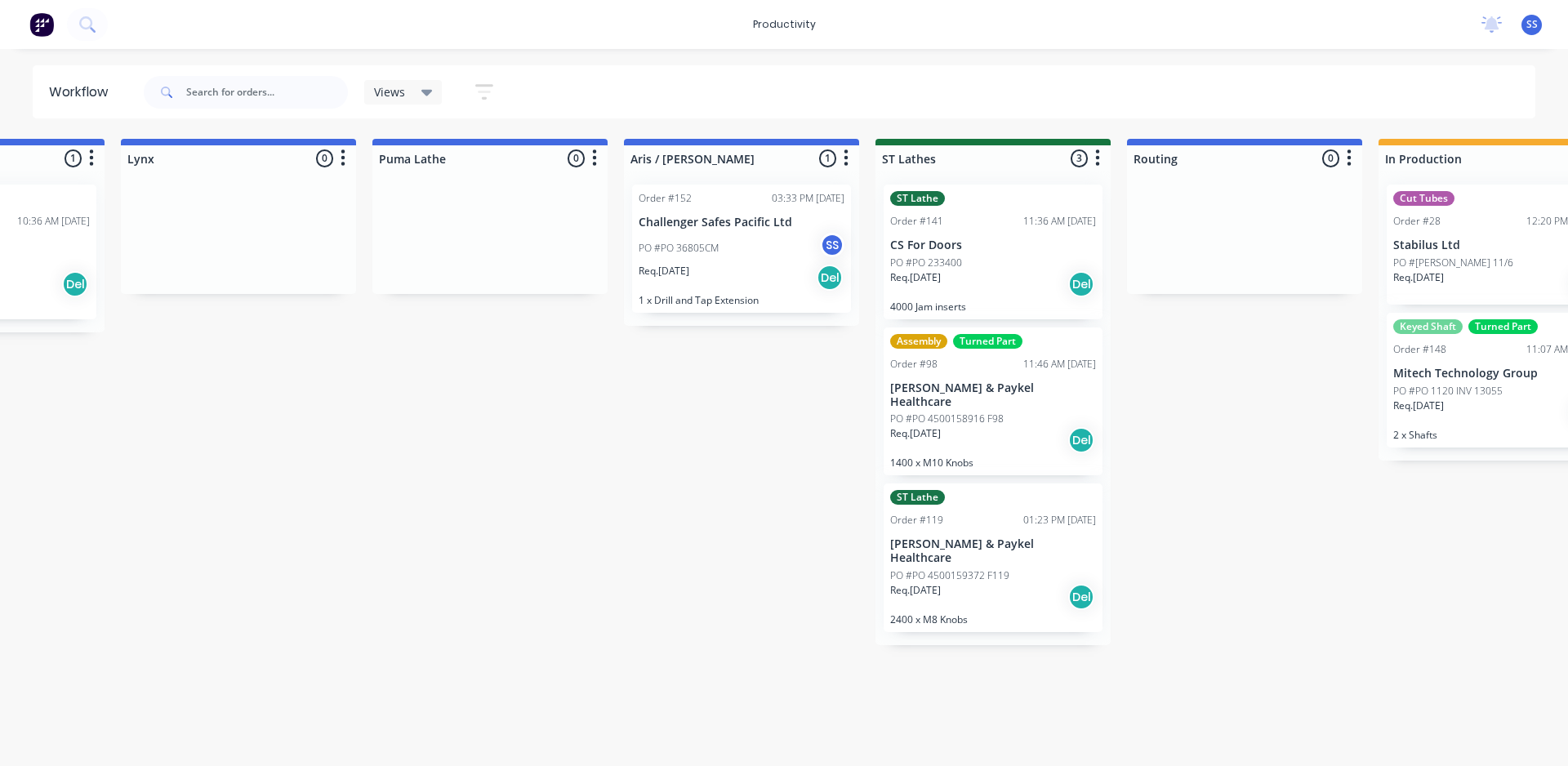
scroll to position [0, 1122]
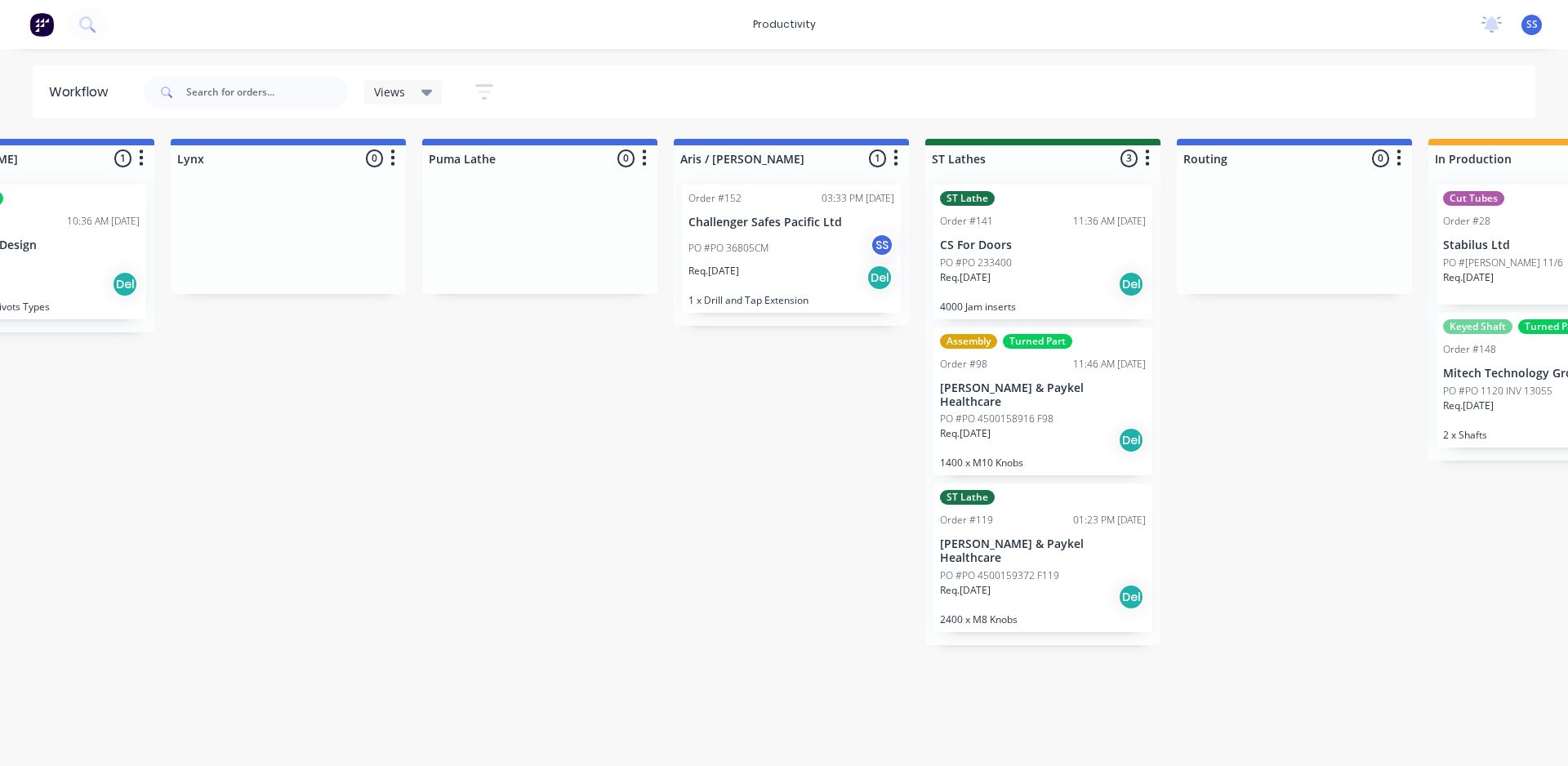
click at [677, 680] on div "Submitted 7 Sort By Created date Required date Order number Customer name Most …" at bounding box center [820, 440] width 3908 height 603
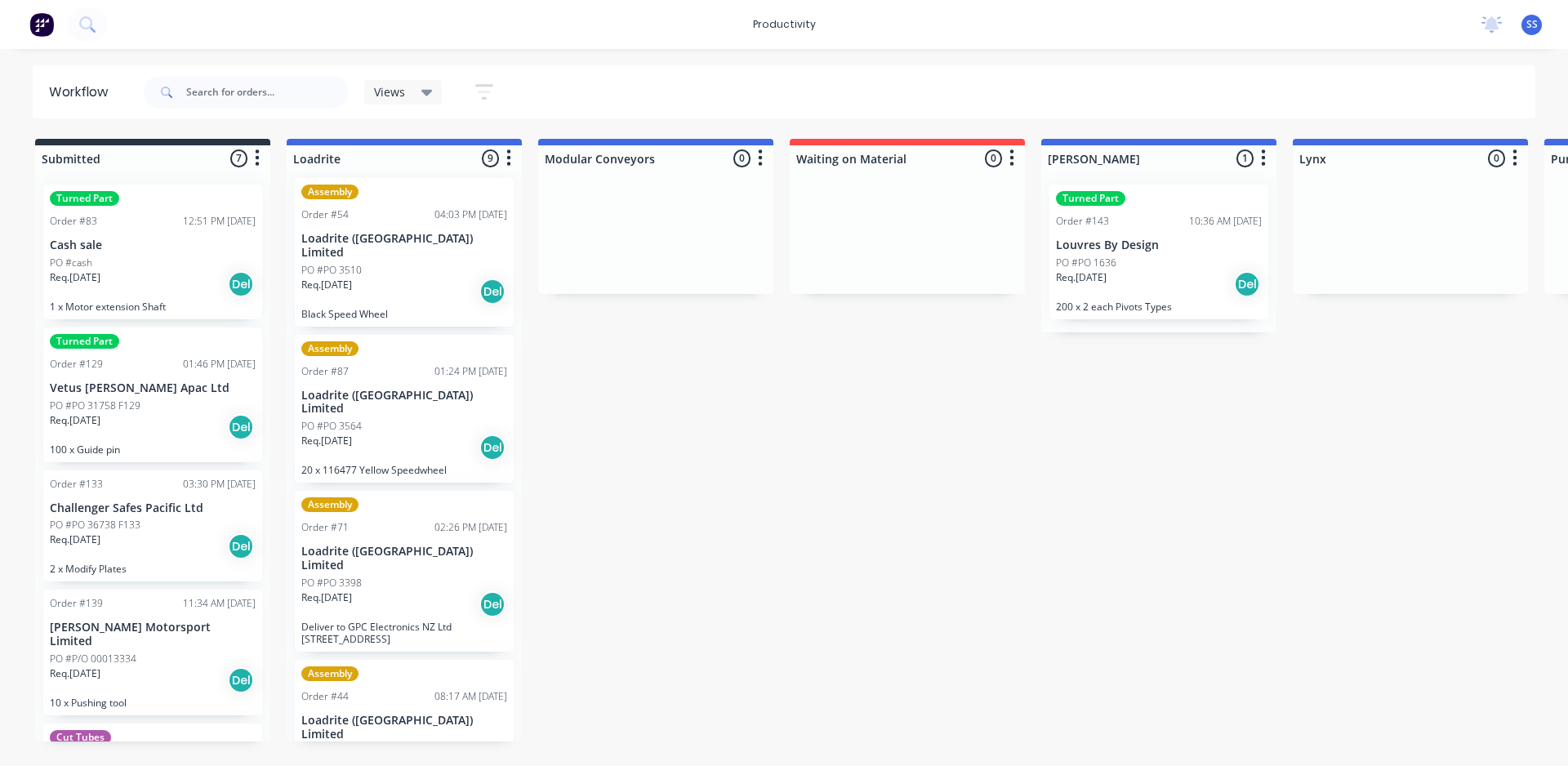
scroll to position [0, 0]
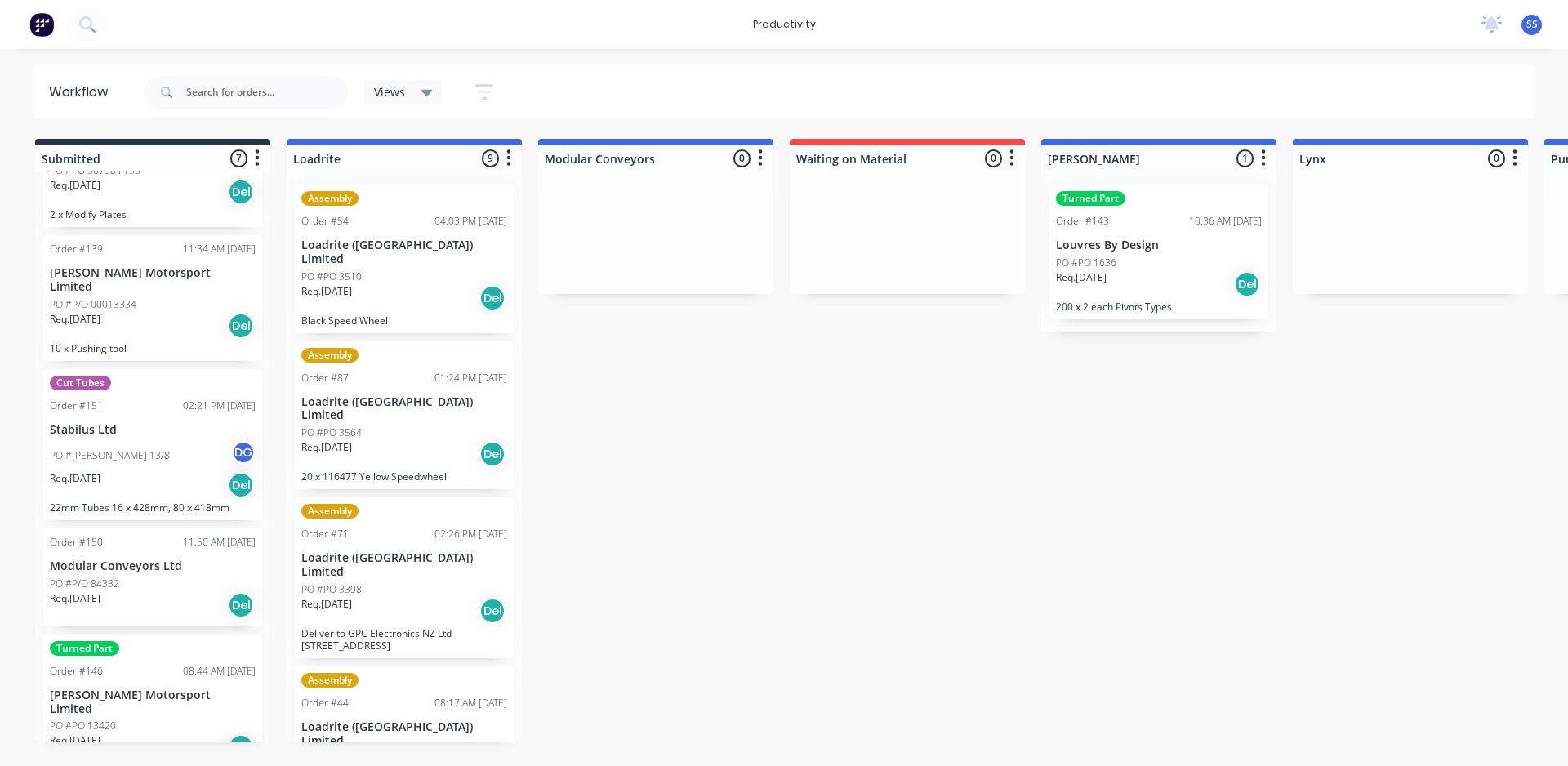
scroll to position [369, 0]
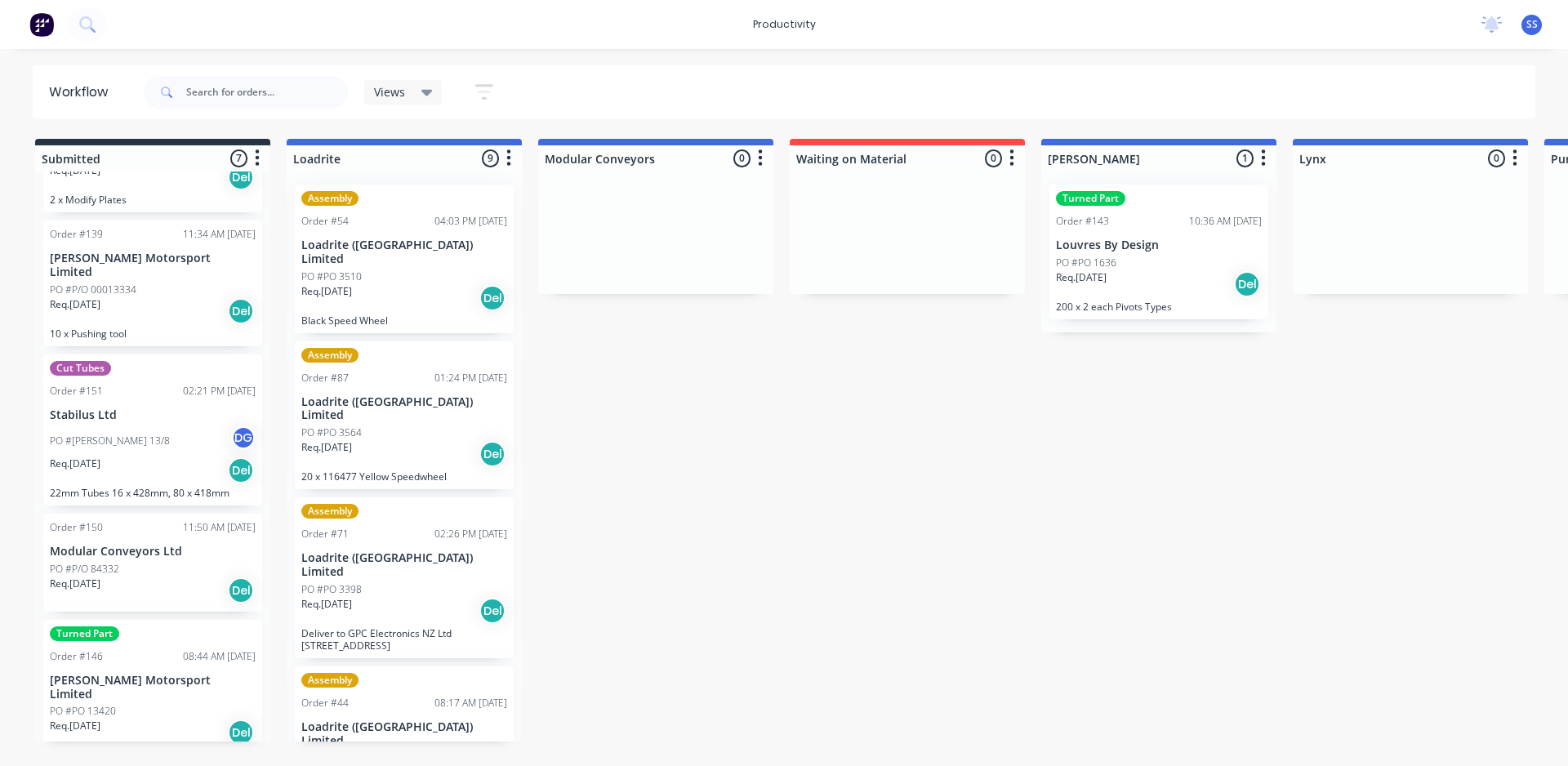
click at [111, 282] on p "PO #P/O 00013334" at bounding box center [93, 289] width 87 height 15
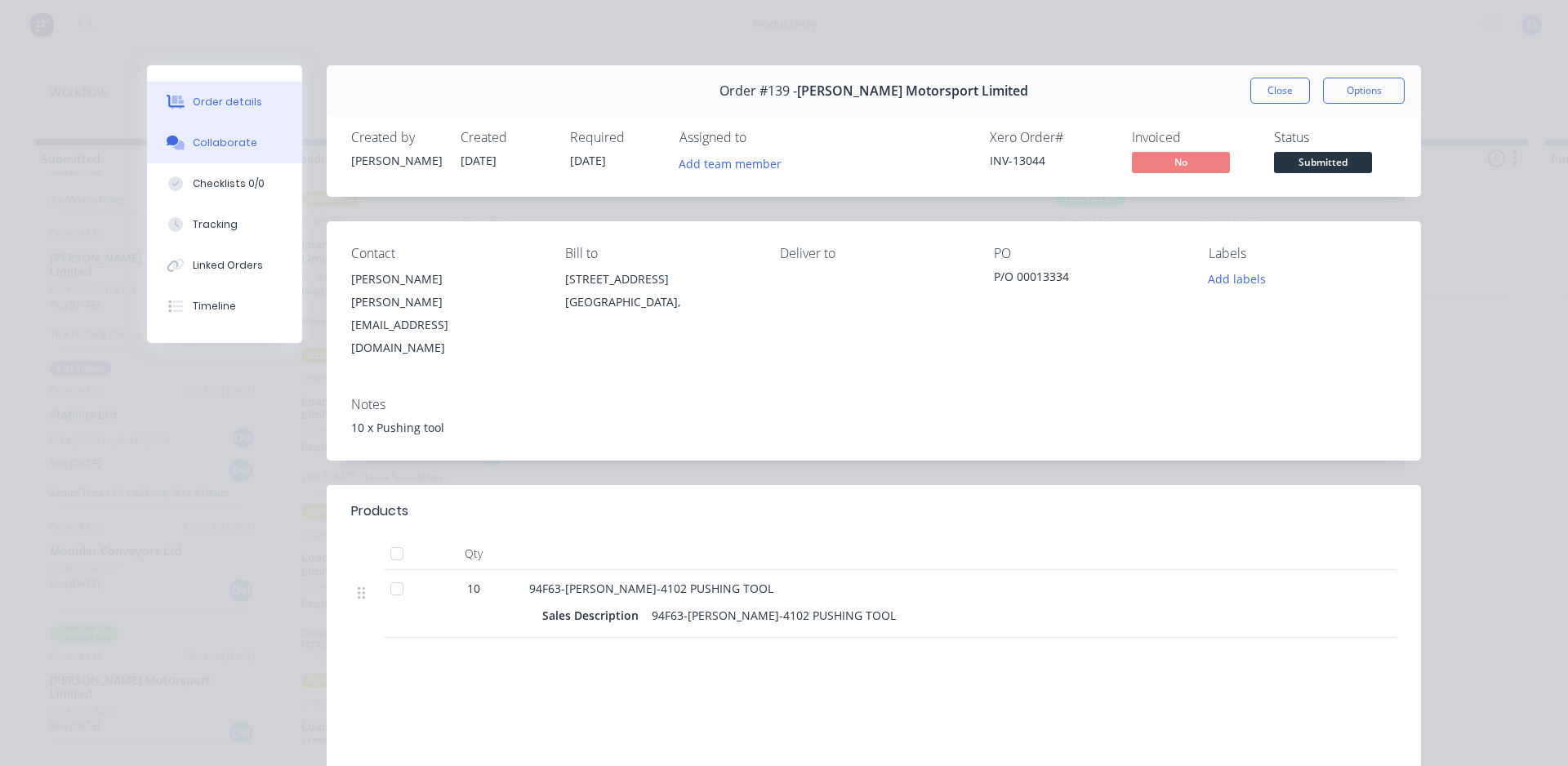
click at [230, 151] on button "Collaborate" at bounding box center [224, 143] width 155 height 41
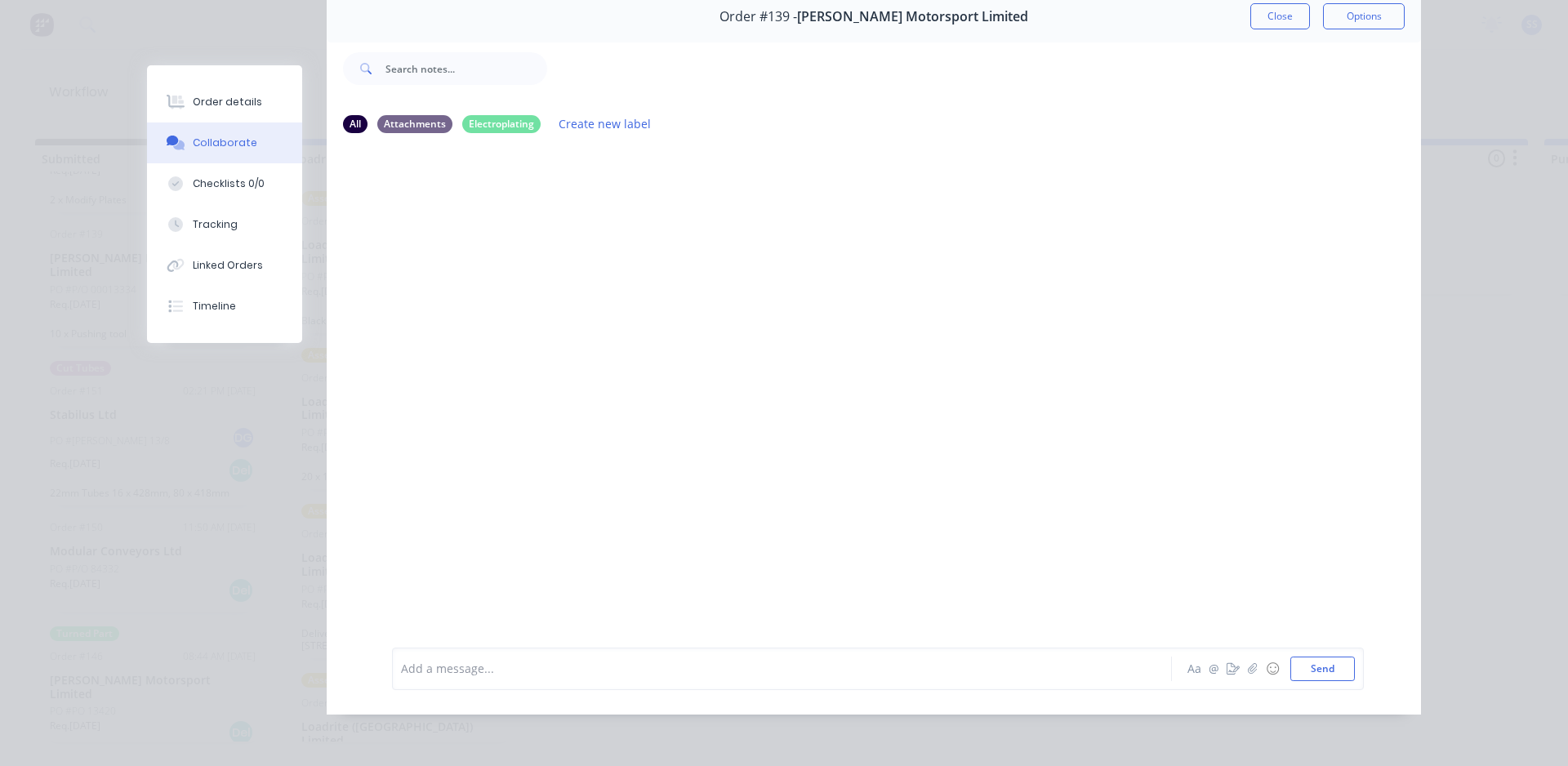
scroll to position [5, 0]
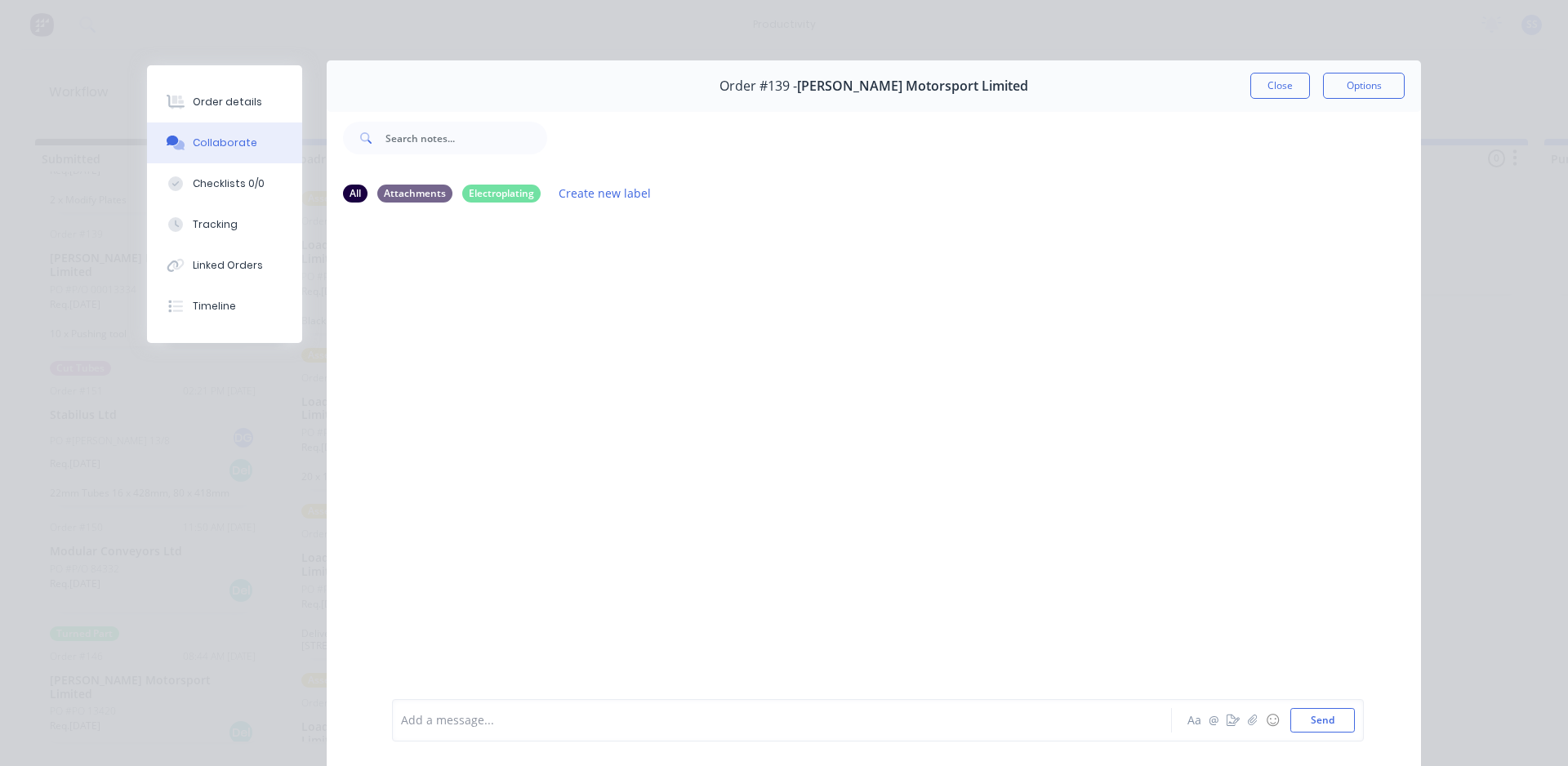
click at [730, 449] on div at bounding box center [874, 454] width 1095 height 476
click at [516, 192] on div "Electroplating" at bounding box center [501, 192] width 78 height 18
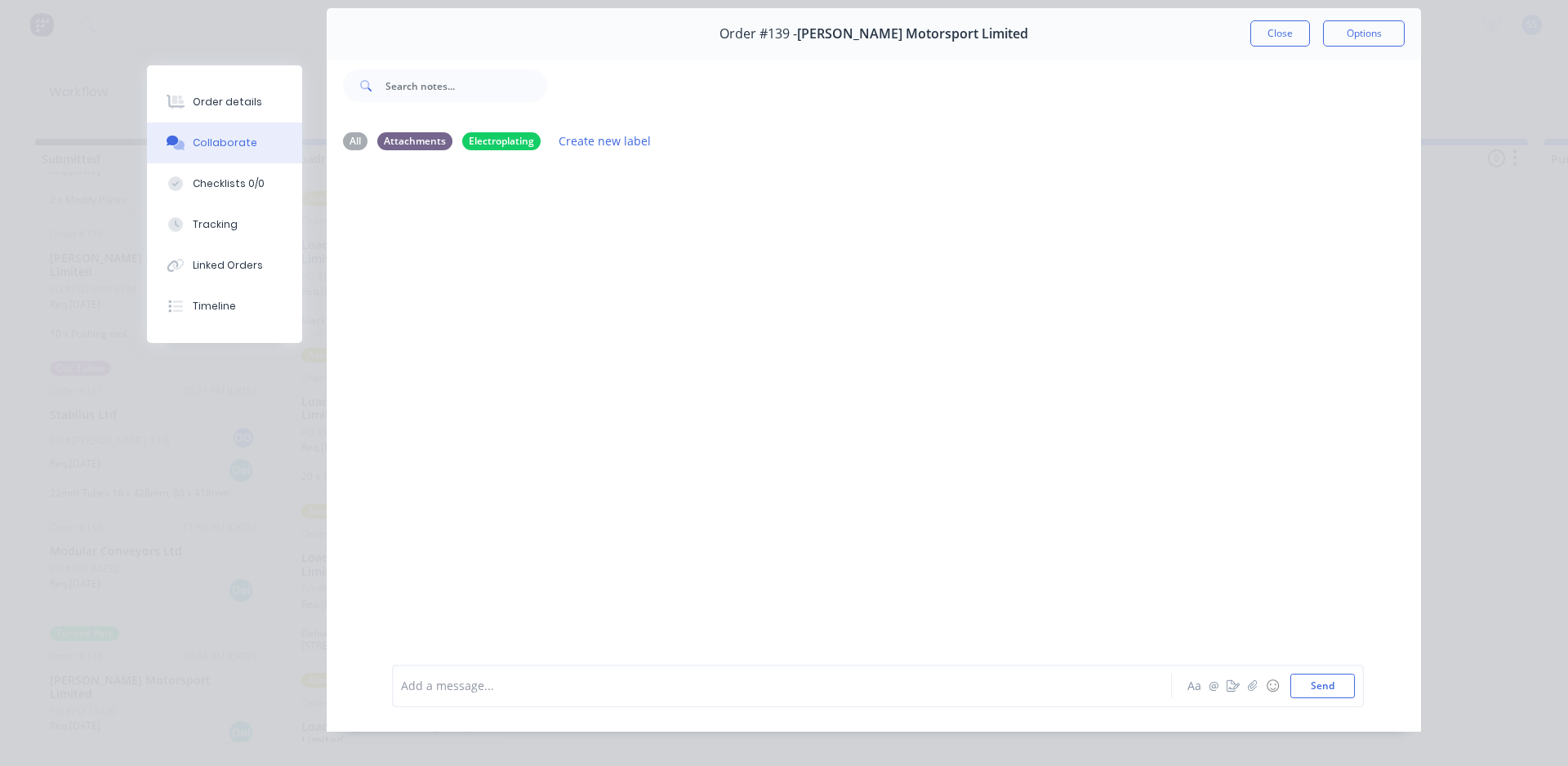
scroll to position [87, 0]
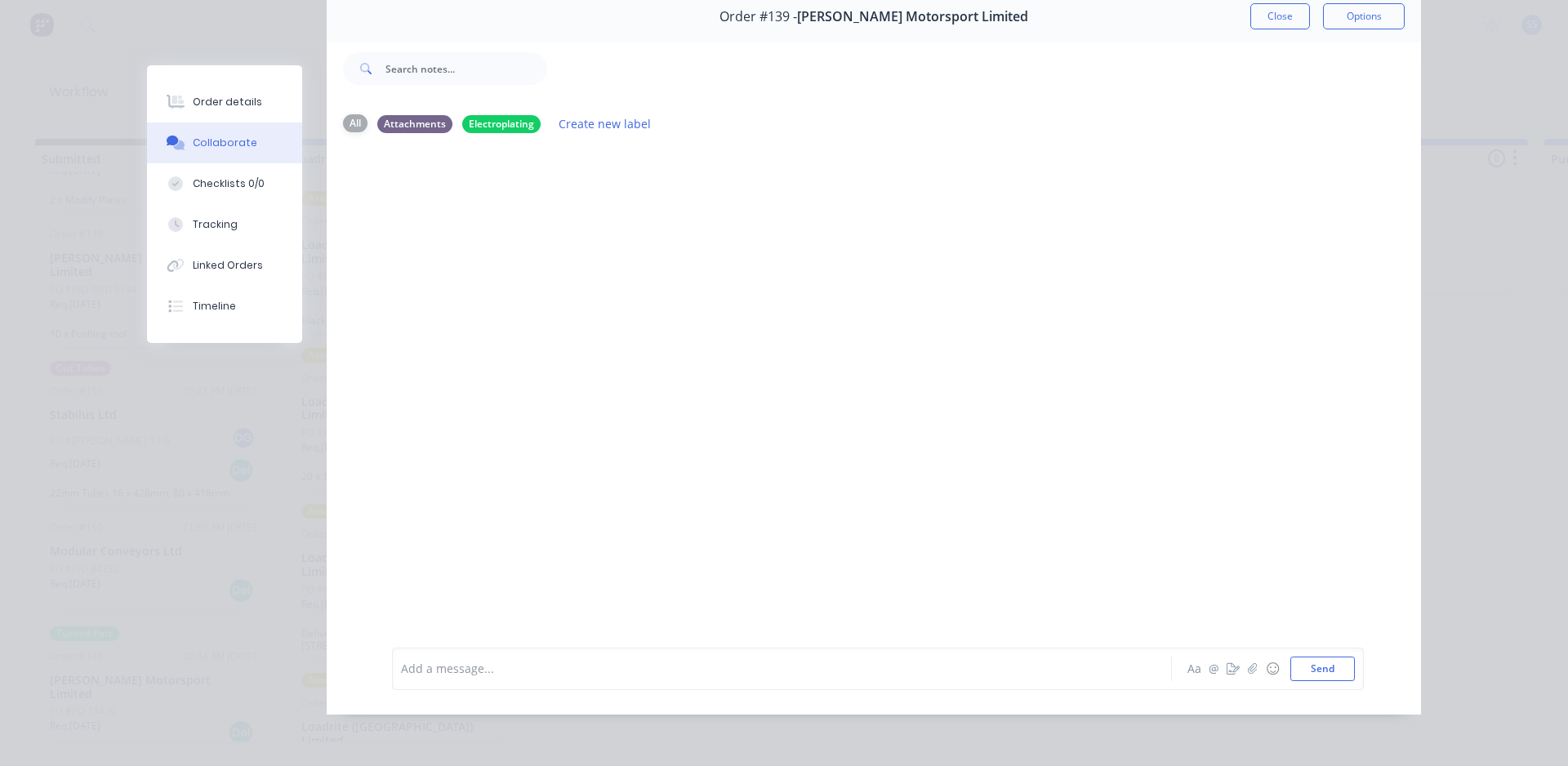
click at [358, 114] on div "All" at bounding box center [355, 123] width 25 height 18
click at [215, 179] on div "Checklists 0/0" at bounding box center [229, 184] width 72 height 15
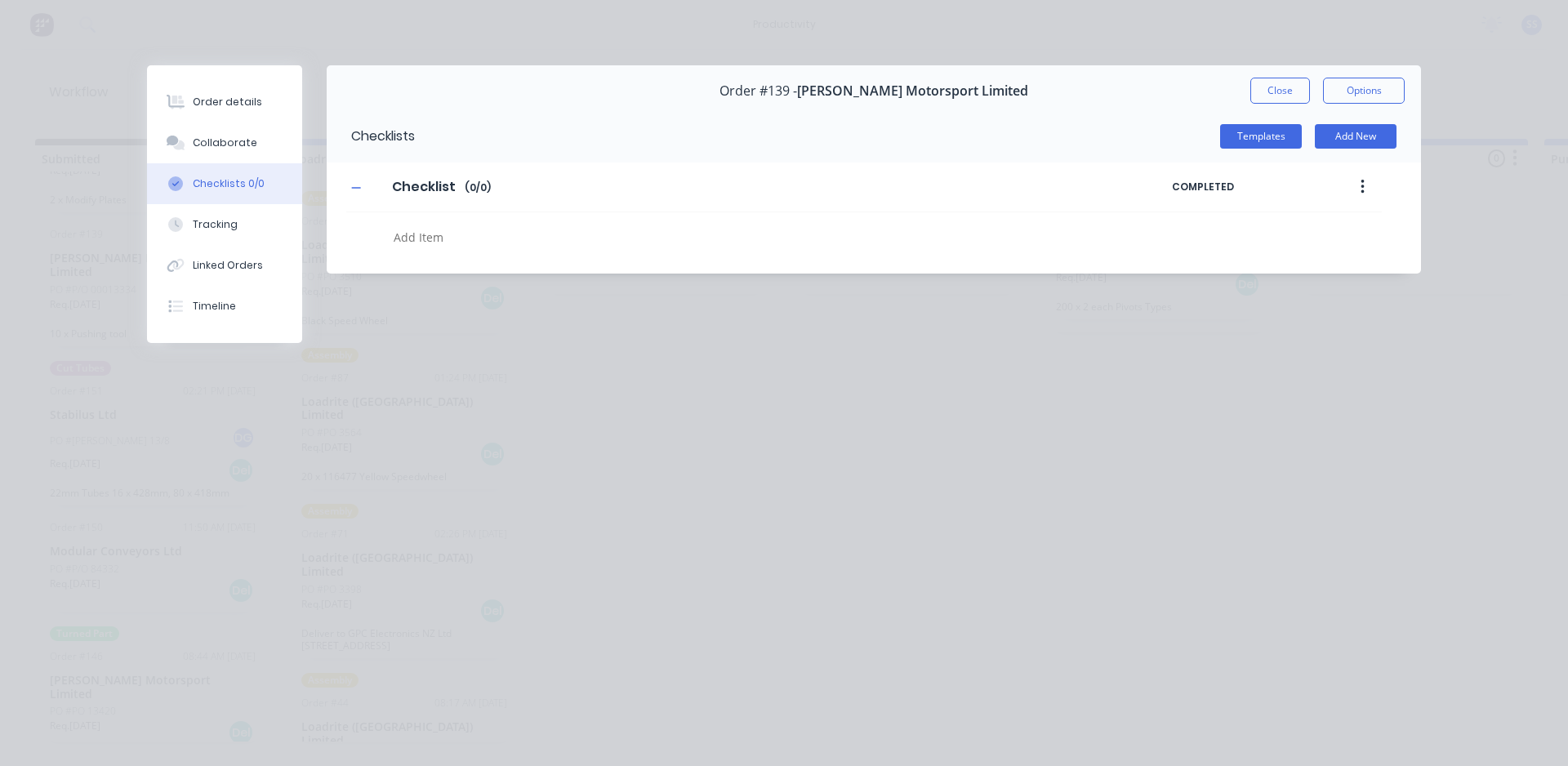
scroll to position [0, 0]
click at [200, 223] on div "Tracking" at bounding box center [215, 224] width 45 height 15
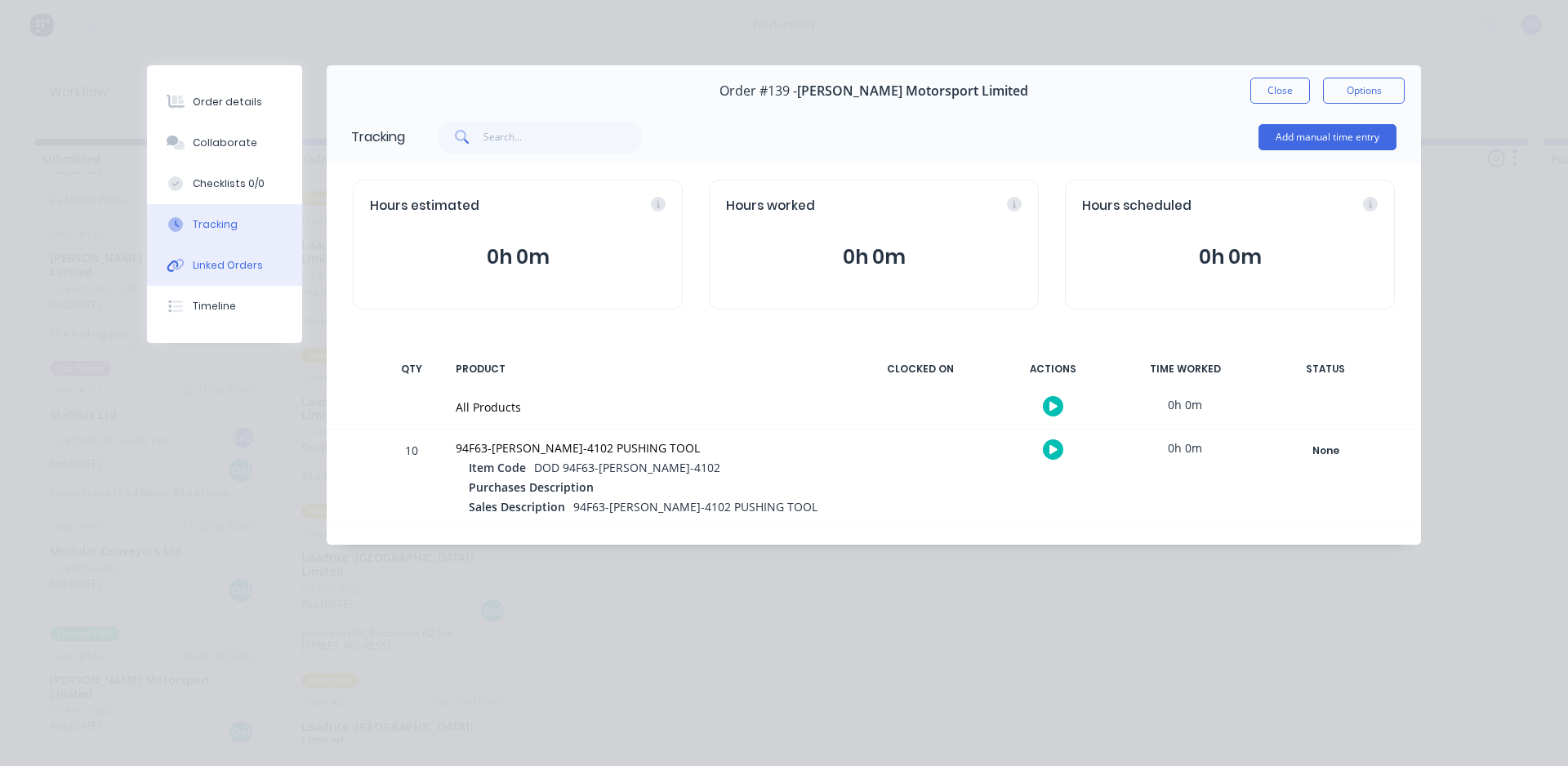
click at [199, 262] on div "Linked Orders" at bounding box center [228, 265] width 70 height 15
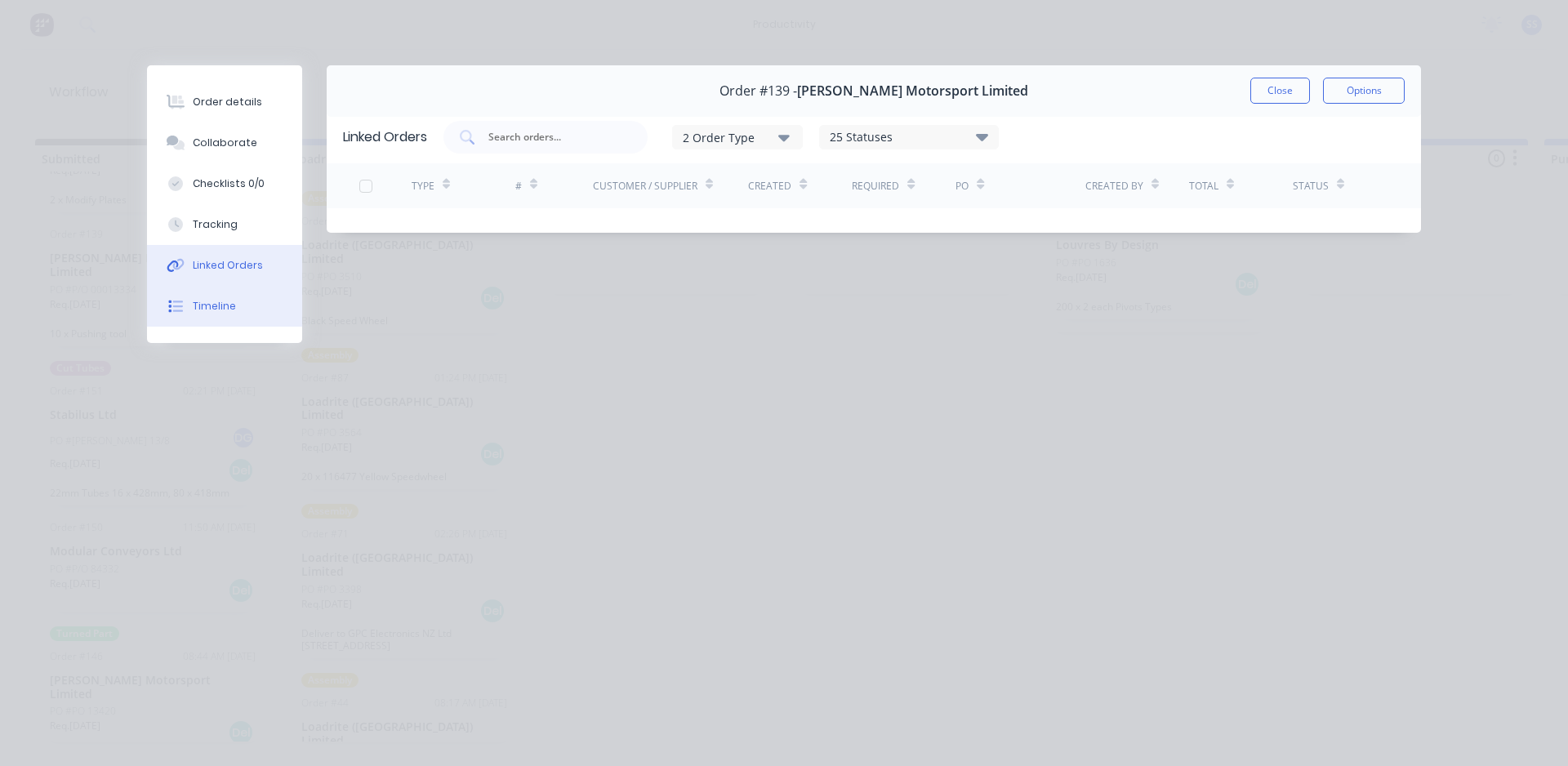
click at [196, 304] on div "Timeline" at bounding box center [214, 305] width 43 height 15
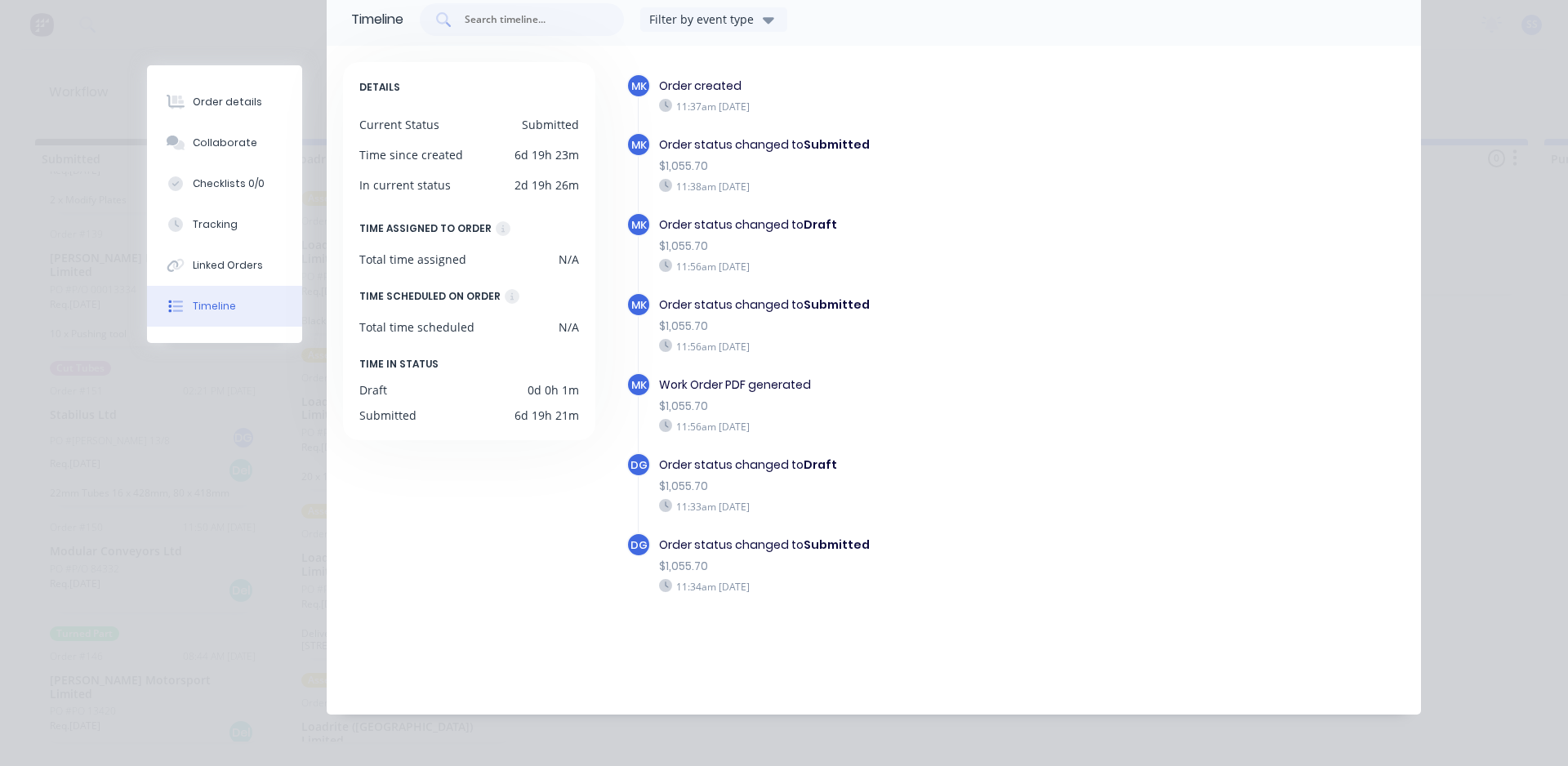
scroll to position [46, 0]
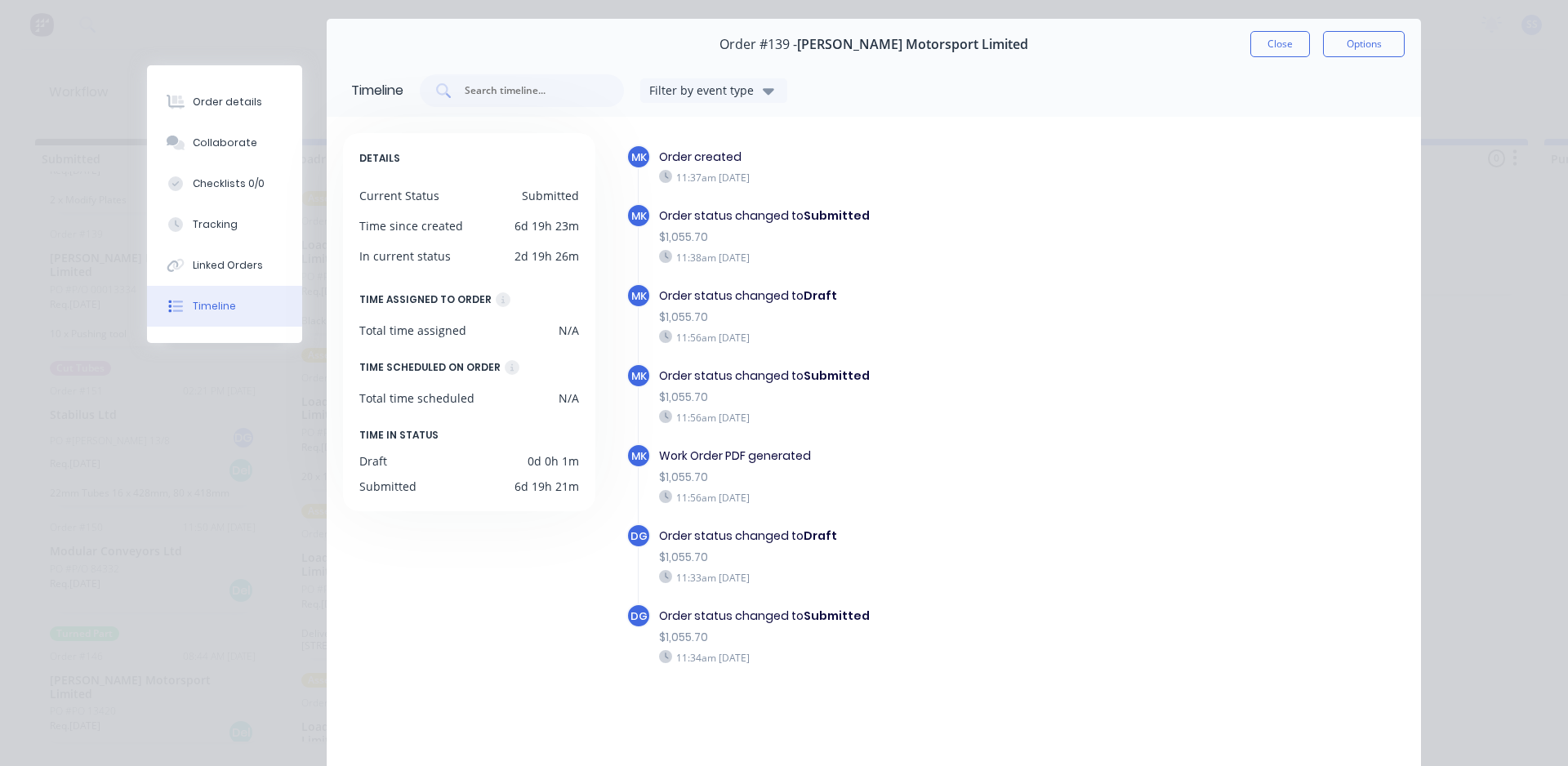
drag, startPoint x: 648, startPoint y: 235, endPoint x: 889, endPoint y: 673, distance: 499.9
click at [794, 673] on div "MK Order created 11:37am [DATE] MK Order status changed to Submitted $1,055.70 …" at bounding box center [1015, 435] width 778 height 580
click at [794, 673] on div "DG Order status changed to Submitted $1,055.70 11:34am [DATE]" at bounding box center [902, 643] width 552 height 80
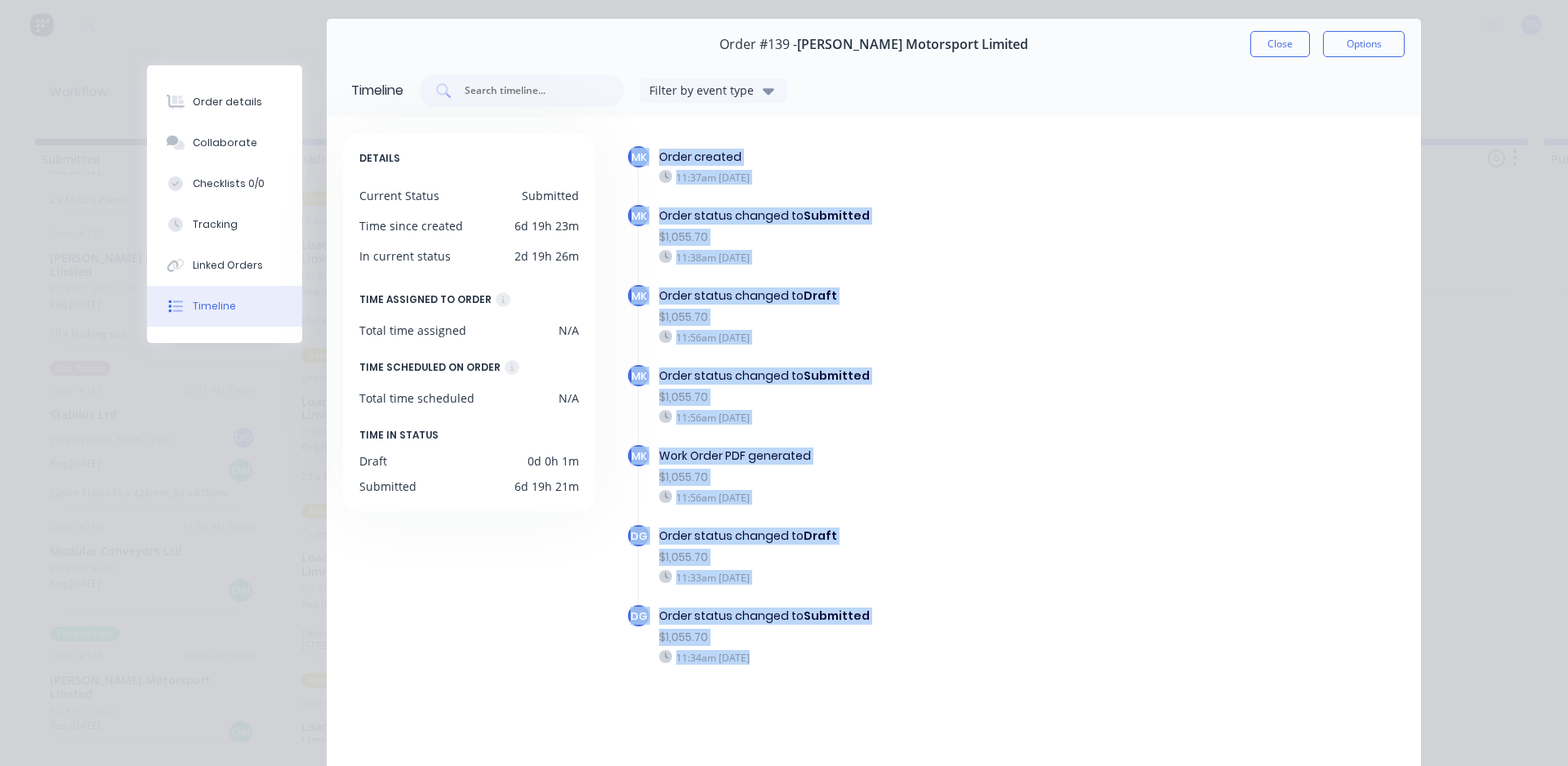
drag, startPoint x: 889, startPoint y: 673, endPoint x: 629, endPoint y: 138, distance: 594.8
click at [629, 138] on div "MK Order created 11:37am [DATE] MK Order status changed to Submitted $1,055.70 …" at bounding box center [1006, 447] width 796 height 628
click at [794, 210] on div "Order status changed to Submitted" at bounding box center [899, 216] width 480 height 17
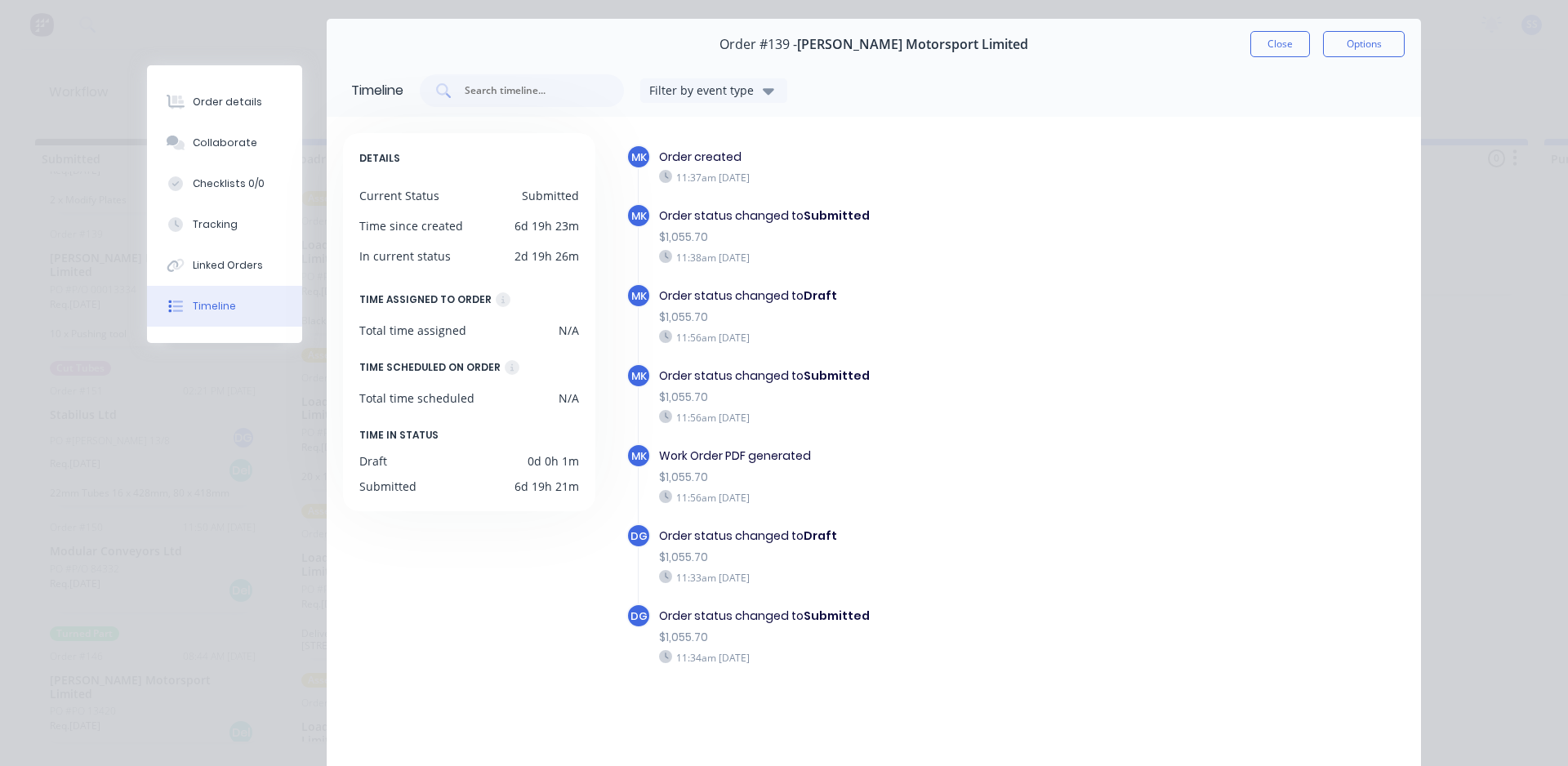
drag, startPoint x: 956, startPoint y: 210, endPoint x: 845, endPoint y: 707, distance: 509.2
click at [794, 715] on div "MK Order created 11:37am [DATE] MK Order status changed to Submitted $1,055.70 …" at bounding box center [1015, 435] width 778 height 580
click at [794, 690] on div "MK Order created 11:37am [DATE] MK Order status changed to Submitted $1,055.70 …" at bounding box center [1015, 435] width 778 height 580
drag, startPoint x: 850, startPoint y: 677, endPoint x: 970, endPoint y: 203, distance: 489.0
click at [641, 160] on div "MK Order created 11:37am [DATE] MK Order status changed to Submitted $1,055.70 …" at bounding box center [1015, 435] width 778 height 580
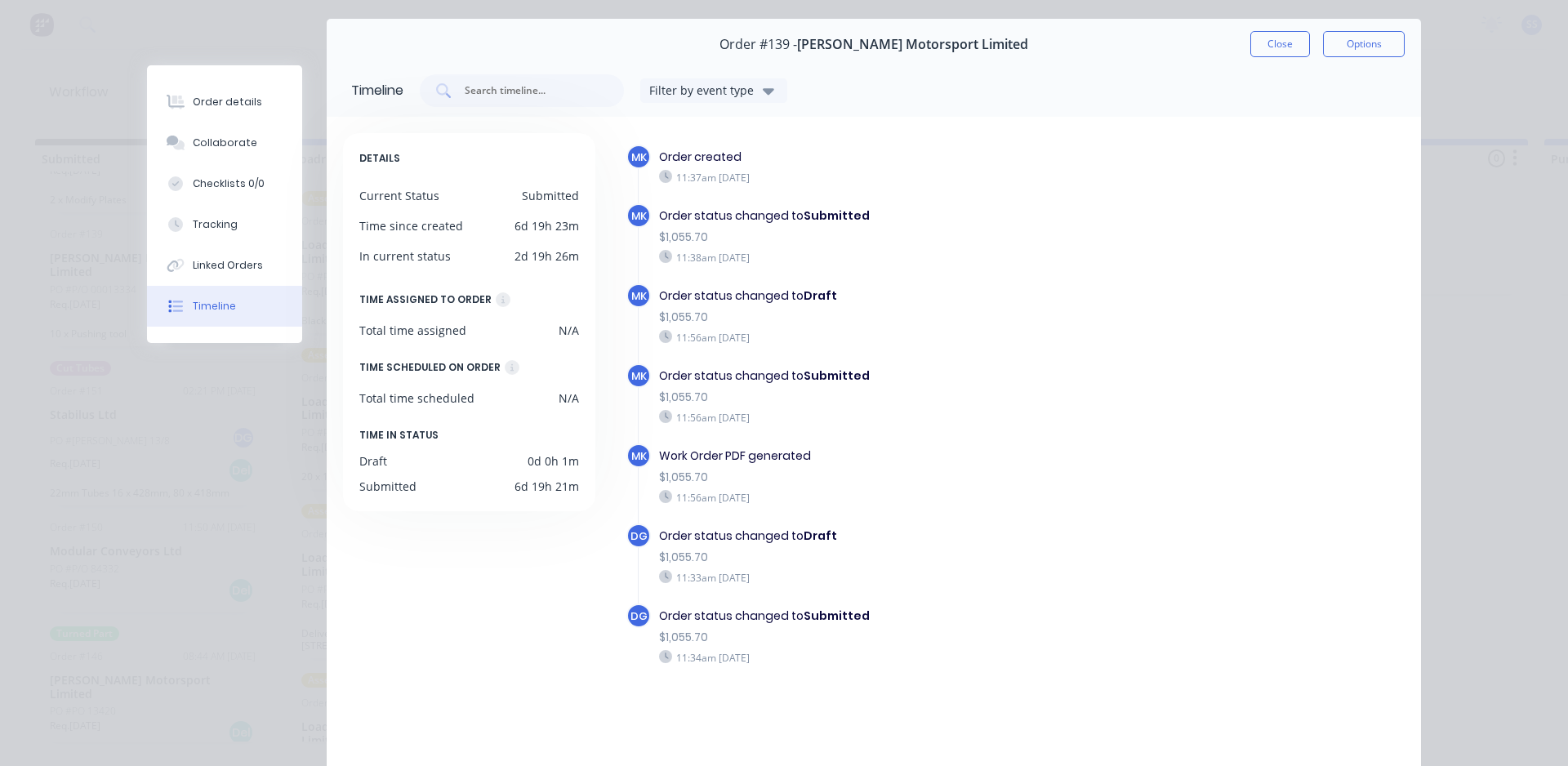
click at [794, 203] on div "Order status changed to Submitted $1,055.70 11:38am [DATE]" at bounding box center [899, 236] width 497 height 65
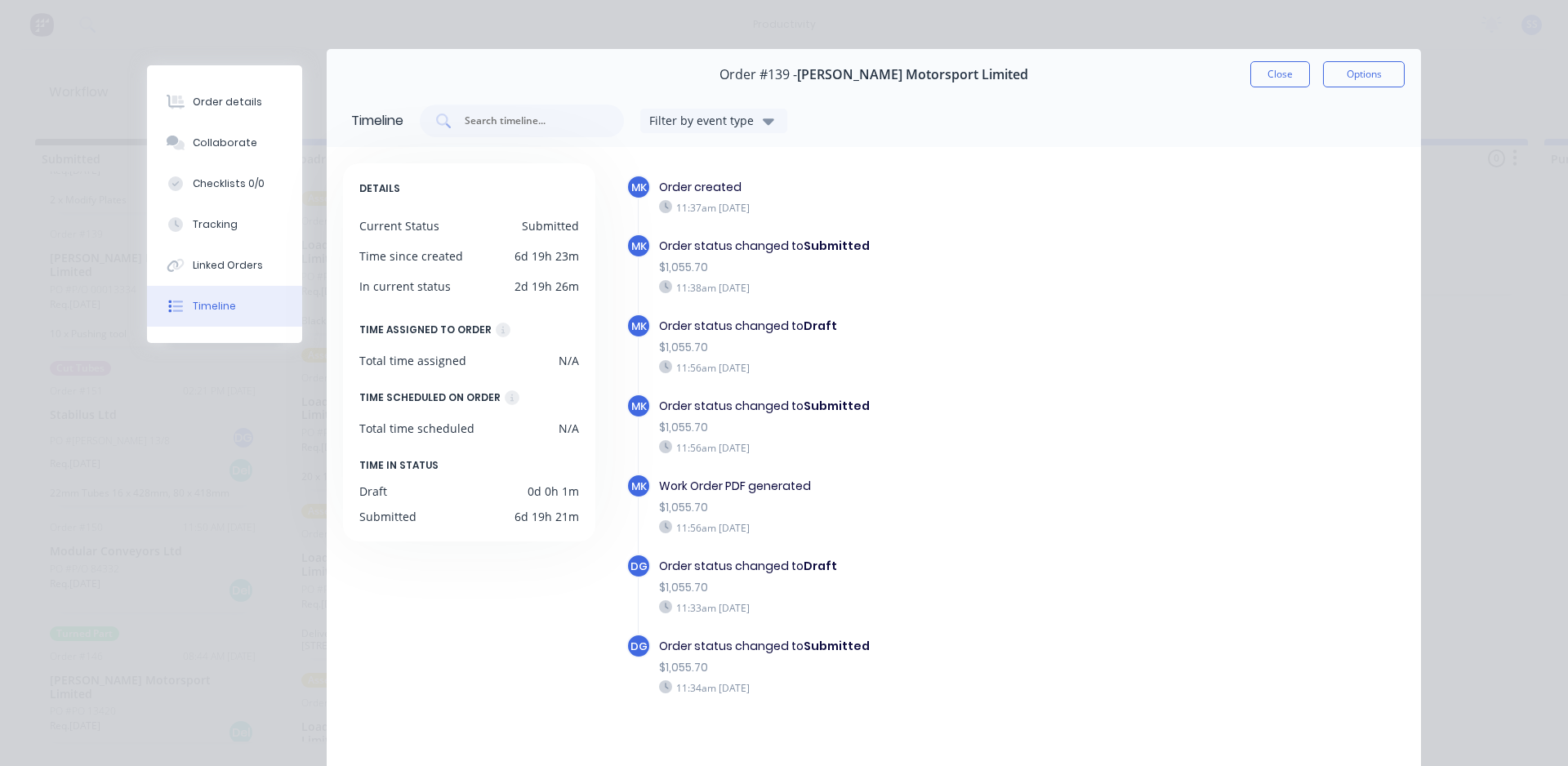
scroll to position [0, 0]
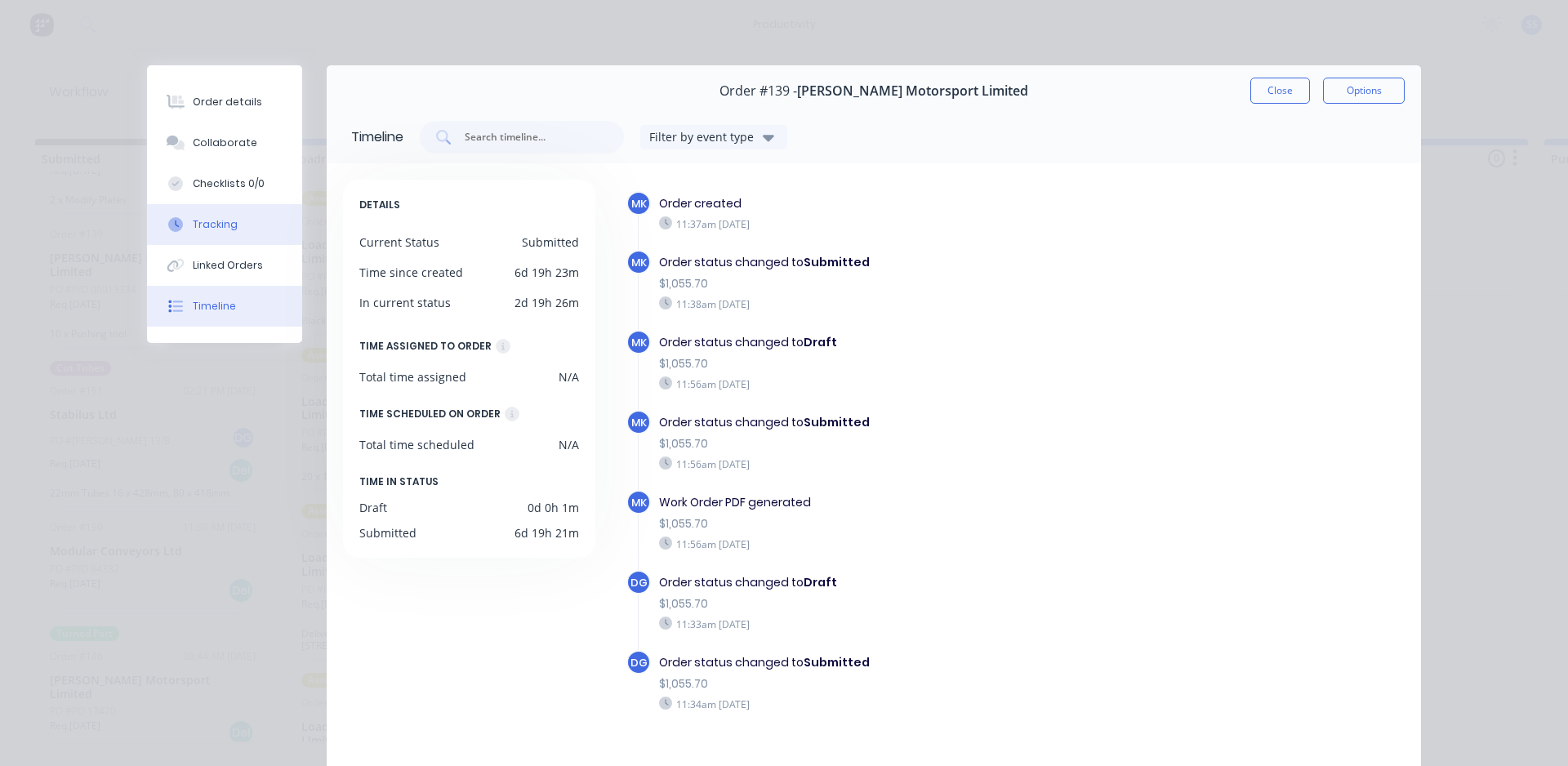
click at [206, 214] on button "Tracking" at bounding box center [224, 225] width 155 height 41
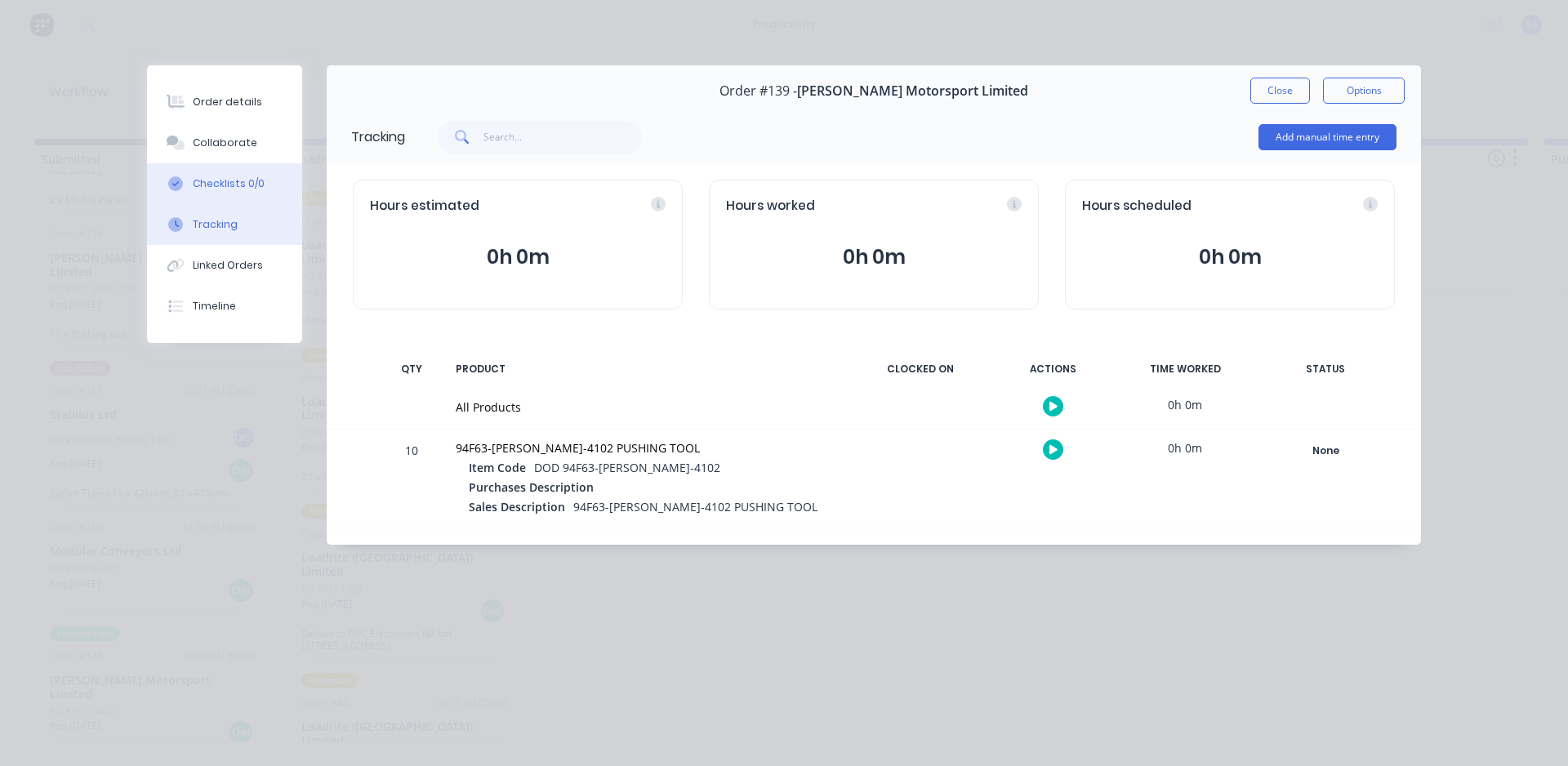
click at [219, 185] on div "Checklists 0/0" at bounding box center [229, 184] width 72 height 15
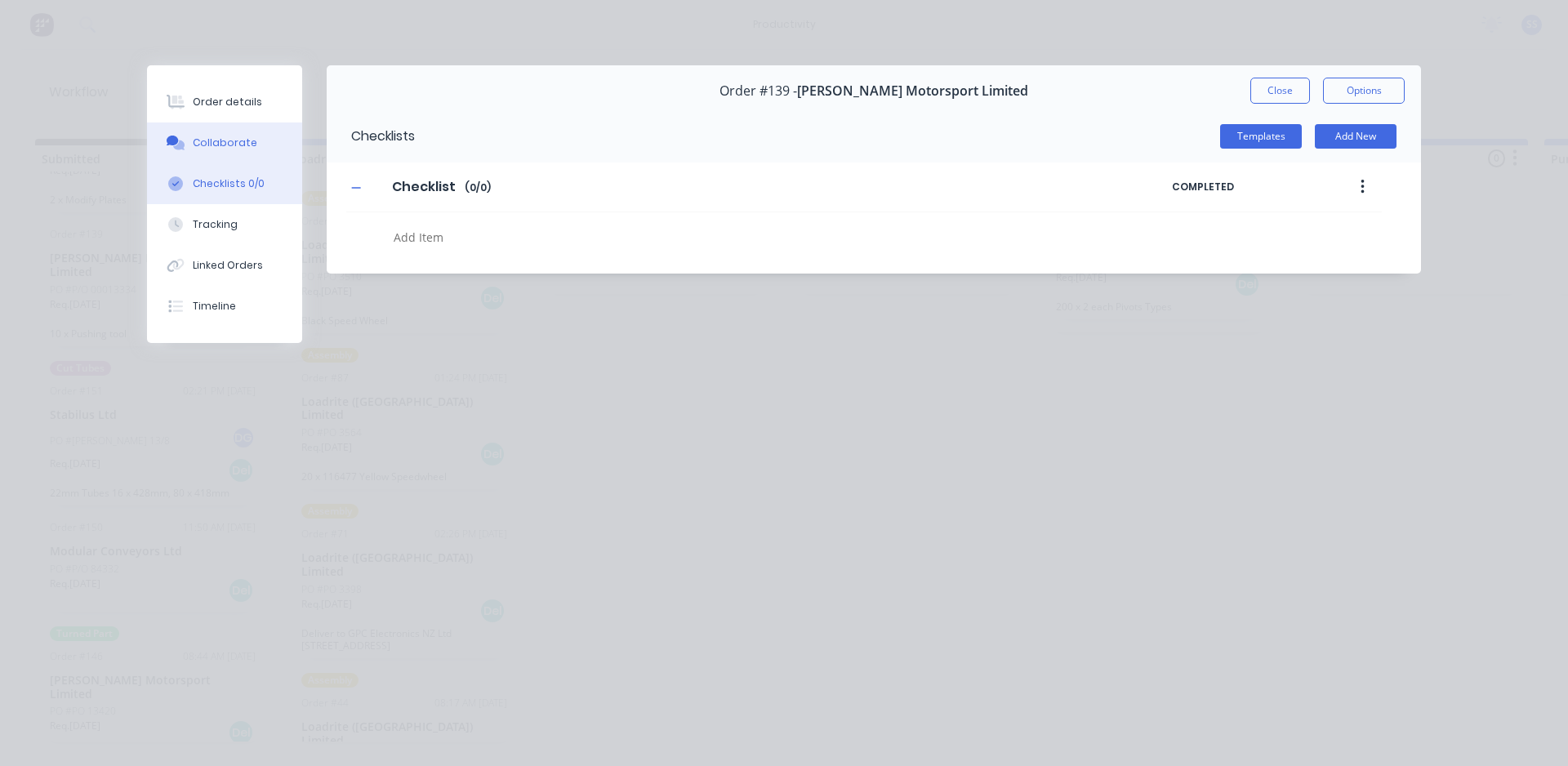
click at [232, 151] on button "Collaborate" at bounding box center [224, 143] width 155 height 41
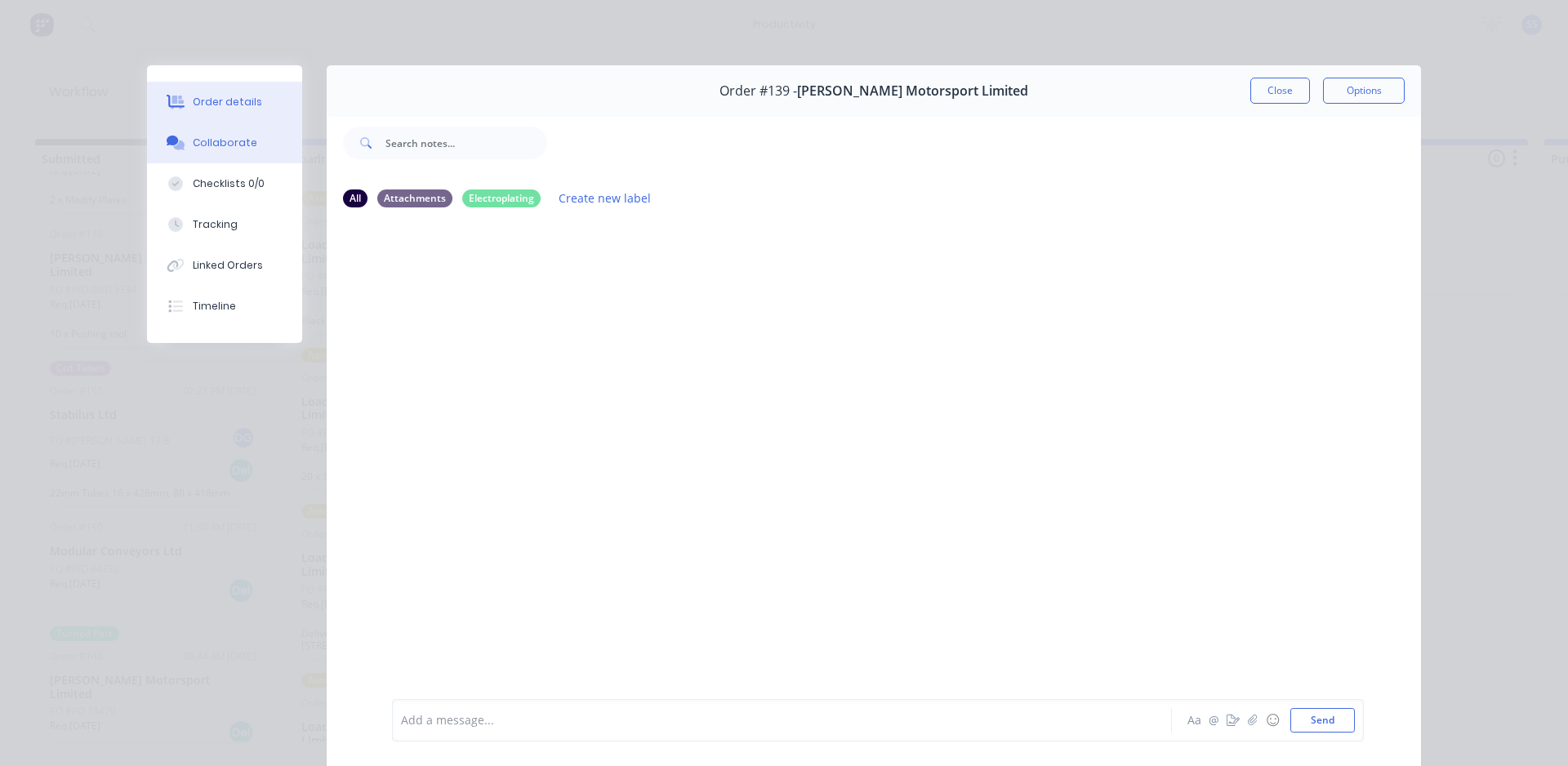
click at [230, 110] on button "Order details" at bounding box center [224, 102] width 155 height 41
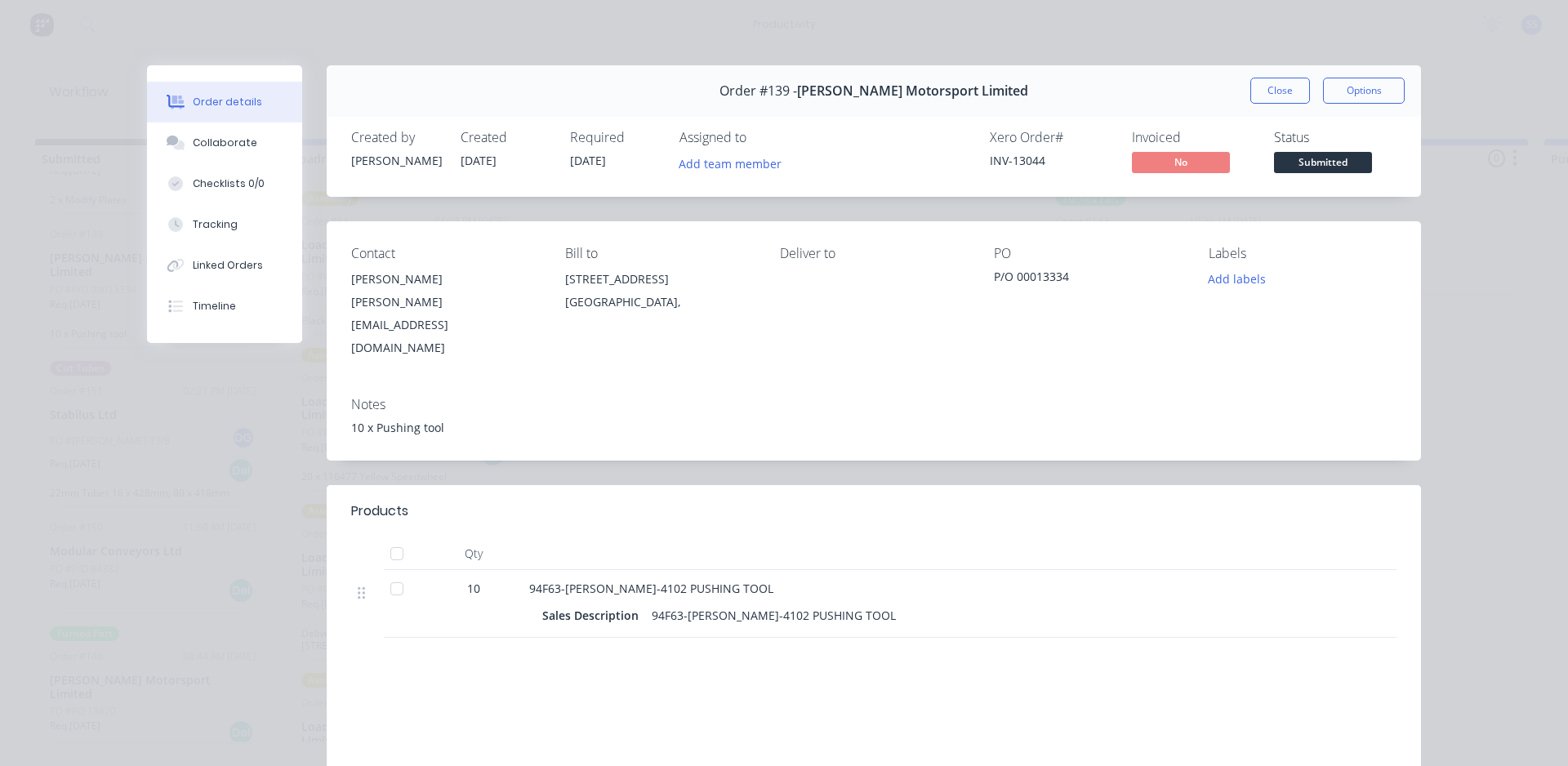
click at [631, 581] on span "94F63-[PERSON_NAME]-4102 PUSHING TOOL" at bounding box center [651, 588] width 244 height 15
click at [607, 617] on div "Products Qty 10 94F63-[PERSON_NAME]-4102 PUSHING TOOL Sales Description 94F63-[…" at bounding box center [874, 695] width 1095 height 419
click at [794, 93] on button "Options" at bounding box center [1363, 90] width 81 height 26
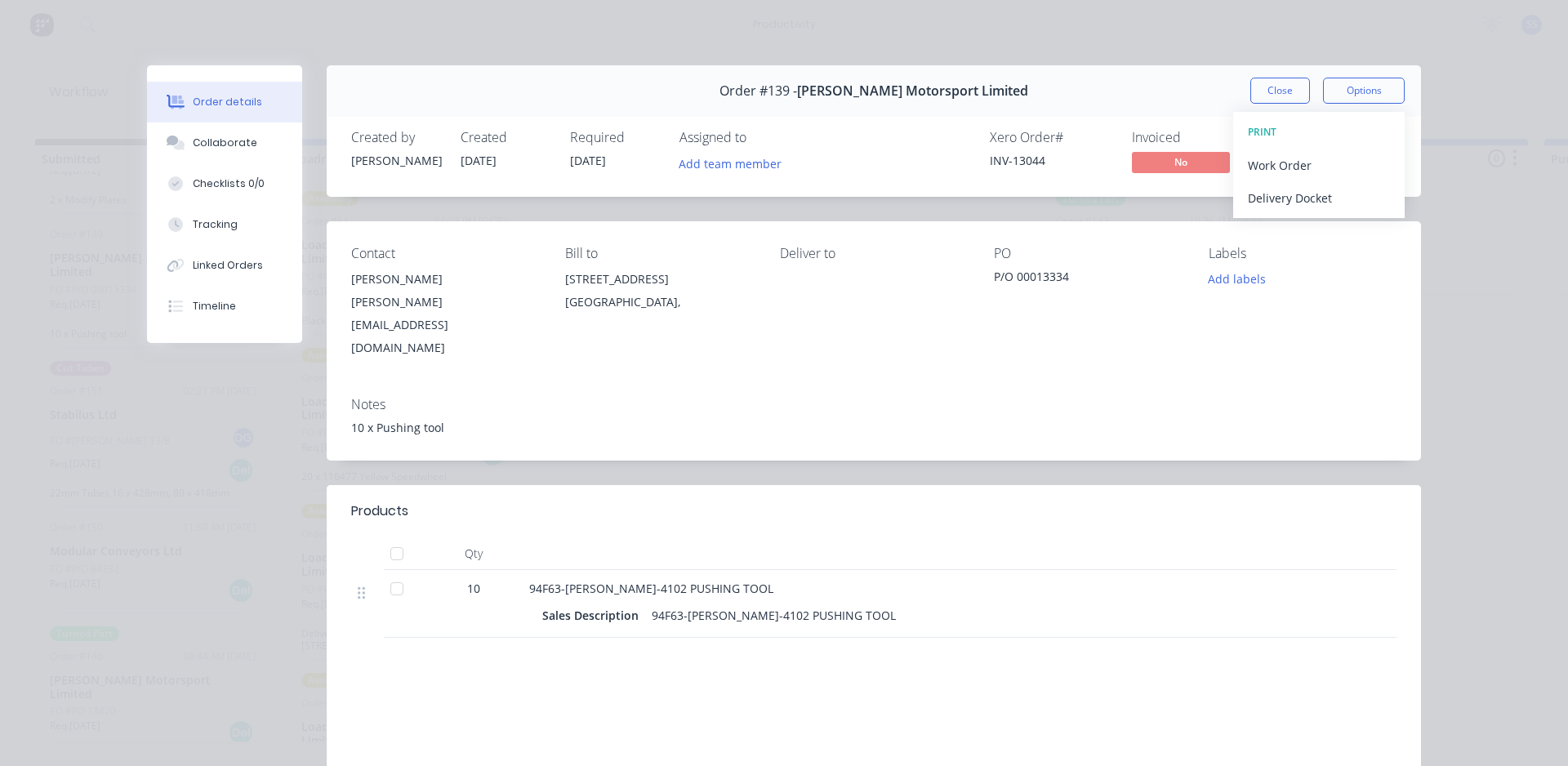
click at [794, 93] on div "Order #139 - [PERSON_NAME] Motorsport Limited Close Options PRINT Work Order De…" at bounding box center [874, 91] width 1095 height 51
click at [794, 86] on button "Close" at bounding box center [1281, 90] width 60 height 26
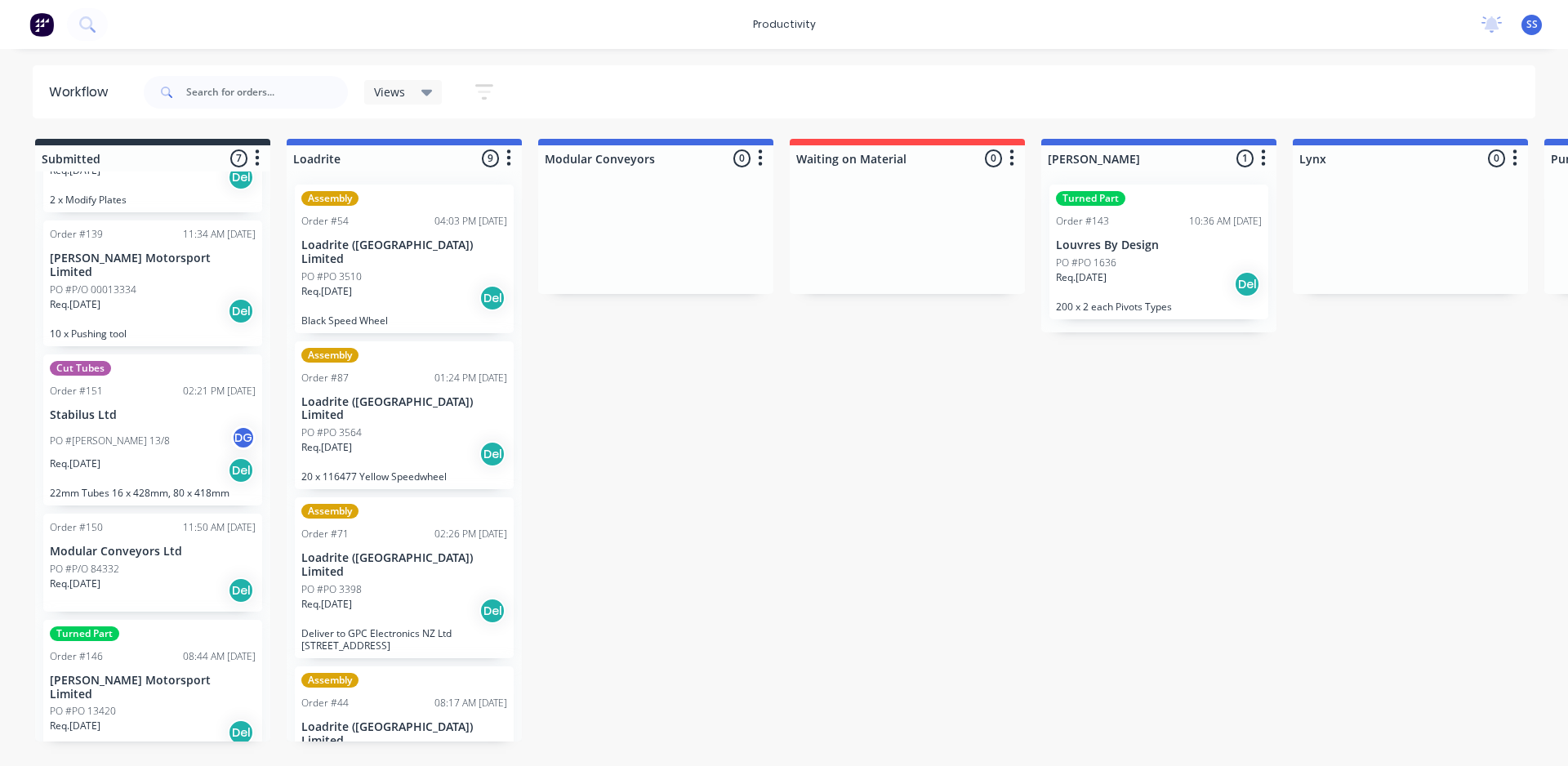
click at [483, 83] on icon "button" at bounding box center [484, 92] width 18 height 21
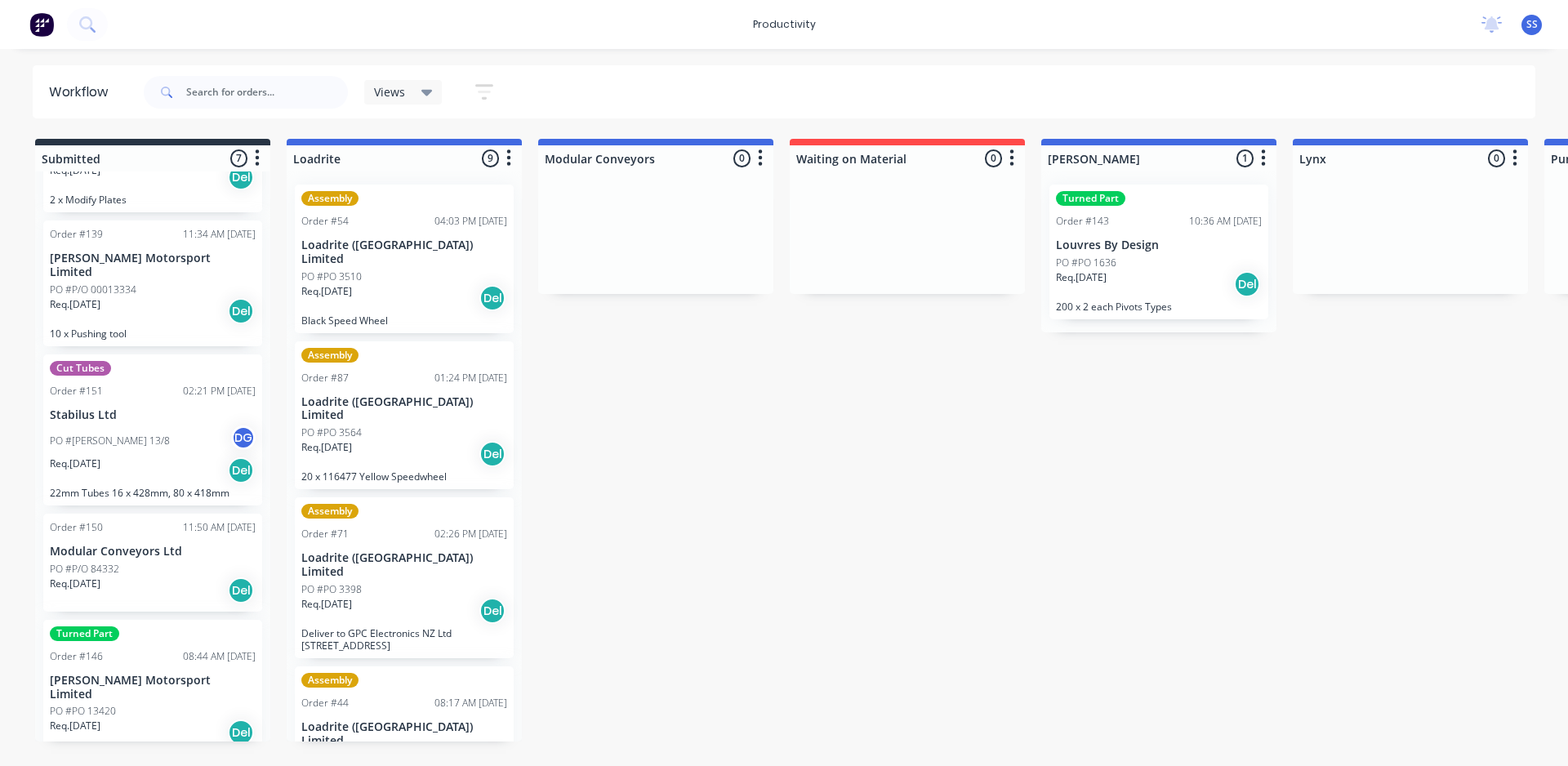
click at [51, 32] on img at bounding box center [41, 24] width 25 height 25
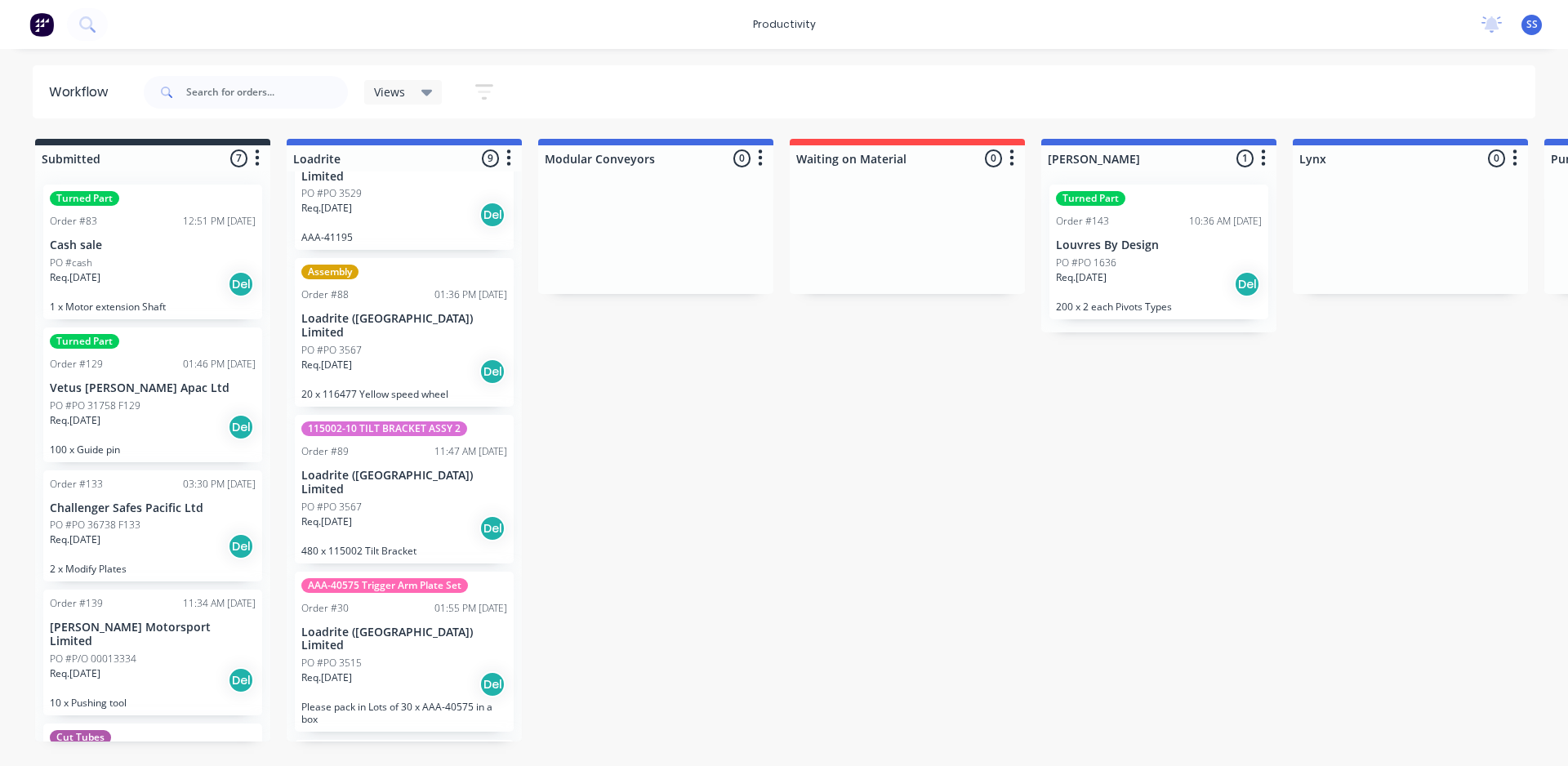
scroll to position [571, 0]
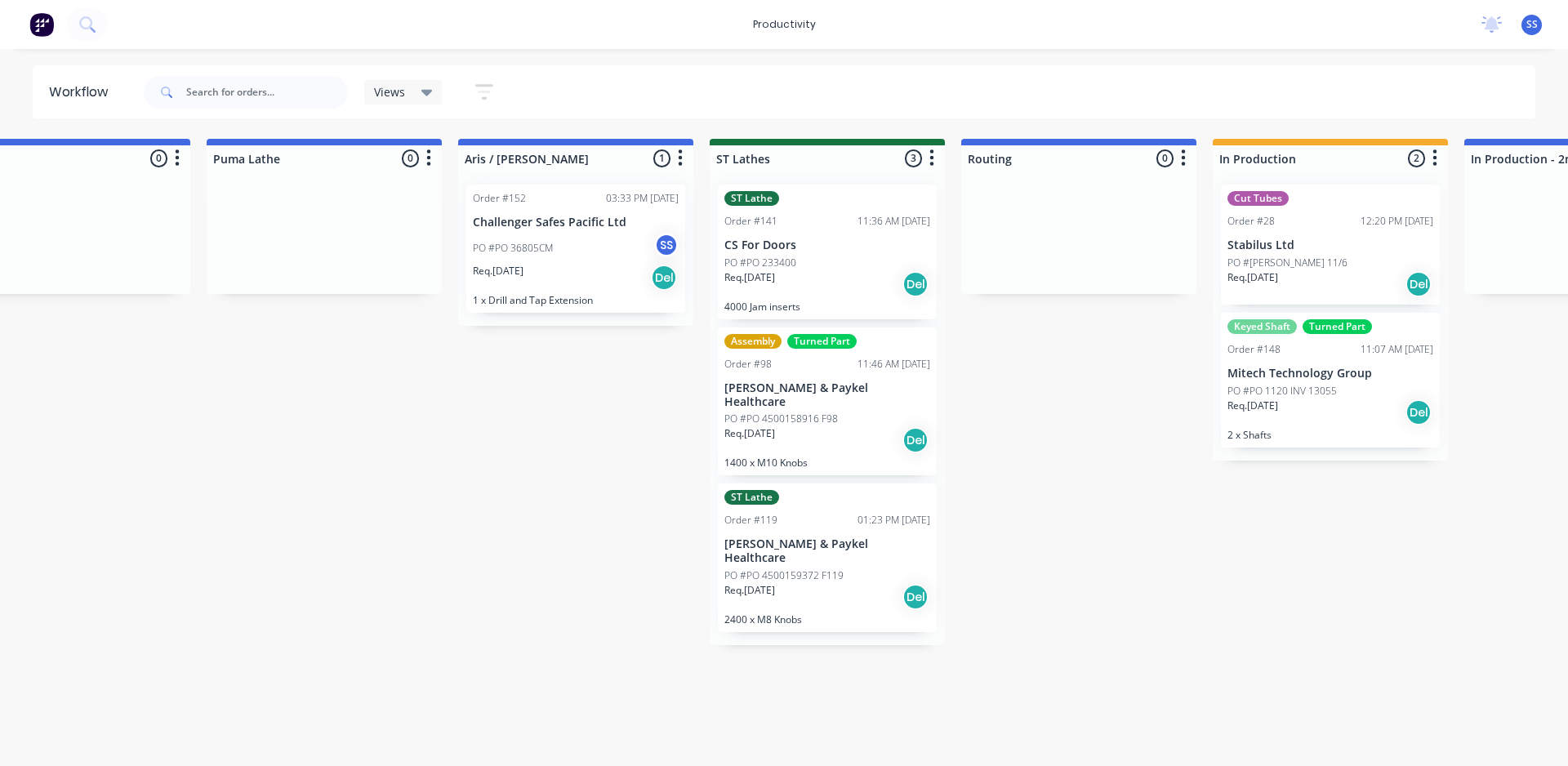
scroll to position [0, 1336]
click at [624, 276] on div "Req. [DATE] Del" at bounding box center [577, 278] width 206 height 27
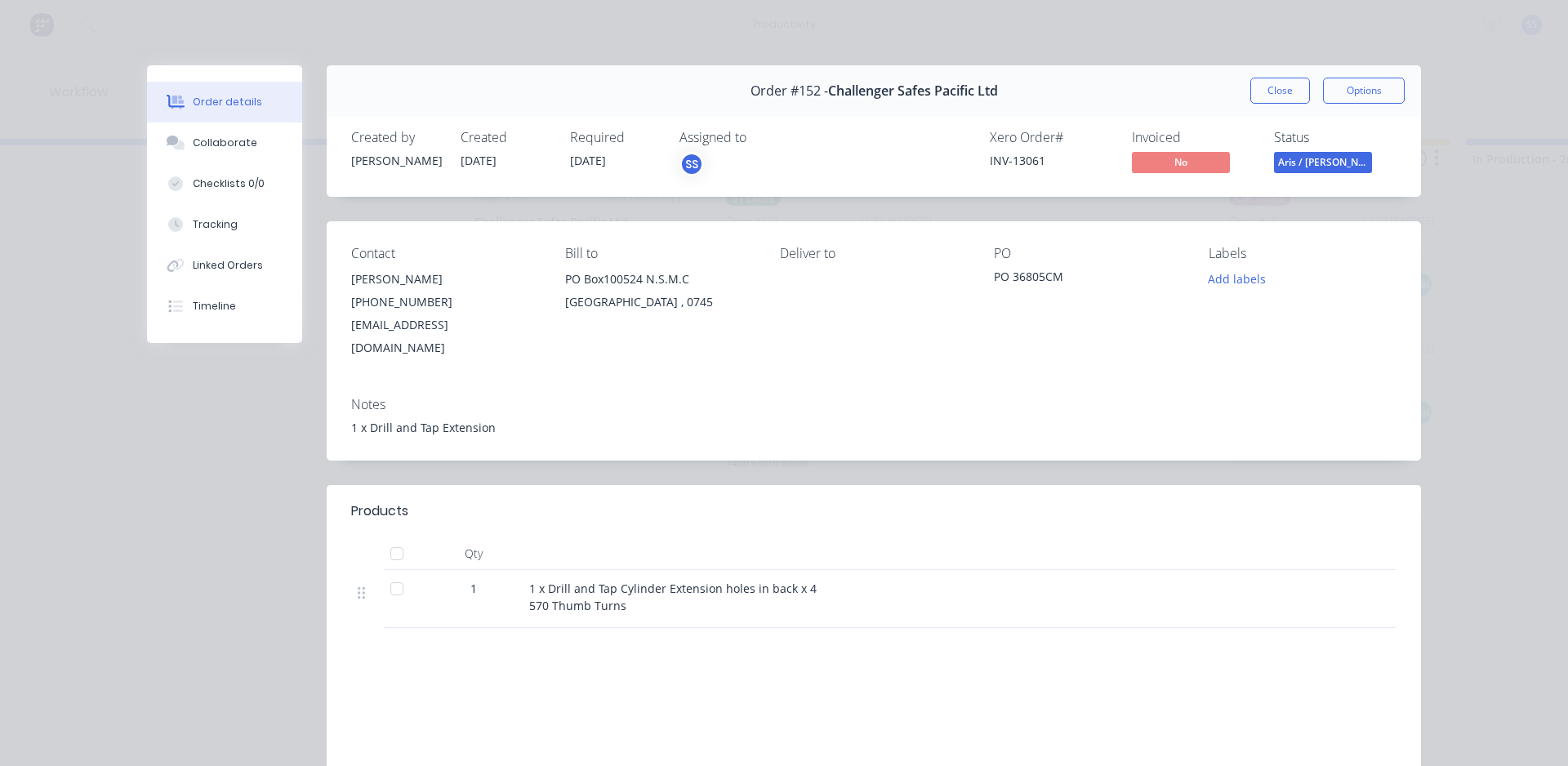
click at [794, 166] on span "No" at bounding box center [1181, 162] width 98 height 21
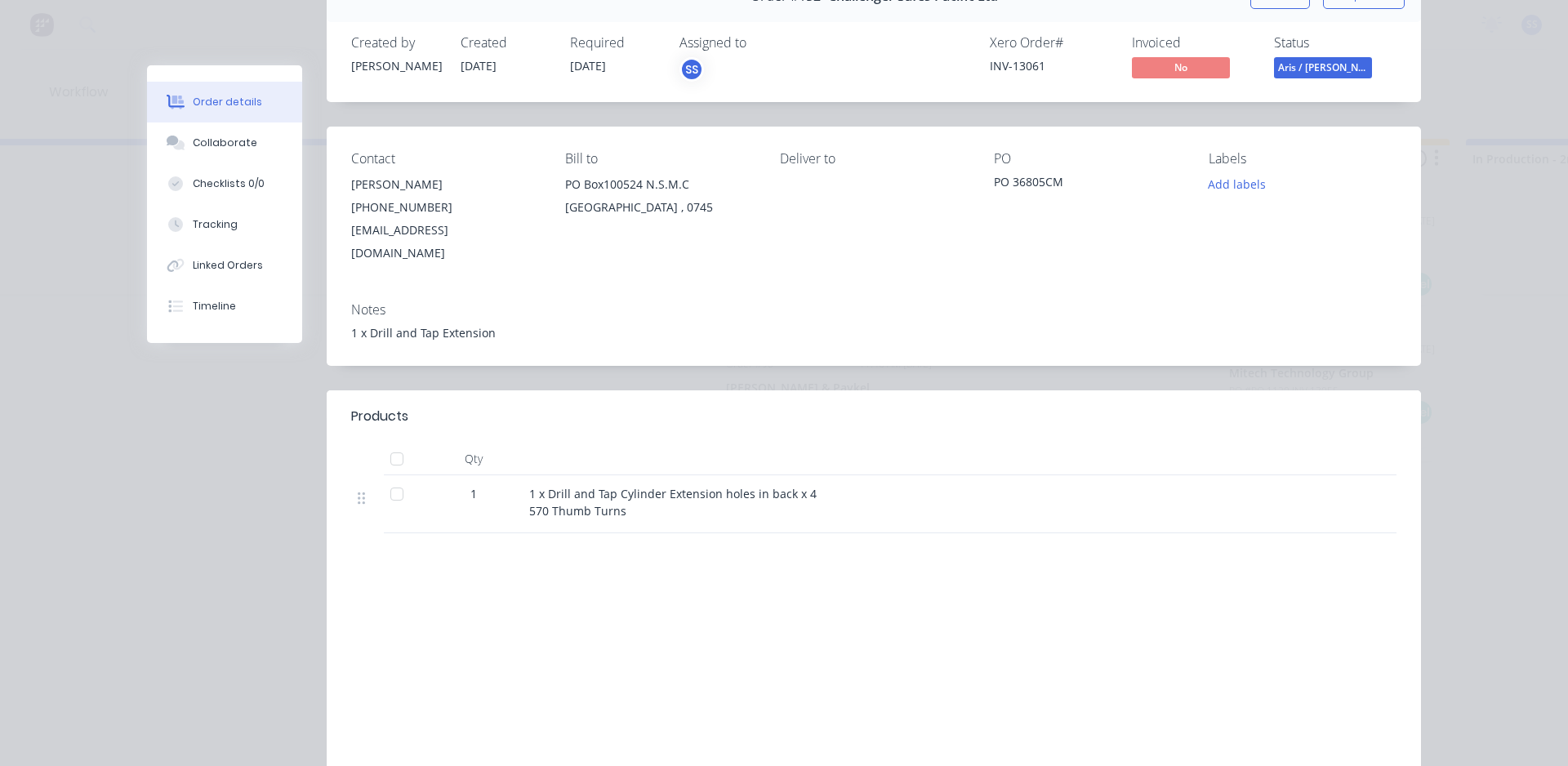
scroll to position [0, 0]
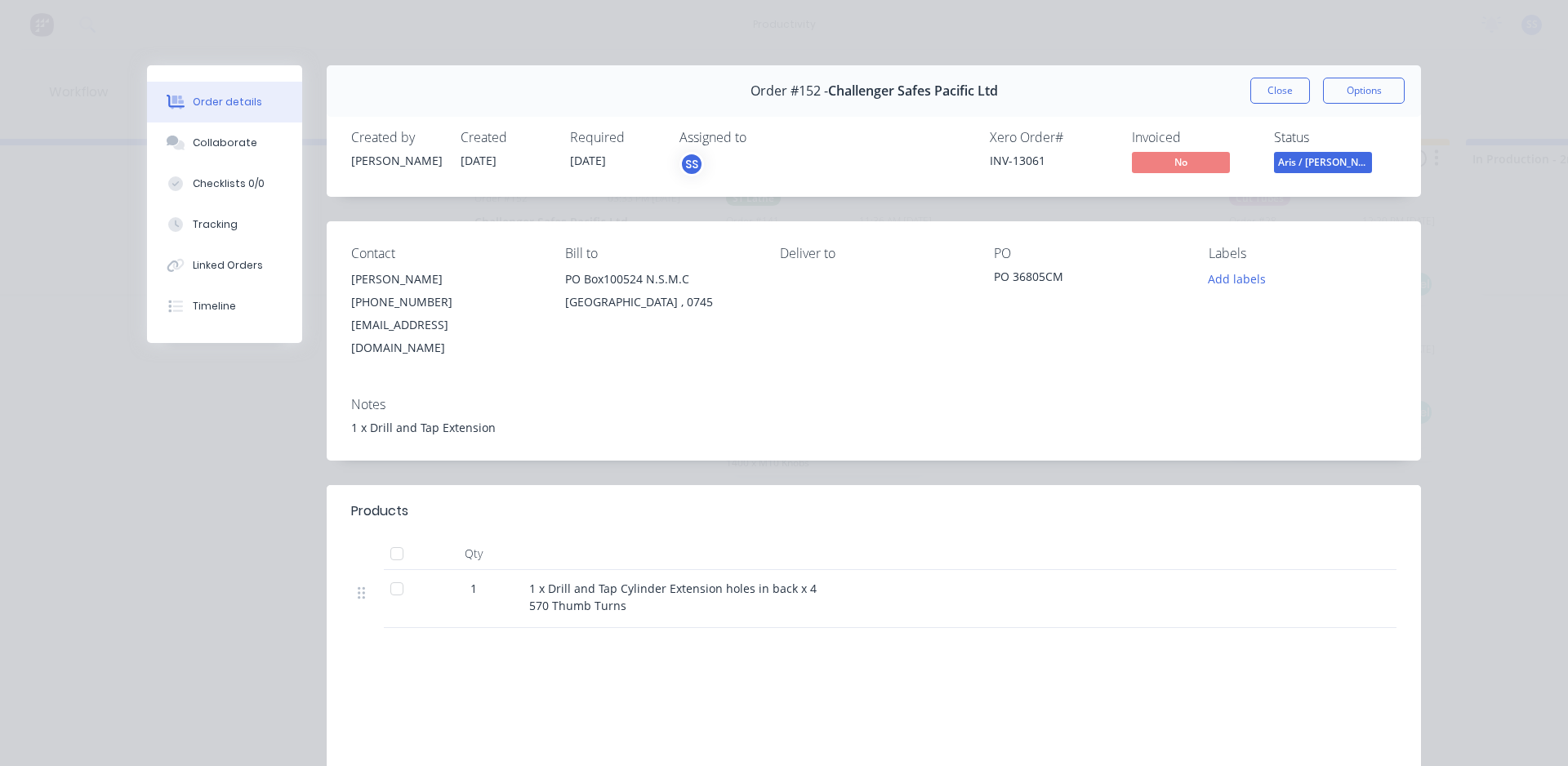
click at [794, 158] on span "No" at bounding box center [1181, 162] width 98 height 21
click at [794, 202] on div "Order #152 - Challenger Safes Pacific Ltd Close Options Created by [PERSON_NAME…" at bounding box center [783, 492] width 1274 height 853
click at [794, 161] on span "Aris / [PERSON_NAME]" at bounding box center [1323, 162] width 98 height 21
click at [794, 419] on div "Notes 1 x Drill and Tap Extension" at bounding box center [874, 421] width 1095 height 76
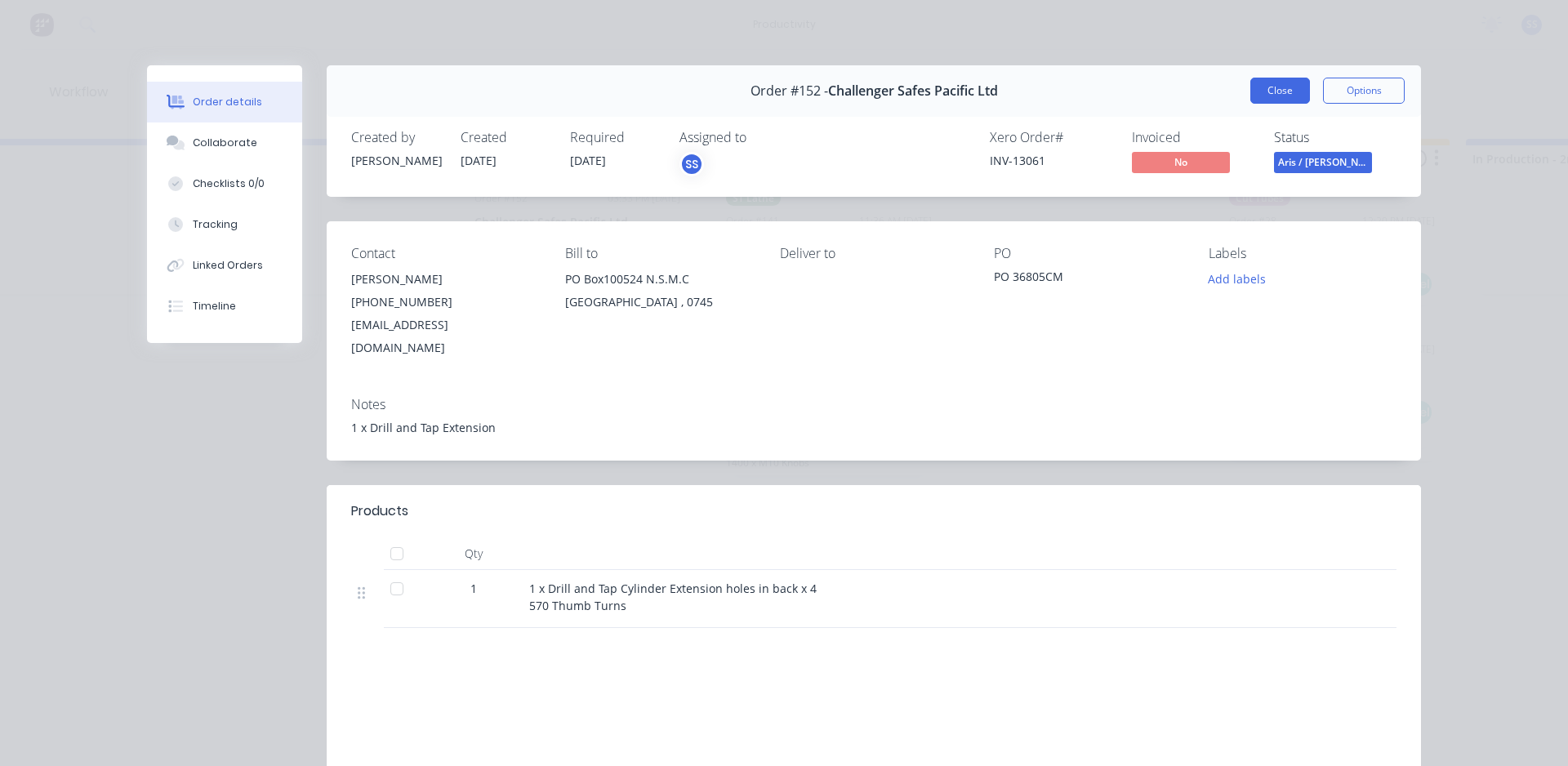
click at [794, 96] on button "Close" at bounding box center [1281, 90] width 60 height 26
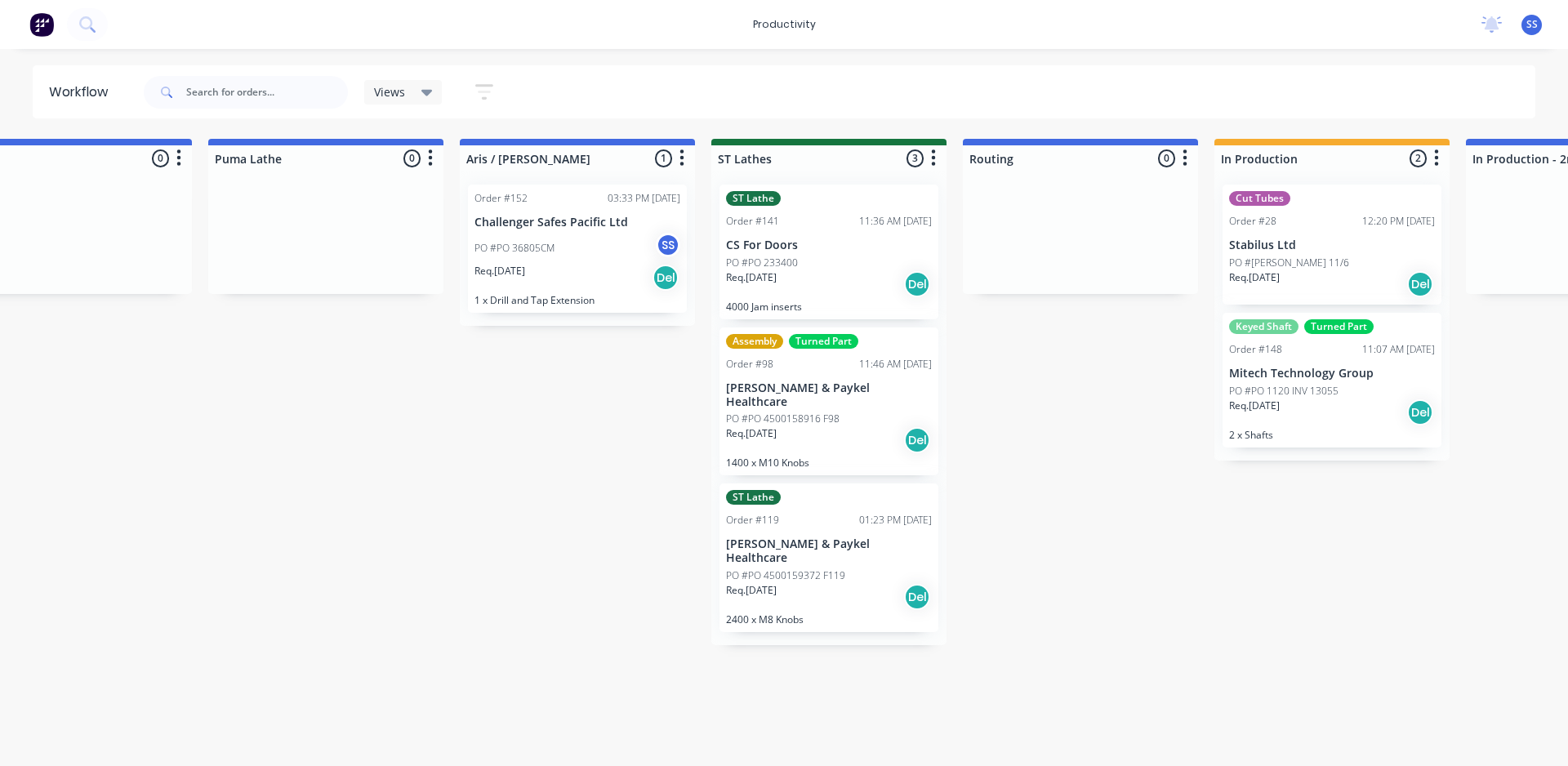
click at [794, 498] on div "Submitted 7 Sort By Created date Required date Order number Customer name Most …" at bounding box center [606, 440] width 3908 height 603
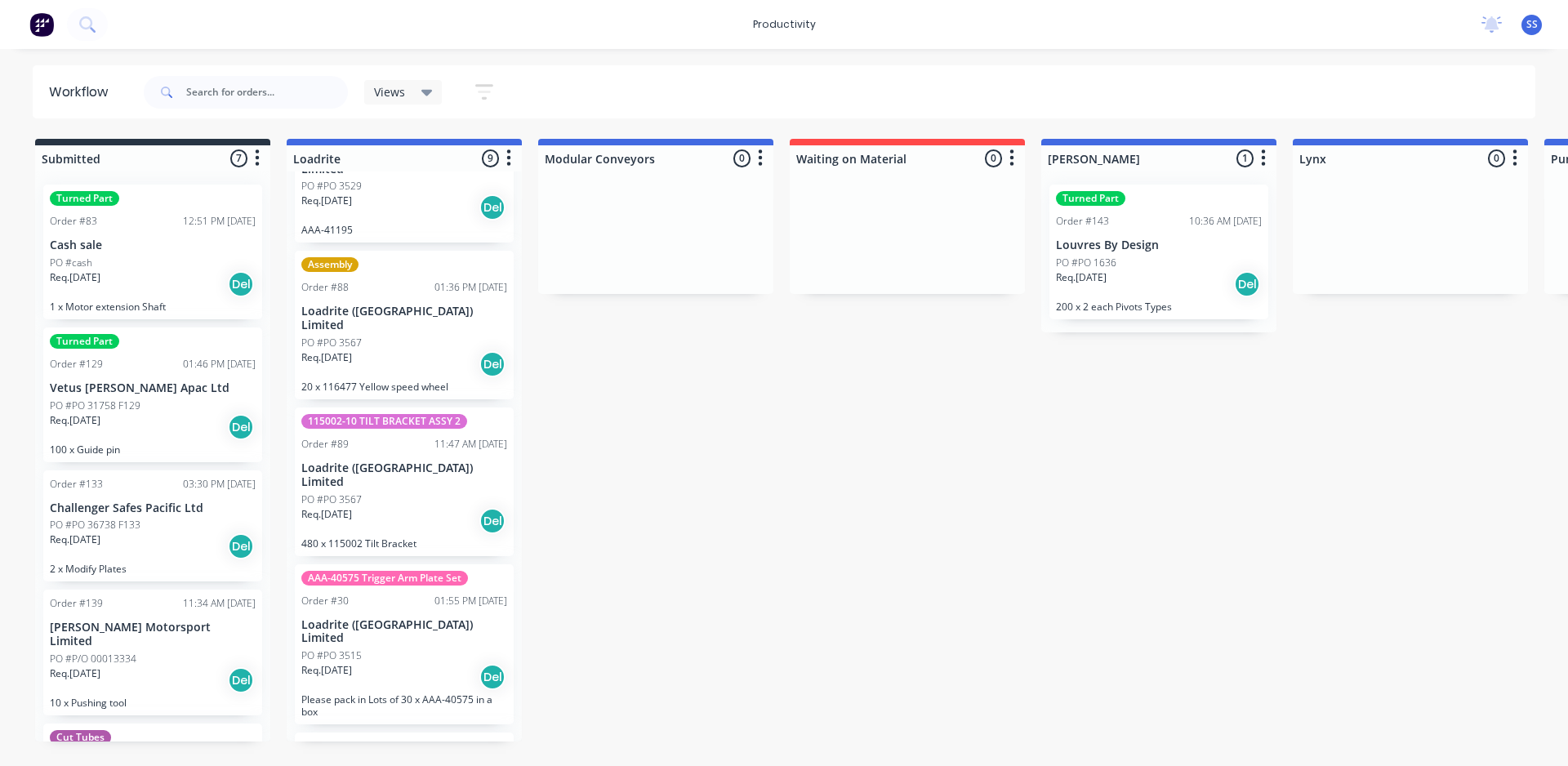
click at [51, 26] on img at bounding box center [41, 24] width 25 height 25
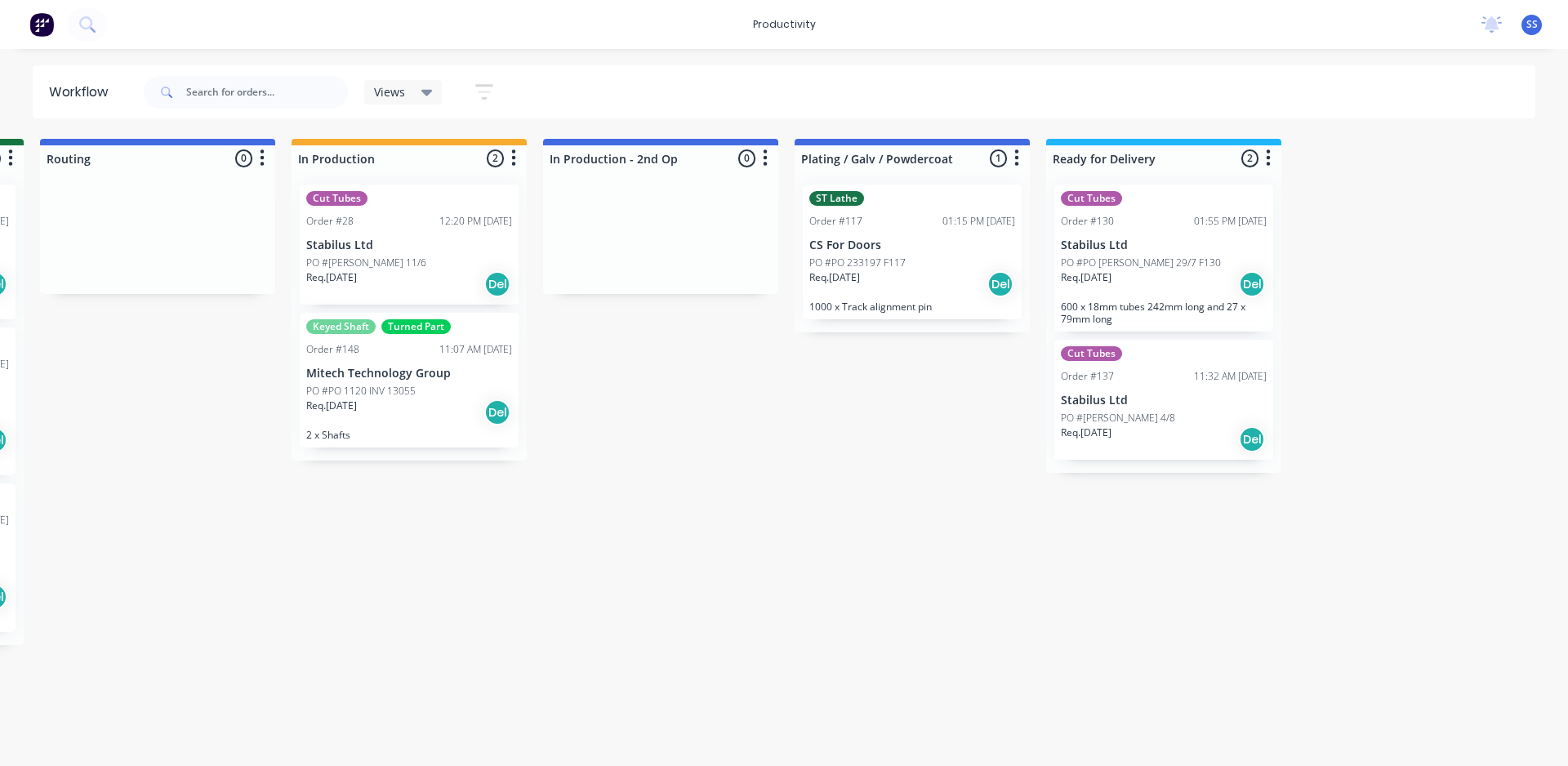
scroll to position [0, 2340]
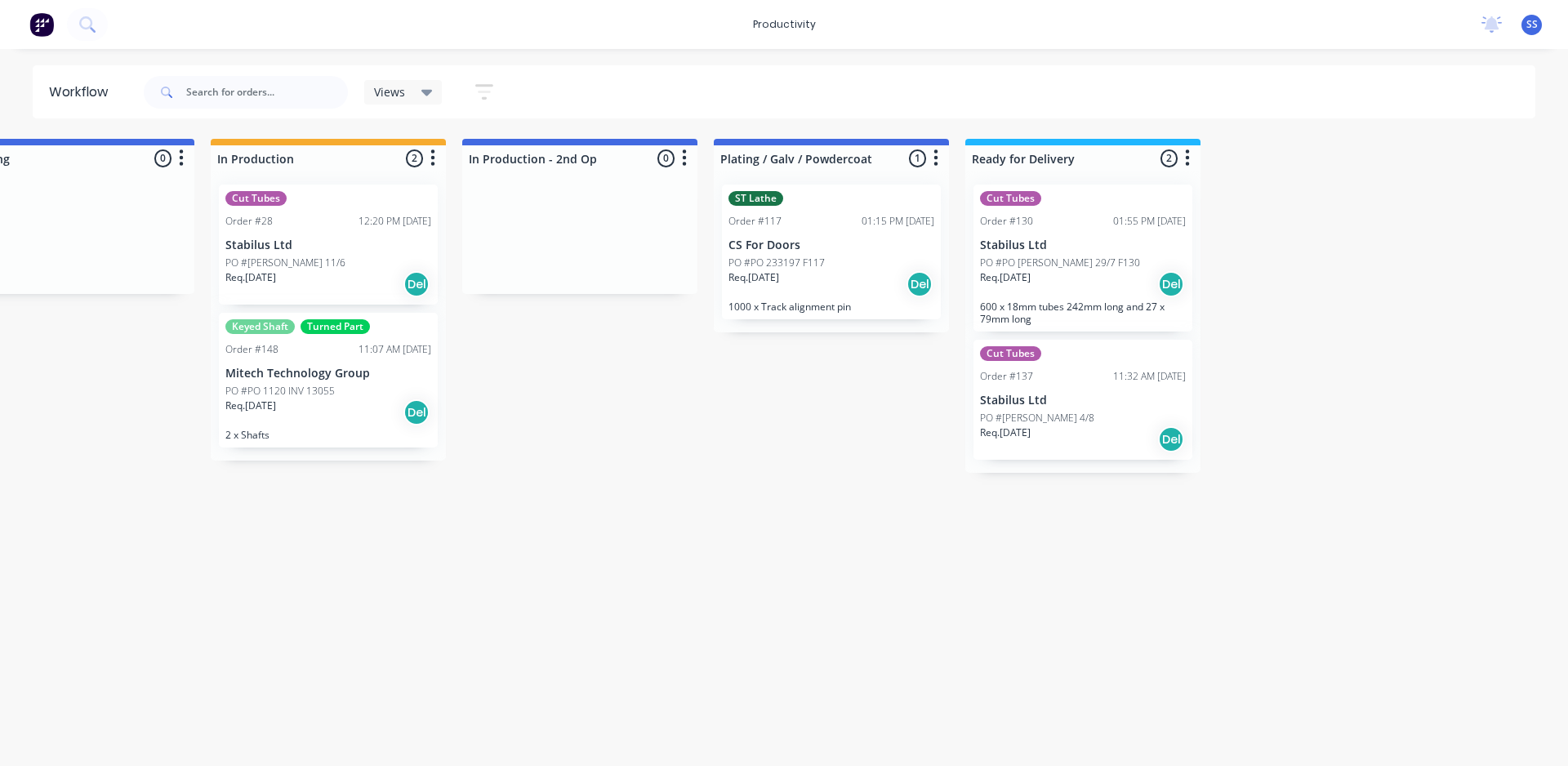
click at [794, 270] on div "Req. [DATE] Del" at bounding box center [1083, 284] width 206 height 27
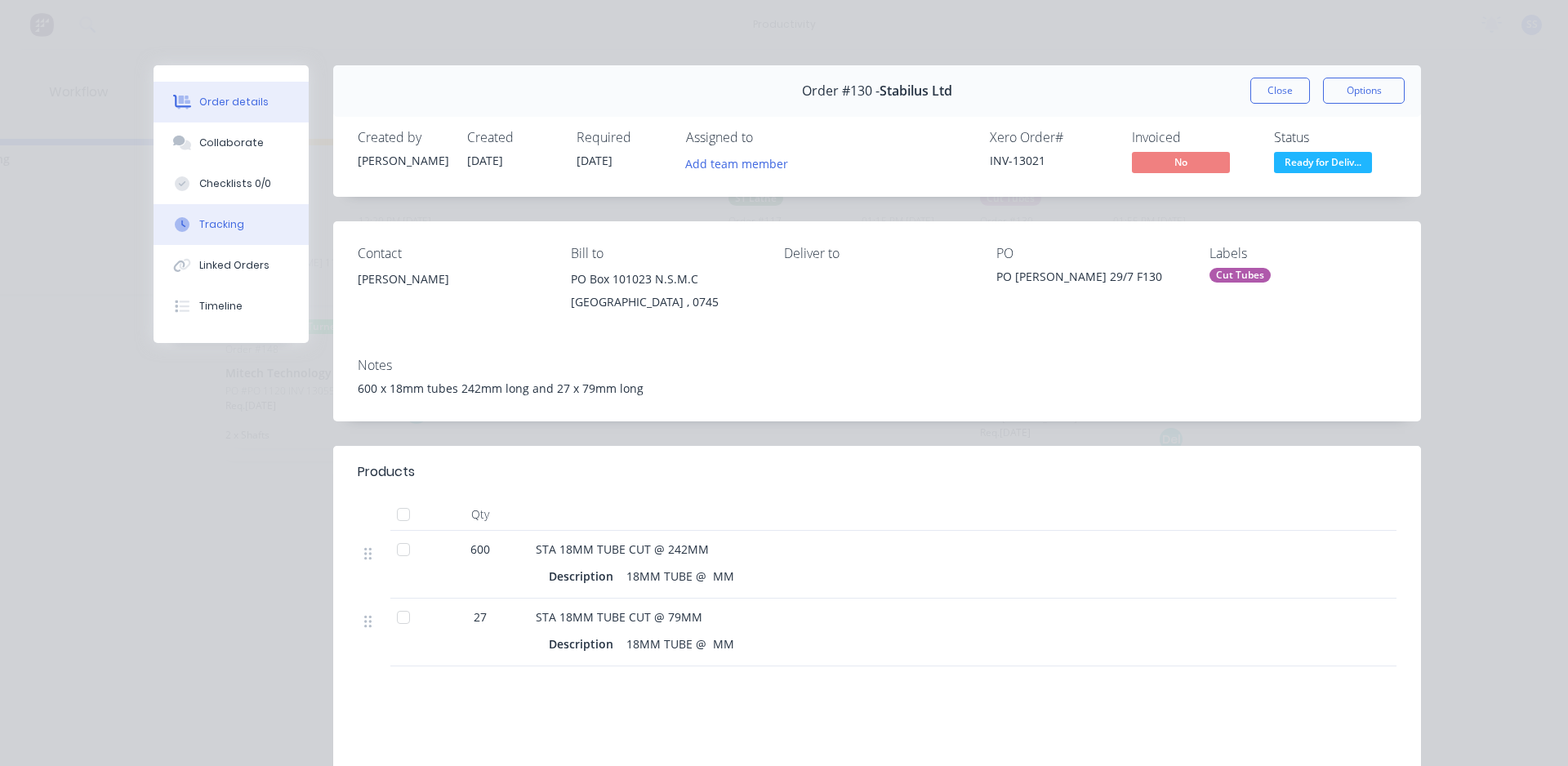
click at [221, 225] on div "Tracking" at bounding box center [221, 224] width 45 height 15
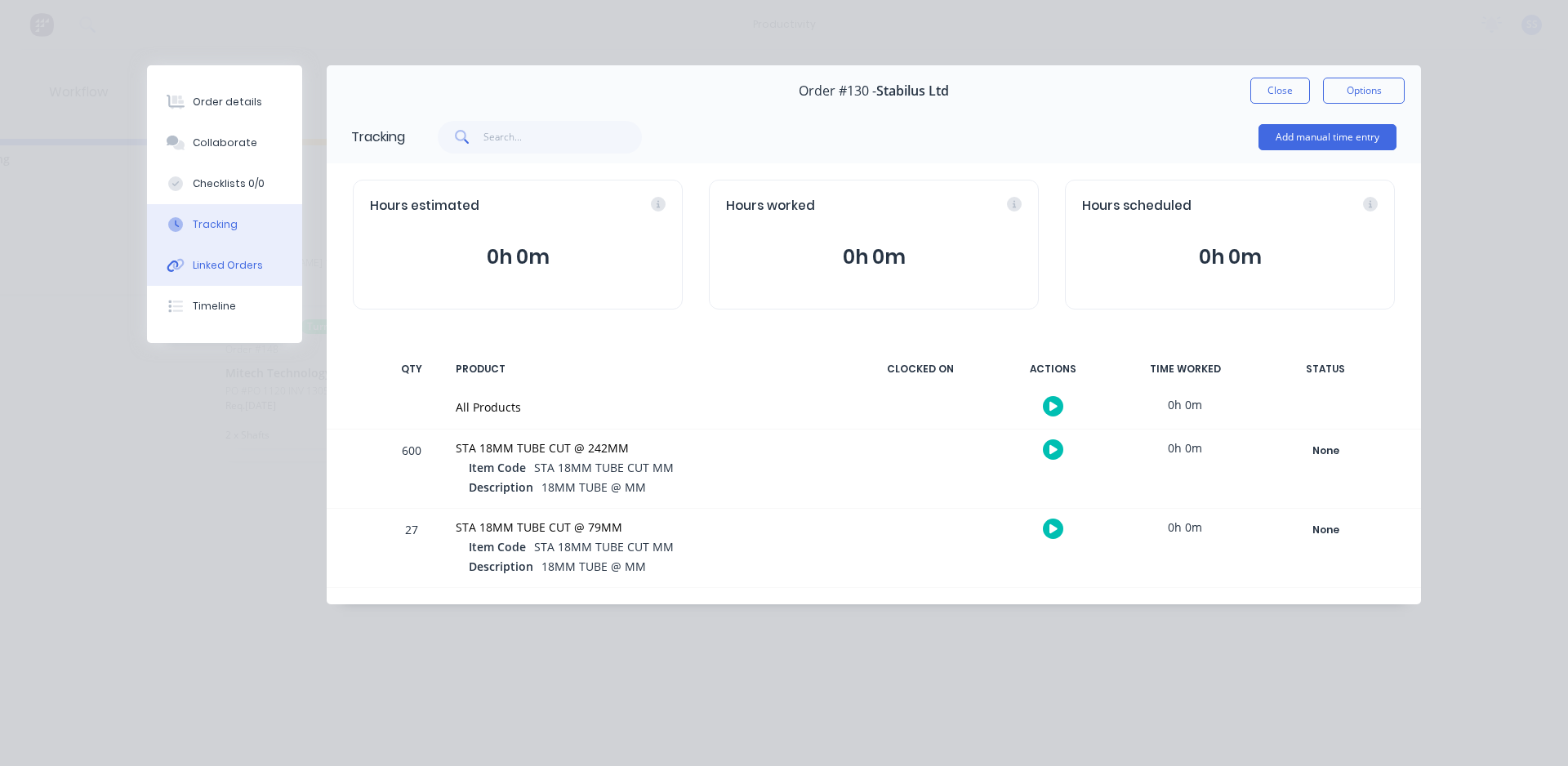
click at [238, 270] on div "Linked Orders" at bounding box center [228, 265] width 70 height 15
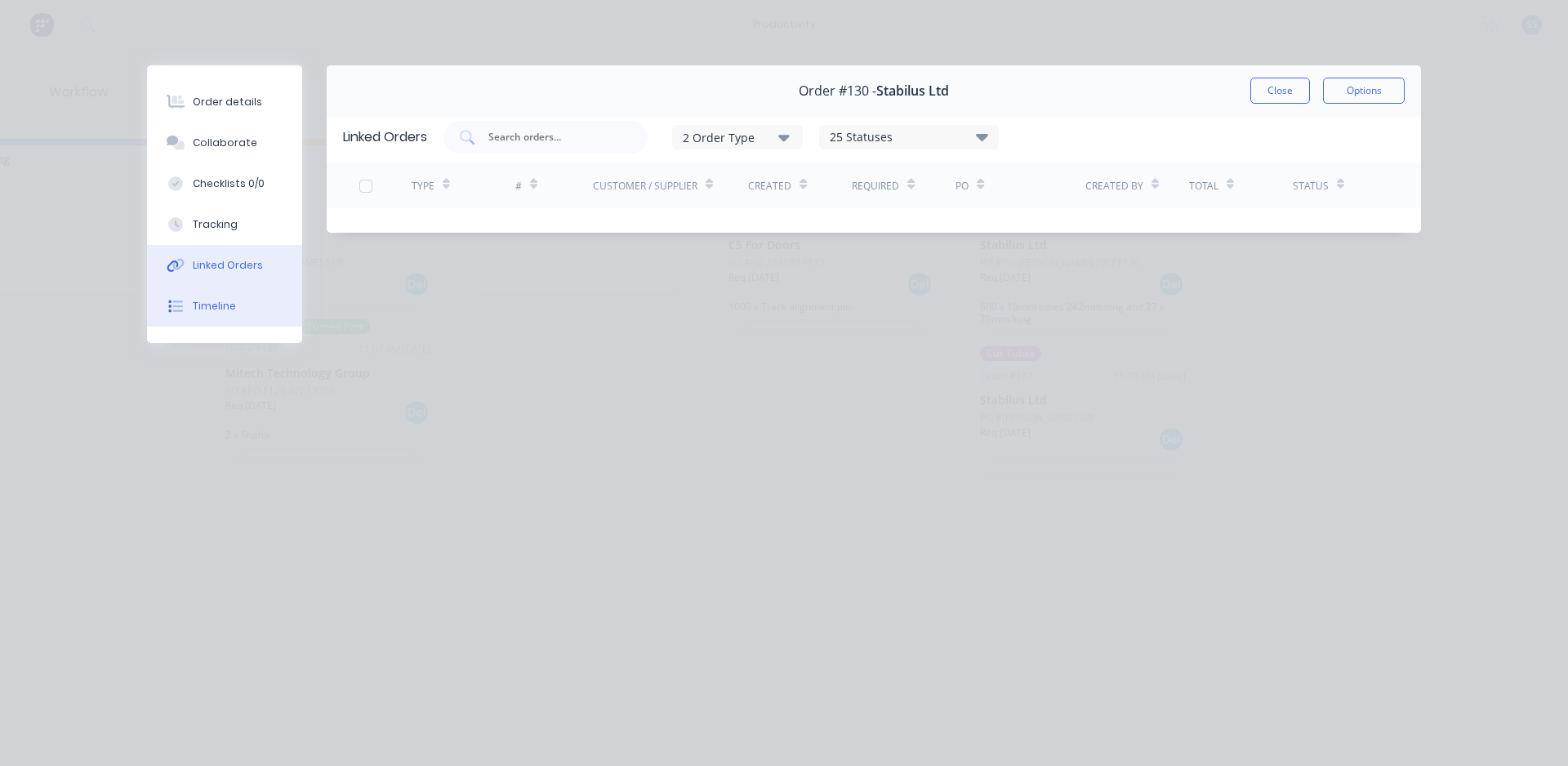
click at [214, 286] on button "Timeline" at bounding box center [224, 306] width 155 height 41
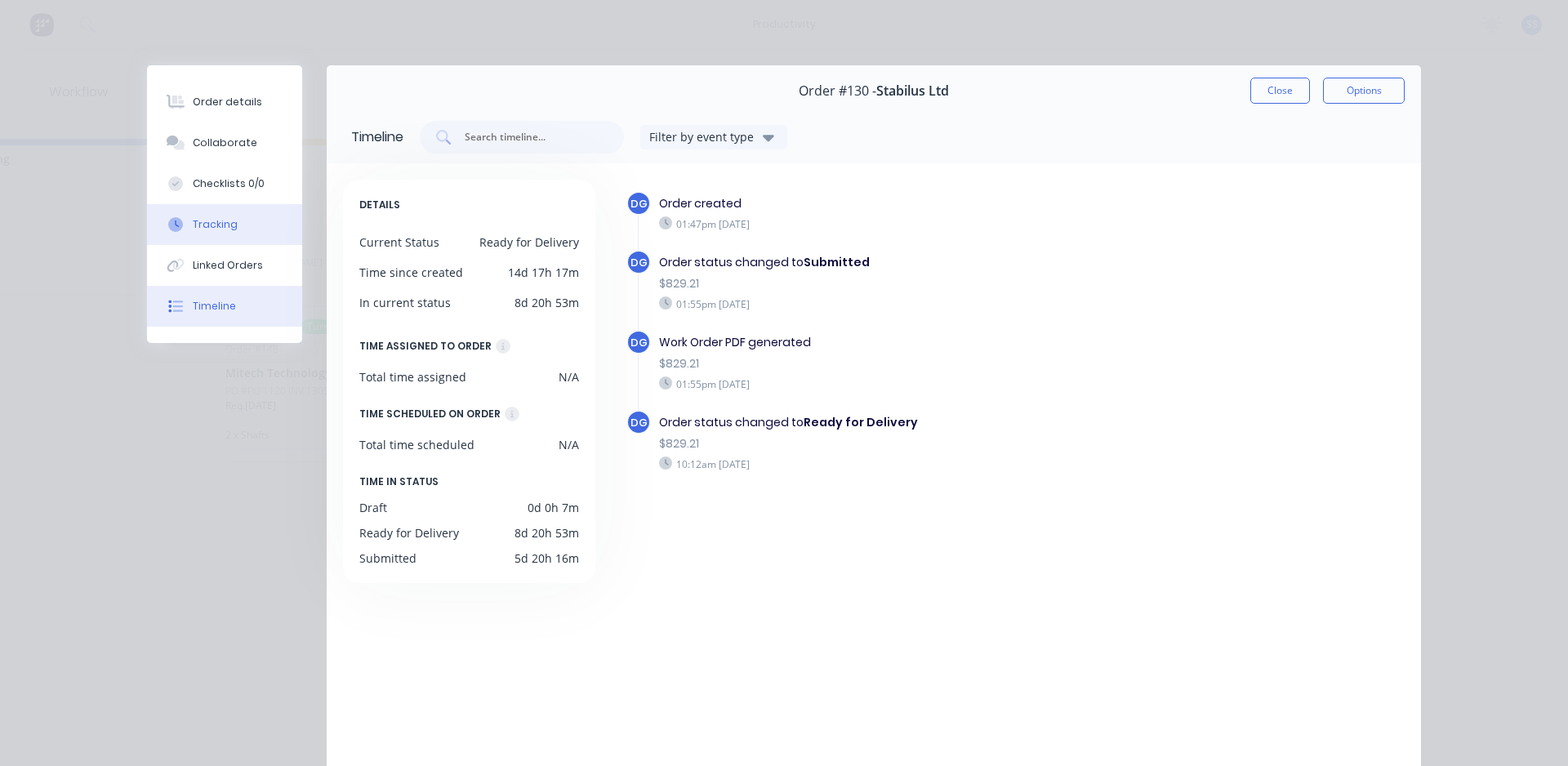
click at [205, 232] on button "Tracking" at bounding box center [224, 225] width 155 height 41
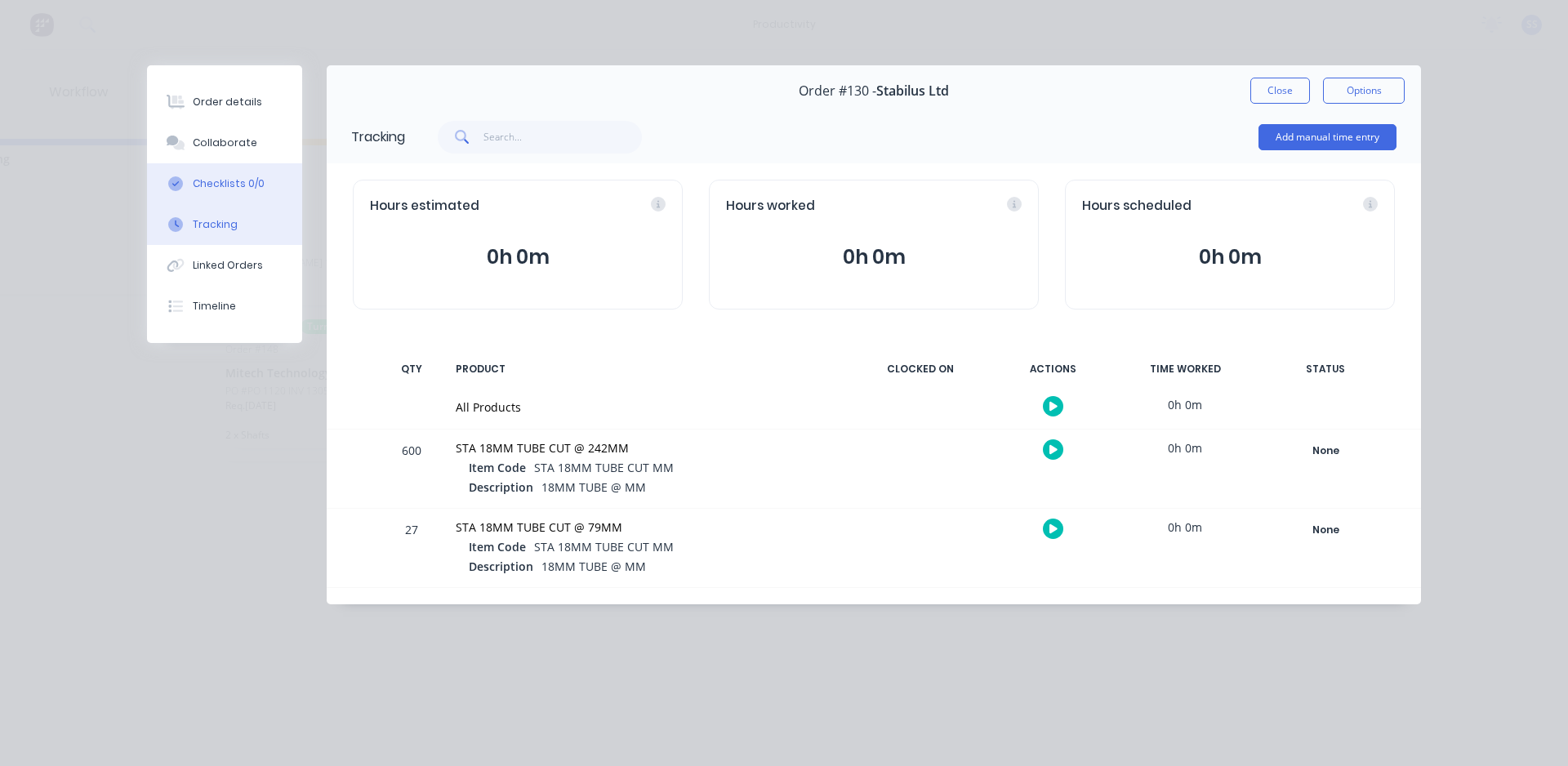
click at [224, 195] on button "Checklists 0/0" at bounding box center [224, 184] width 155 height 41
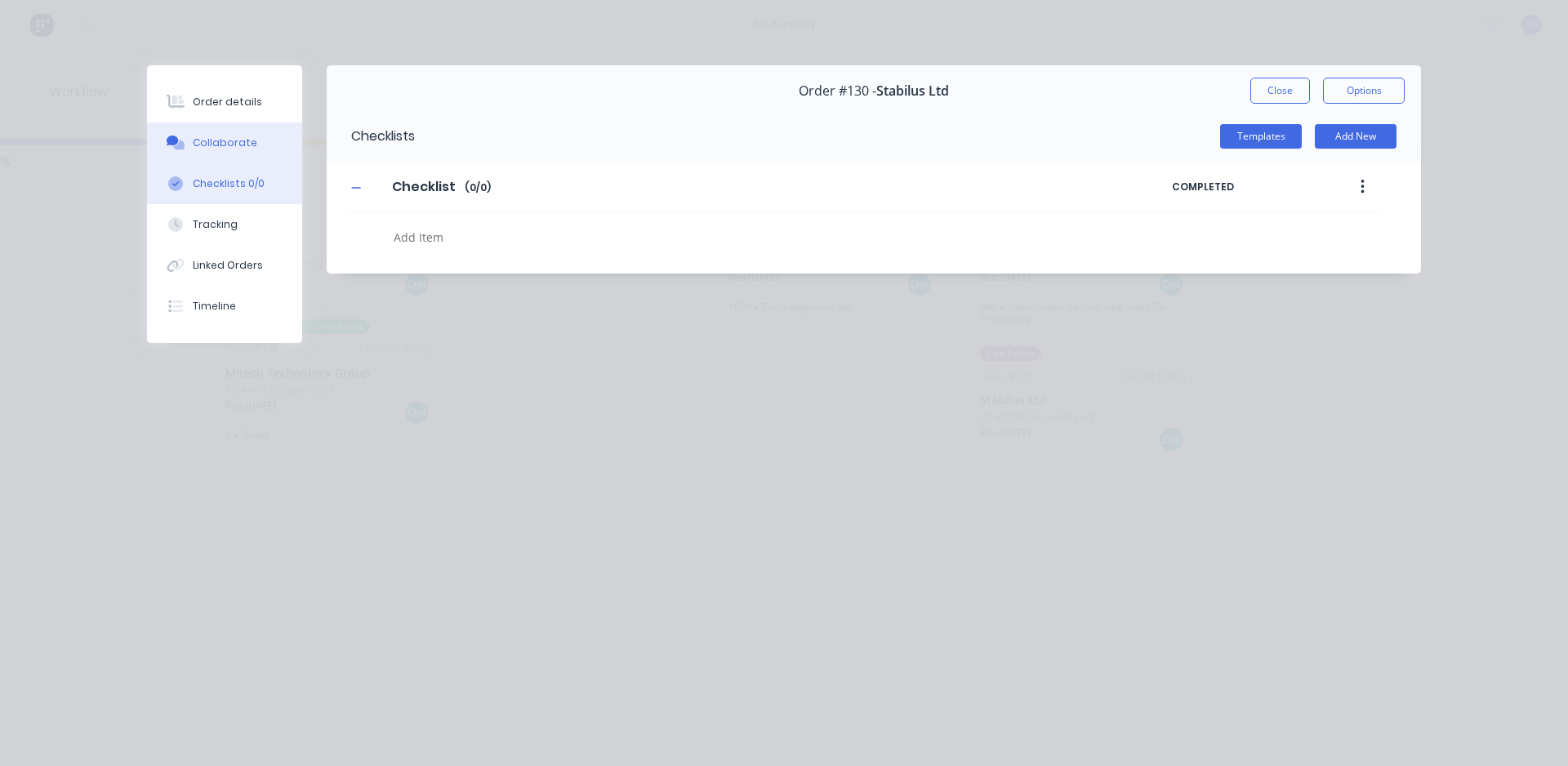
click at [176, 139] on g at bounding box center [176, 142] width 19 height 15
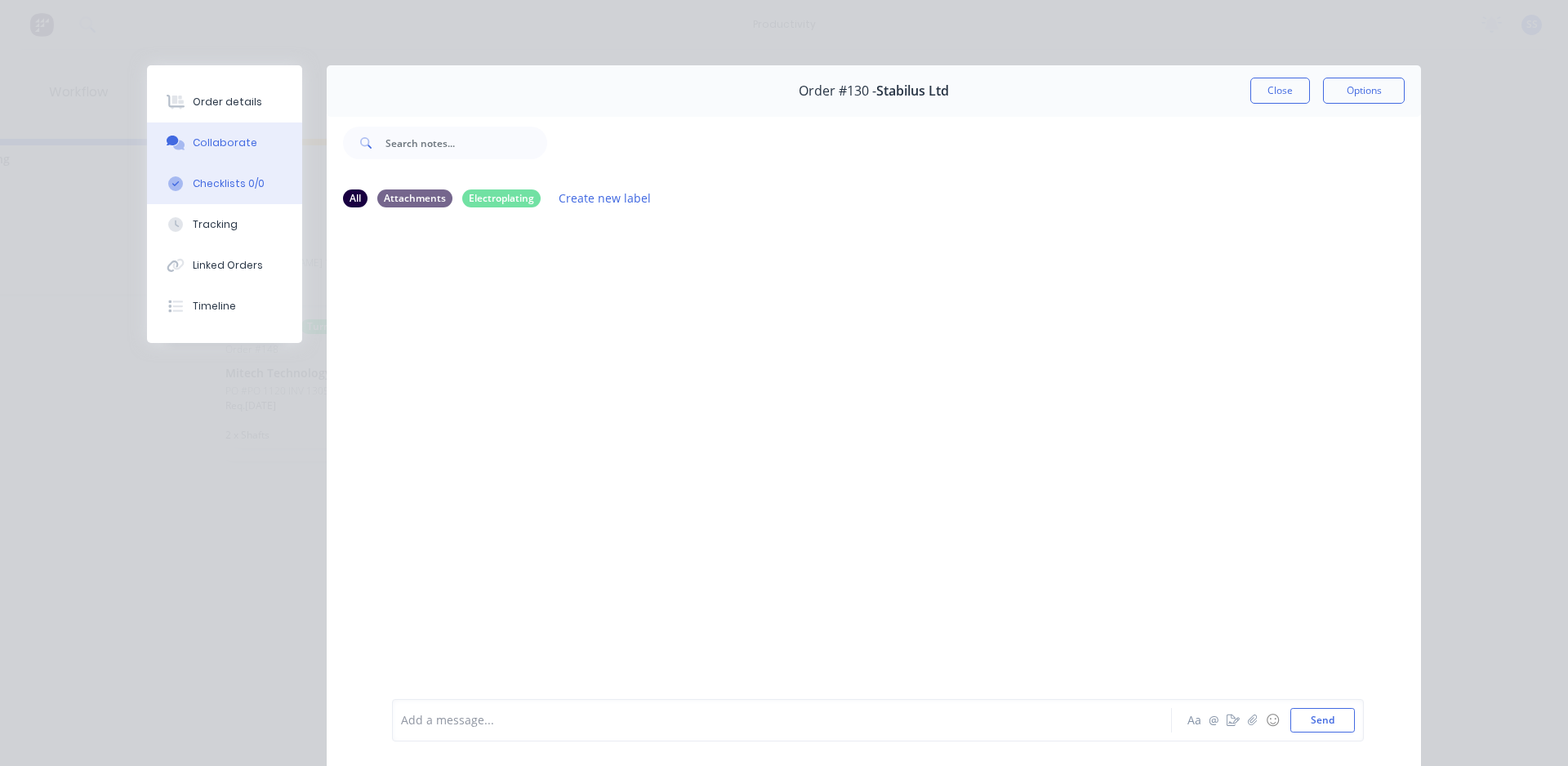
click at [161, 172] on button "Checklists 0/0" at bounding box center [224, 184] width 155 height 41
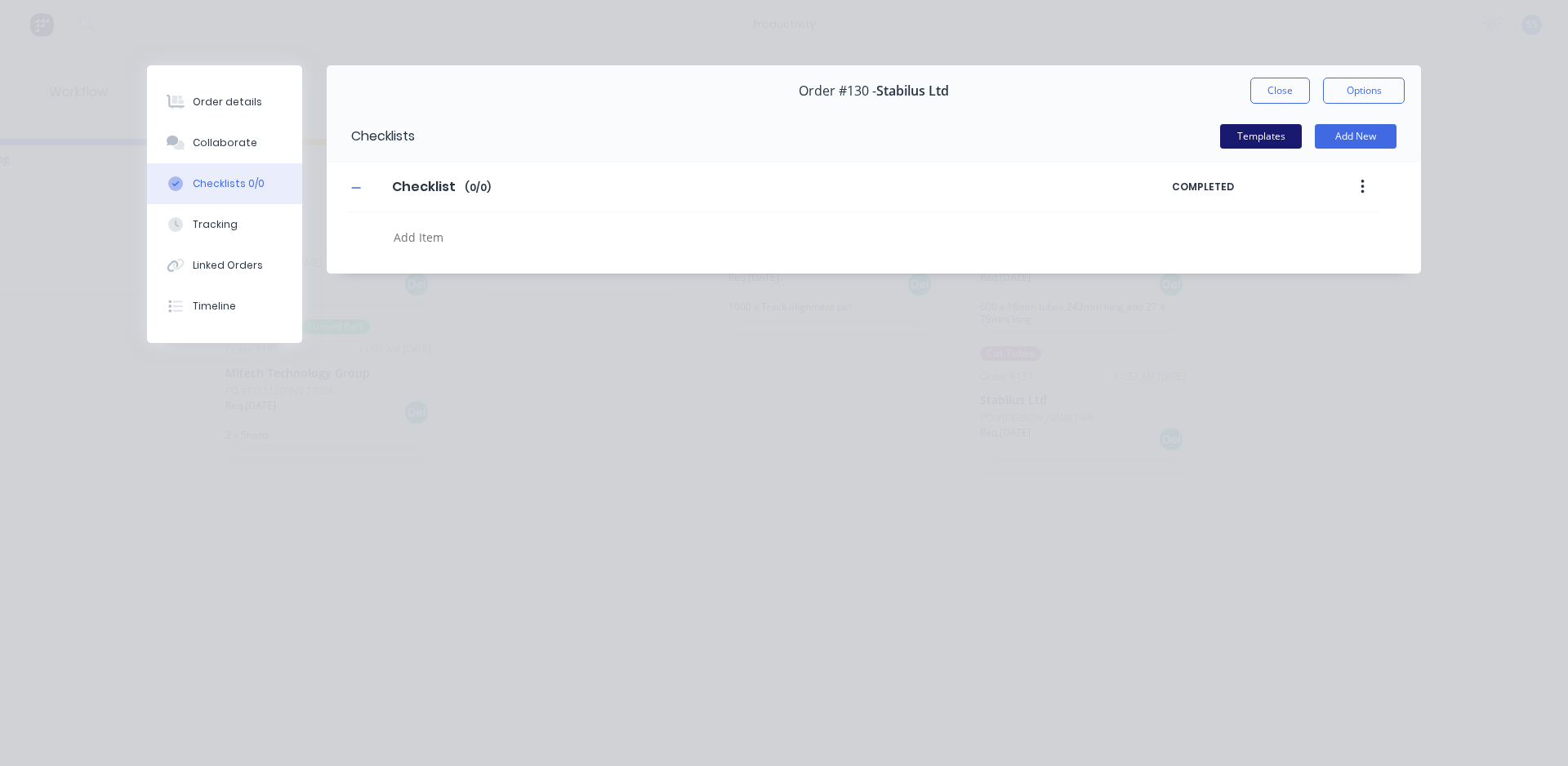
click at [794, 135] on button "Templates" at bounding box center [1260, 136] width 81 height 25
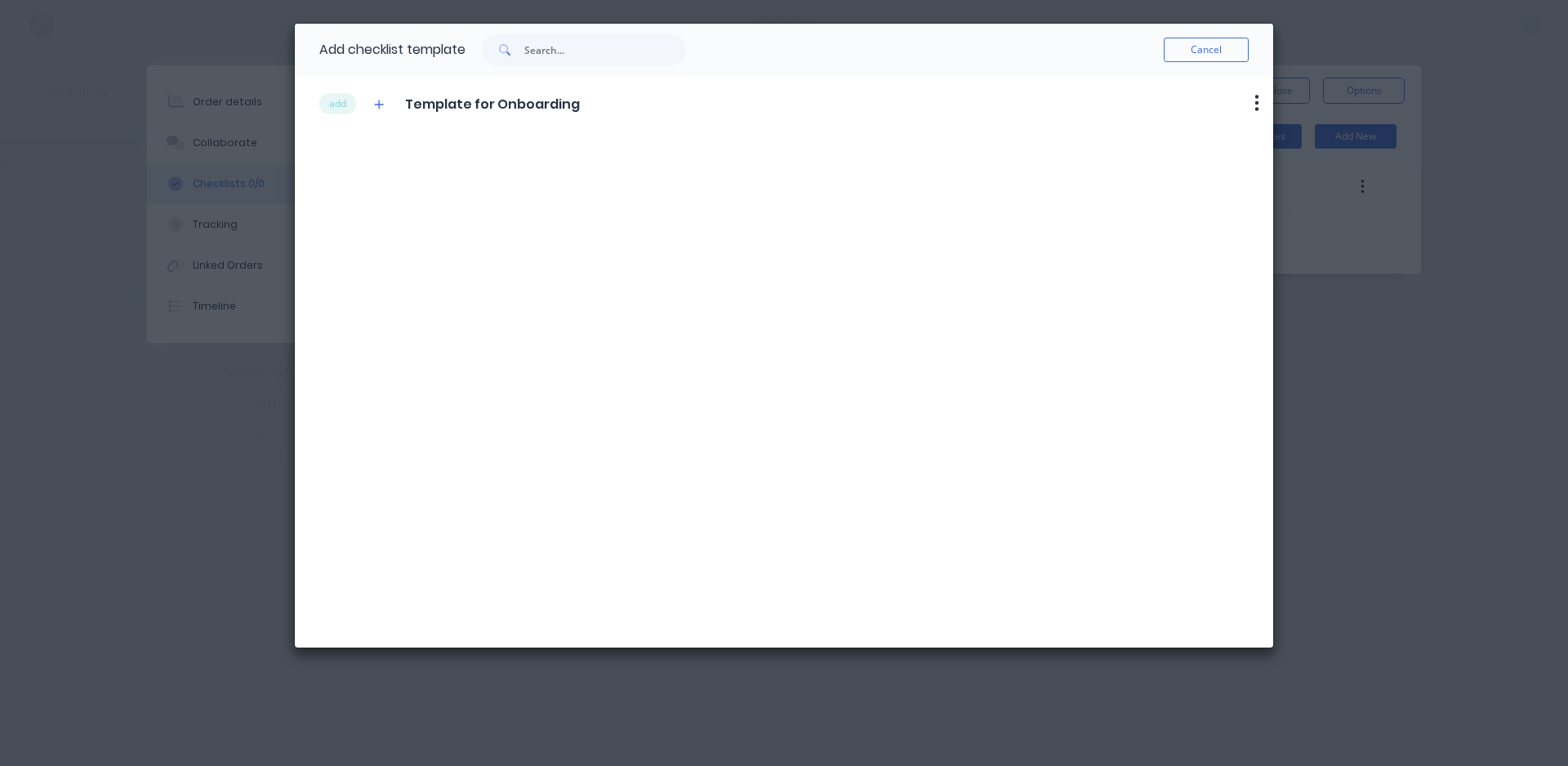
drag, startPoint x: 741, startPoint y: 200, endPoint x: 618, endPoint y: 184, distance: 124.0
click at [735, 202] on div "add Template for Onboarding Delete" at bounding box center [784, 362] width 979 height 571
click at [383, 105] on icon "button" at bounding box center [379, 104] width 9 height 9
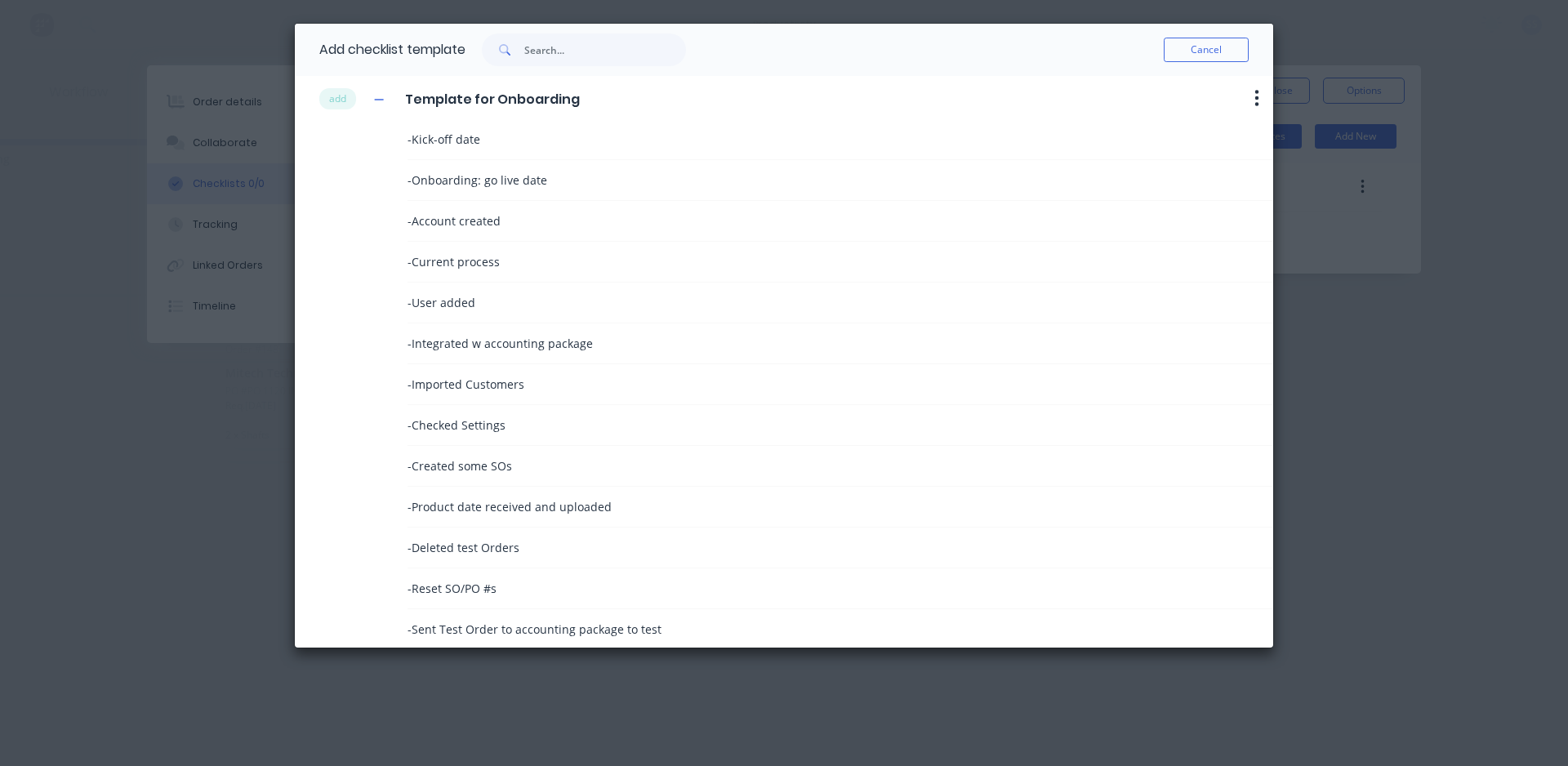
scroll to position [0, 0]
click at [341, 106] on button "add" at bounding box center [337, 104] width 37 height 21
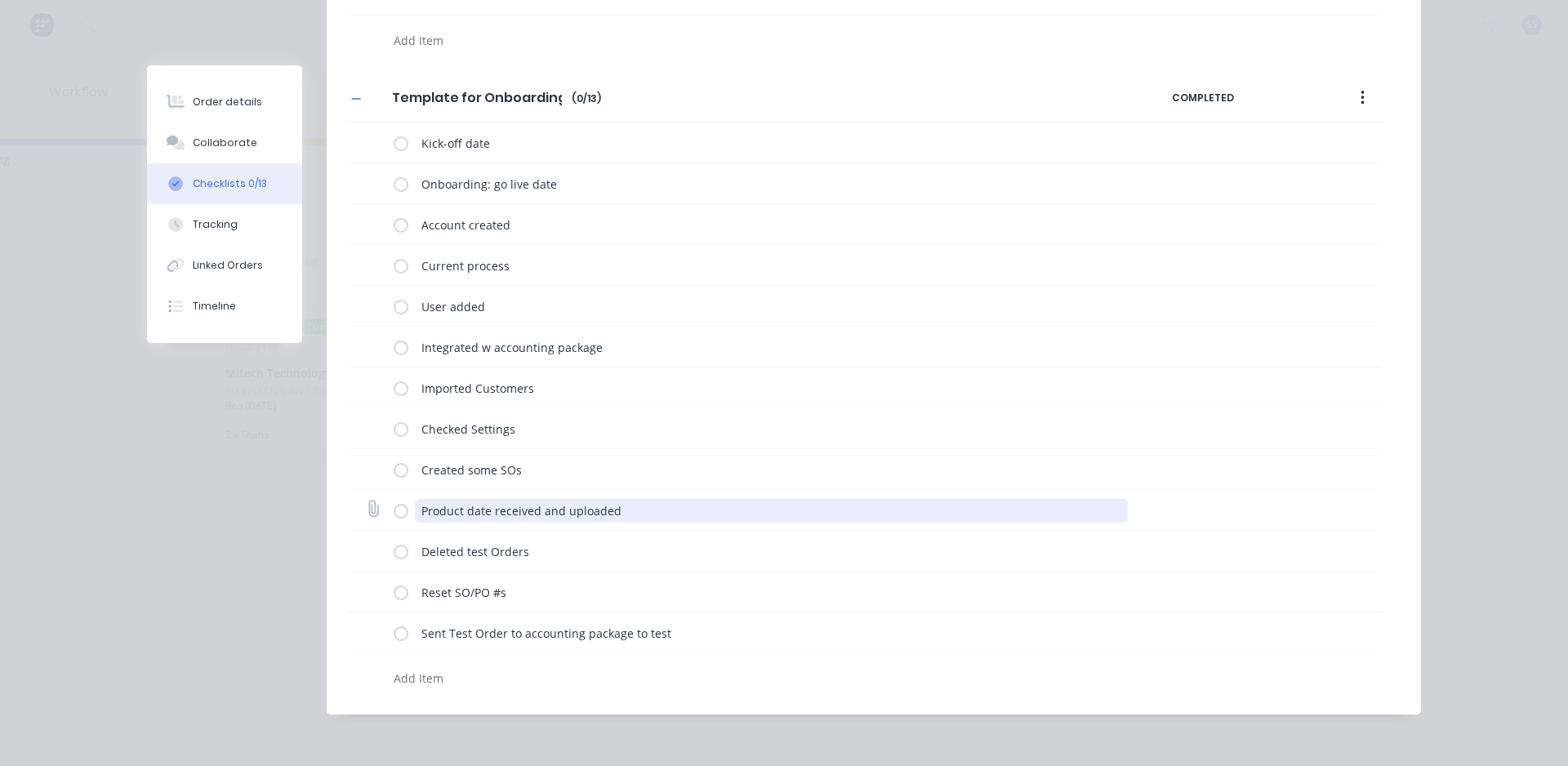
scroll to position [115, 0]
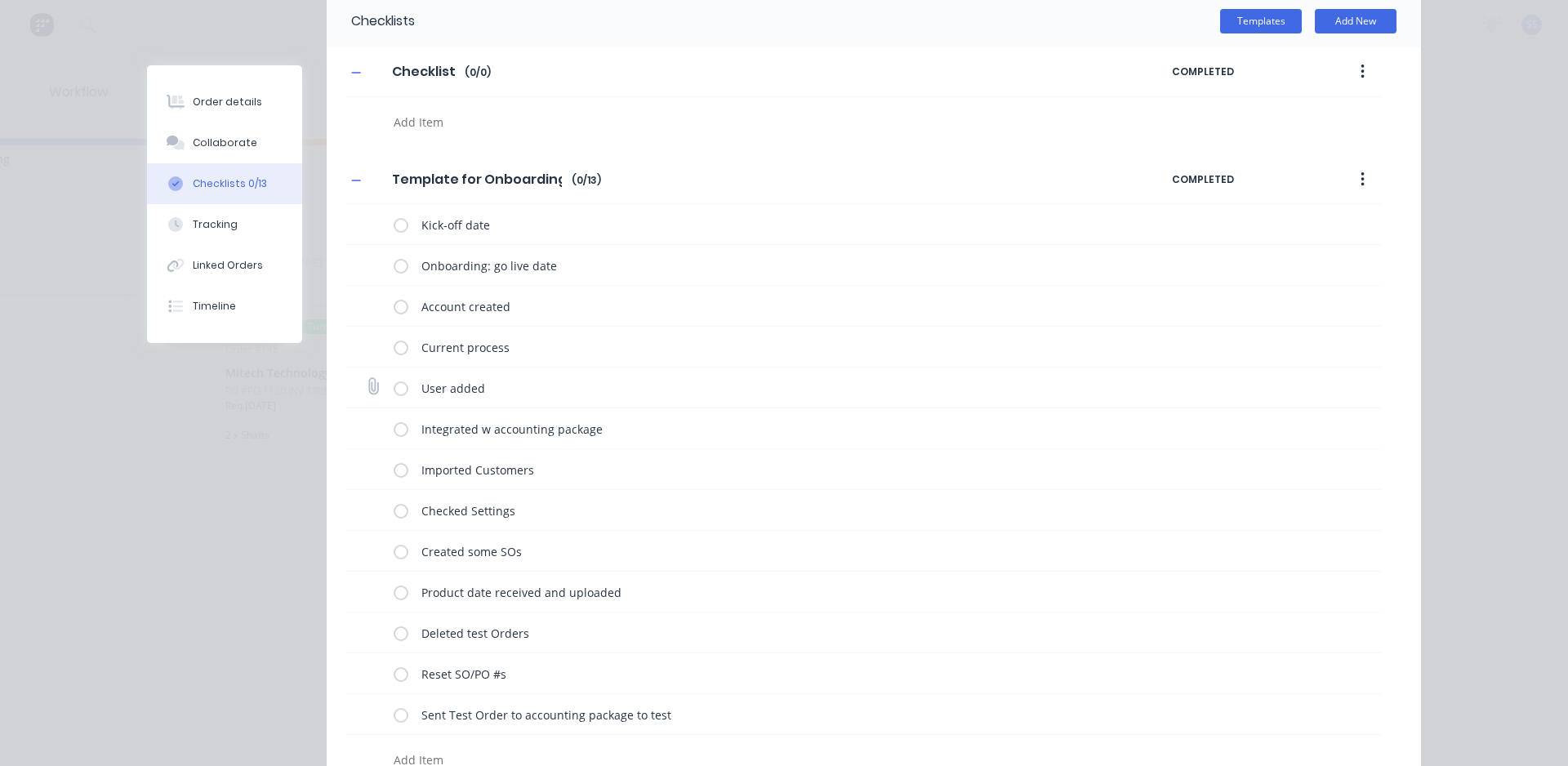
click at [396, 390] on label at bounding box center [401, 388] width 15 height 17
click at [0, 0] on input "checkbox" at bounding box center [0, 0] width 0 height 0
click at [396, 390] on label at bounding box center [401, 388] width 15 height 17
click at [0, 0] on input "checkbox" at bounding box center [0, 0] width 0 height 0
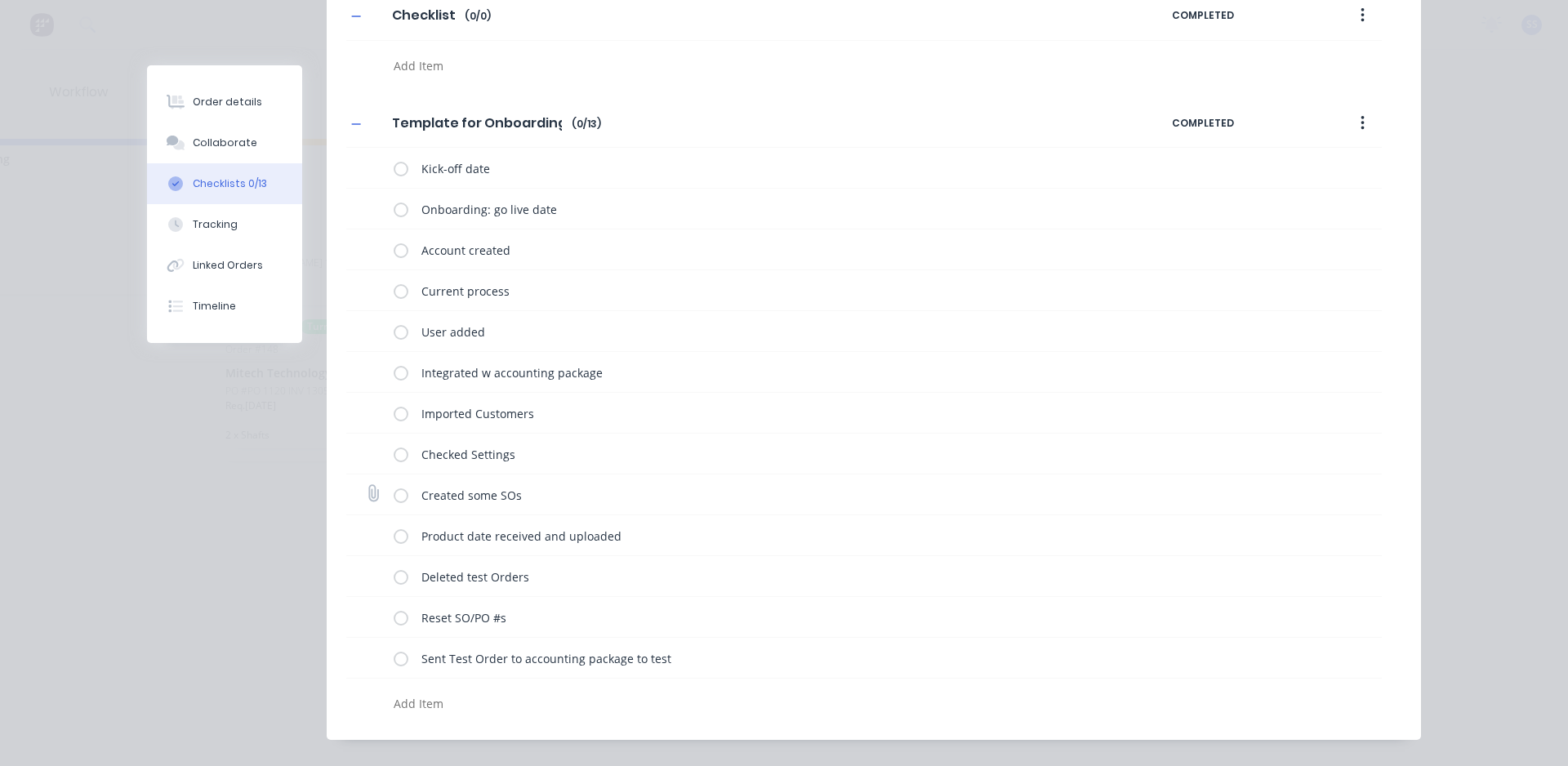
scroll to position [196, 0]
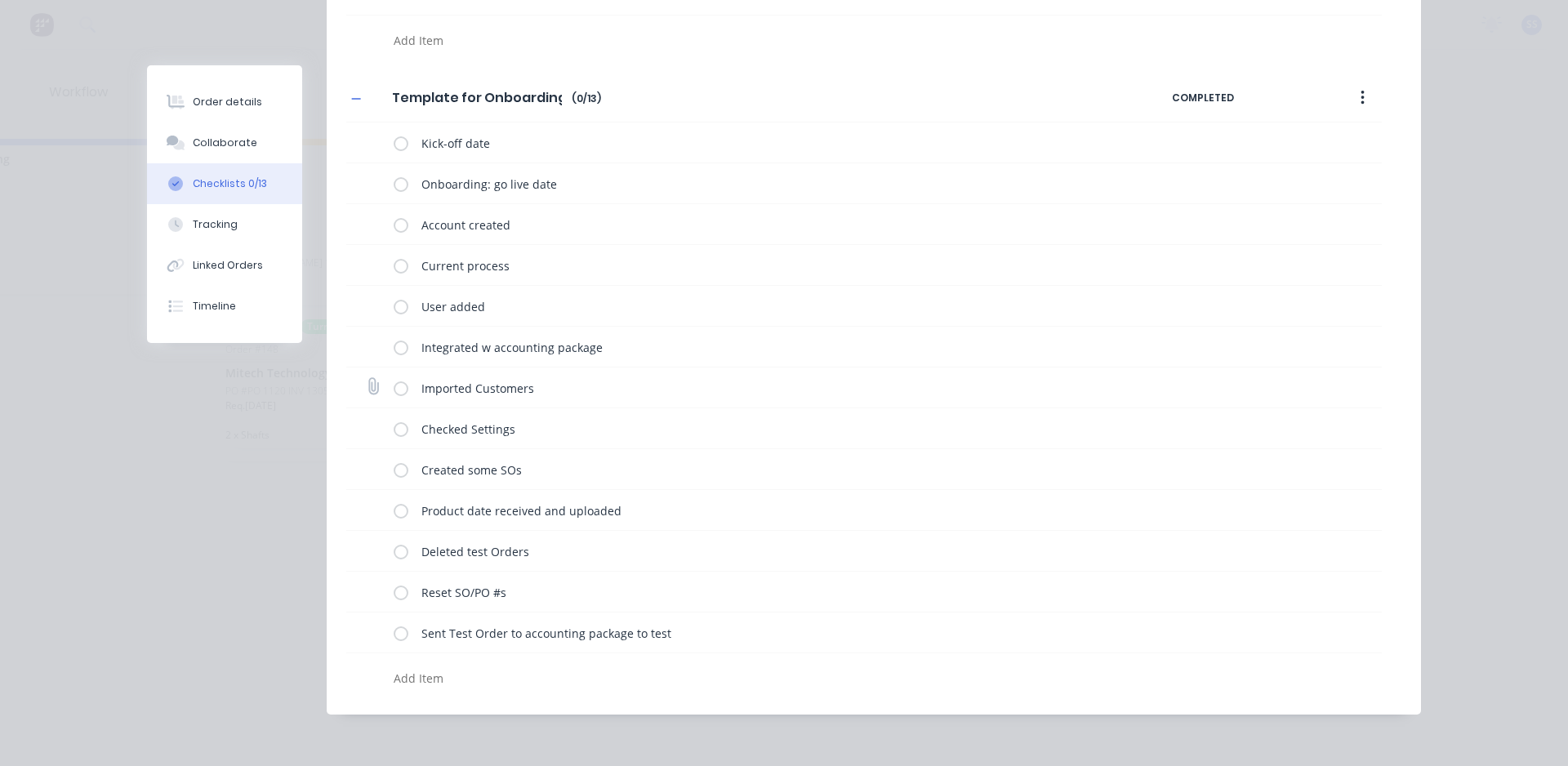
click at [401, 391] on label at bounding box center [401, 388] width 15 height 17
click at [0, 0] on input "checkbox" at bounding box center [0, 0] width 0 height 0
click at [401, 391] on label at bounding box center [401, 388] width 15 height 17
click at [0, 0] on input "checkbox" at bounding box center [0, 0] width 0 height 0
click at [400, 190] on label at bounding box center [401, 184] width 15 height 17
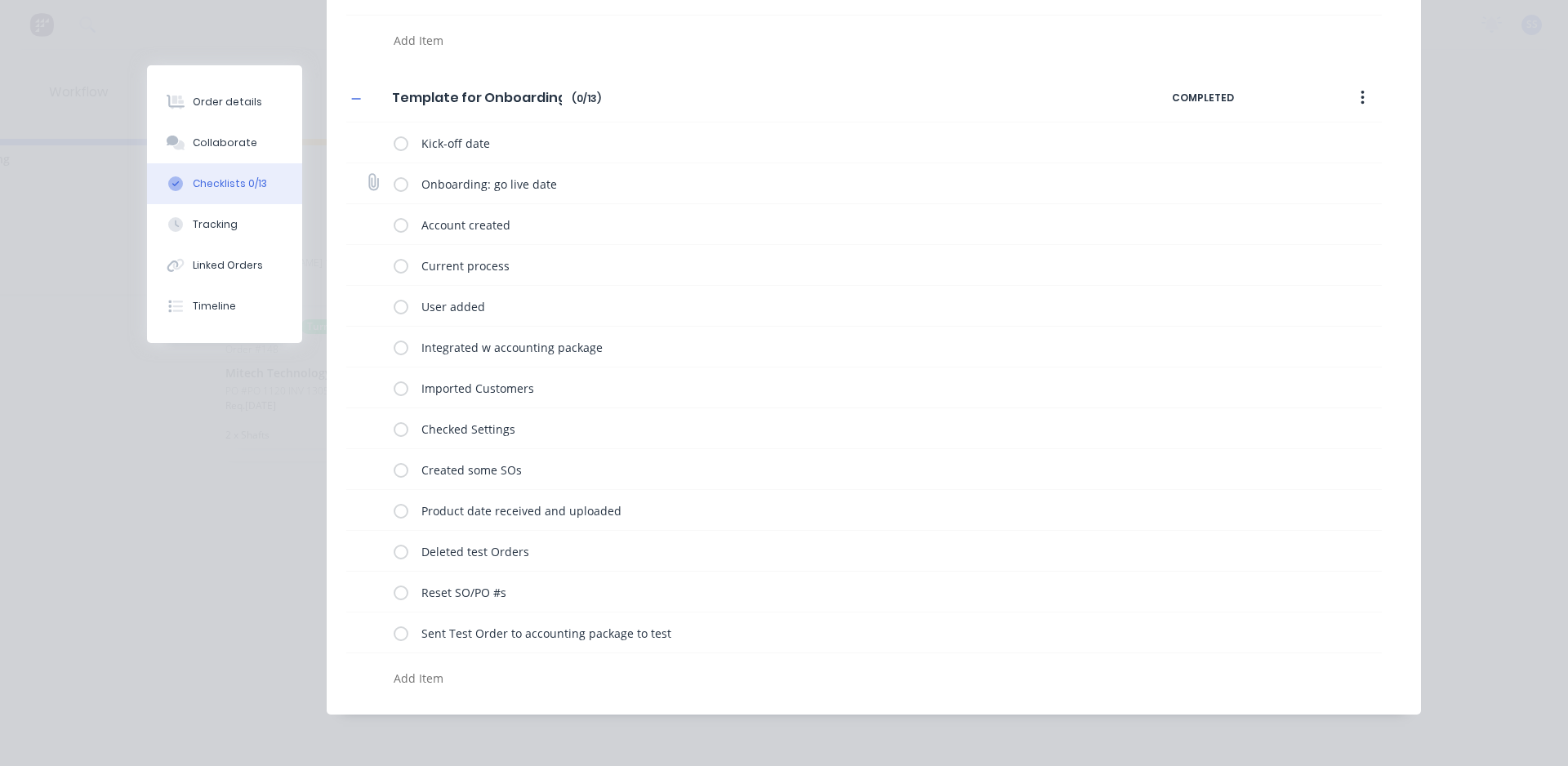
click at [0, 0] on input "checkbox" at bounding box center [0, 0] width 0 height 0
click at [400, 190] on label at bounding box center [401, 184] width 15 height 17
click at [0, 0] on input "checkbox" at bounding box center [0, 0] width 0 height 0
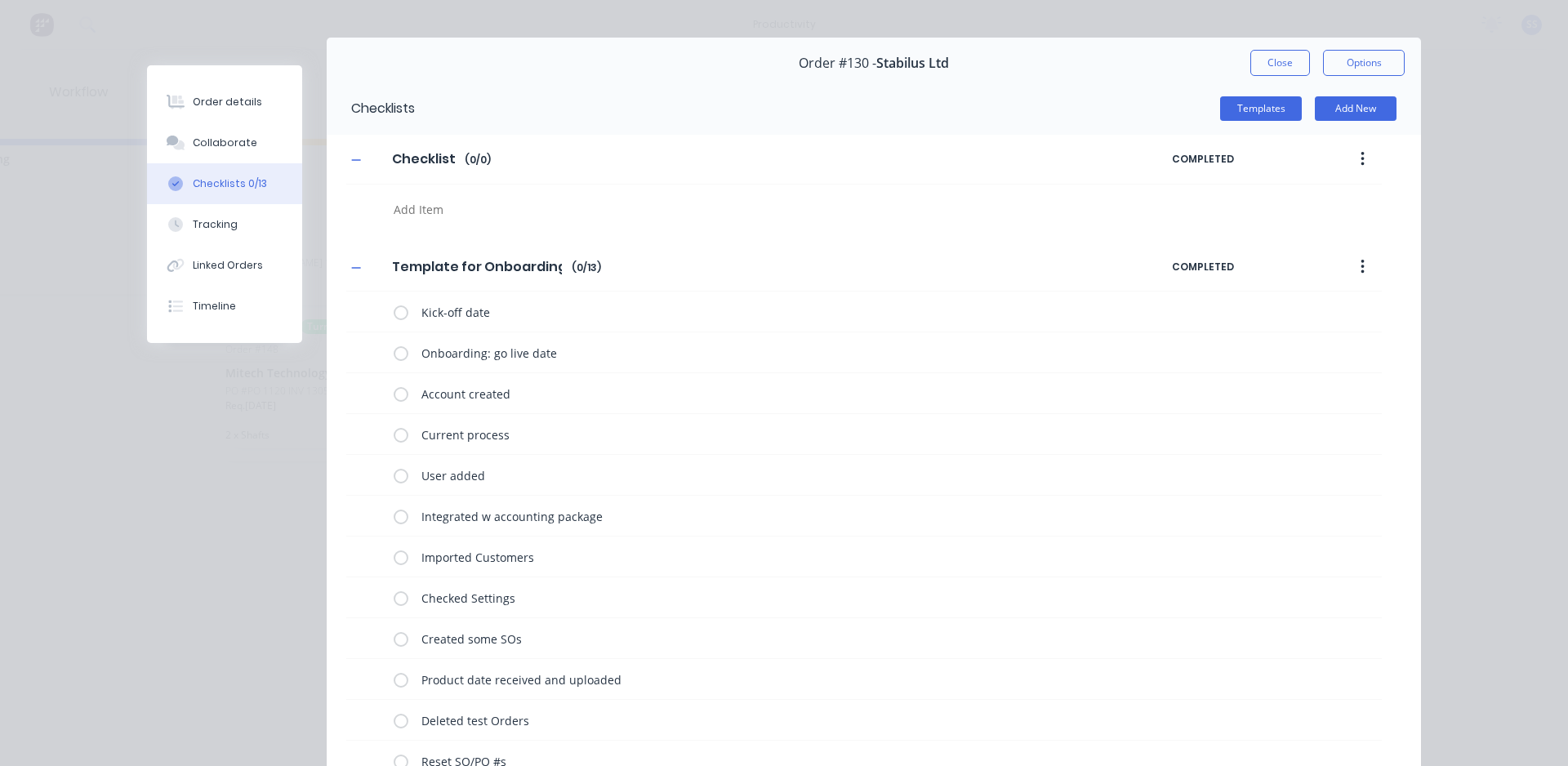
scroll to position [0, 0]
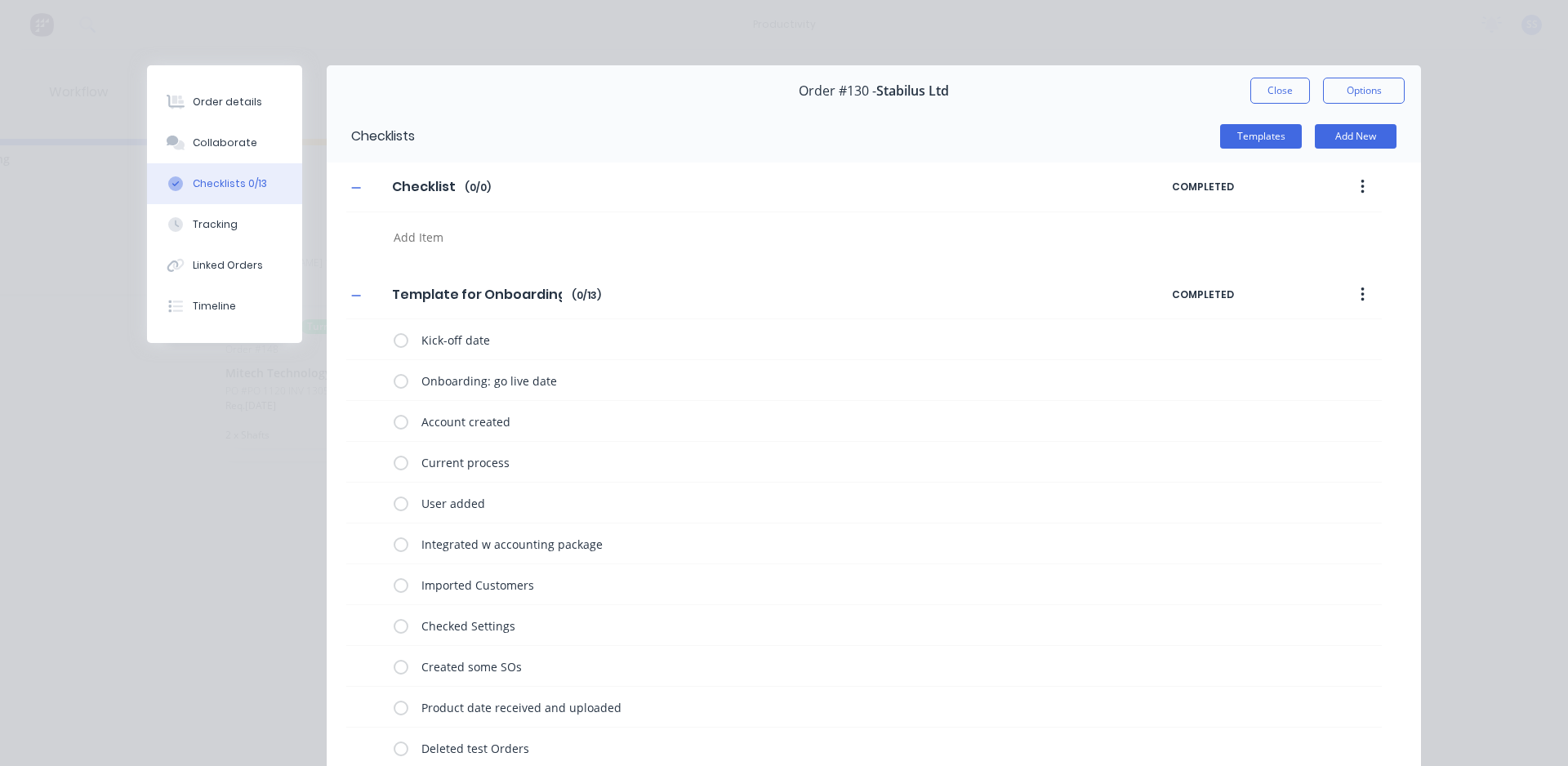
click at [794, 290] on icon "button" at bounding box center [1362, 294] width 3 height 15
click at [794, 363] on div "Delete" at bounding box center [1304, 371] width 126 height 24
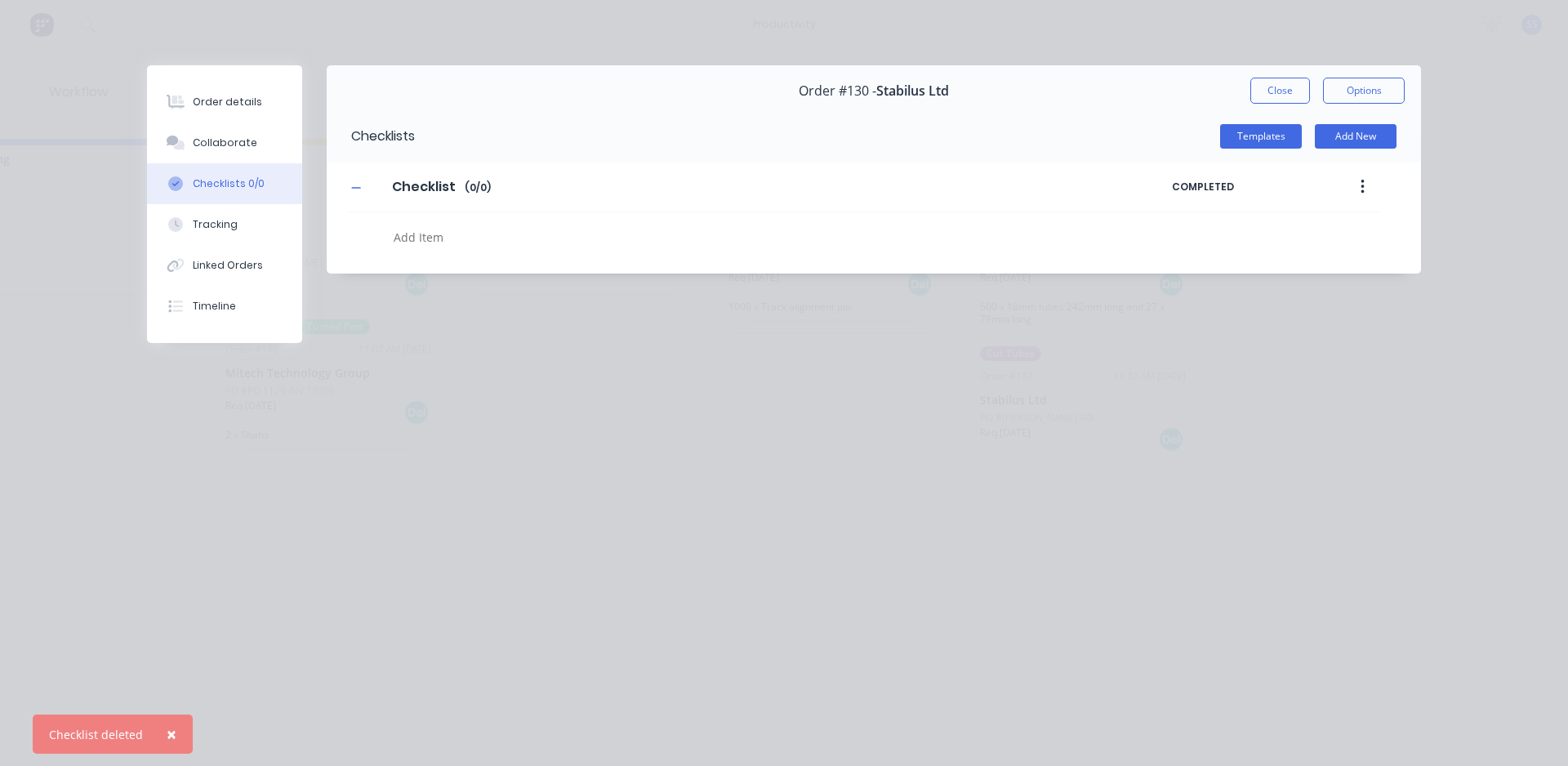
click at [794, 385] on div "Order details Collaborate Checklists 0/0 Tracking Linked Orders Timeline Order …" at bounding box center [784, 383] width 1568 height 766
click at [794, 92] on button "Close" at bounding box center [1281, 90] width 60 height 26
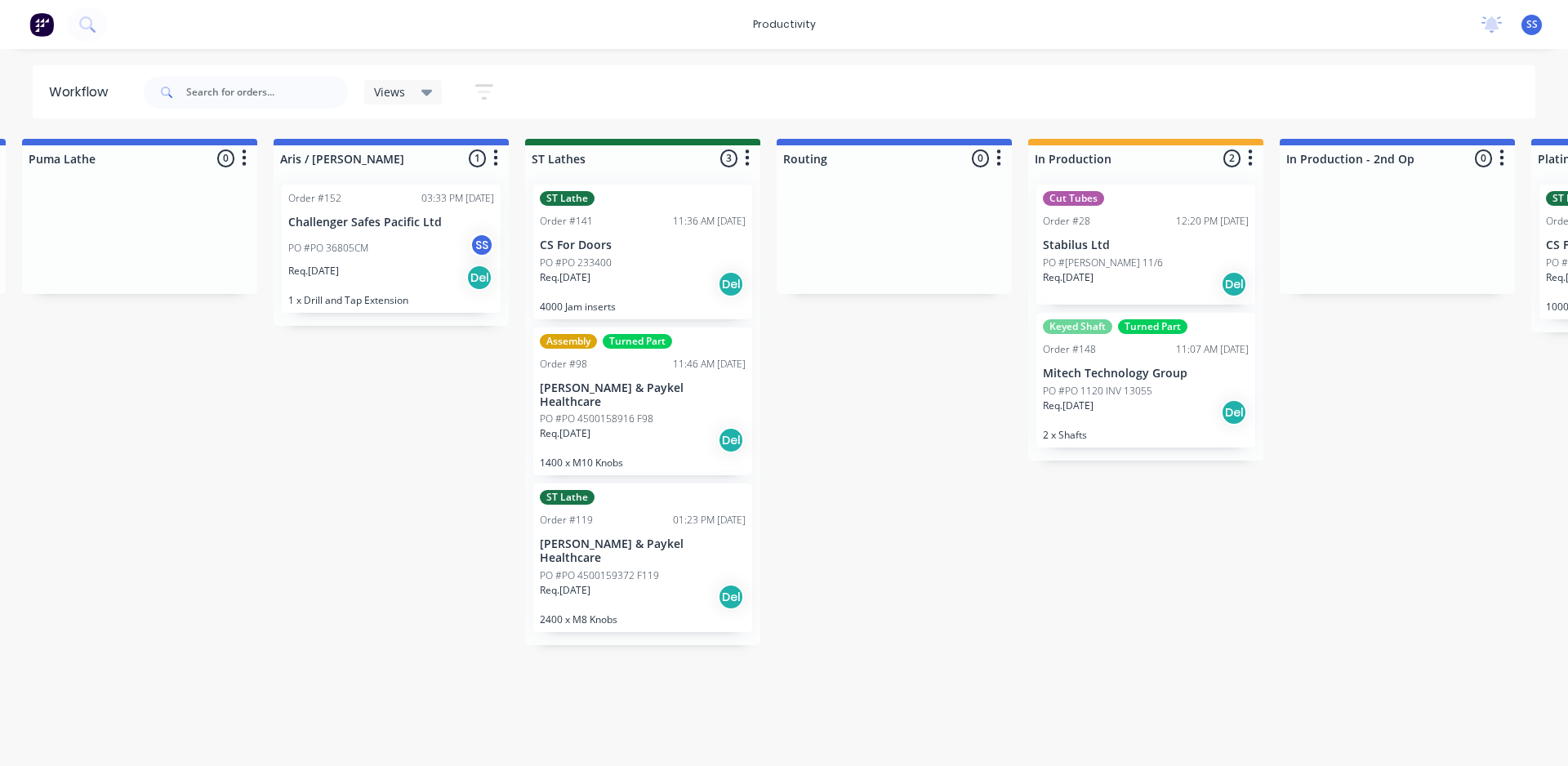
scroll to position [0, 2340]
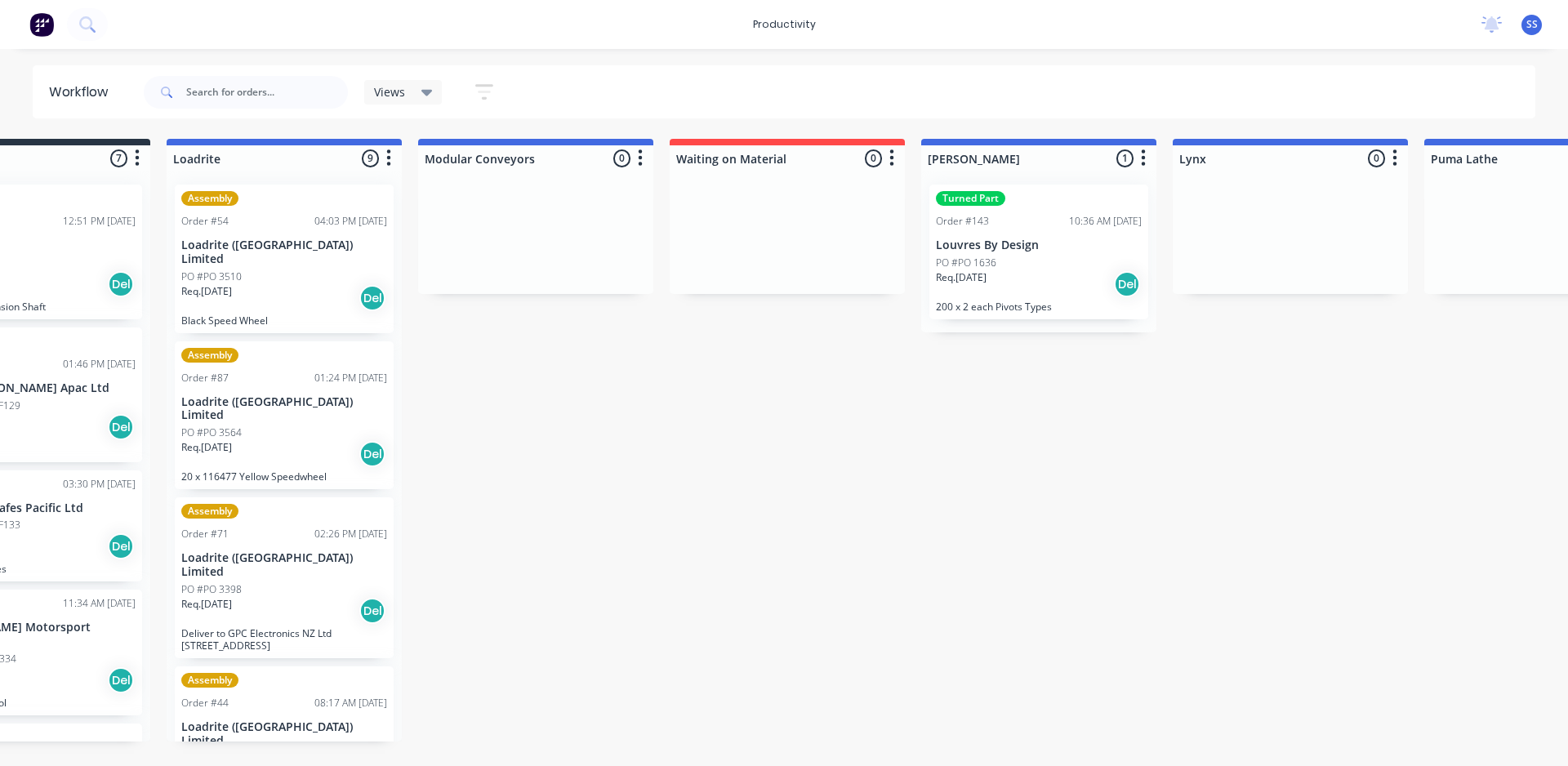
scroll to position [0, 0]
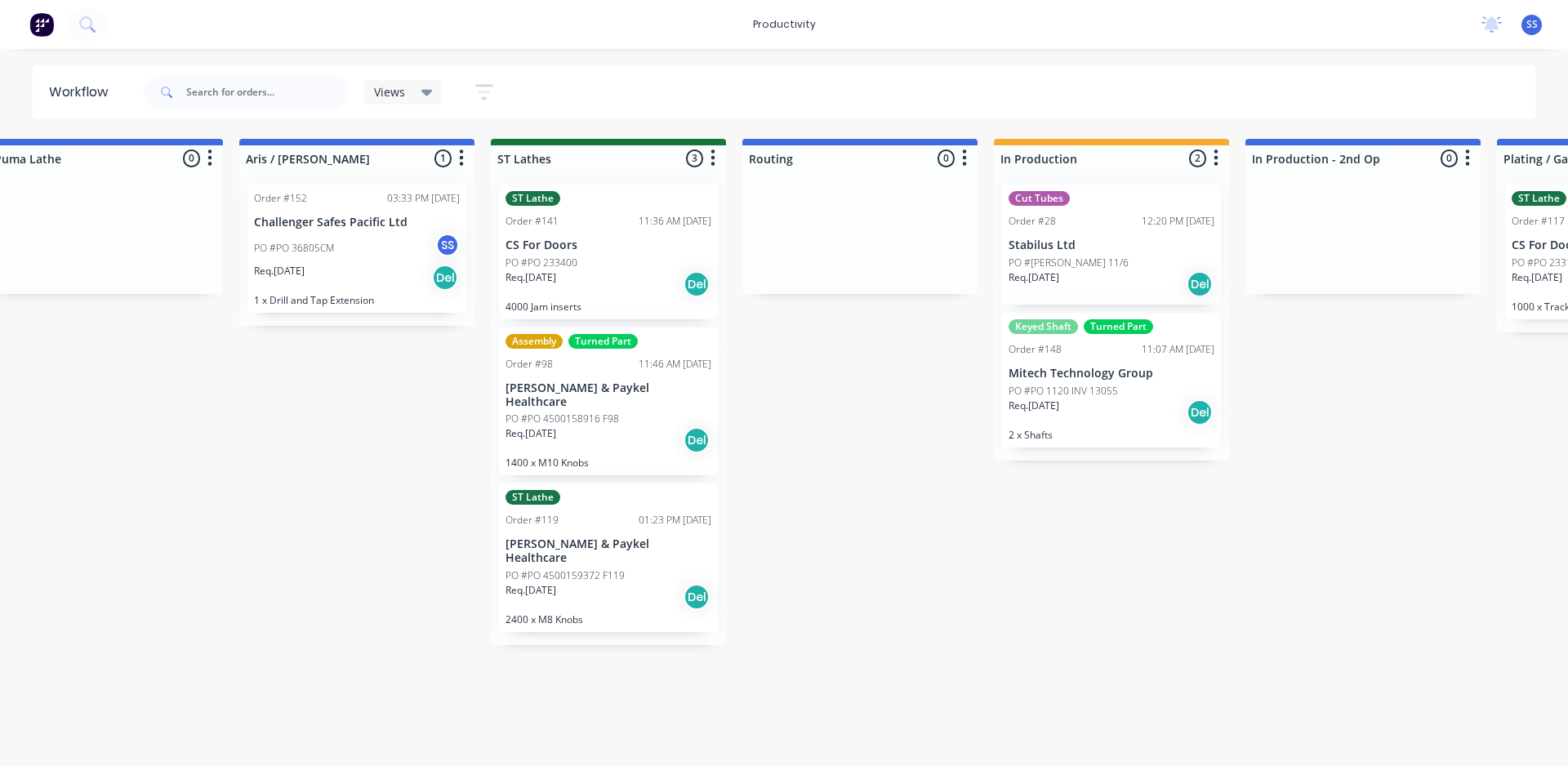
scroll to position [0, 2340]
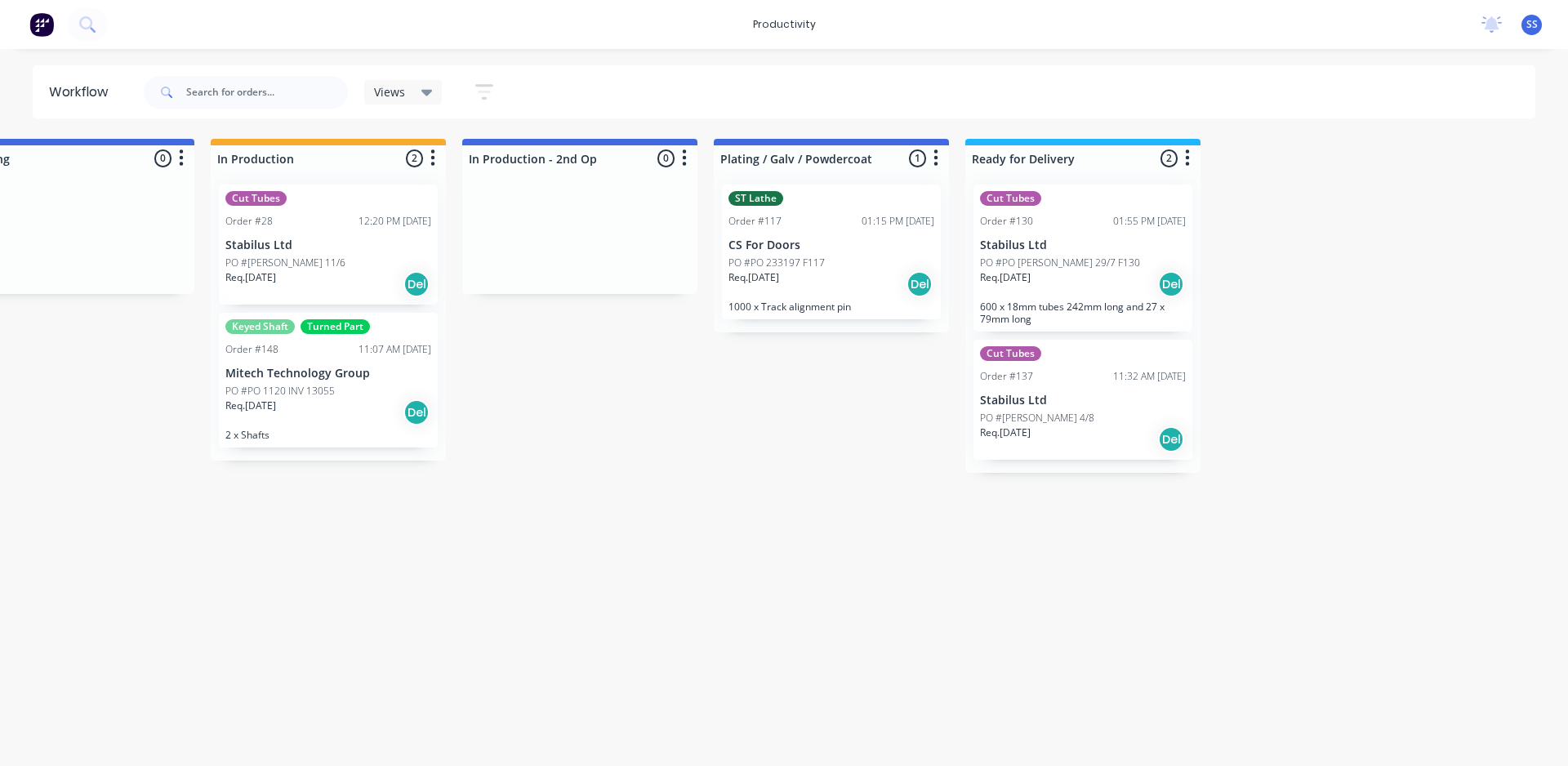
drag, startPoint x: 911, startPoint y: 490, endPoint x: 1192, endPoint y: 477, distance: 281.3
drag, startPoint x: 877, startPoint y: 498, endPoint x: 896, endPoint y: 503, distance: 19.6
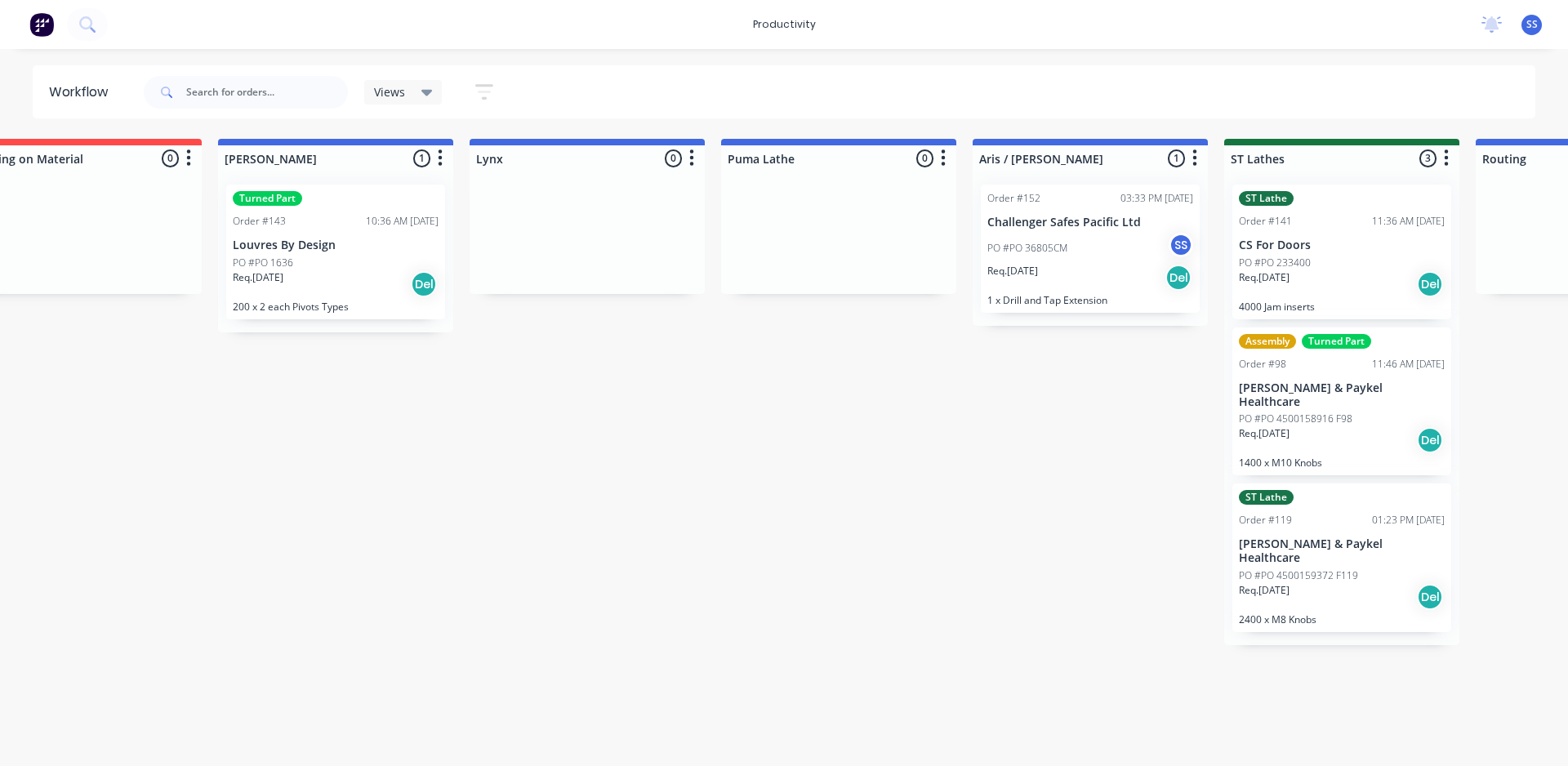
drag, startPoint x: 874, startPoint y: 507, endPoint x: 797, endPoint y: 520, distance: 78.1
